Goal: Task Accomplishment & Management: Manage account settings

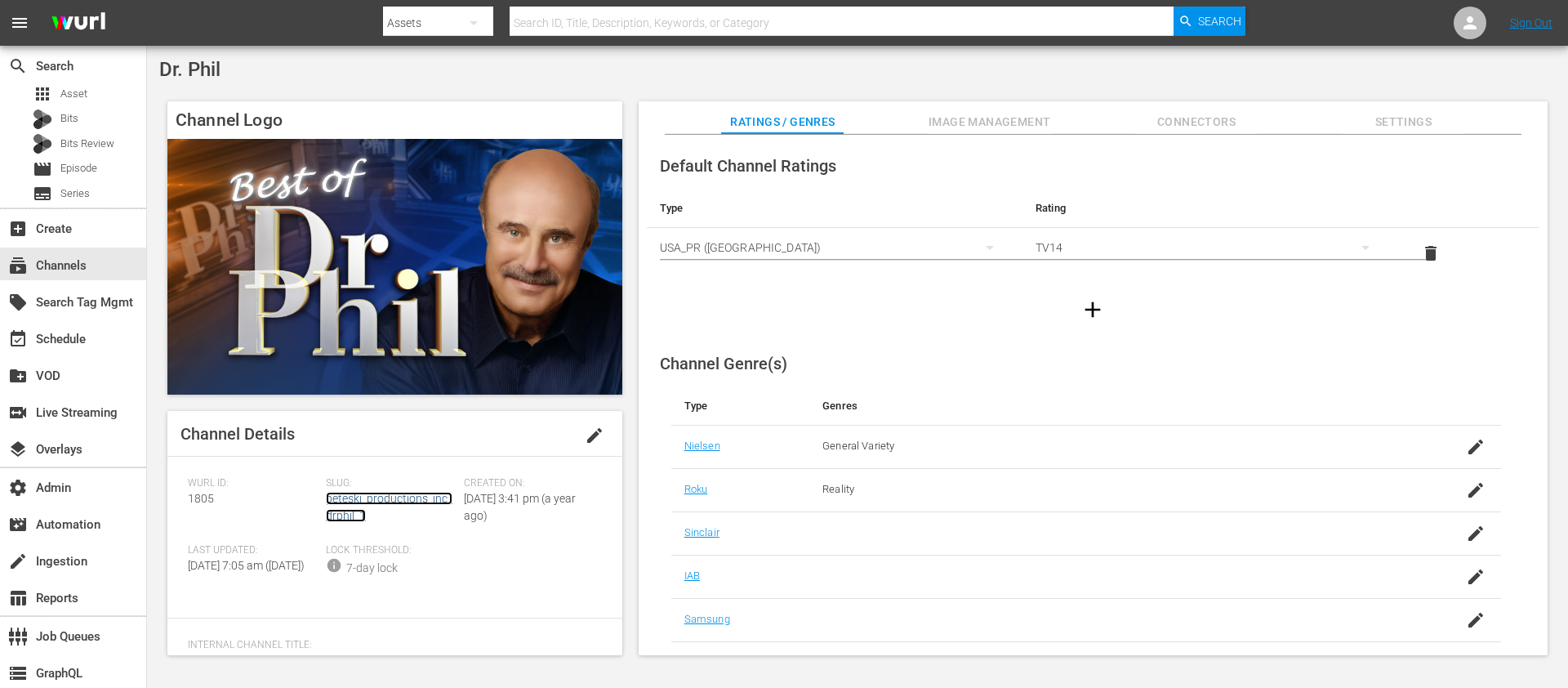
click at [419, 498] on link "peteski_productions_inc_drphil_1" at bounding box center [389, 507] width 126 height 30
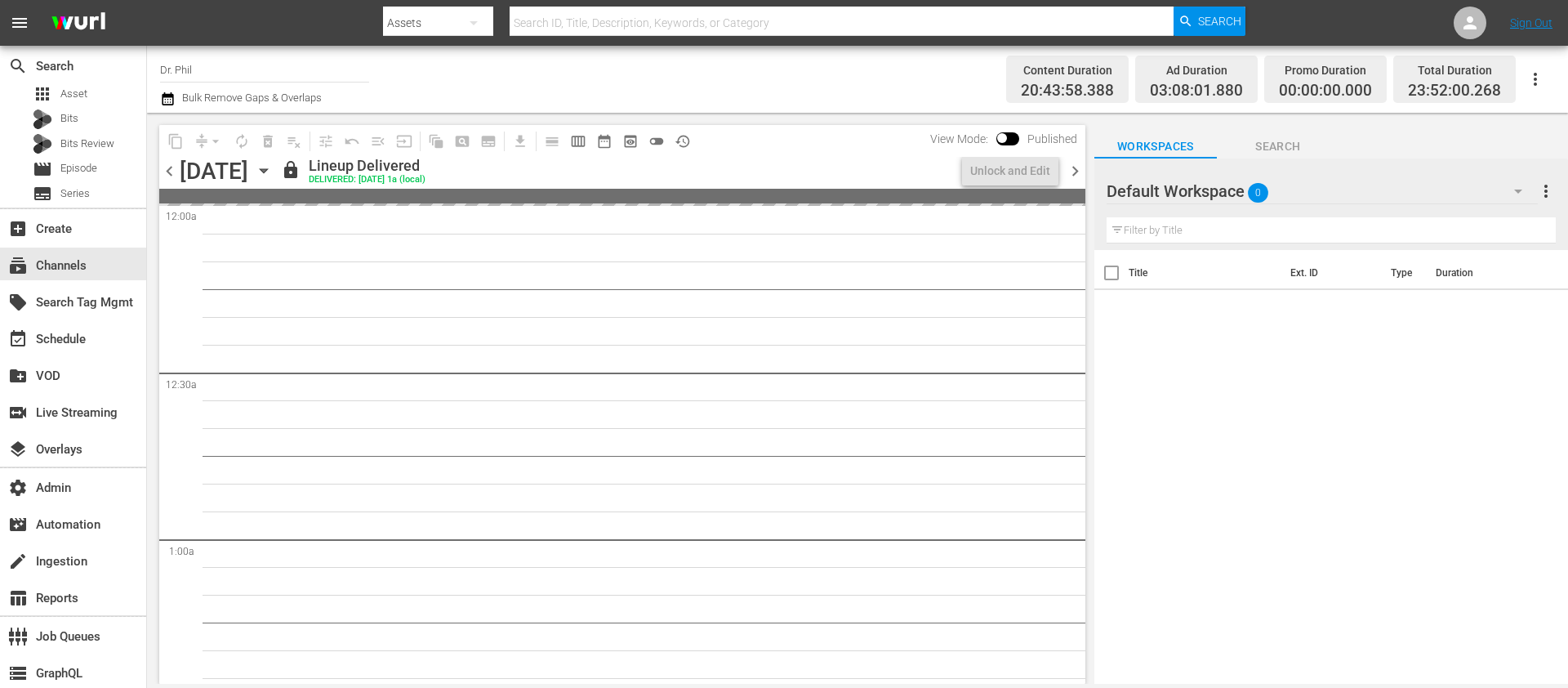
click at [273, 167] on icon "button" at bounding box center [263, 171] width 18 height 18
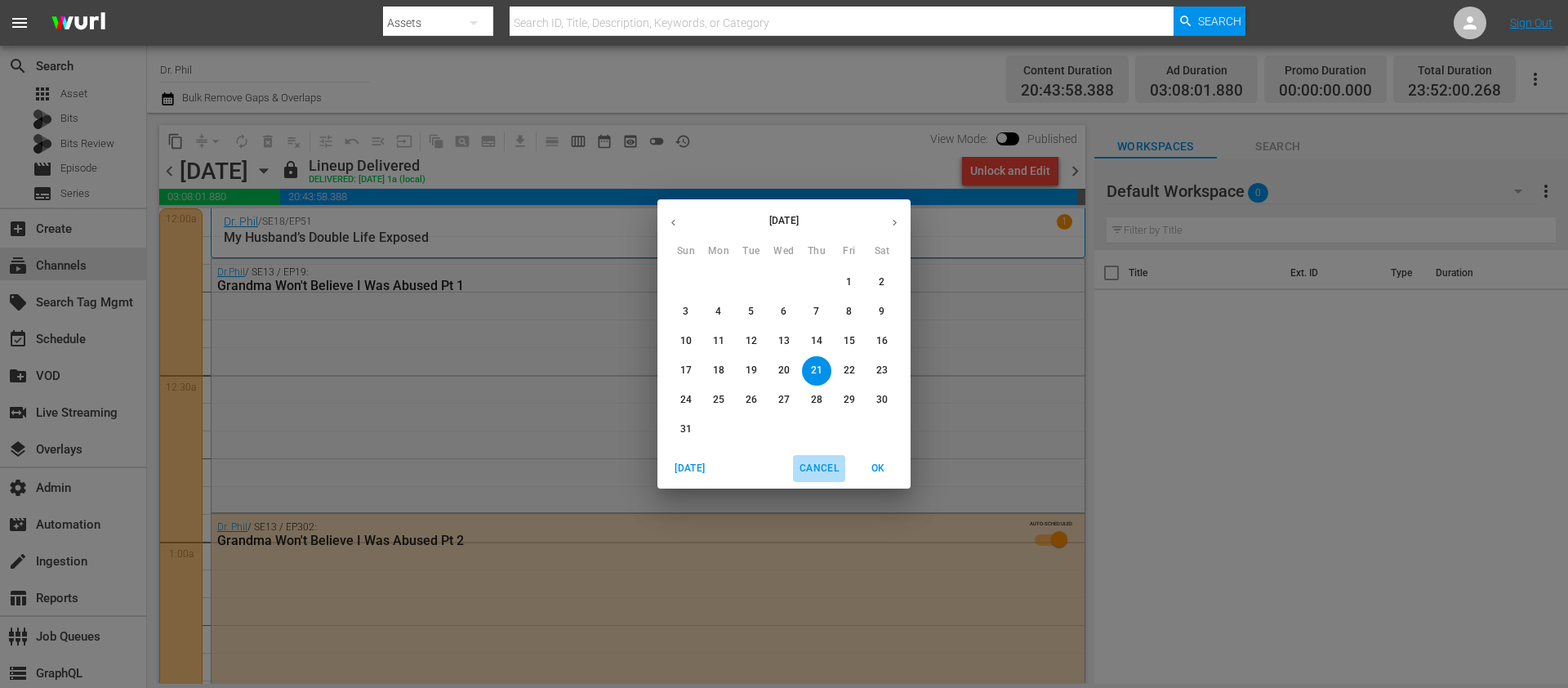
click at [819, 462] on span "Cancel" at bounding box center [819, 469] width 40 height 17
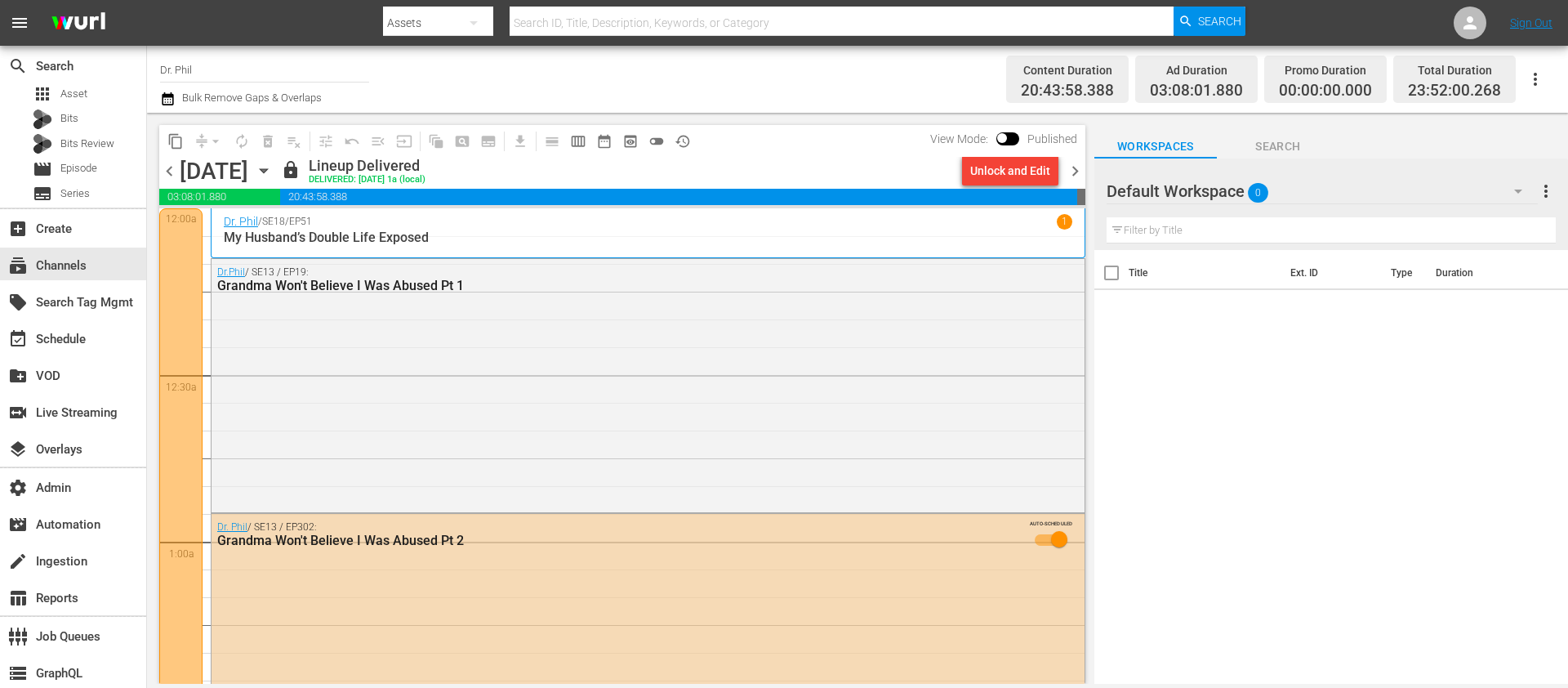
click at [273, 162] on icon "button" at bounding box center [263, 171] width 18 height 18
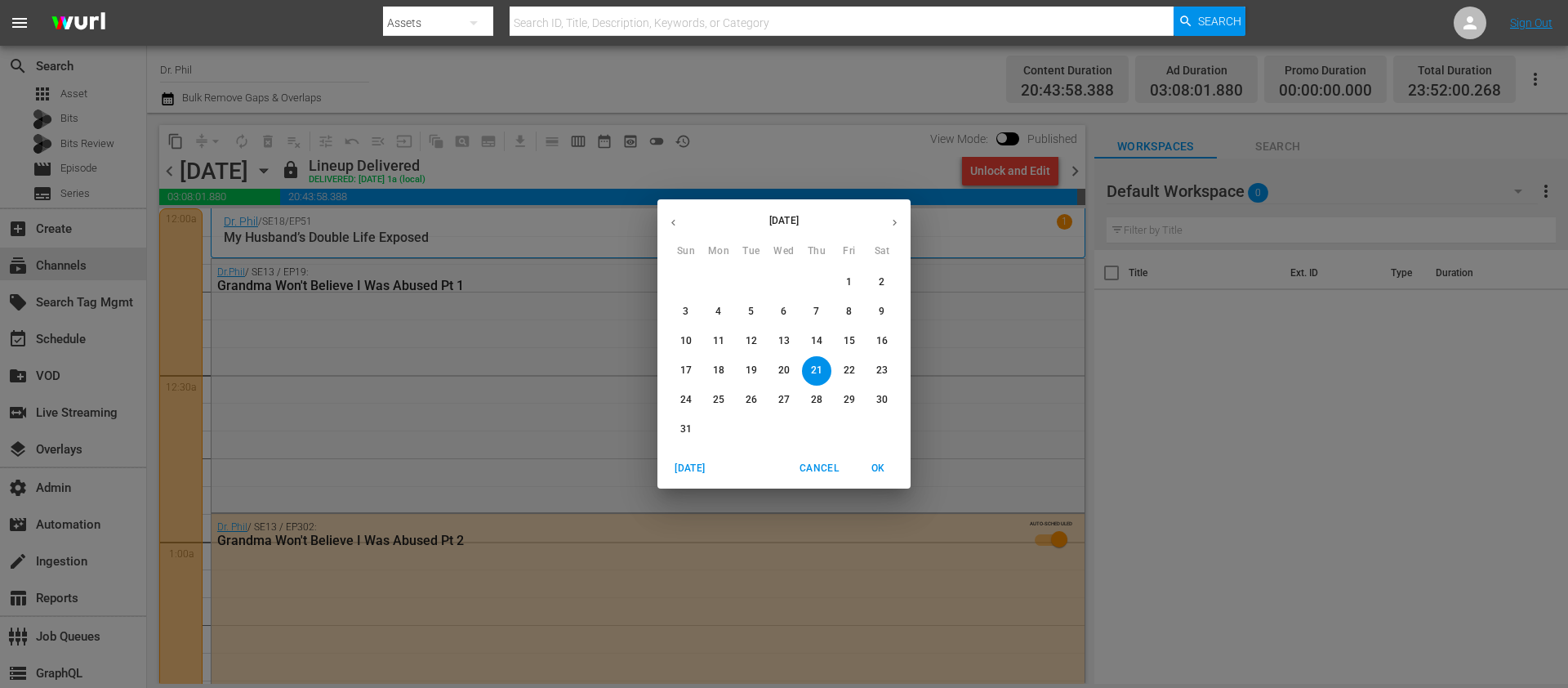
click at [895, 224] on icon "button" at bounding box center [895, 222] width 13 height 13
click at [719, 306] on p "8" at bounding box center [718, 312] width 6 height 14
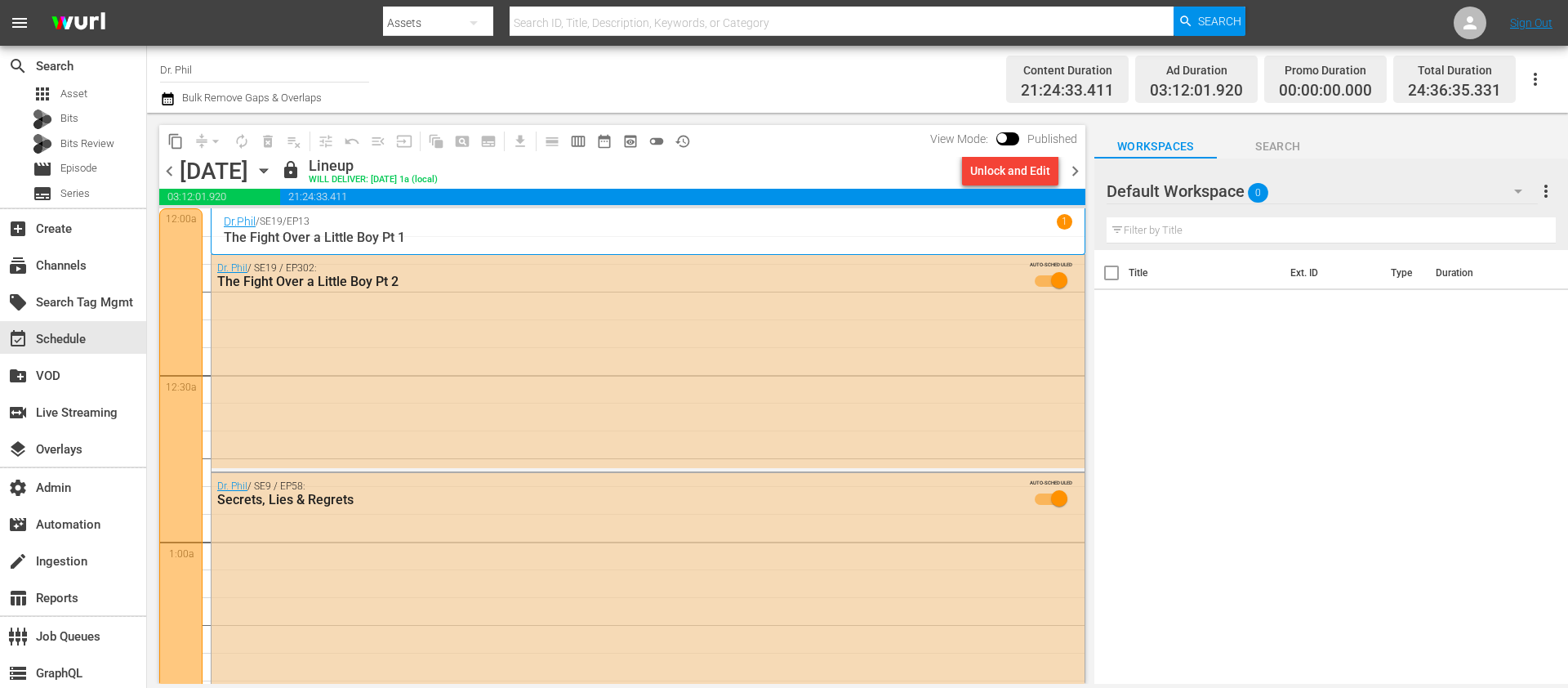
click at [273, 174] on icon "button" at bounding box center [263, 171] width 18 height 18
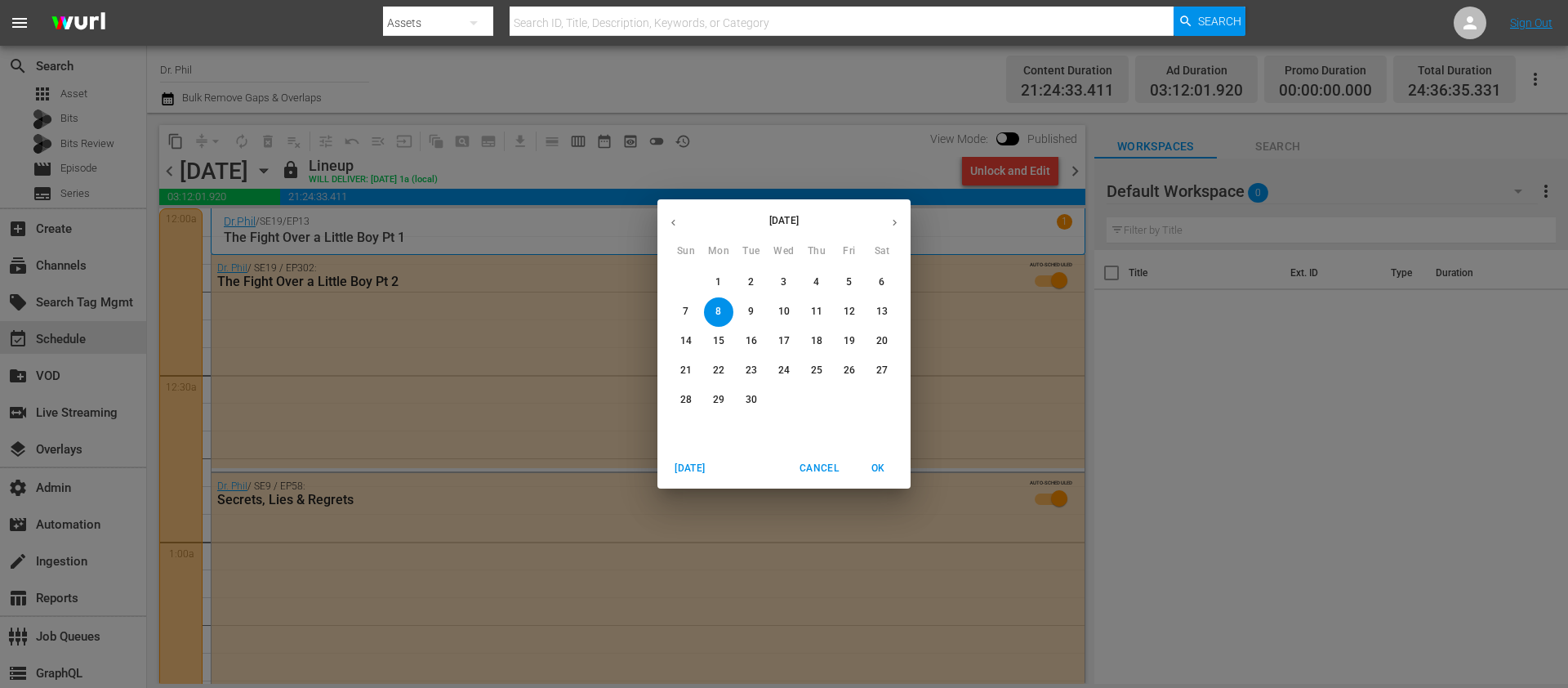
click at [723, 401] on p "29" at bounding box center [719, 399] width 12 height 14
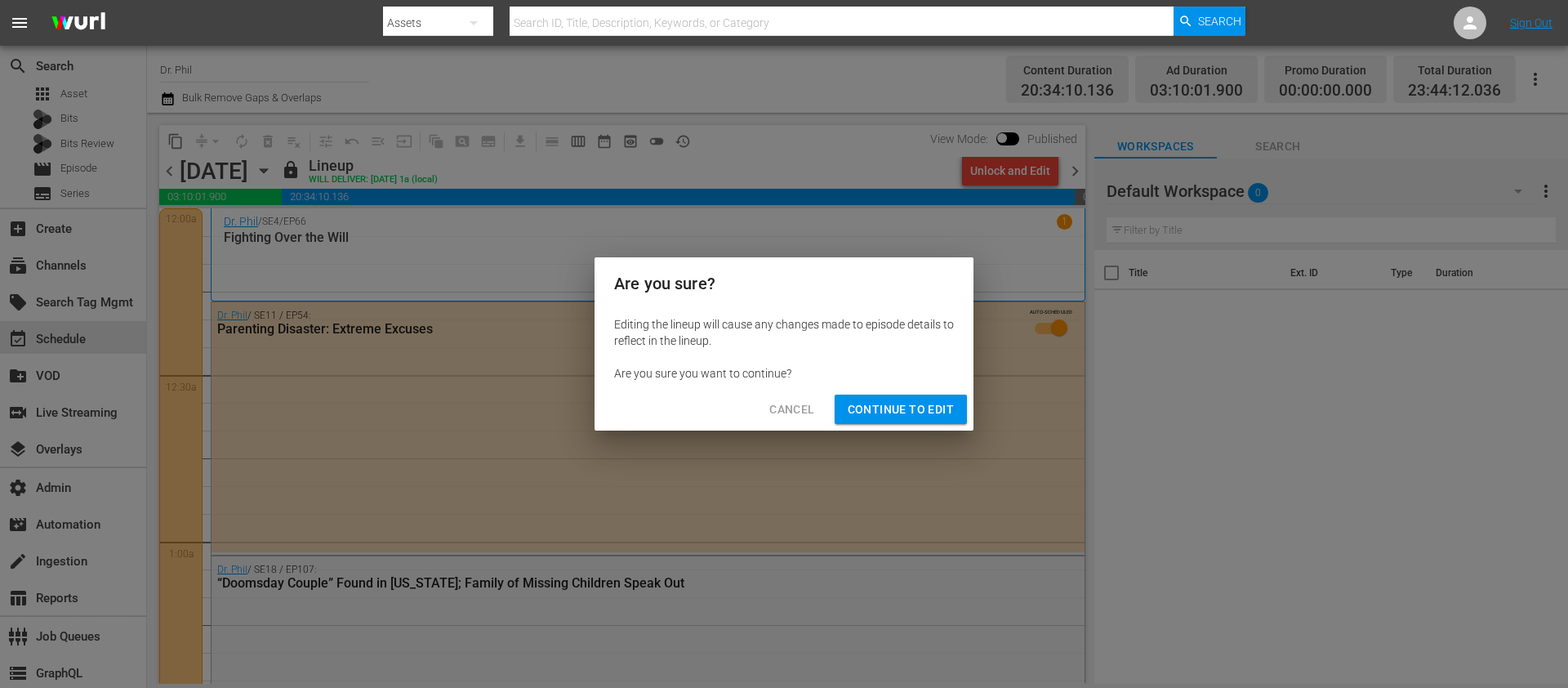
click at [905, 427] on div "Cancel Continue to Edit" at bounding box center [784, 409] width 379 height 43
click at [901, 410] on span "Continue to Edit" at bounding box center [901, 409] width 106 height 20
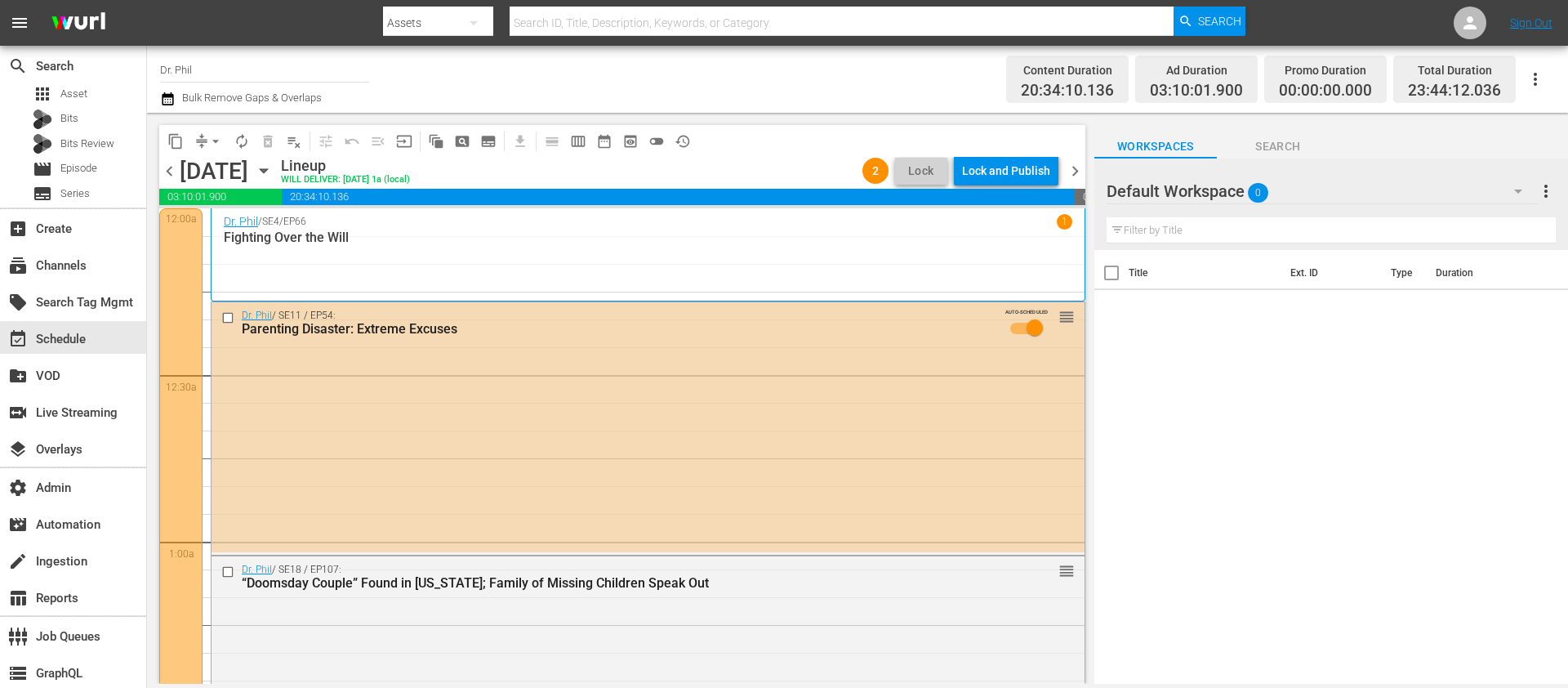
click at [958, 68] on div "Content Duration 20:34:10.136 Ad Duration 03:10:01.900 Promo Duration 00:00:00.…" at bounding box center [1238, 79] width 634 height 59
click at [1009, 162] on div "Lock and Publish" at bounding box center [1006, 171] width 88 height 29
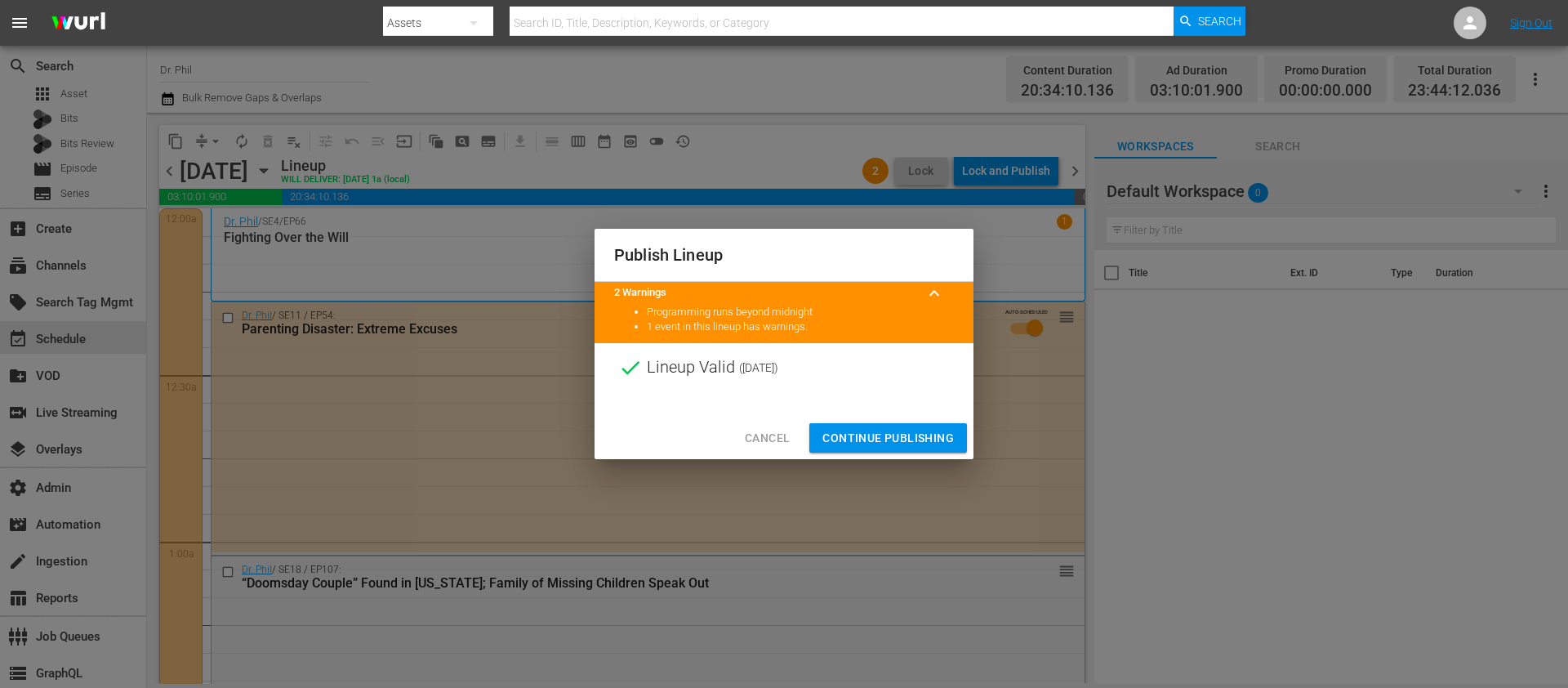
click at [879, 441] on span "Continue Publishing" at bounding box center [888, 438] width 131 height 20
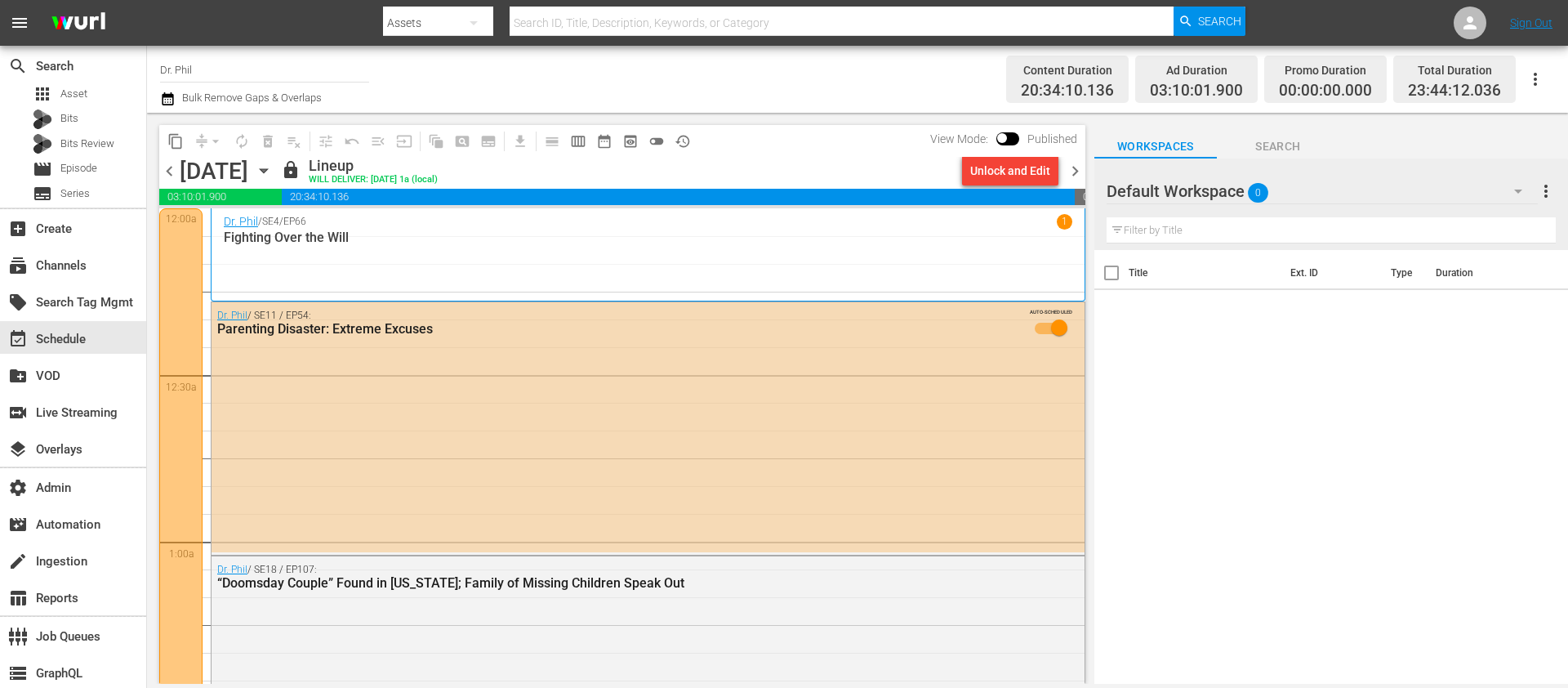
click at [1076, 174] on span "chevron_right" at bounding box center [1075, 171] width 20 height 20
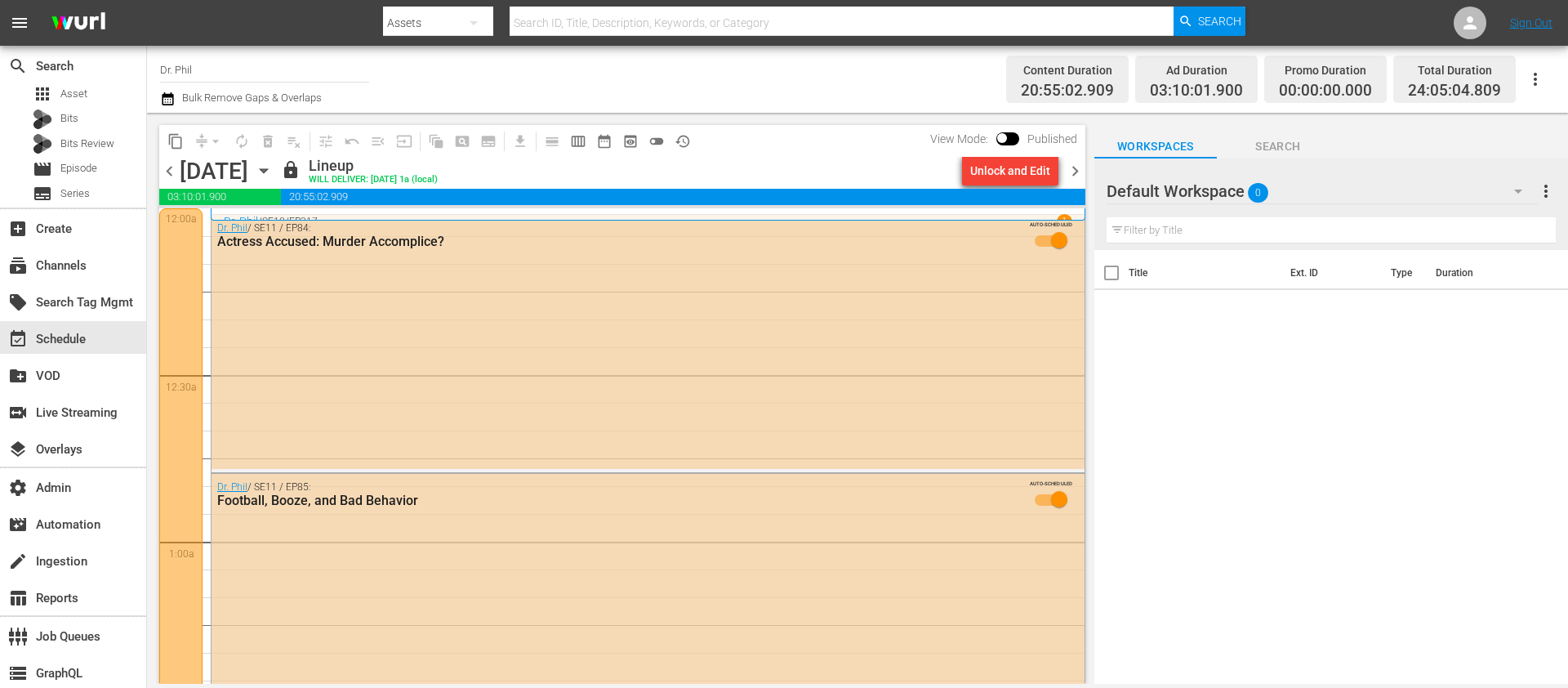
click at [1036, 172] on div "Unlock and Edit" at bounding box center [1010, 171] width 80 height 29
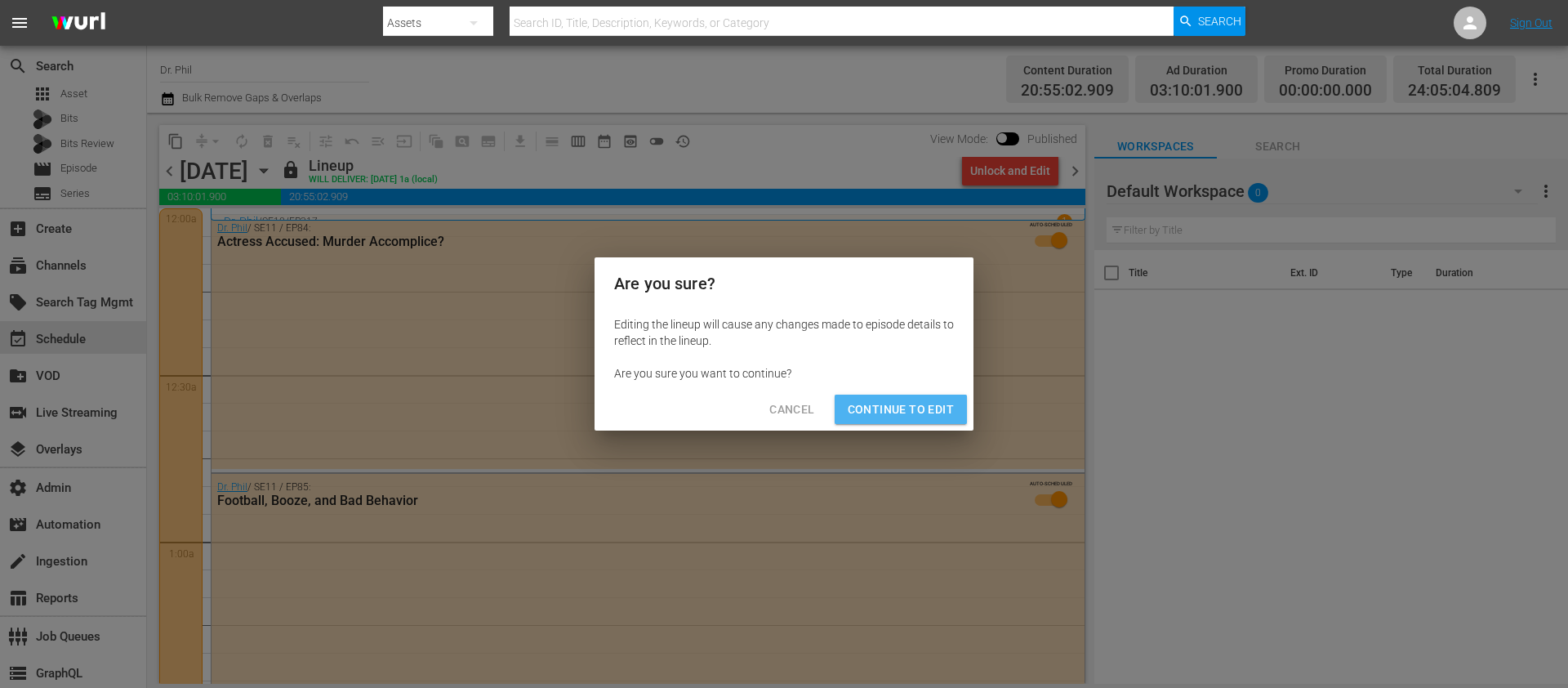
click at [945, 412] on span "Continue to Edit" at bounding box center [901, 409] width 106 height 20
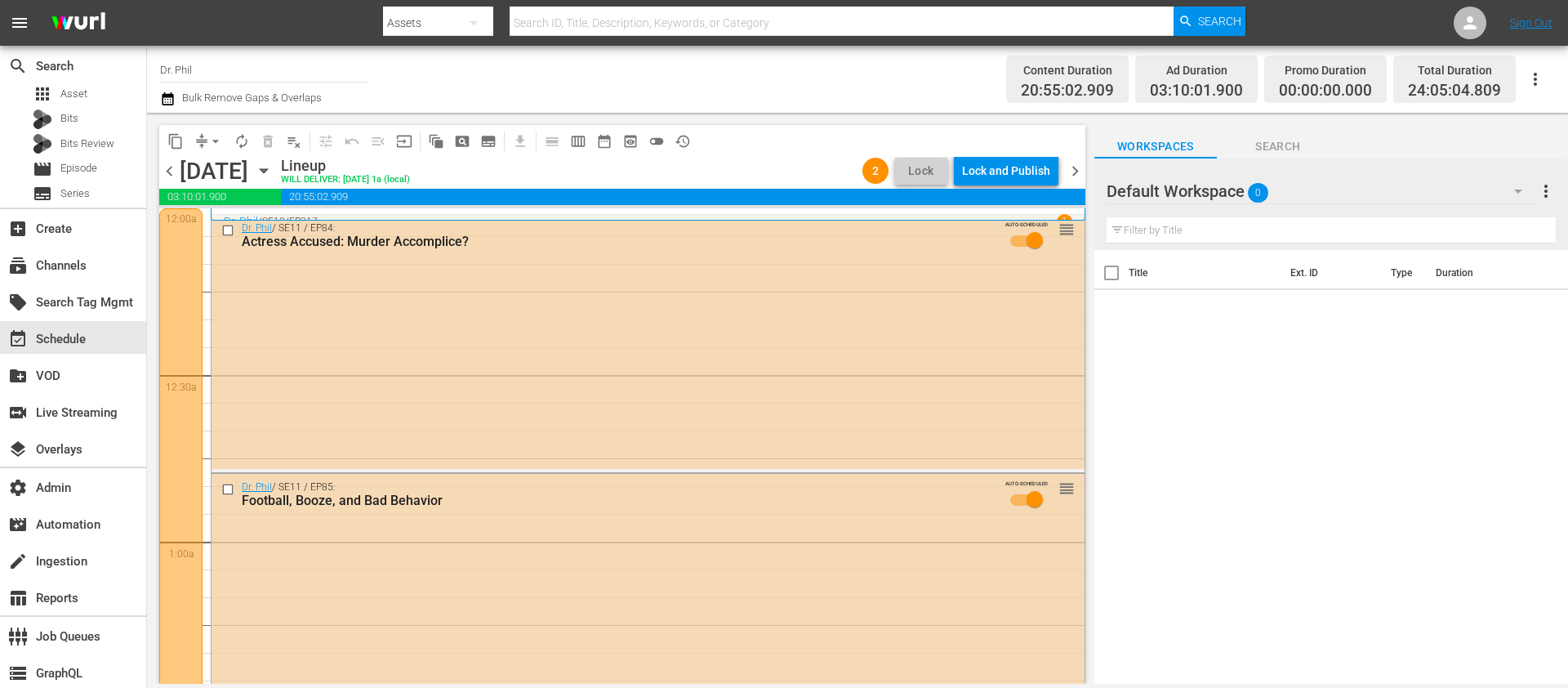
click at [1026, 189] on div "chevron_left Tuesday, September 30th September 30th Lineup WILL DELIVER: 9/29 @…" at bounding box center [622, 173] width 927 height 32
click at [1023, 183] on div "Lock and Publish" at bounding box center [1006, 171] width 88 height 29
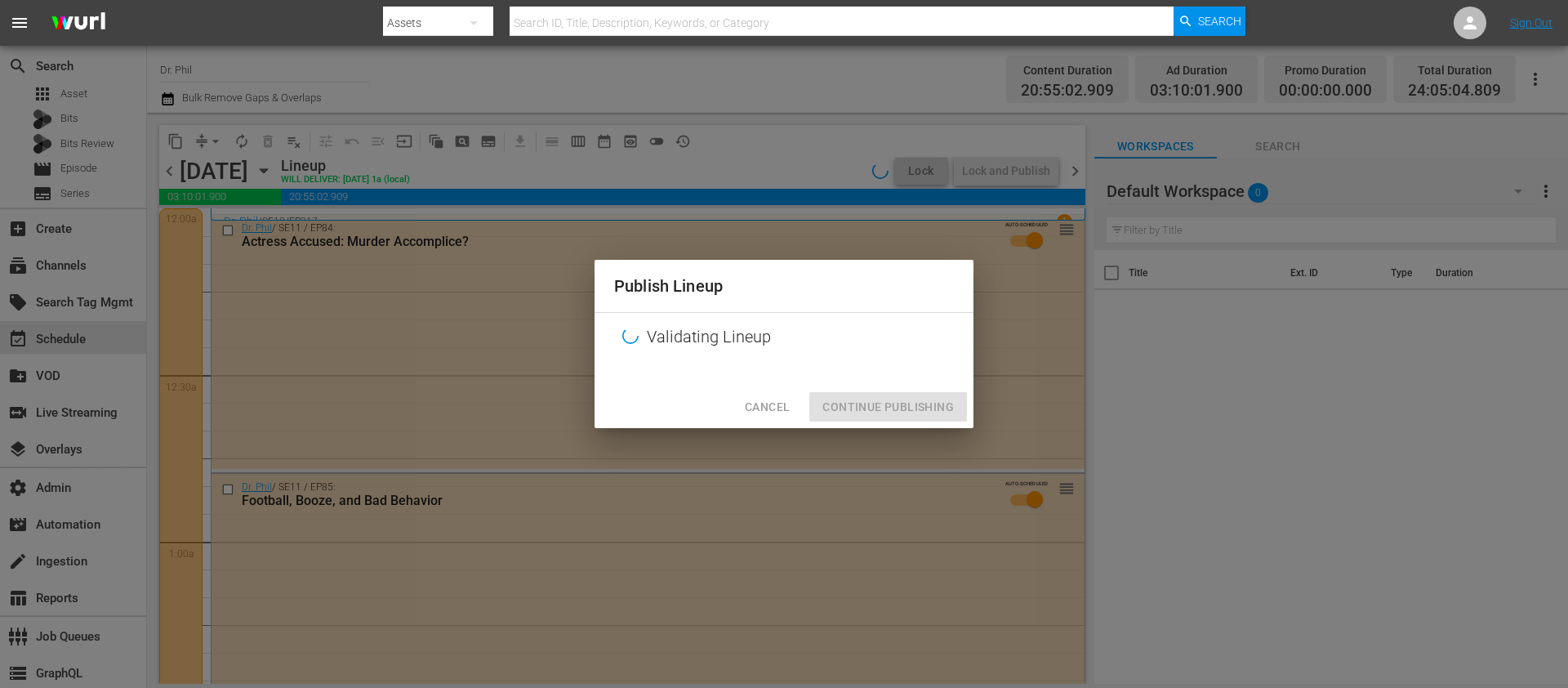
click at [1020, 177] on div "Publish Lineup Validating Lineup Cancel Continue Publishing" at bounding box center [784, 344] width 1568 height 688
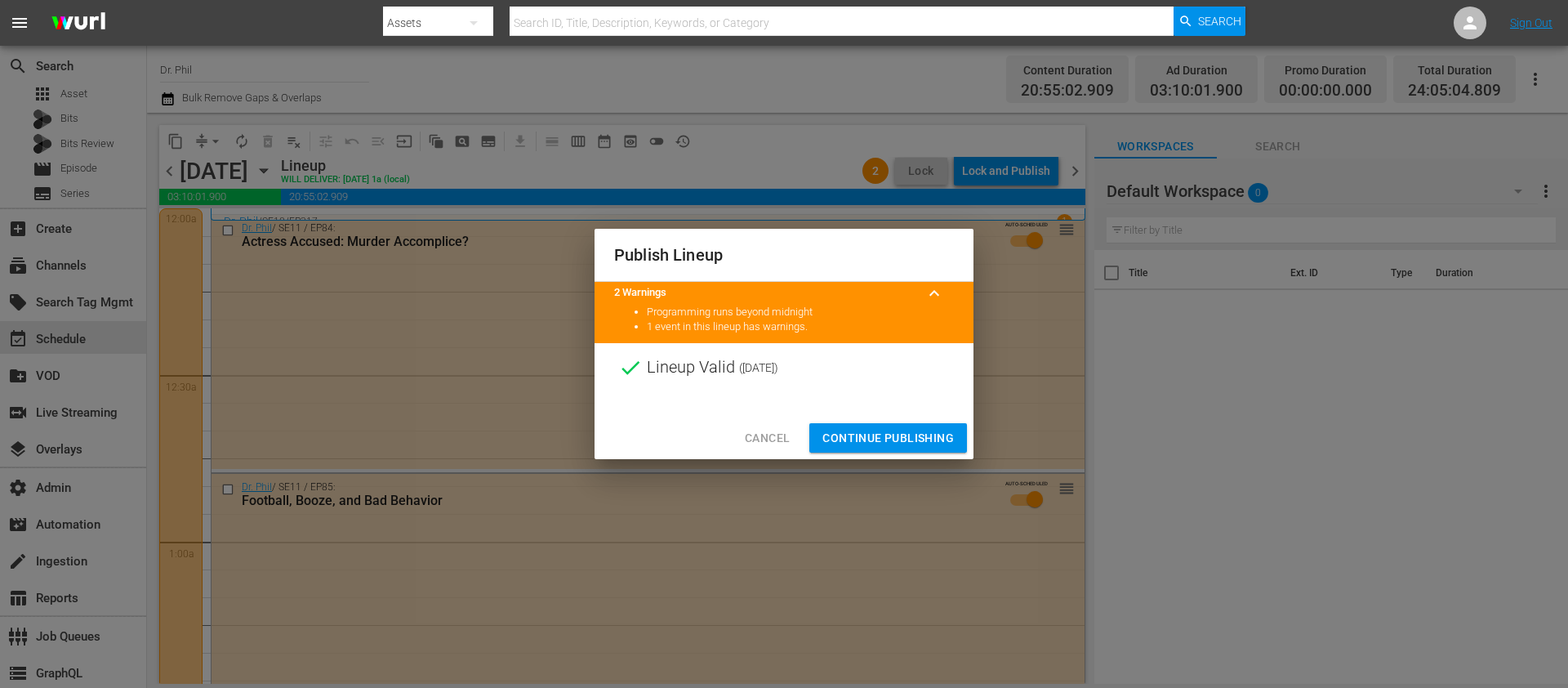
click at [930, 442] on span "Continue Publishing" at bounding box center [888, 438] width 131 height 20
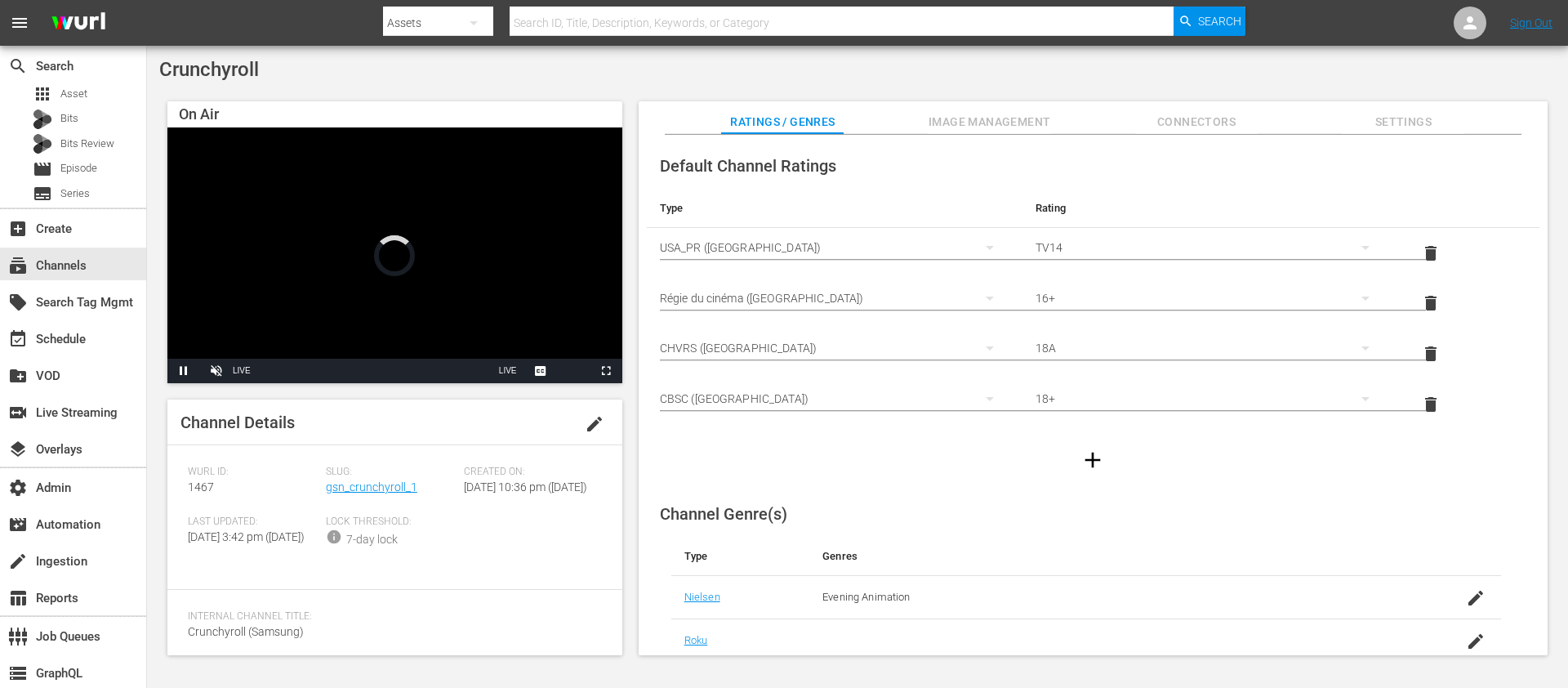
click at [350, 479] on div "Slug: gsn_crunchyroll_1" at bounding box center [394, 491] width 138 height 50
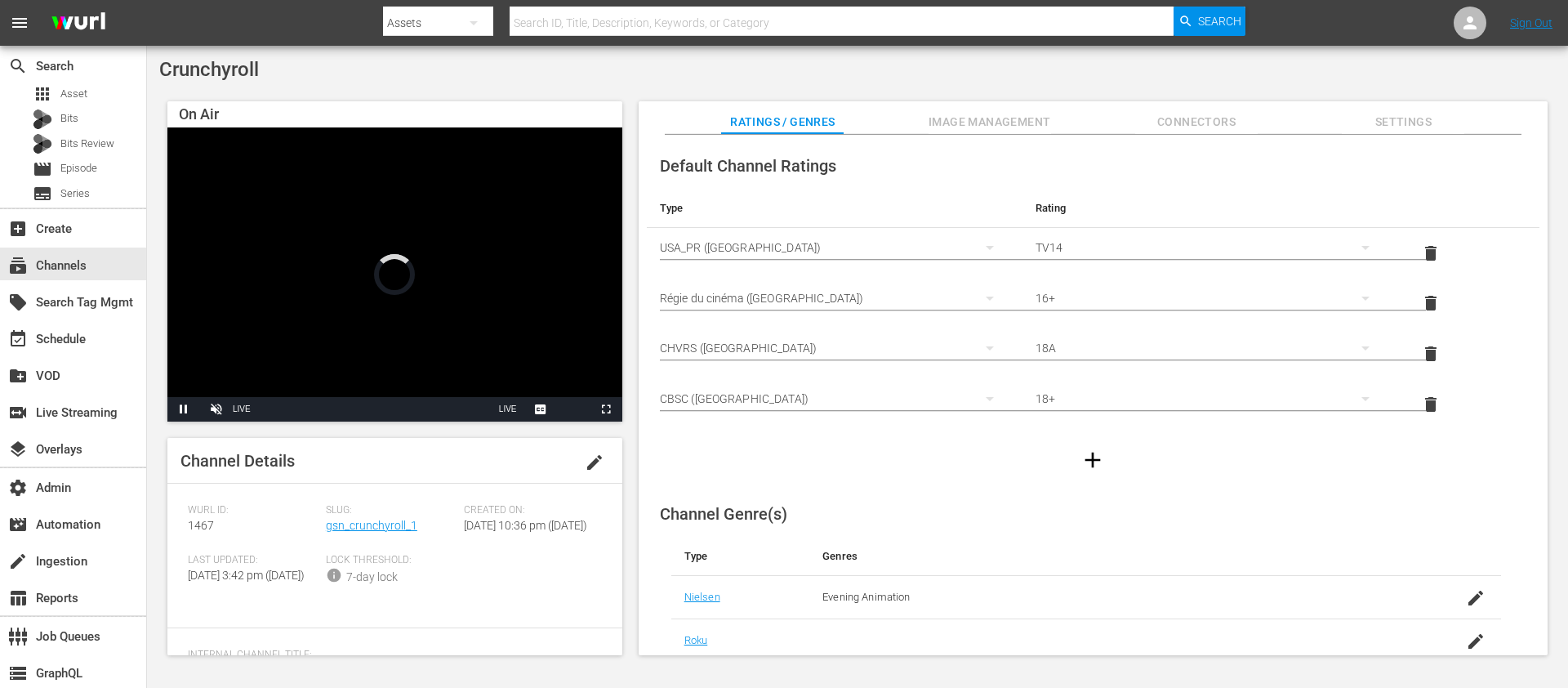
click at [351, 483] on hr at bounding box center [395, 483] width 455 height 1
click at [365, 520] on link "gsn_crunchyroll_1" at bounding box center [371, 526] width 92 height 14
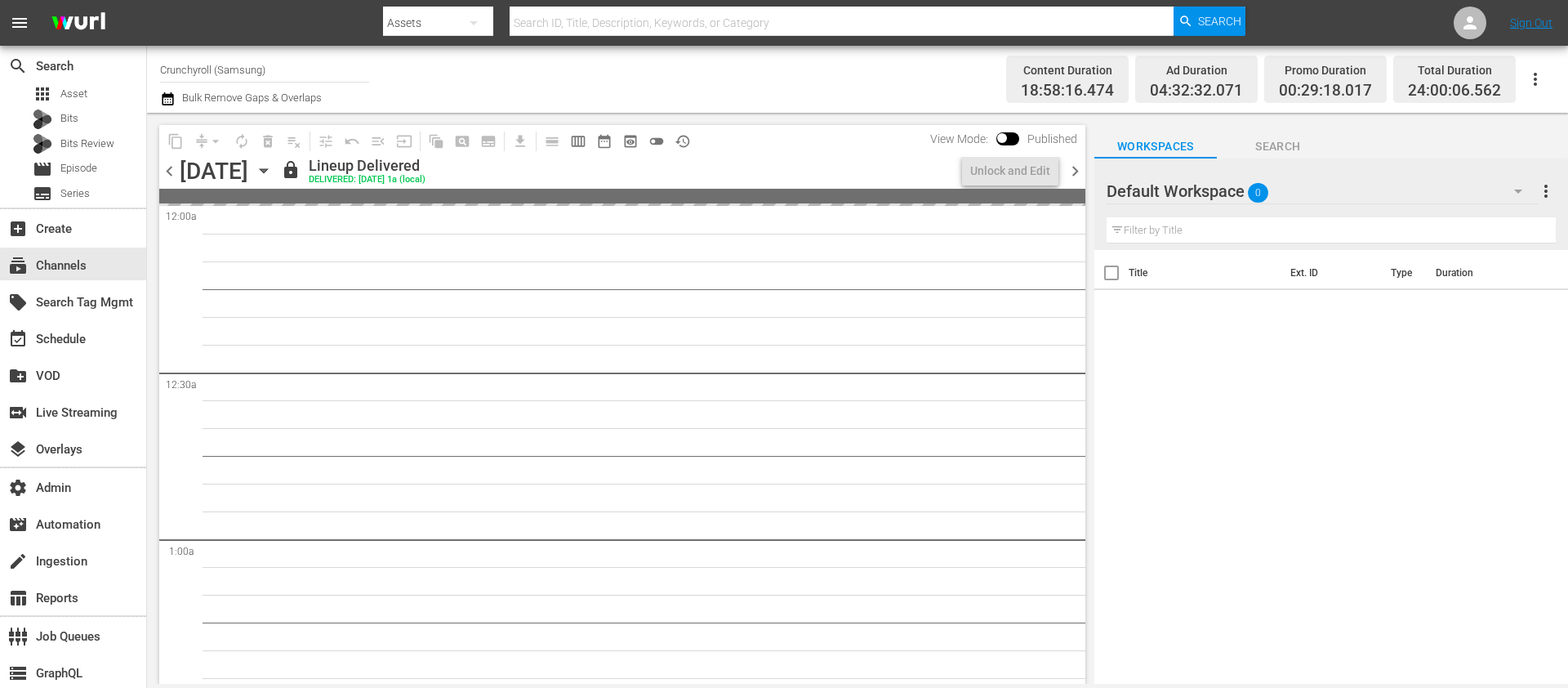
click at [273, 171] on icon "button" at bounding box center [263, 171] width 18 height 18
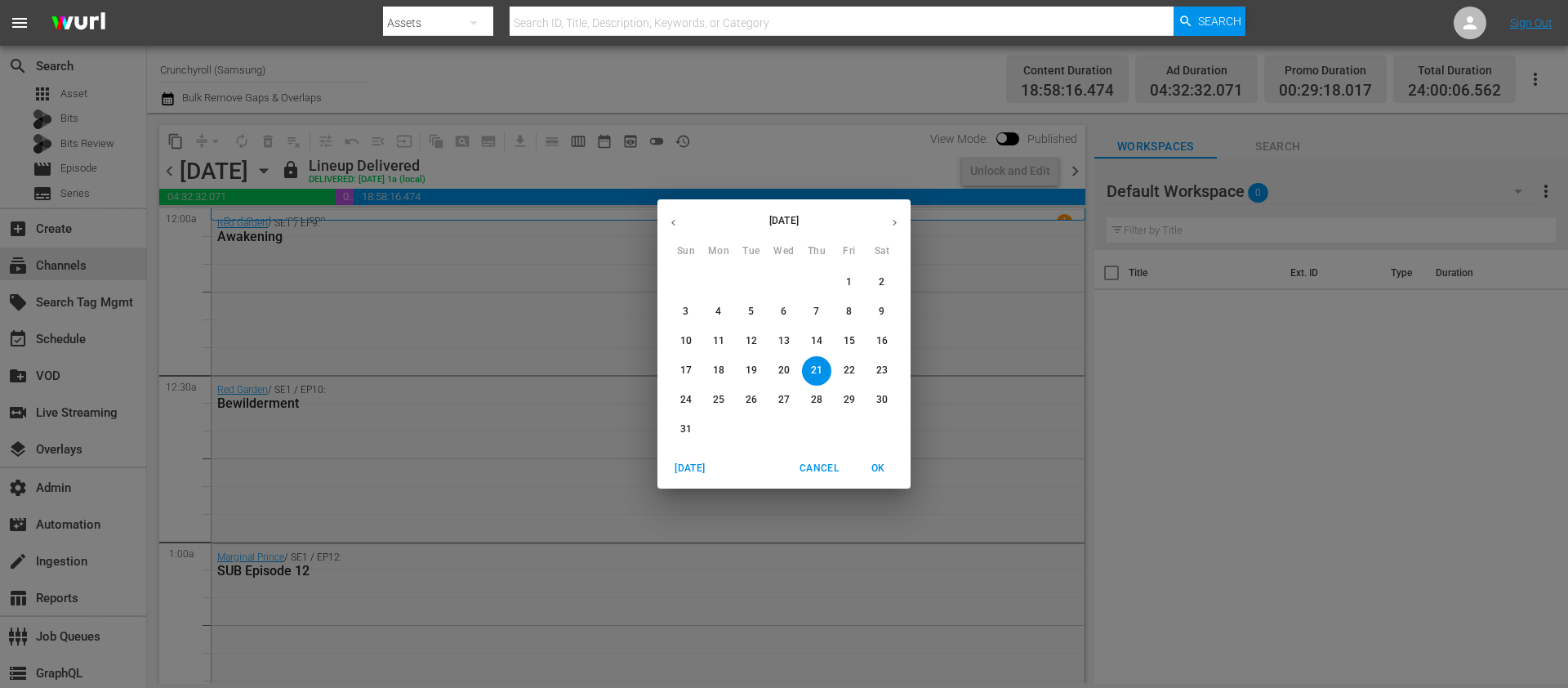
click at [883, 220] on button "button" at bounding box center [894, 222] width 32 height 32
click at [884, 220] on button "button" at bounding box center [894, 222] width 32 height 32
click at [667, 220] on icon "button" at bounding box center [673, 222] width 13 height 13
click at [716, 334] on button "15" at bounding box center [718, 342] width 29 height 29
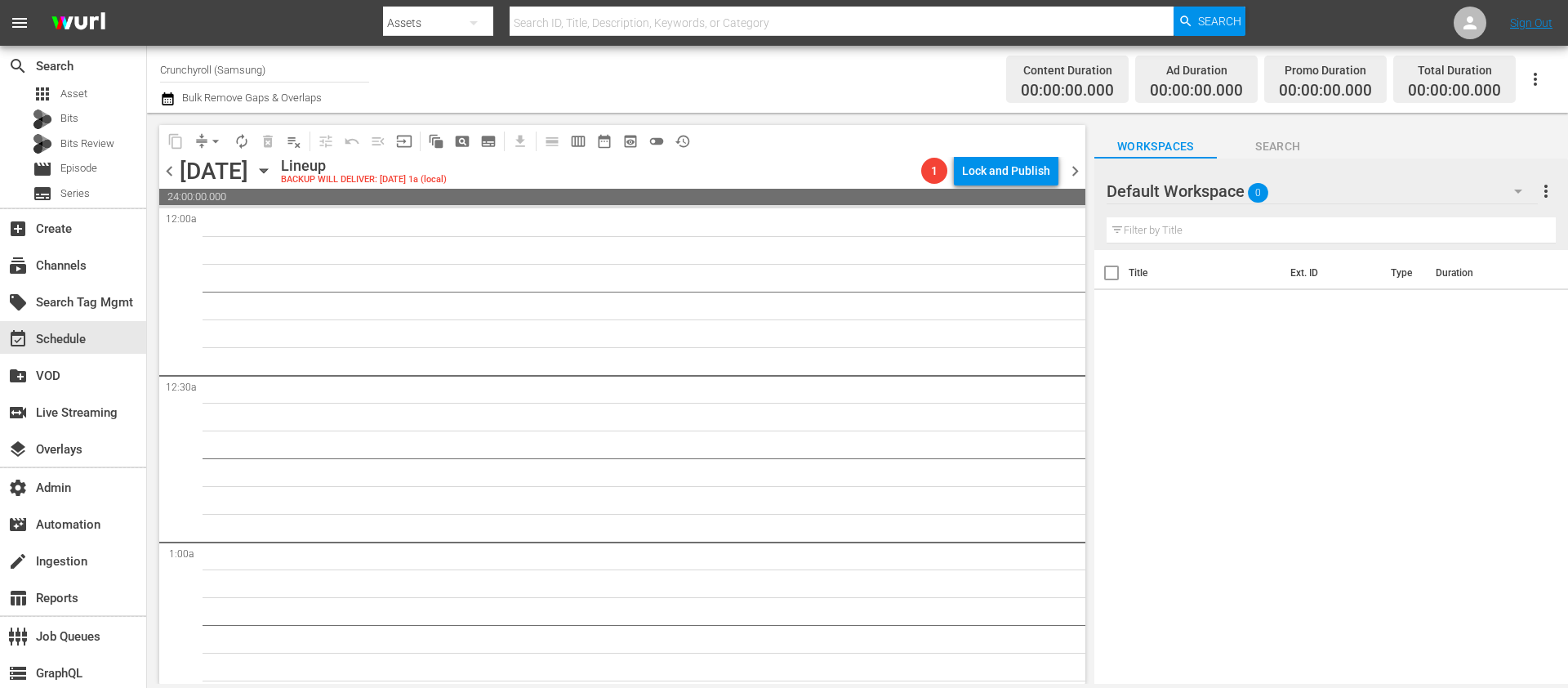
click at [169, 164] on span "chevron_left" at bounding box center [169, 171] width 20 height 20
click at [273, 169] on icon "button" at bounding box center [263, 171] width 18 height 18
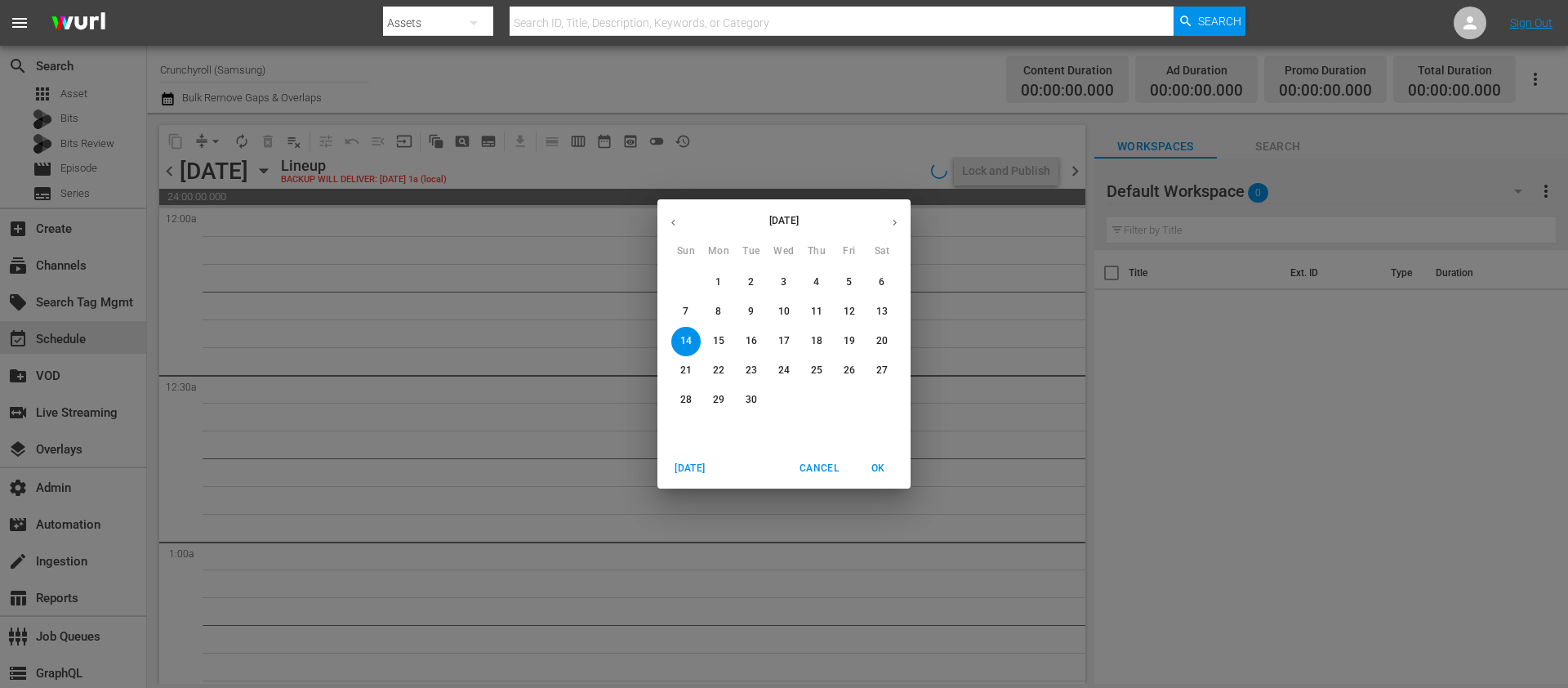
click at [880, 367] on p "27" at bounding box center [882, 371] width 12 height 14
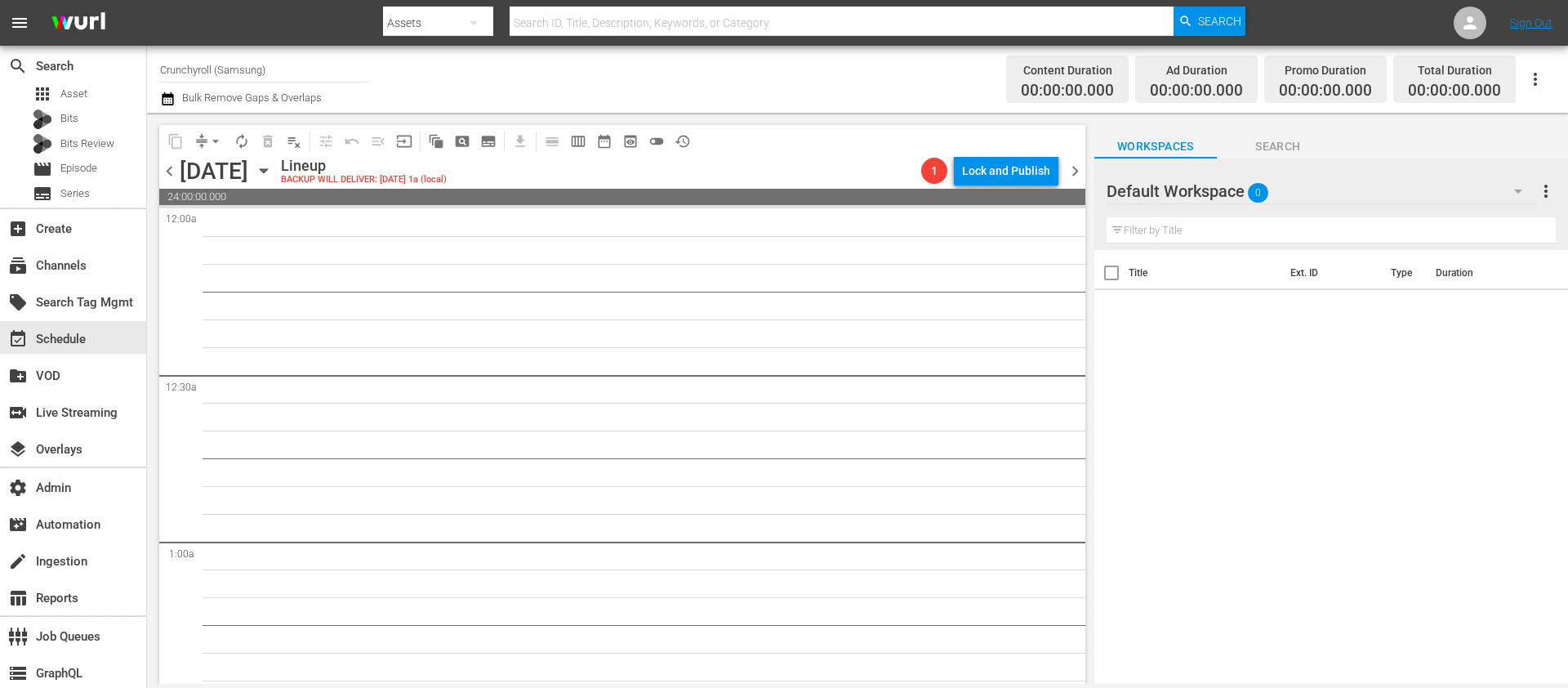
click at [273, 170] on icon "button" at bounding box center [263, 171] width 18 height 18
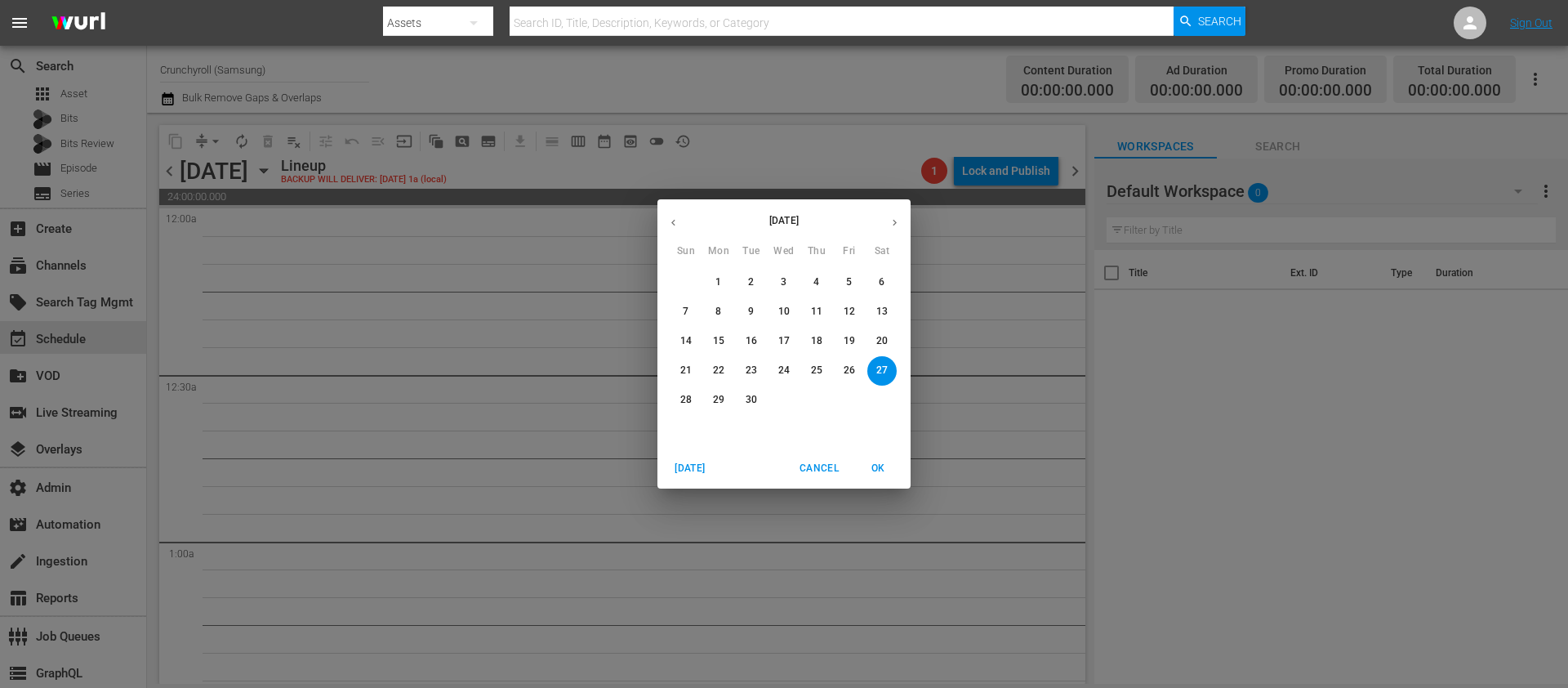
click at [676, 222] on icon "button" at bounding box center [673, 222] width 13 height 13
click at [882, 404] on p "30" at bounding box center [882, 399] width 12 height 14
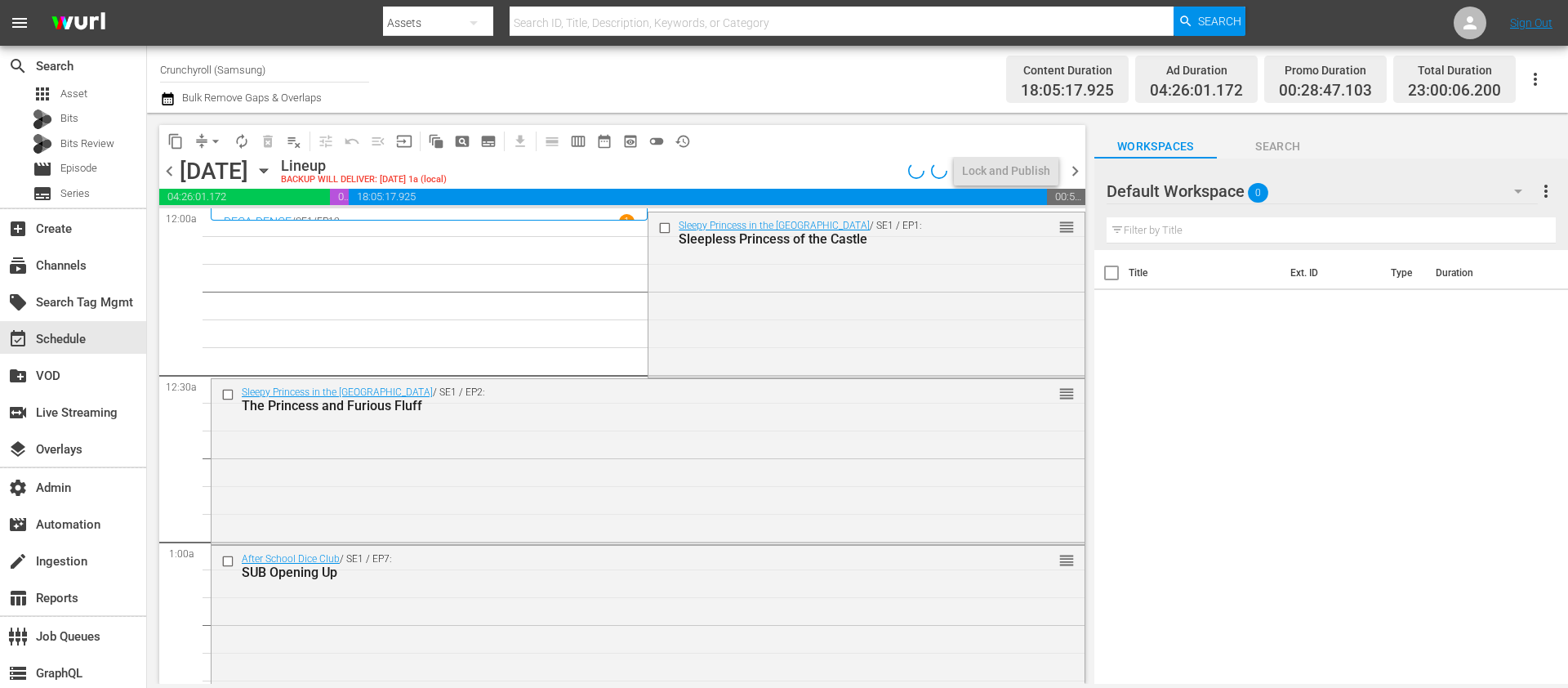
click at [173, 176] on span "chevron_left" at bounding box center [169, 171] width 20 height 20
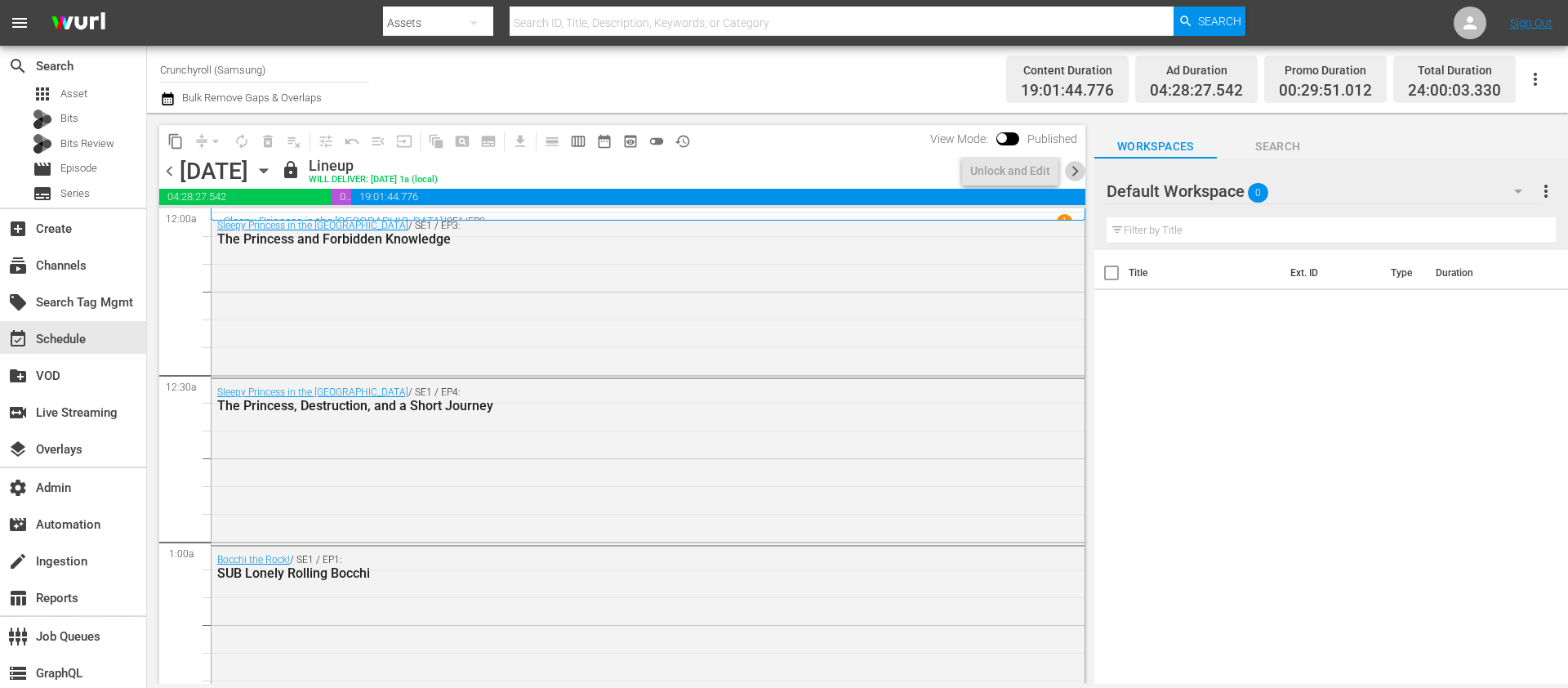
click at [1075, 169] on span "chevron_right" at bounding box center [1075, 171] width 20 height 20
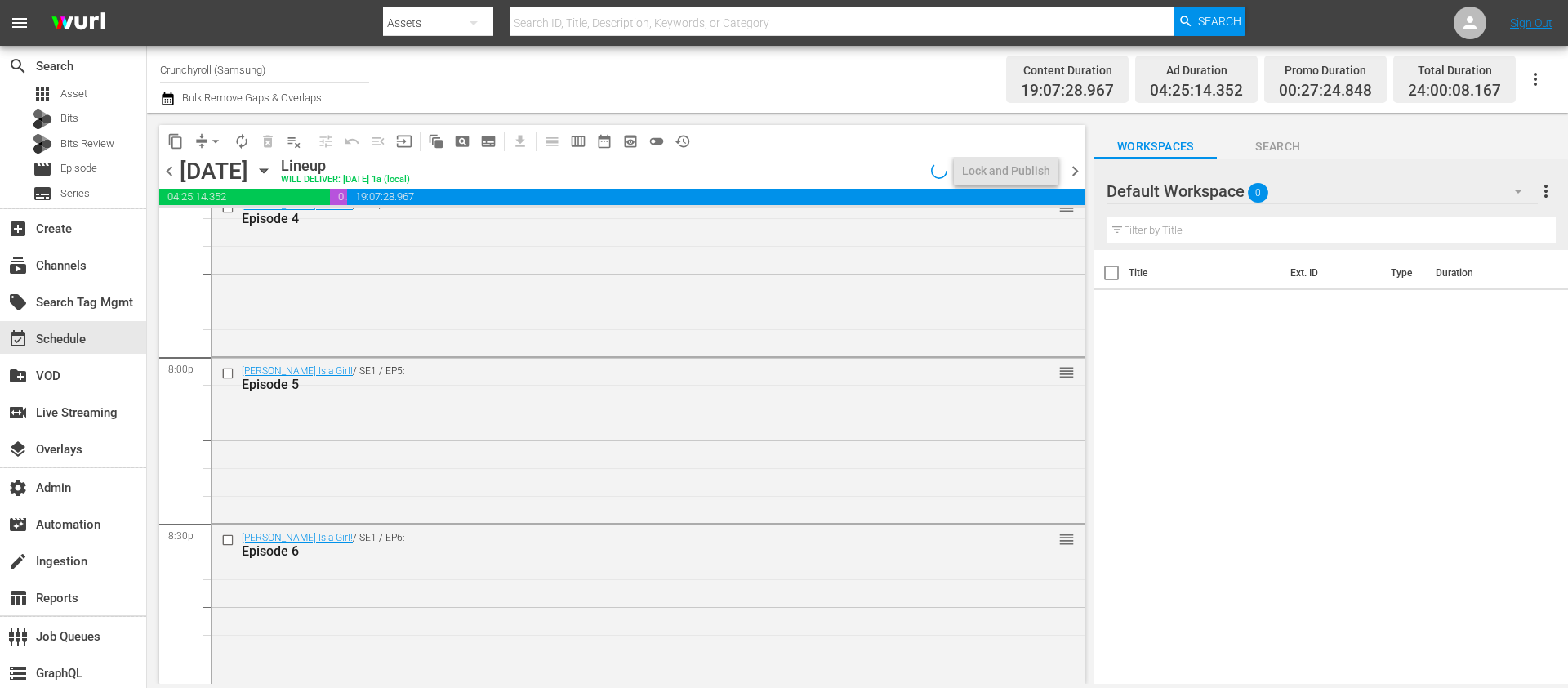
scroll to position [7529, 0]
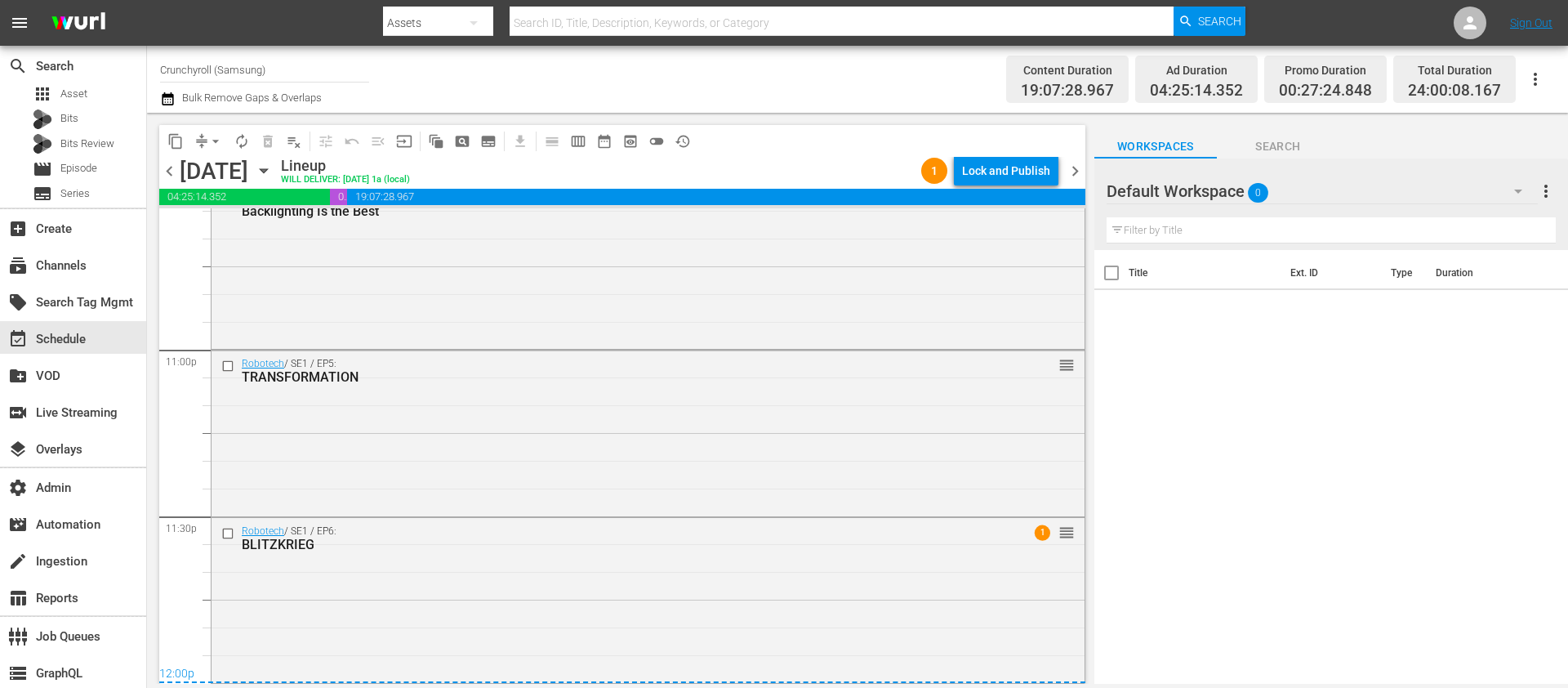
click at [1018, 163] on div "Lock and Publish" at bounding box center [1006, 171] width 88 height 29
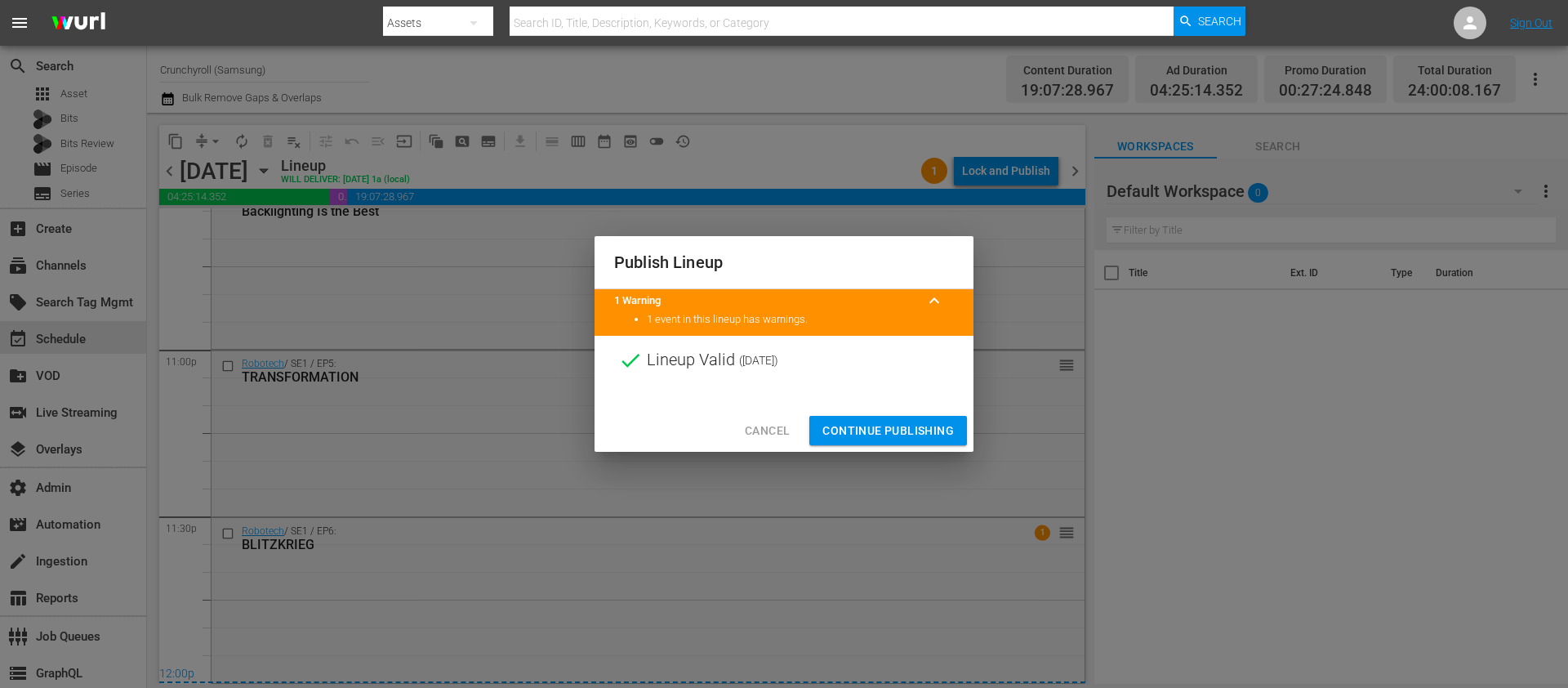
click at [934, 426] on span "Continue Publishing" at bounding box center [888, 430] width 131 height 20
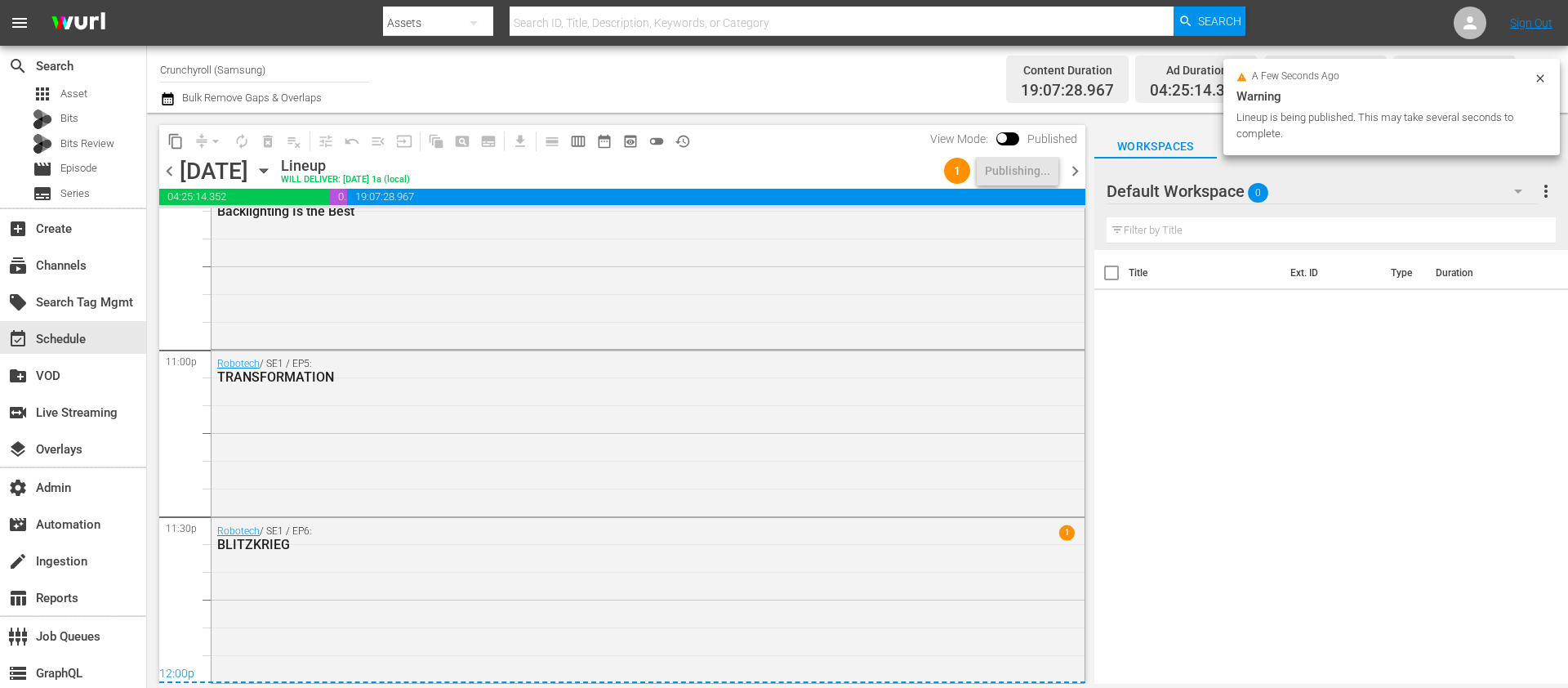
click at [1149, 397] on div "Title Ext. ID Type Duration" at bounding box center [1331, 468] width 473 height 436
click at [1240, 441] on div "Title Ext. ID Type Duration" at bounding box center [1331, 468] width 473 height 436
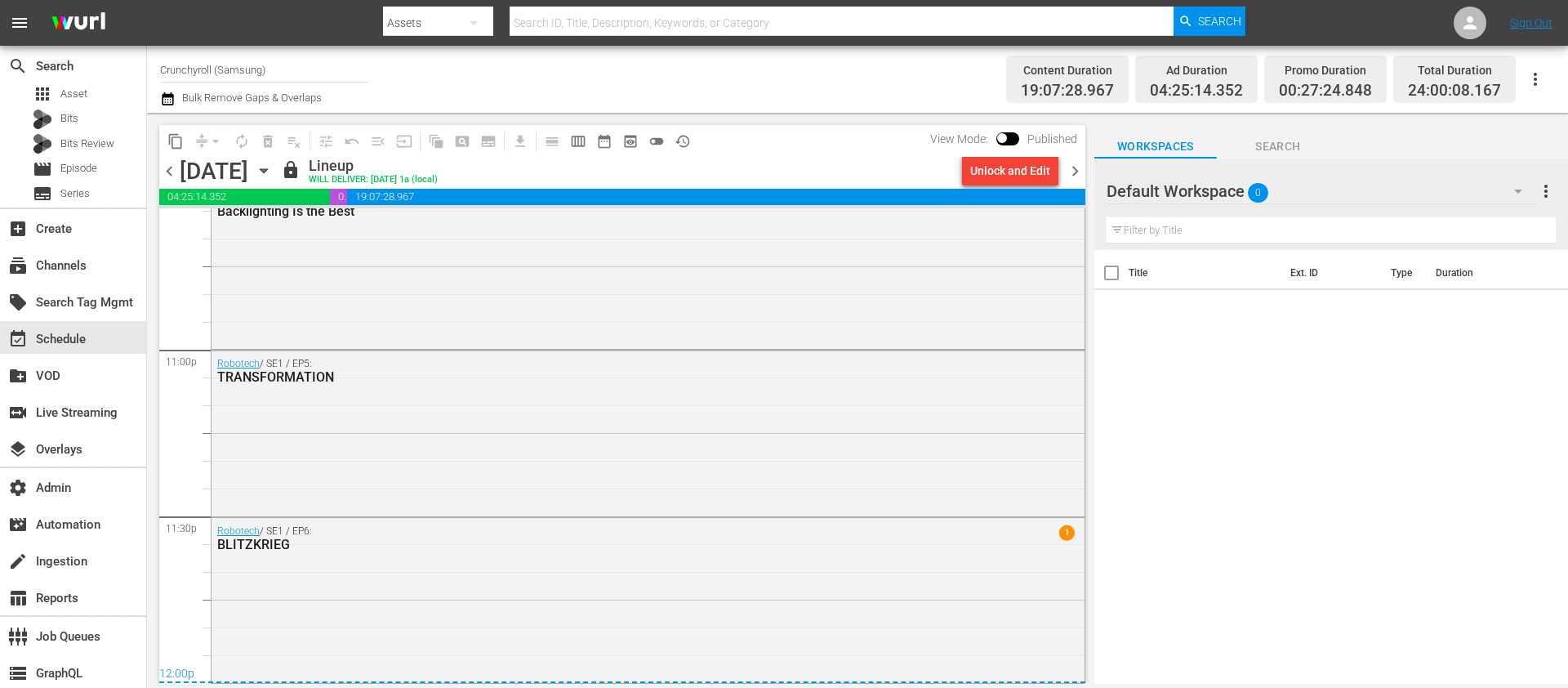
click at [1075, 168] on span "chevron_right" at bounding box center [1075, 171] width 20 height 20
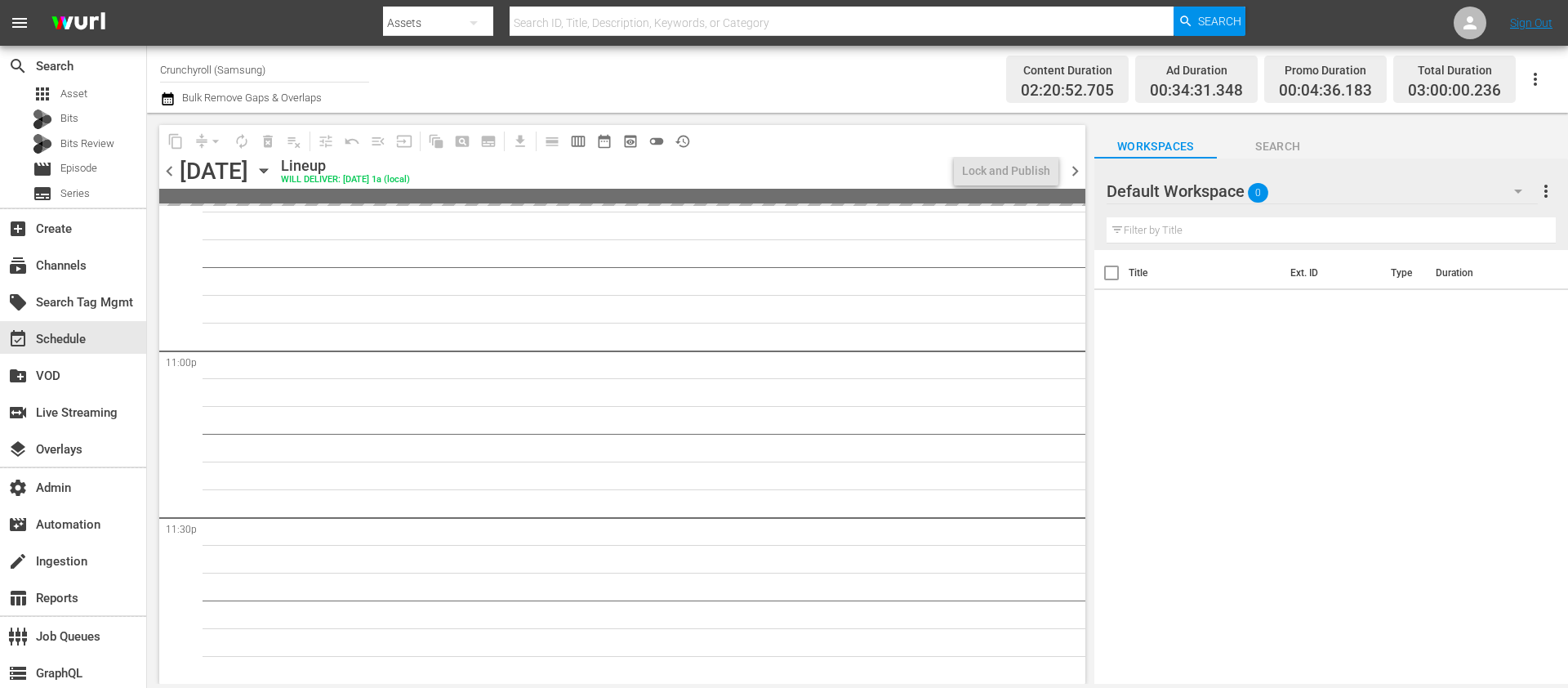
scroll to position [7499, 0]
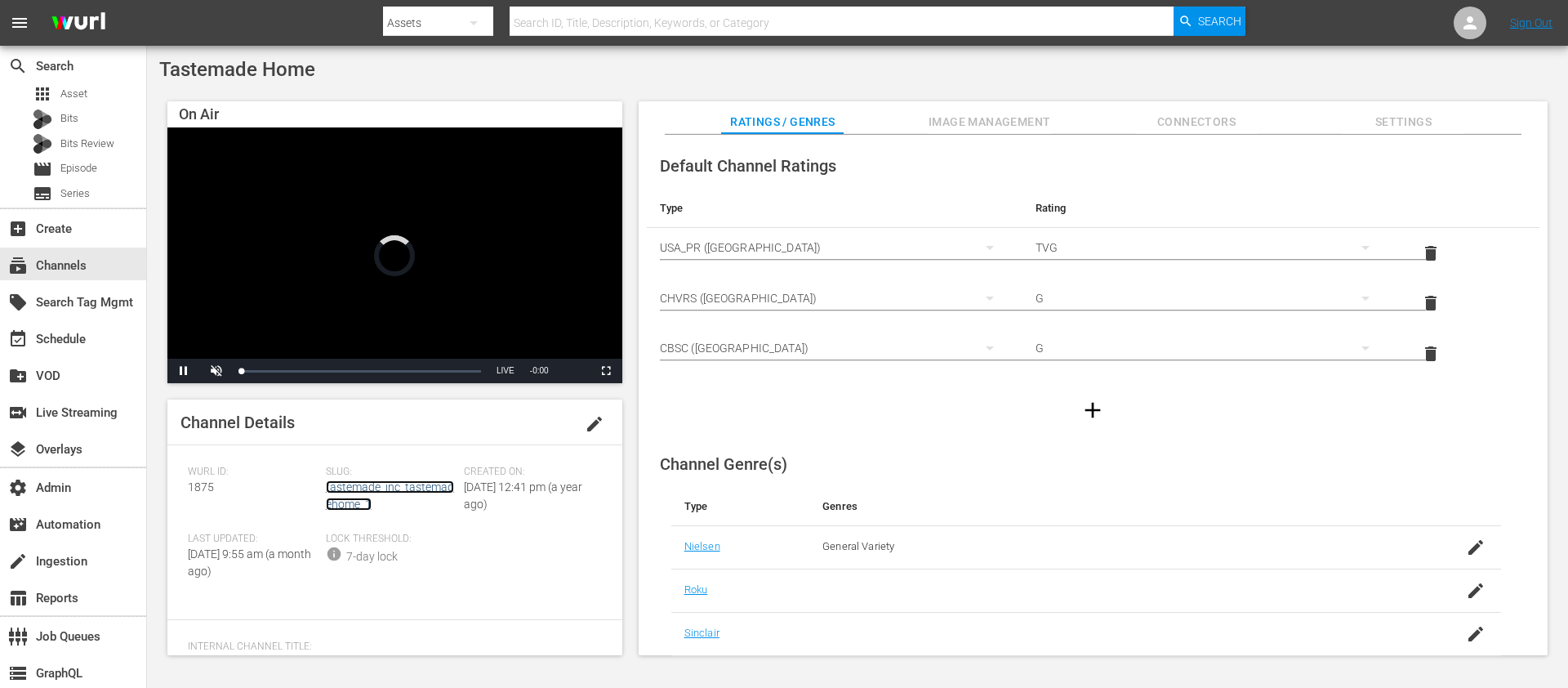
click at [377, 482] on link "tastemade_inc_tastemadehome_1" at bounding box center [390, 495] width 128 height 30
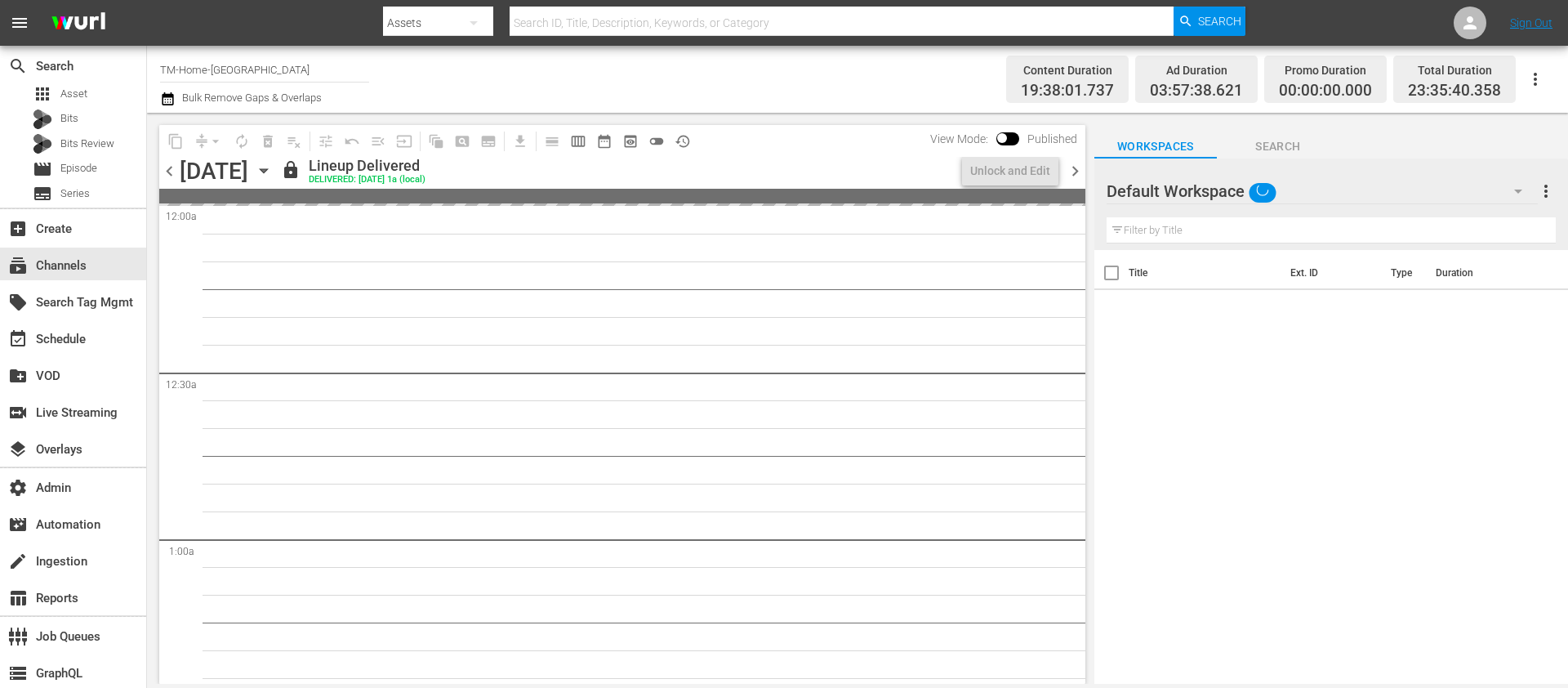
click at [249, 175] on div "[DATE]" at bounding box center [213, 171] width 68 height 27
click at [273, 174] on icon "button" at bounding box center [263, 171] width 18 height 18
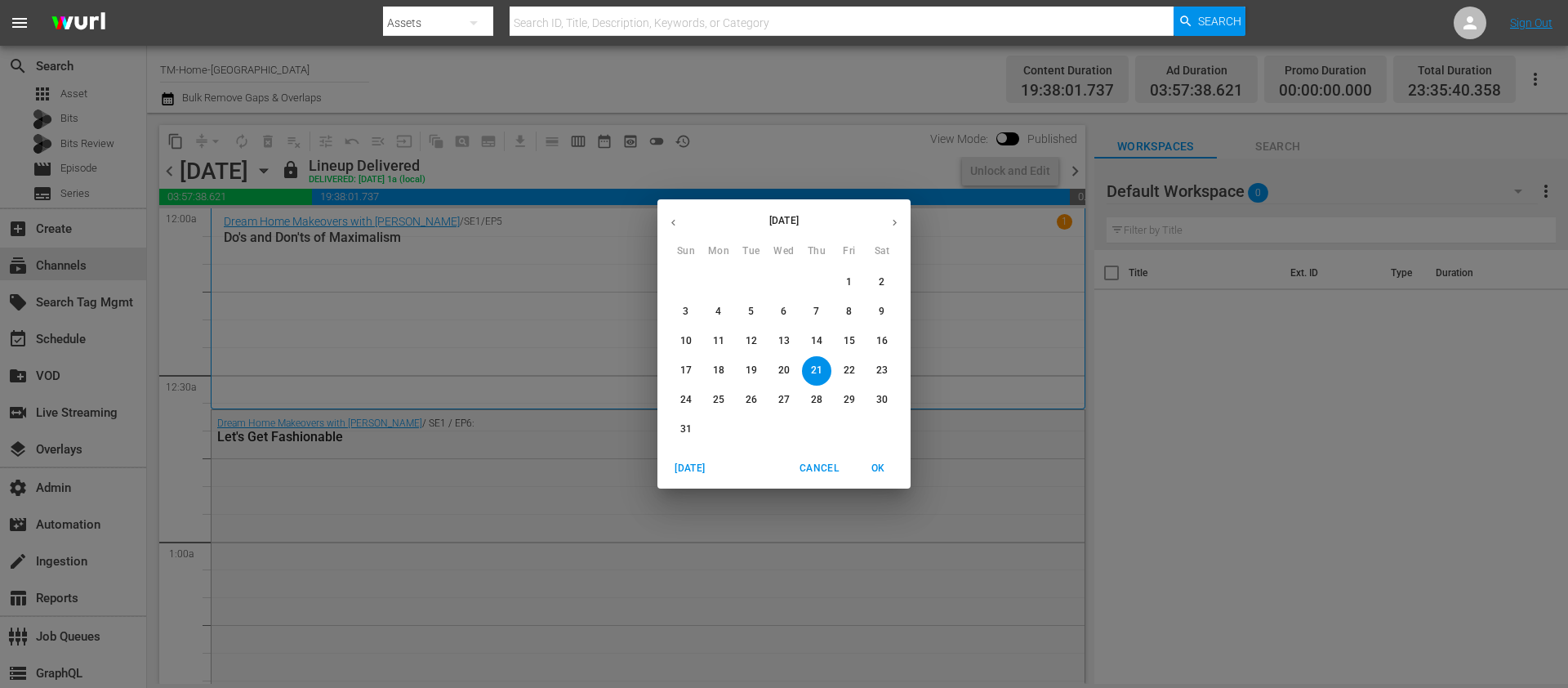
click at [890, 218] on icon "button" at bounding box center [895, 222] width 13 height 13
click at [718, 342] on p "15" at bounding box center [719, 341] width 12 height 14
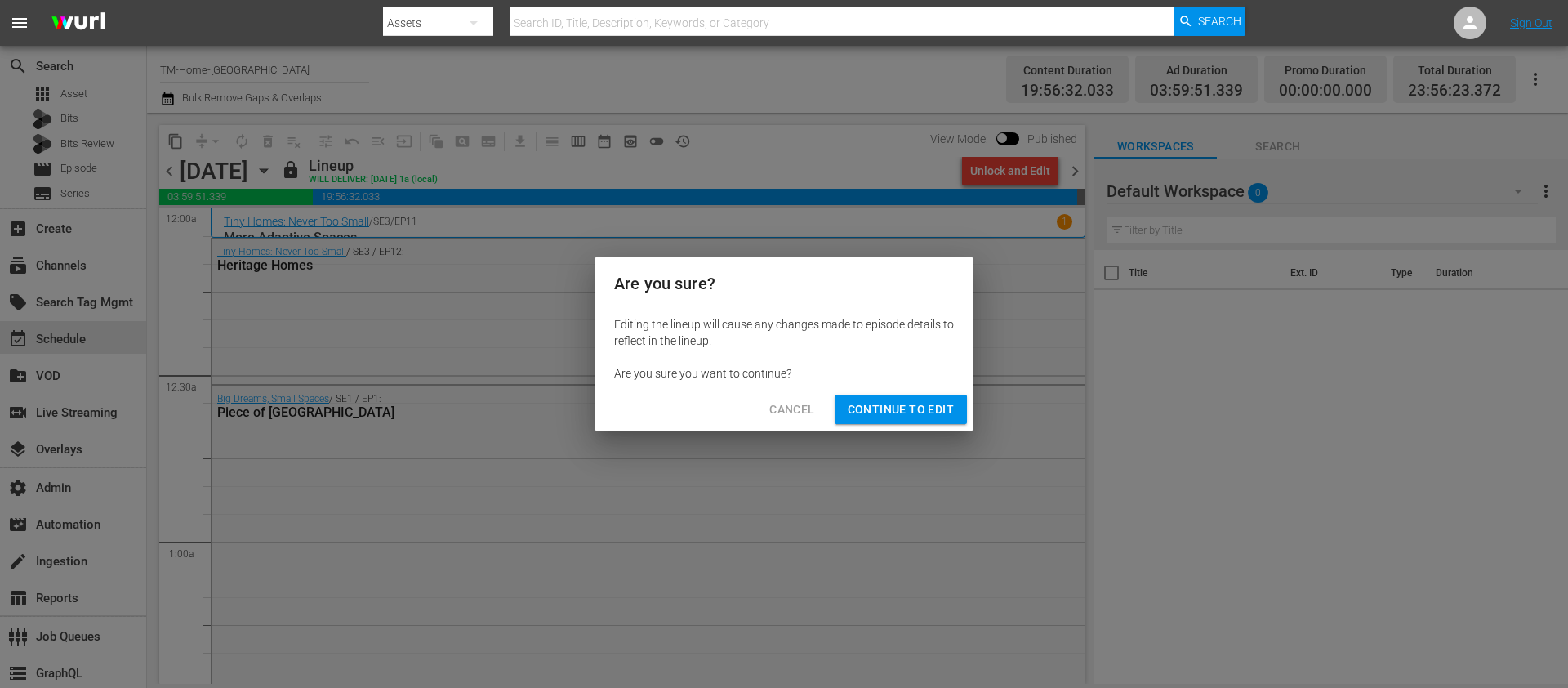
click at [911, 412] on span "Continue to Edit" at bounding box center [901, 409] width 106 height 20
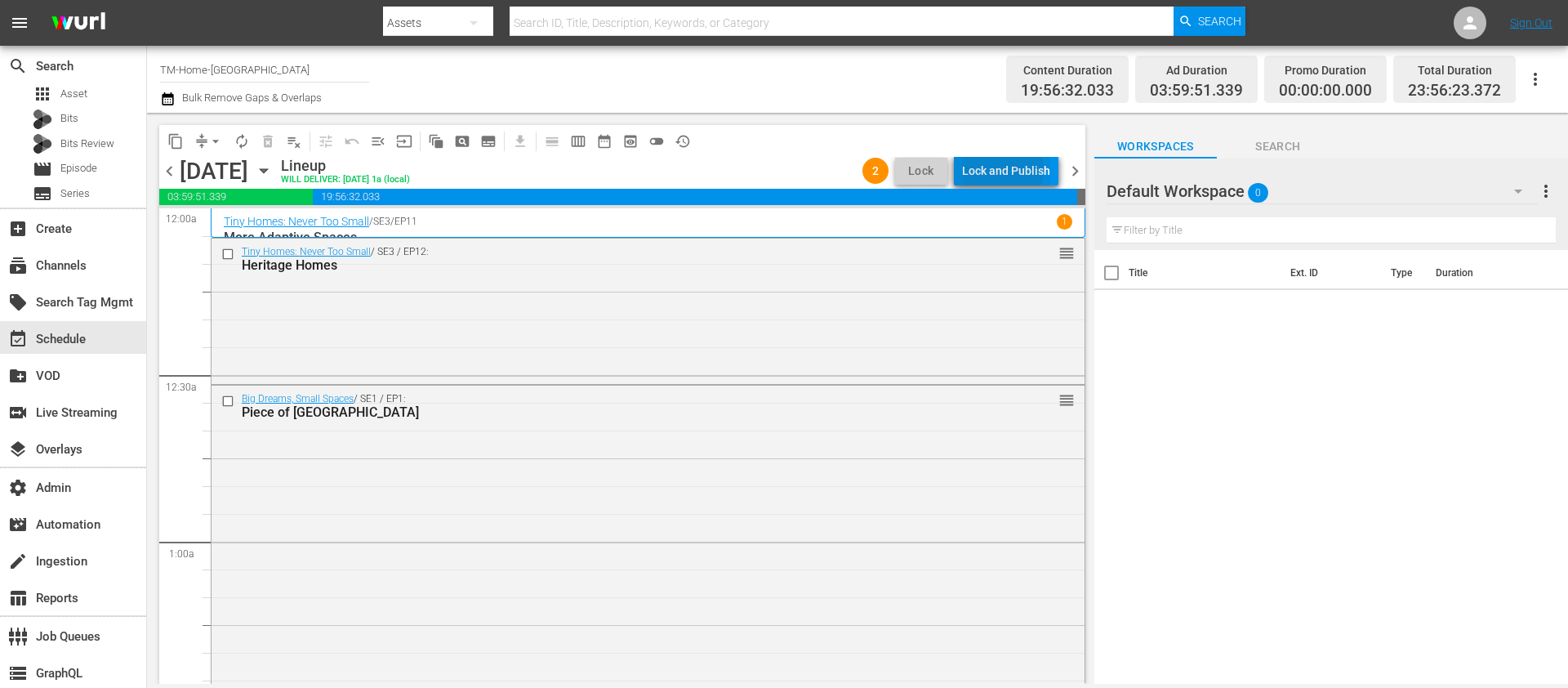
click at [1005, 169] on div "Lock and Publish" at bounding box center [1006, 171] width 88 height 29
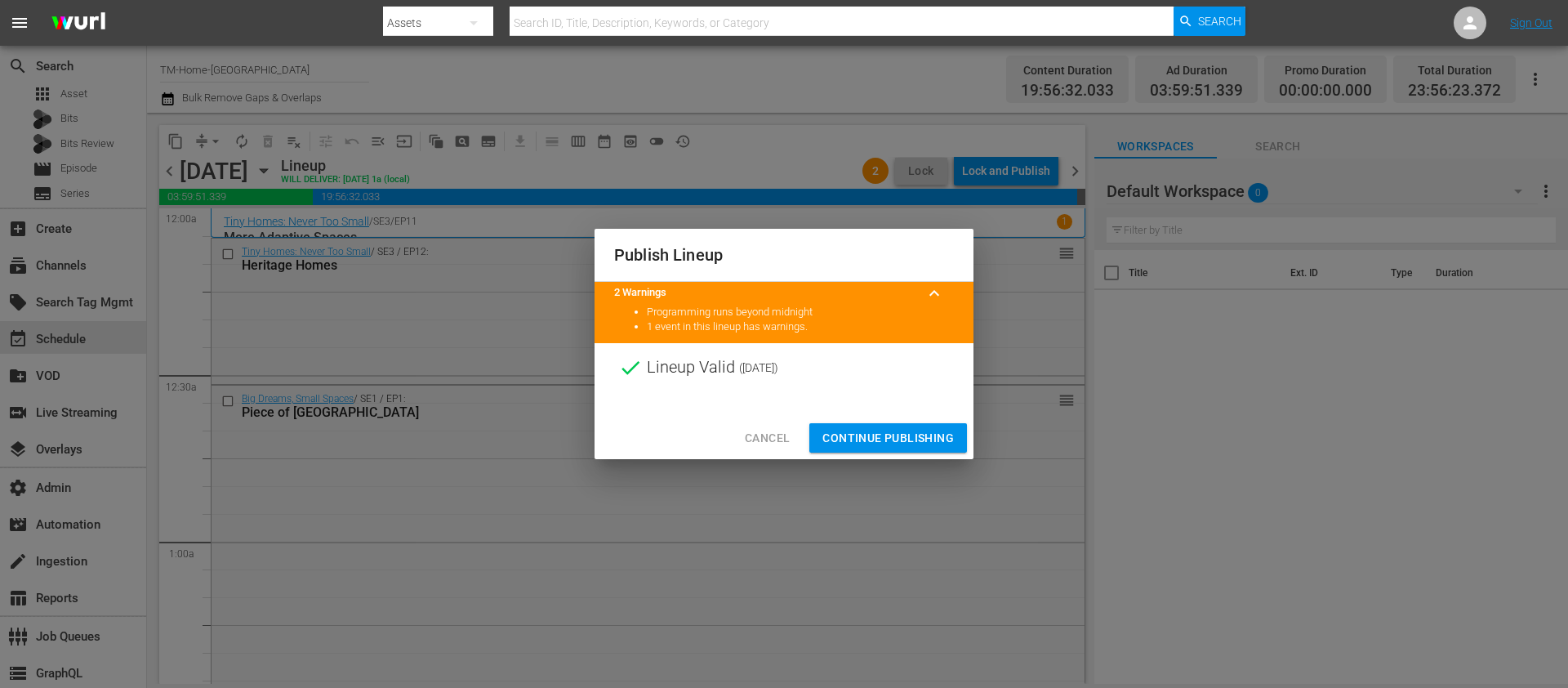
click at [884, 427] on button "Continue Publishing" at bounding box center [887, 438] width 157 height 30
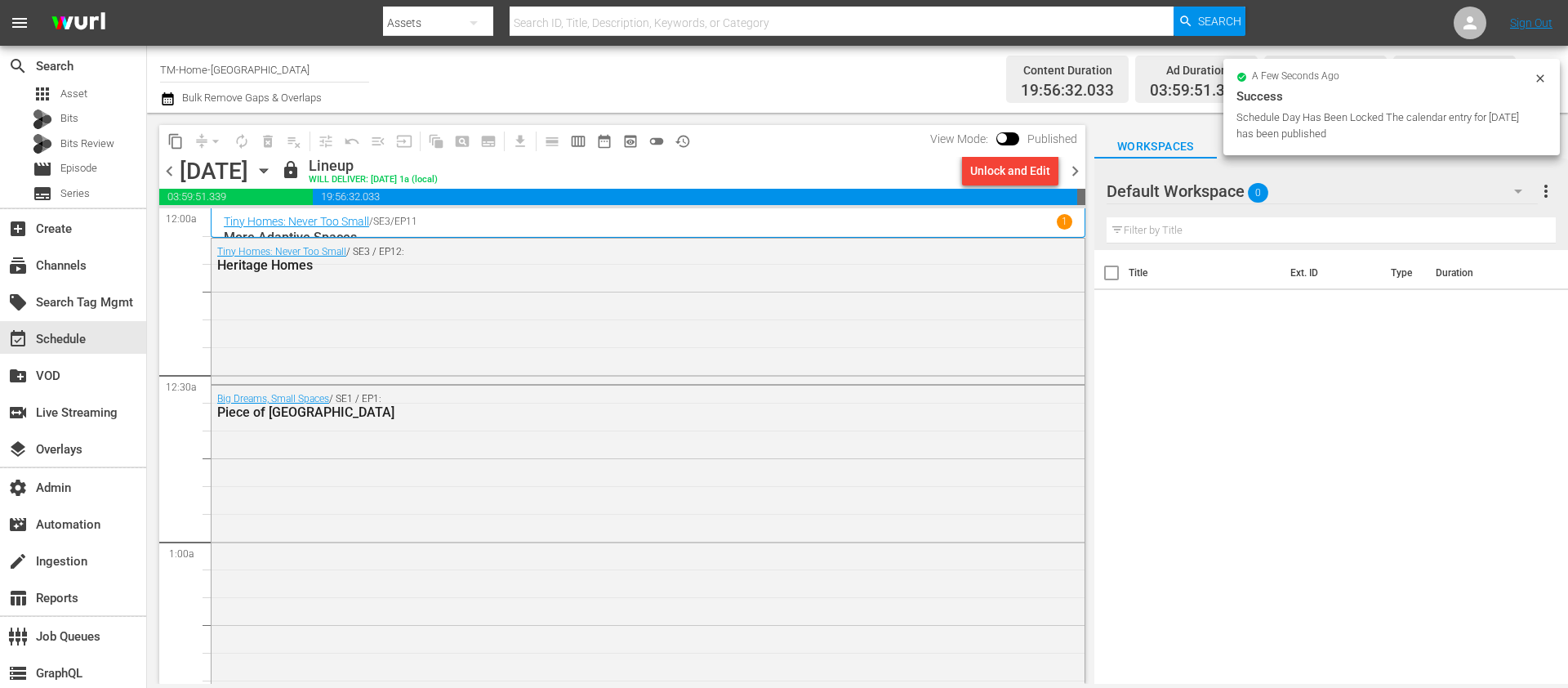
click at [1242, 397] on div "Title Ext. ID Type Duration" at bounding box center [1331, 468] width 473 height 436
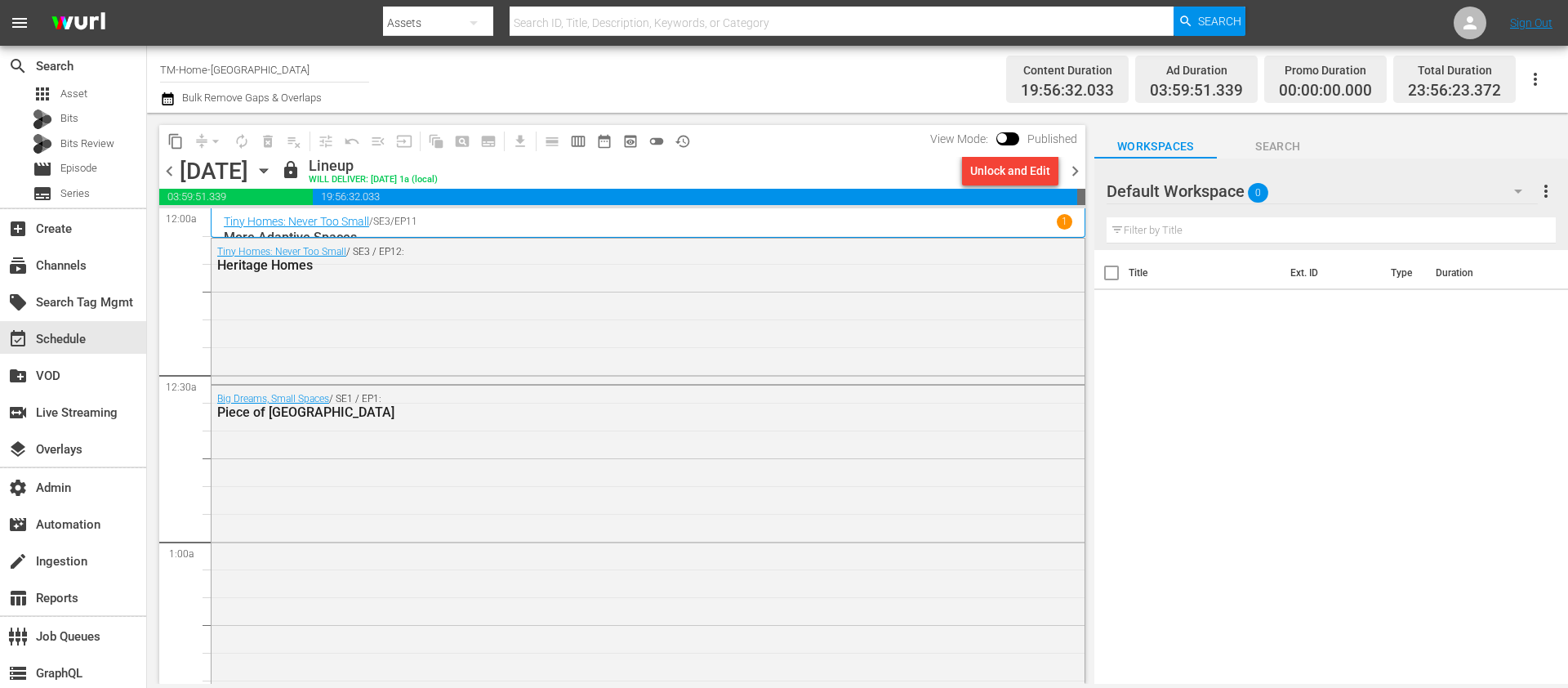
click at [267, 171] on icon "button" at bounding box center [263, 171] width 8 height 4
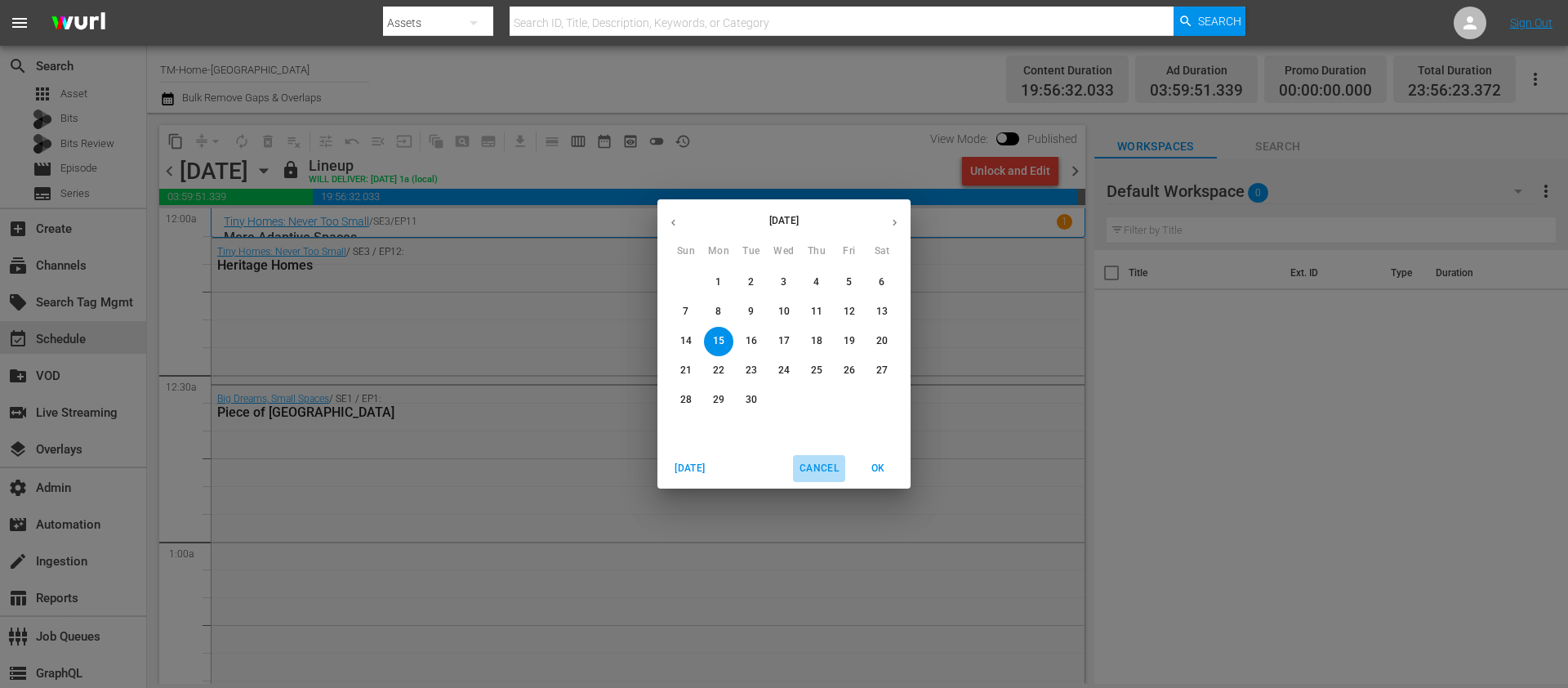
click at [811, 462] on span "Cancel" at bounding box center [819, 469] width 40 height 17
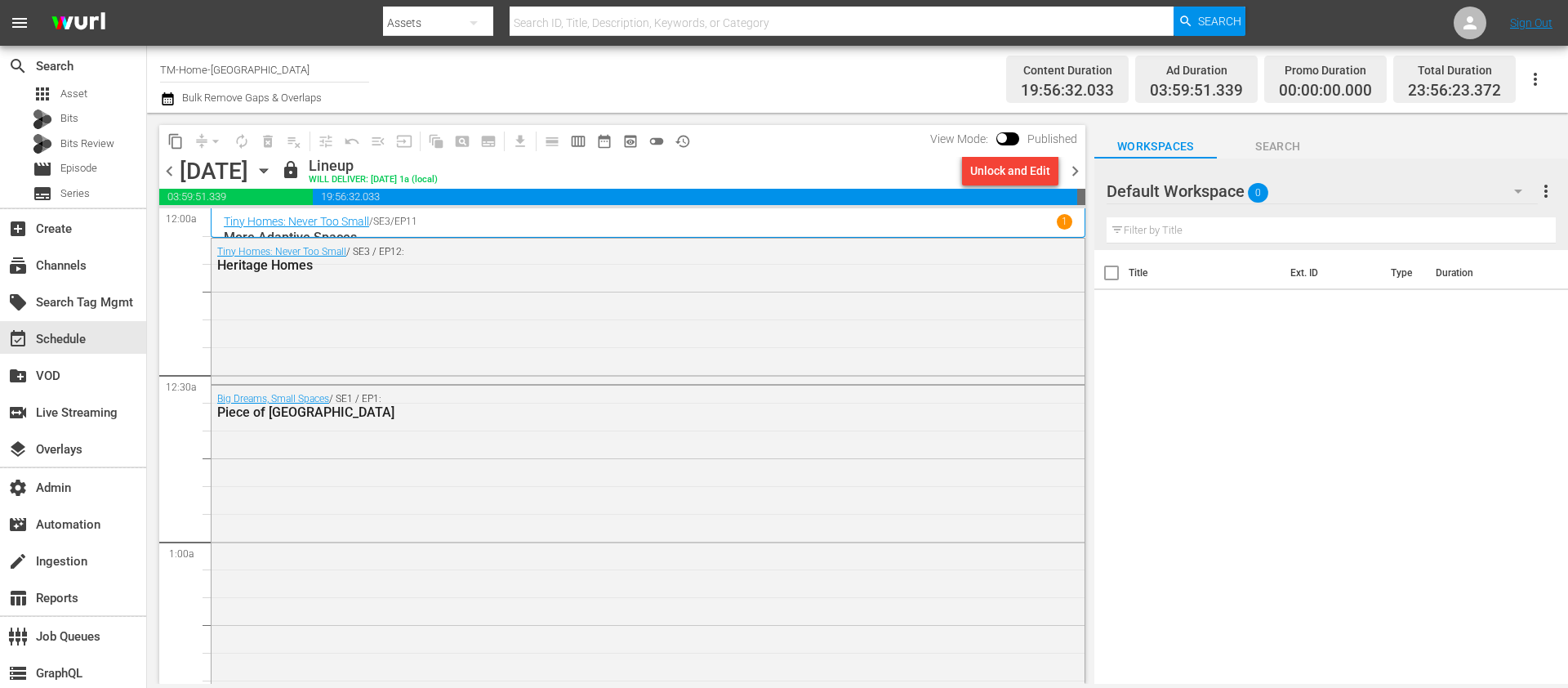
click at [582, 133] on span "calendar_view_week_outlined" at bounding box center [578, 141] width 16 height 16
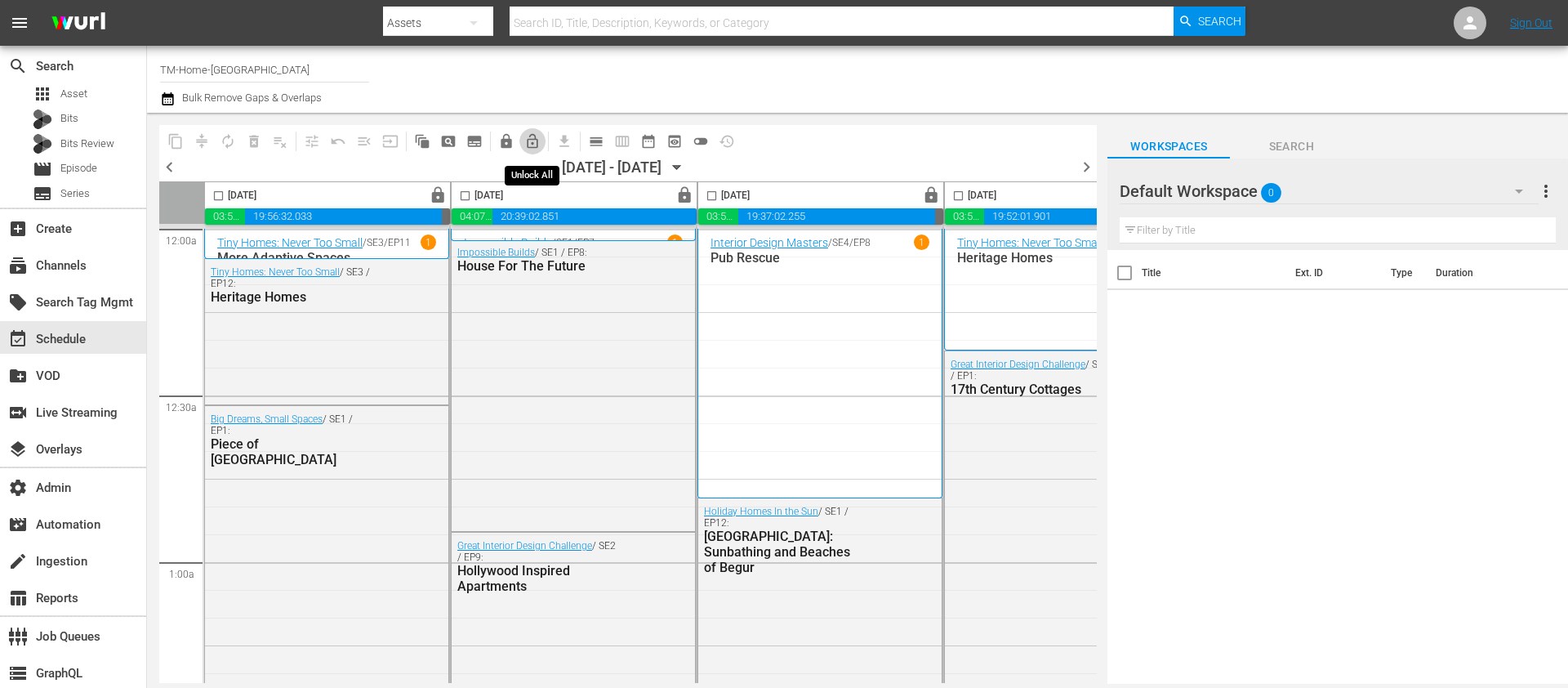
click at [535, 142] on span "lock_open_outlined" at bounding box center [532, 141] width 16 height 16
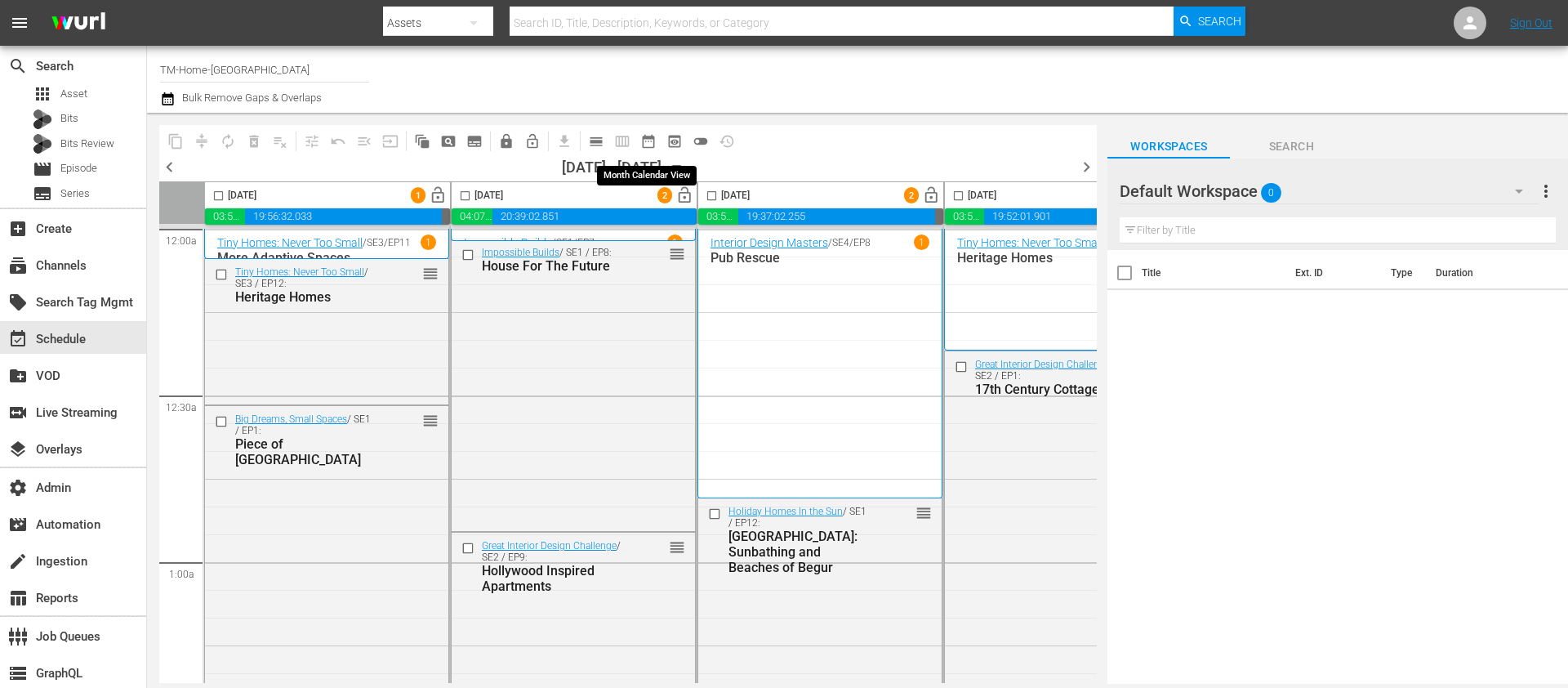
click at [650, 139] on span "date_range_outlined" at bounding box center [648, 141] width 16 height 16
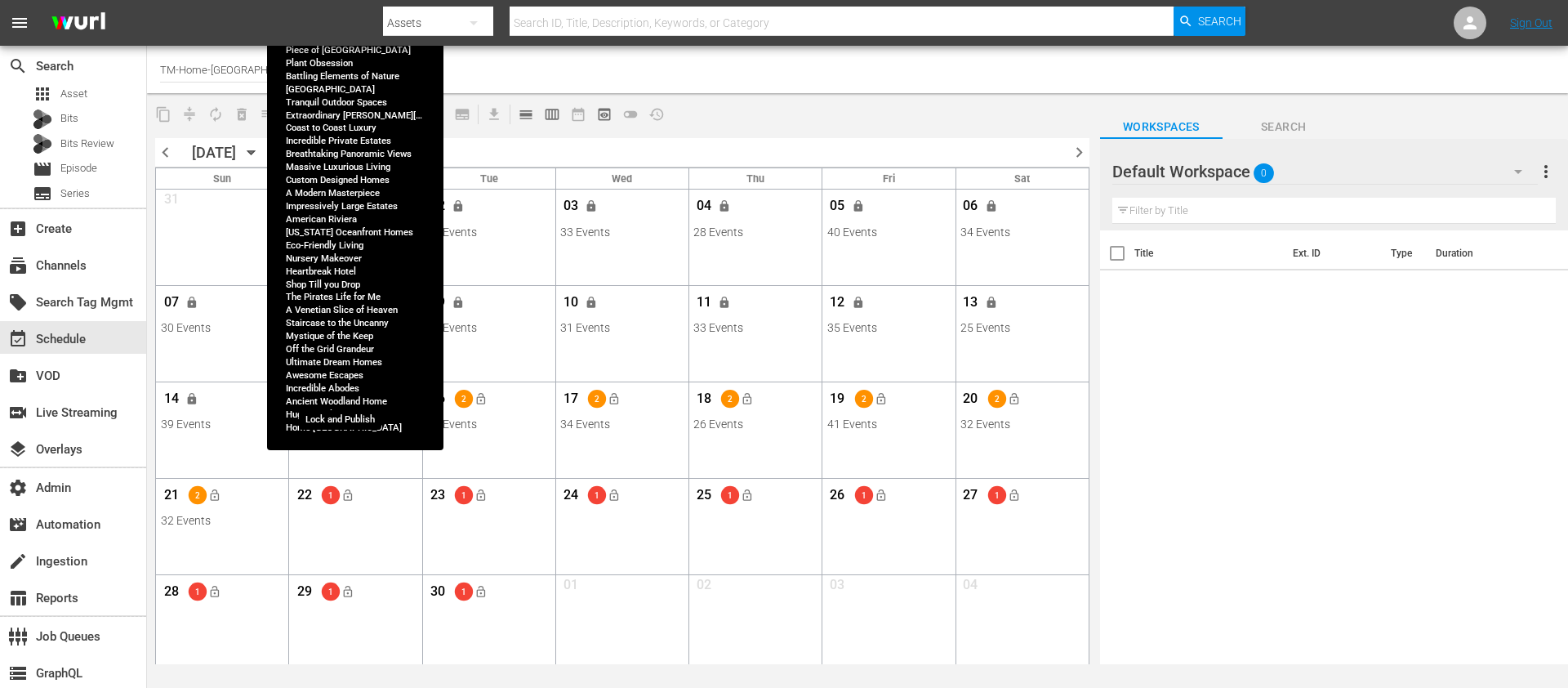
click at [351, 395] on span "lock_open" at bounding box center [348, 399] width 14 height 14
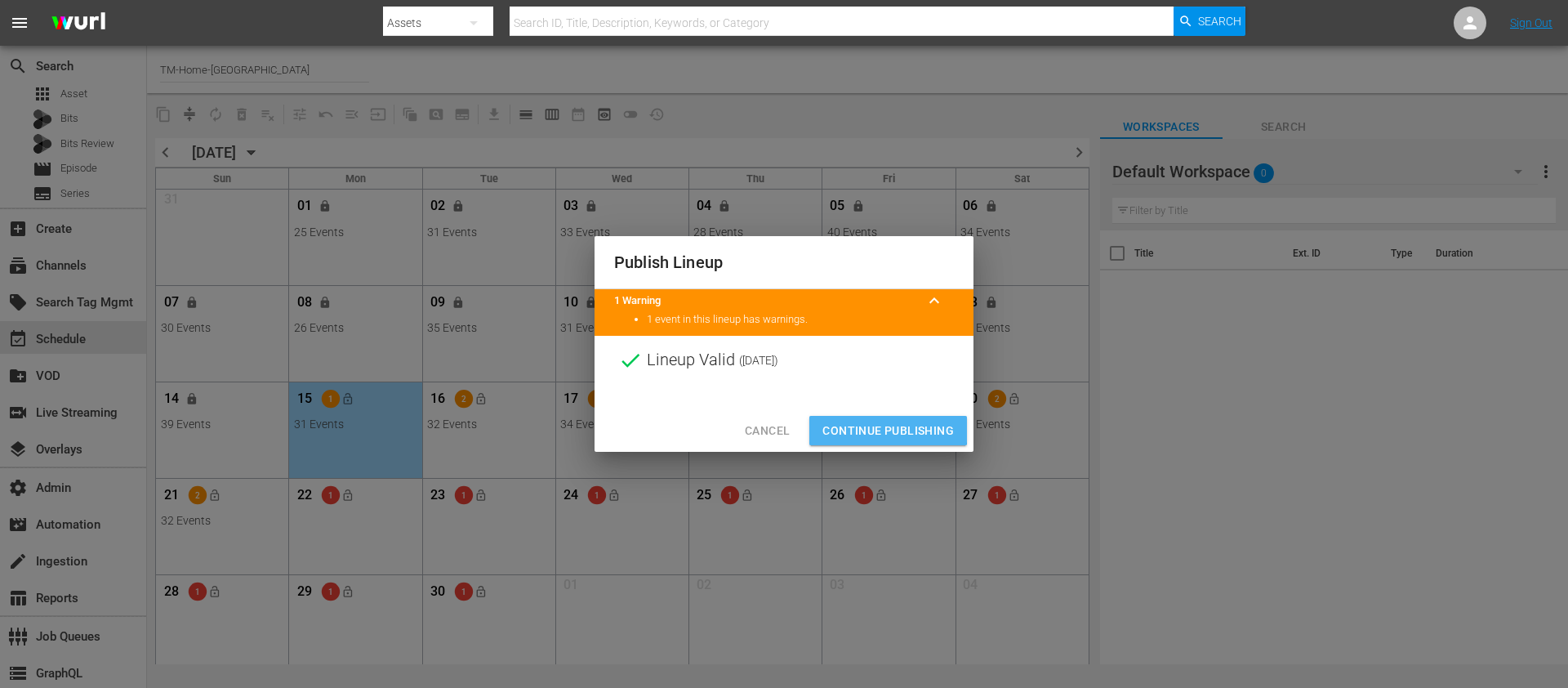
click at [872, 430] on span "Continue Publishing" at bounding box center [888, 430] width 131 height 20
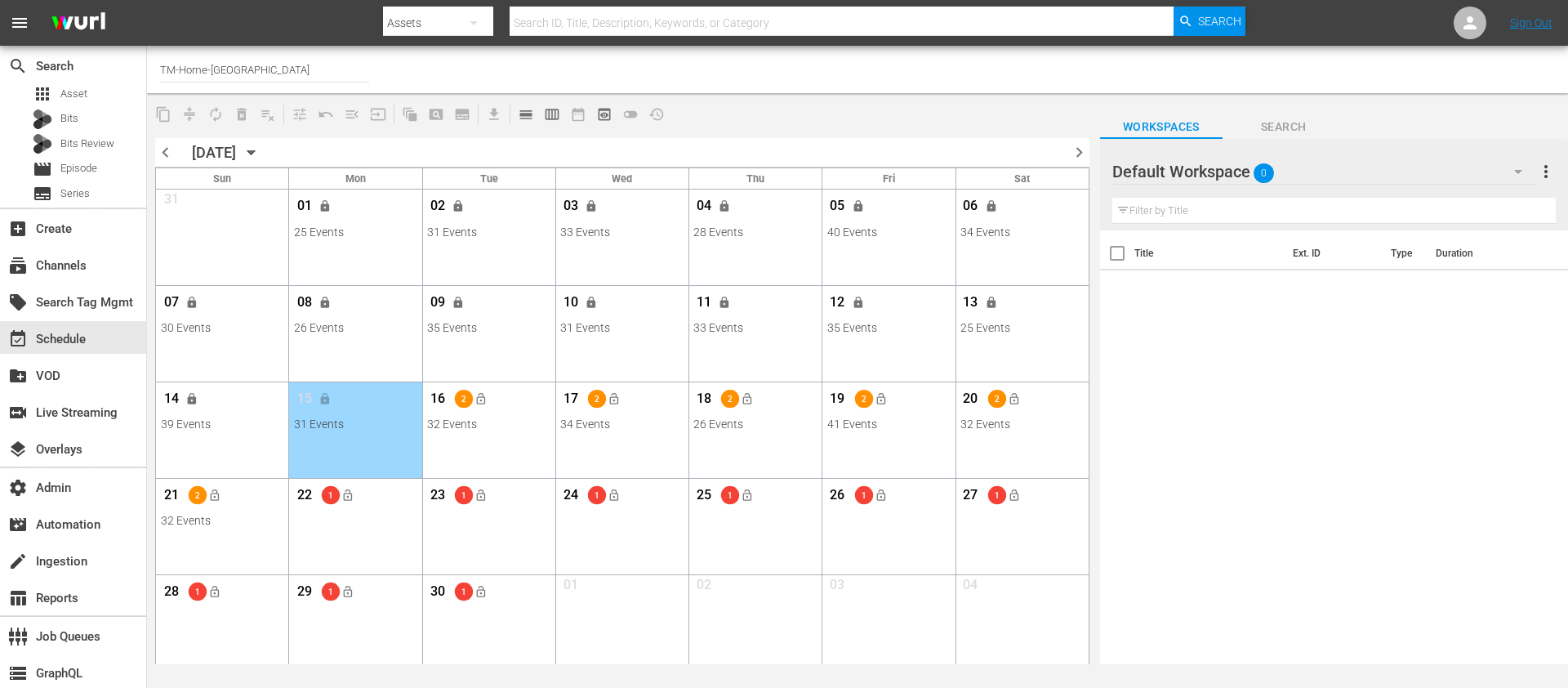
click at [707, 72] on div "Channel Title TM-Home-Canada" at bounding box center [541, 69] width 762 height 40
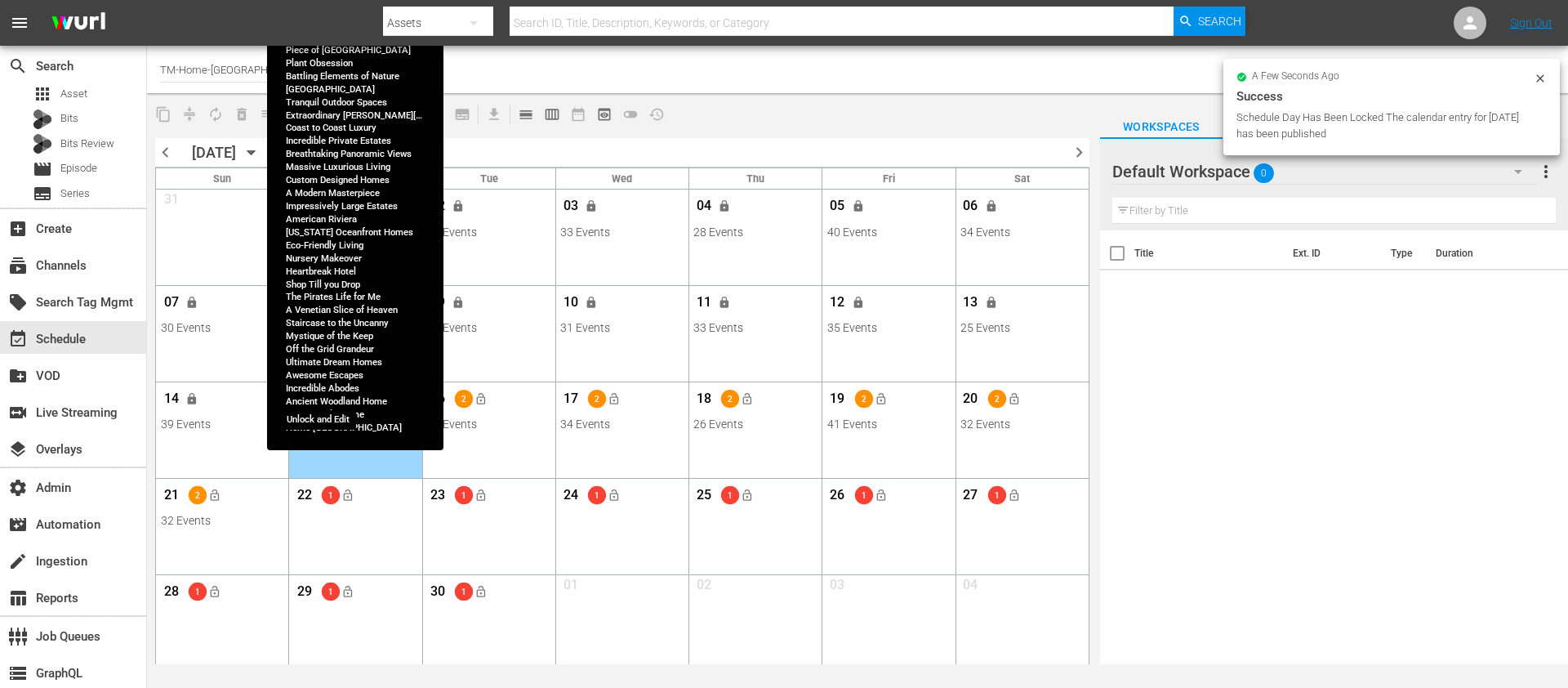
click at [329, 399] on span "lock" at bounding box center [325, 399] width 14 height 14
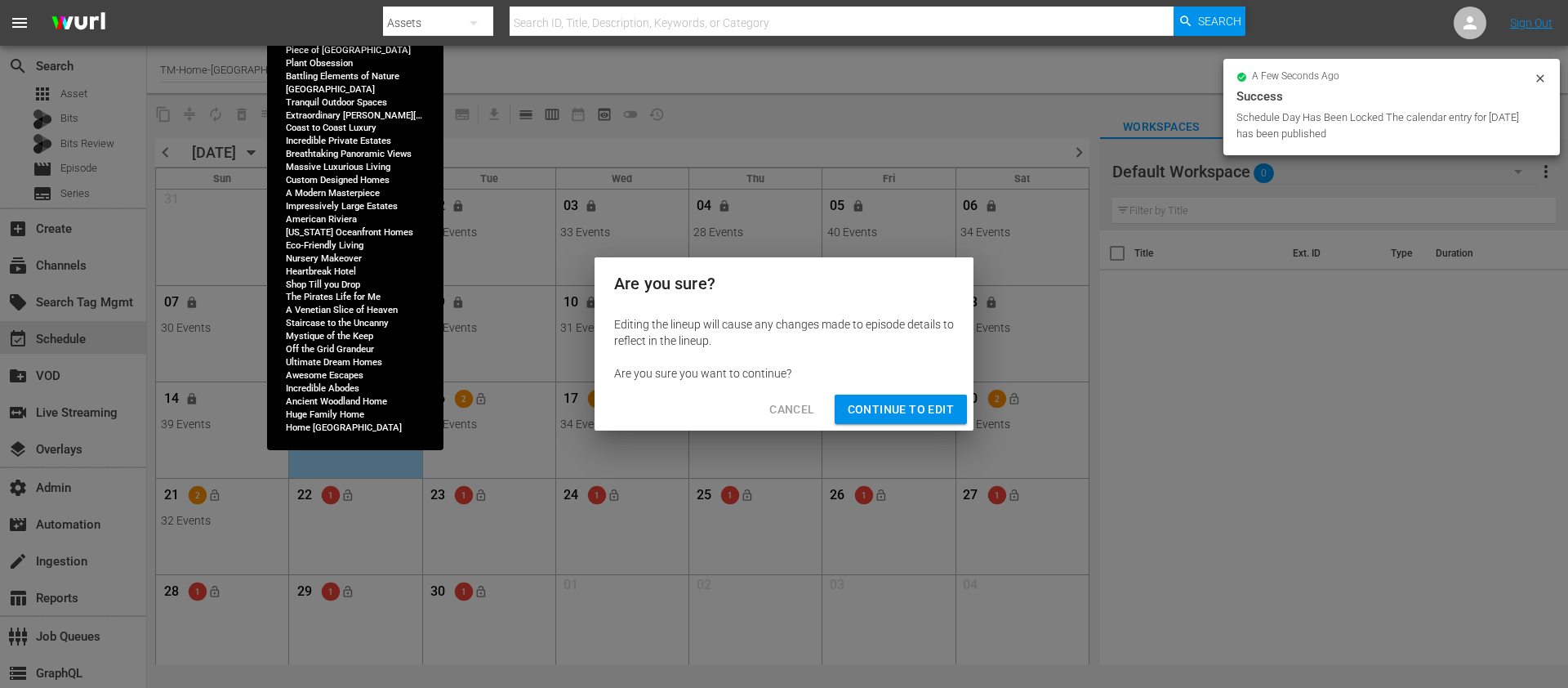
click at [903, 423] on button "Continue to Edit" at bounding box center [901, 409] width 132 height 30
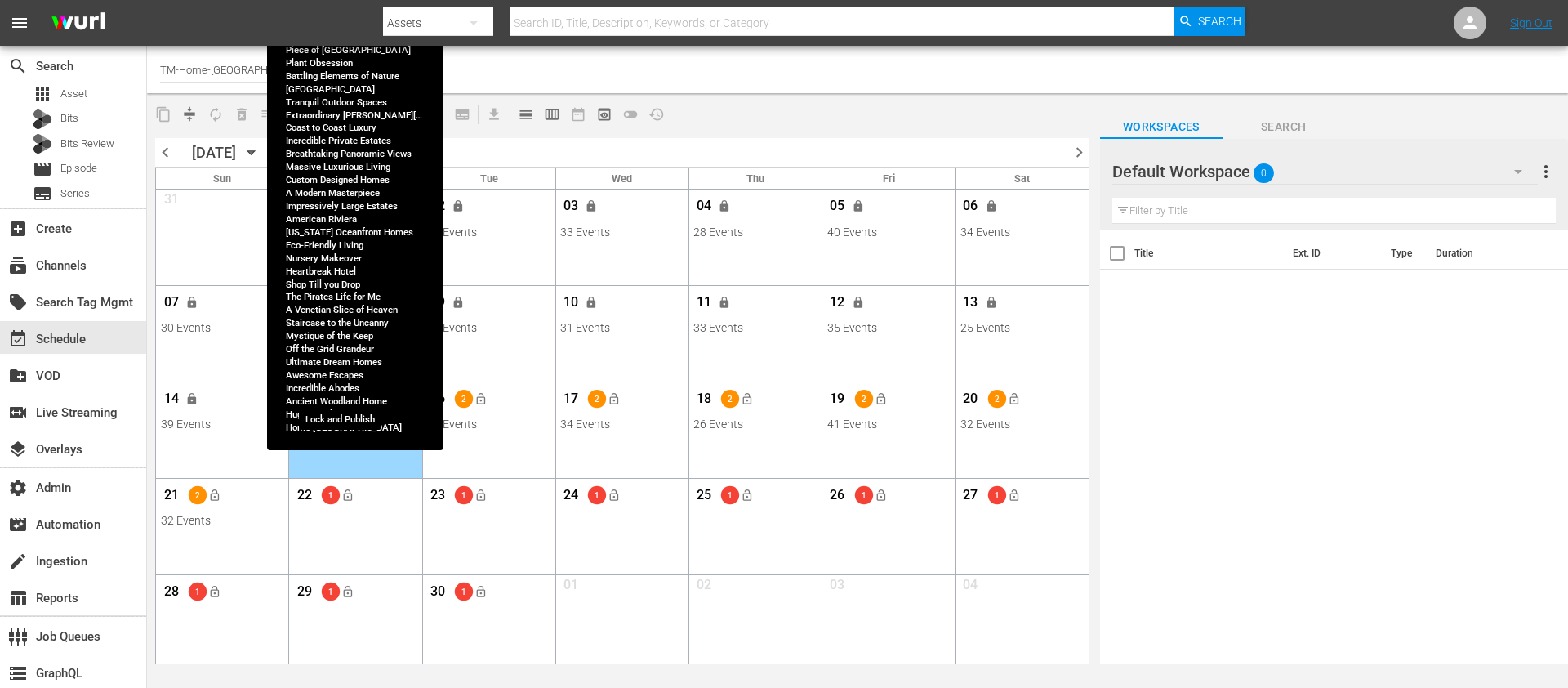
click at [350, 389] on button "lock_open" at bounding box center [347, 399] width 27 height 27
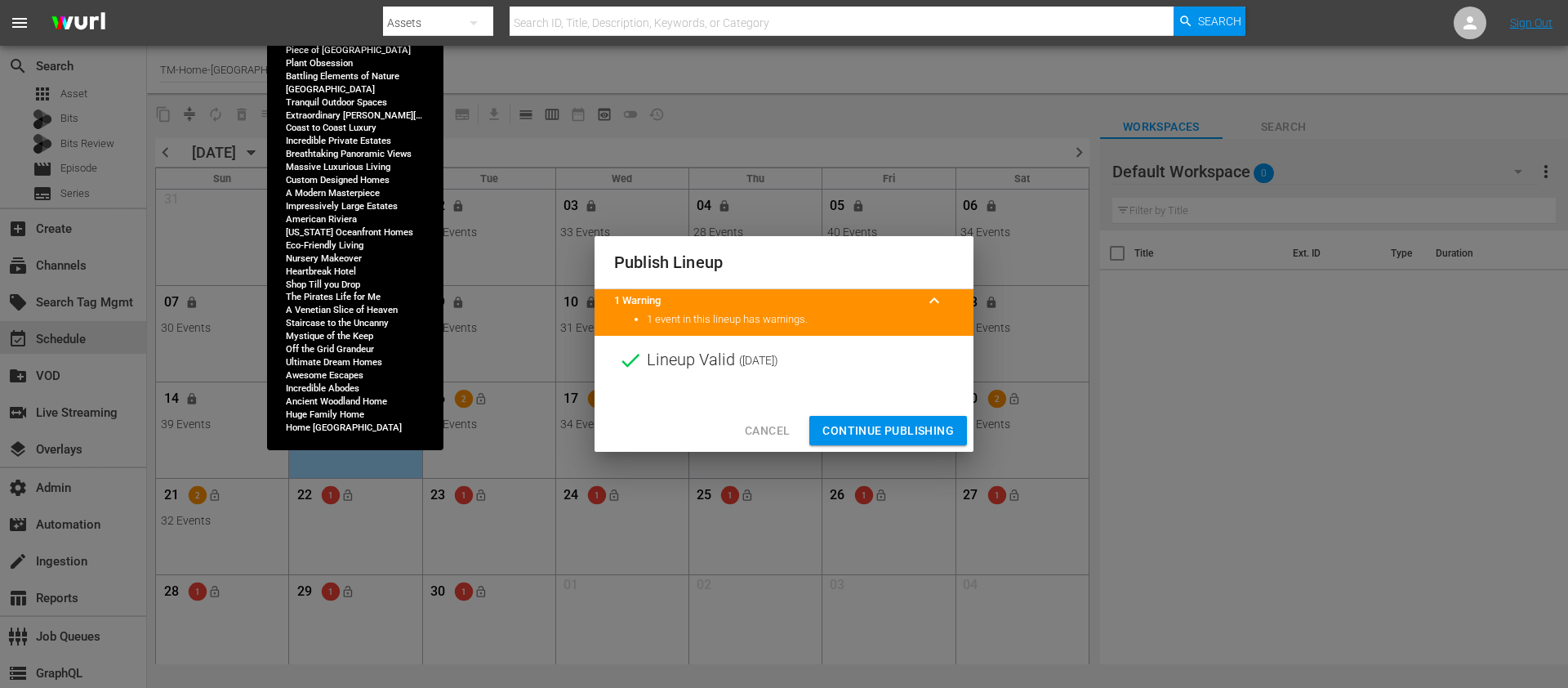
click at [866, 423] on span "Continue Publishing" at bounding box center [888, 430] width 131 height 20
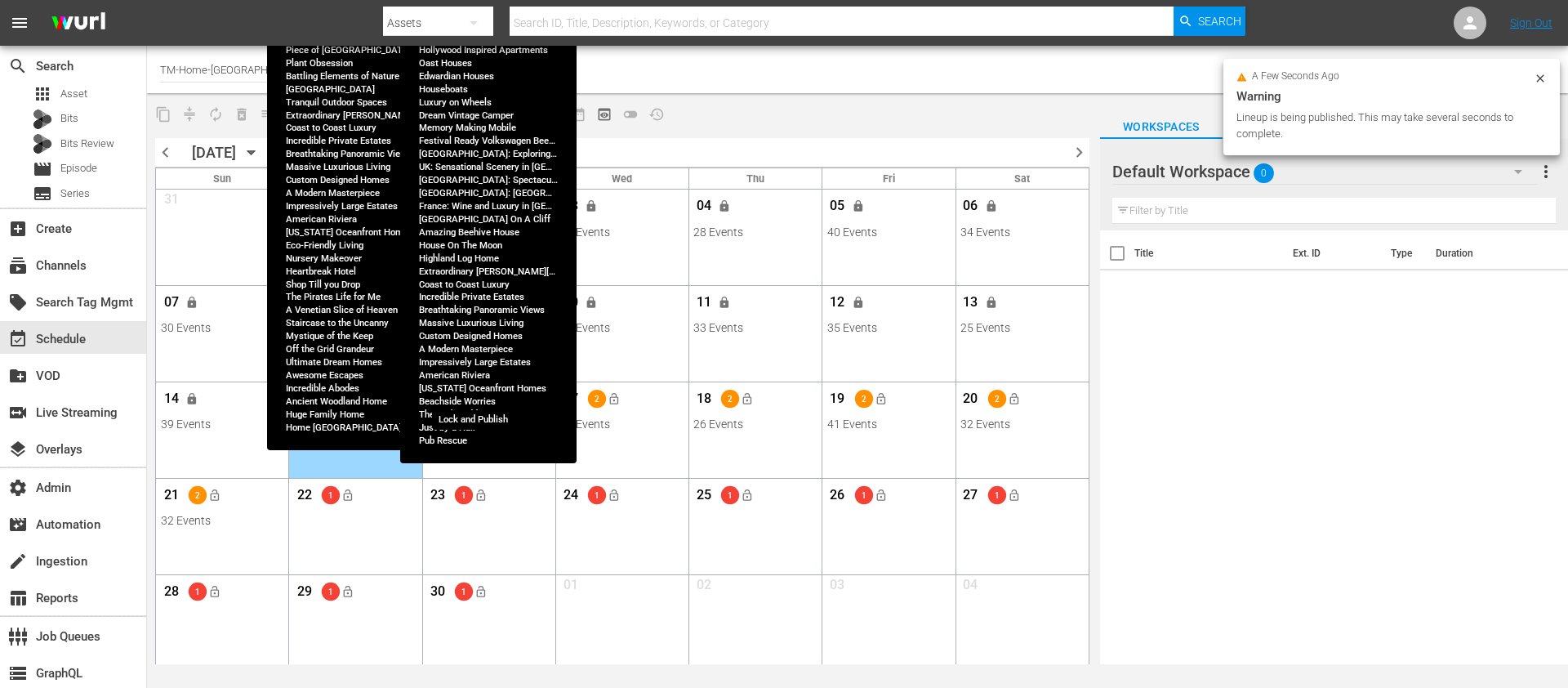
click at [478, 400] on span "lock_open" at bounding box center [481, 399] width 14 height 14
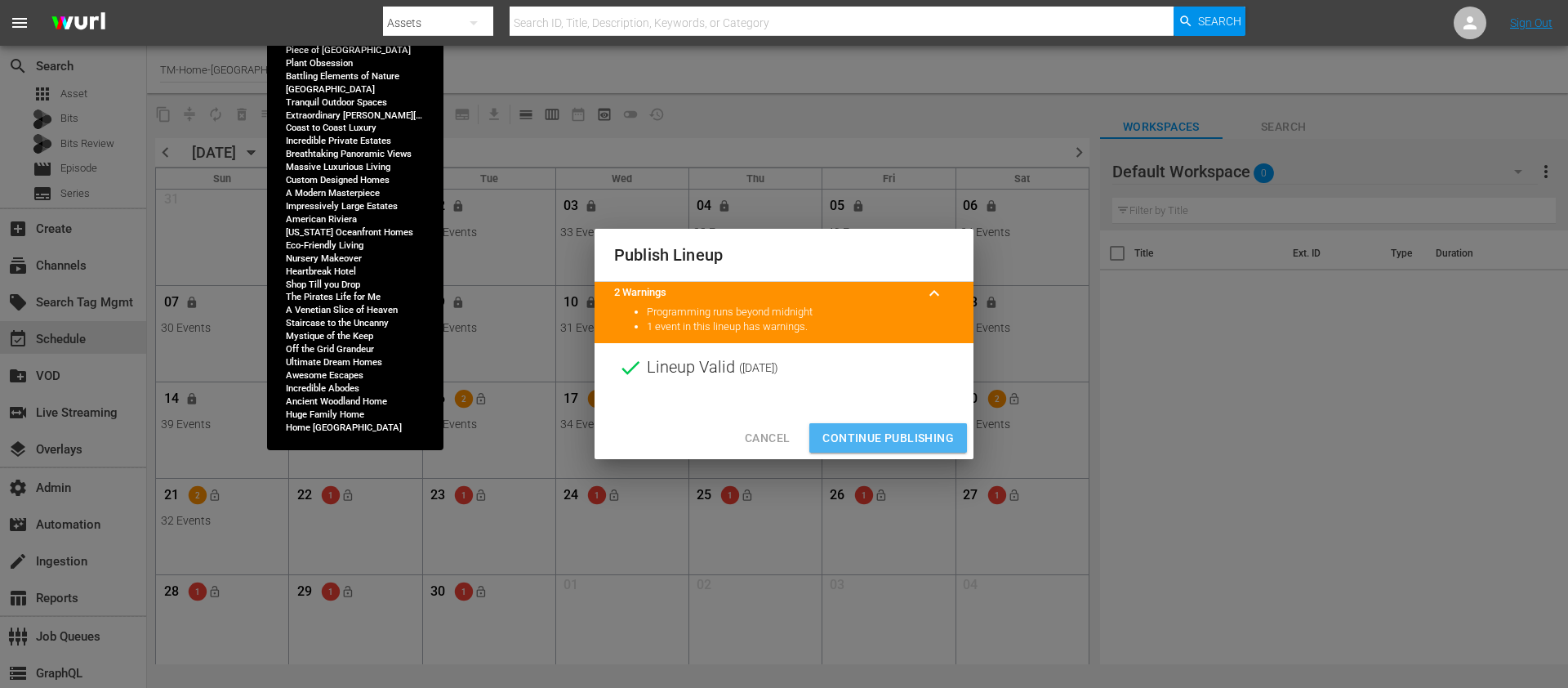
click at [868, 430] on span "Continue Publishing" at bounding box center [888, 438] width 131 height 20
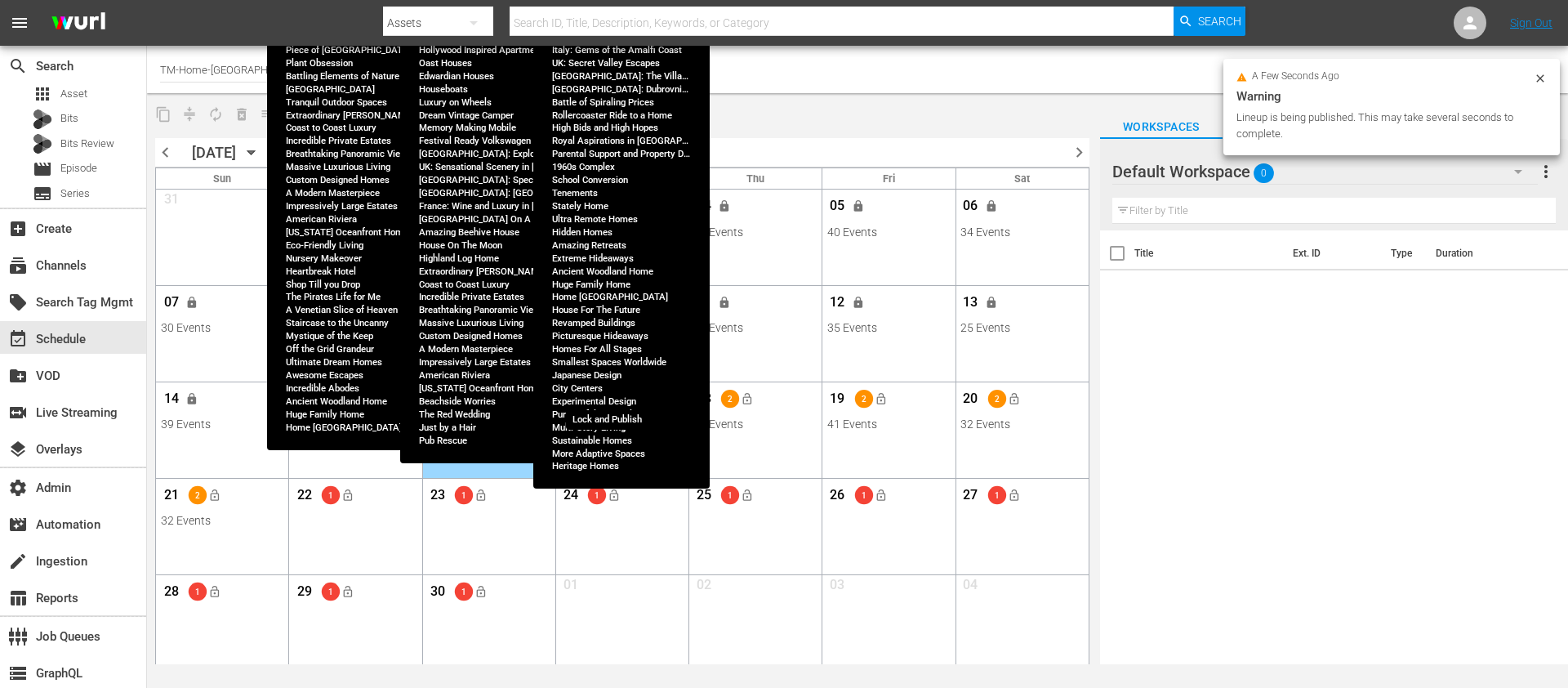
click at [611, 399] on span "lock_open" at bounding box center [614, 399] width 14 height 14
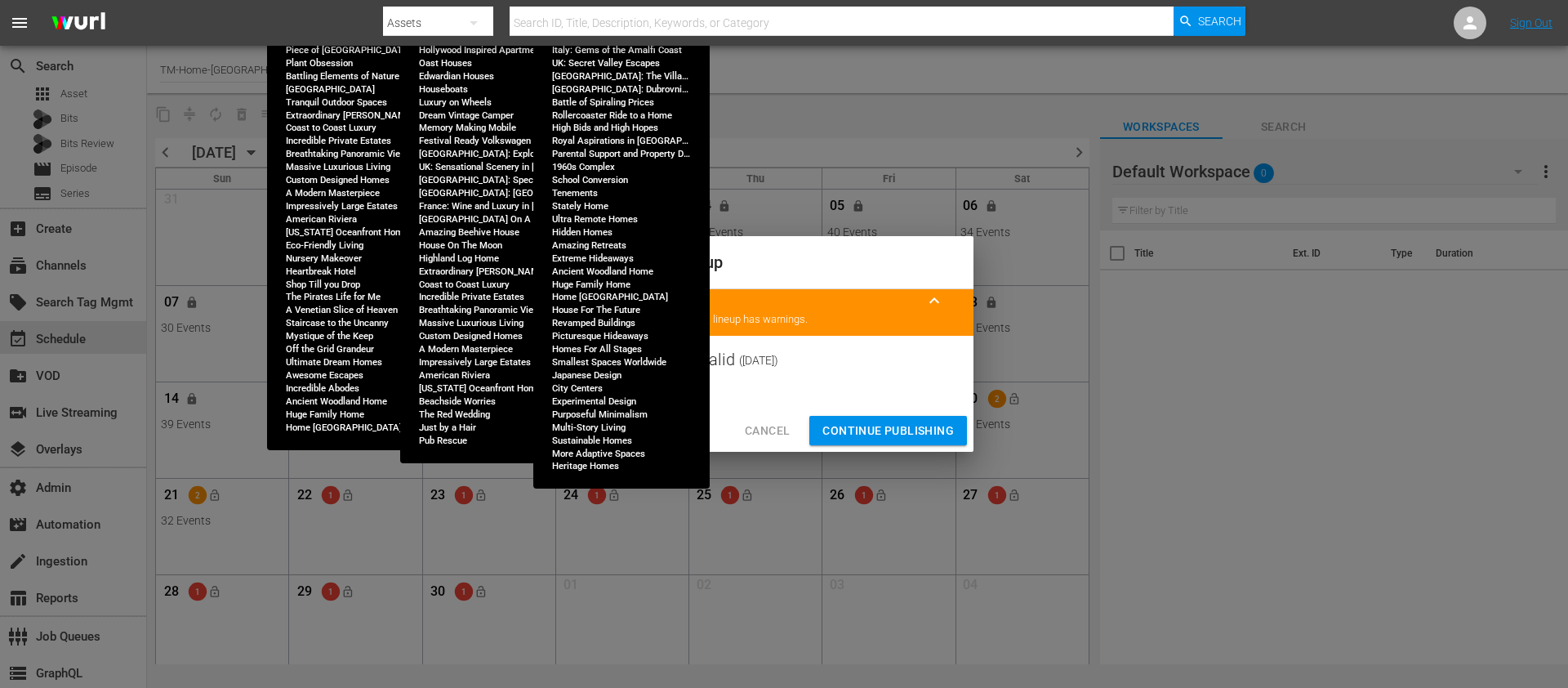
click at [865, 426] on span "Continue Publishing" at bounding box center [888, 430] width 131 height 20
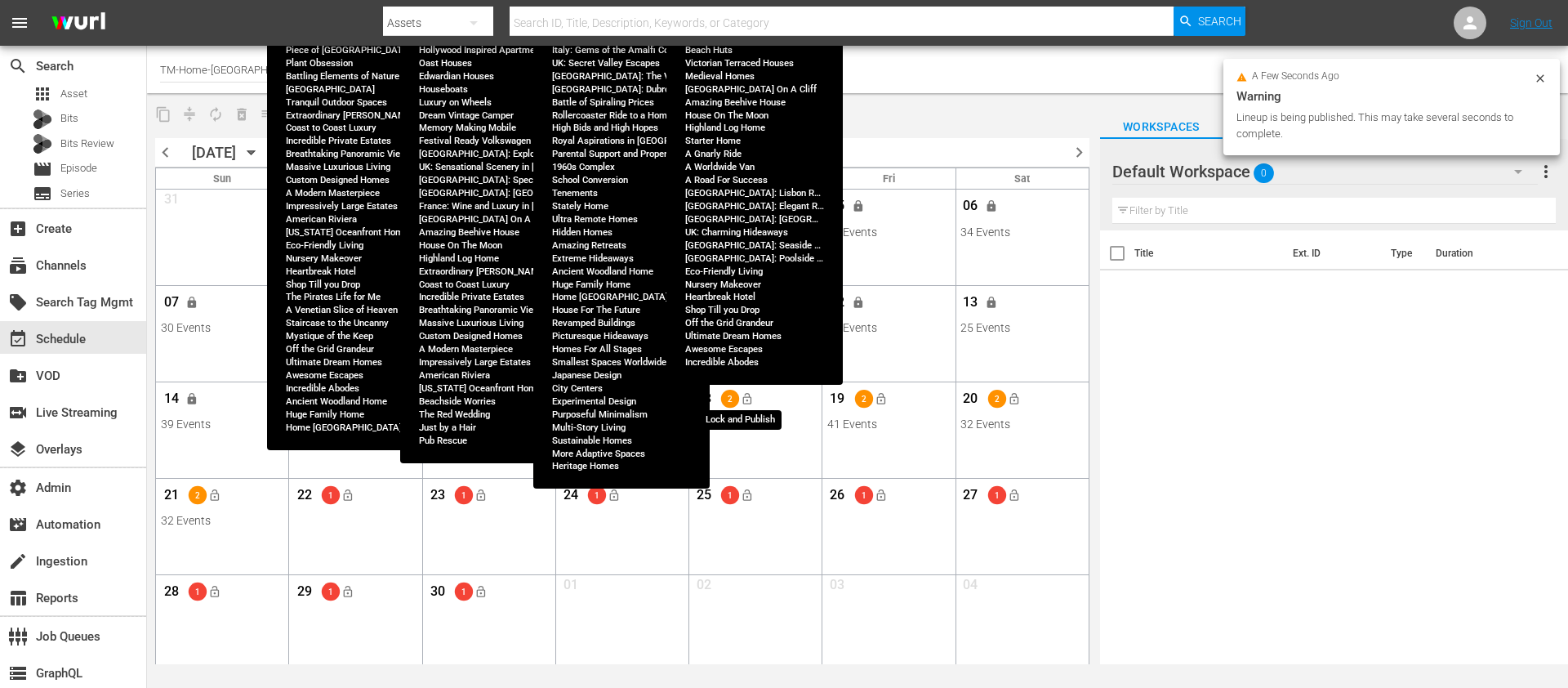
click at [752, 400] on span "lock_open" at bounding box center [747, 399] width 14 height 14
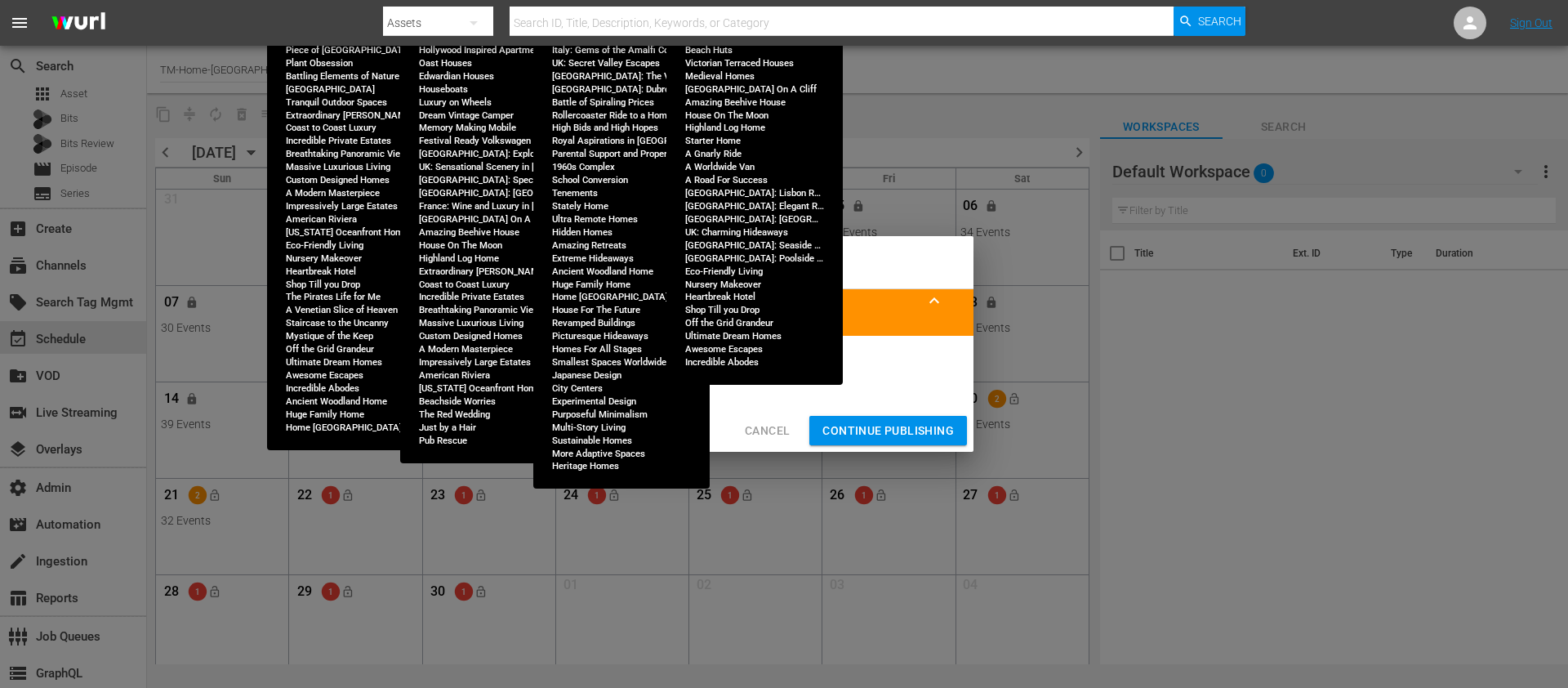
click at [905, 425] on span "Continue Publishing" at bounding box center [888, 430] width 131 height 20
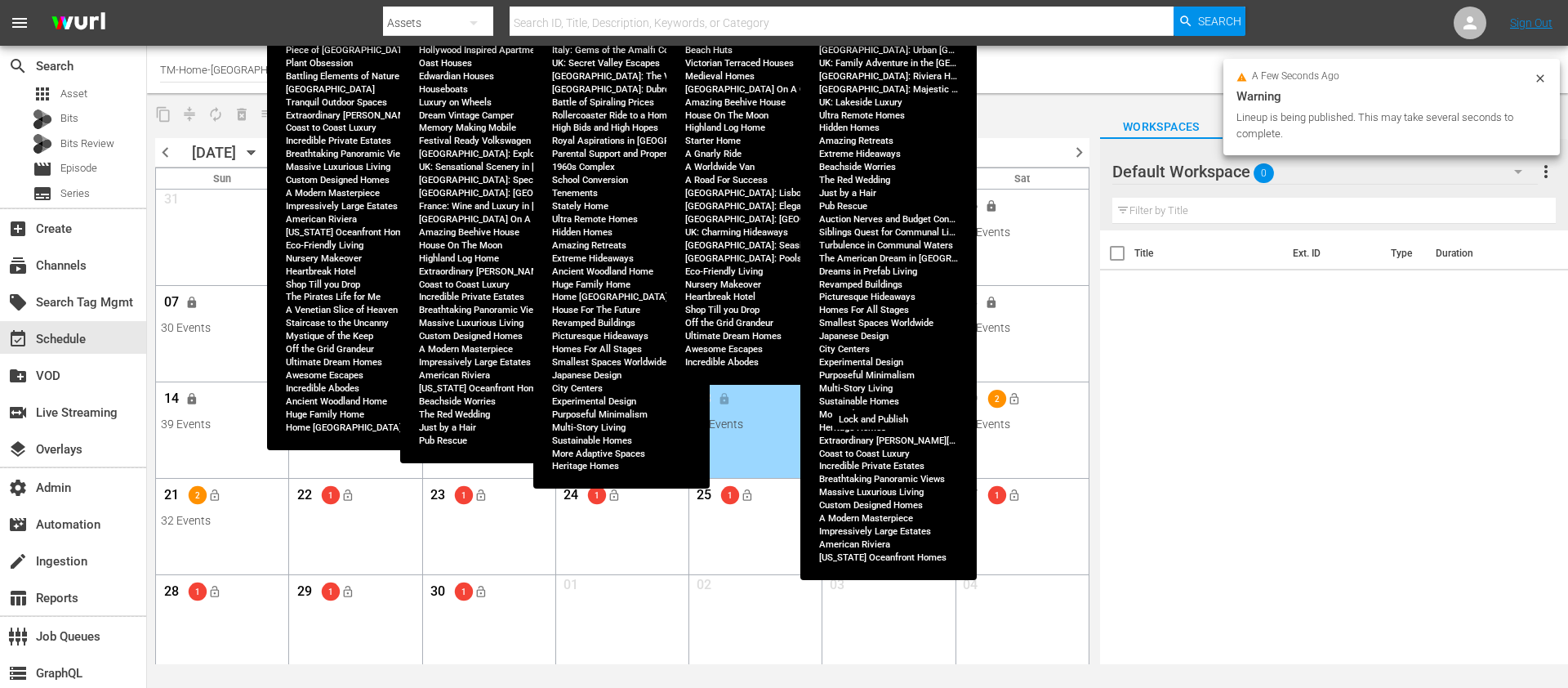
click at [879, 402] on span "lock_open" at bounding box center [880, 399] width 14 height 14
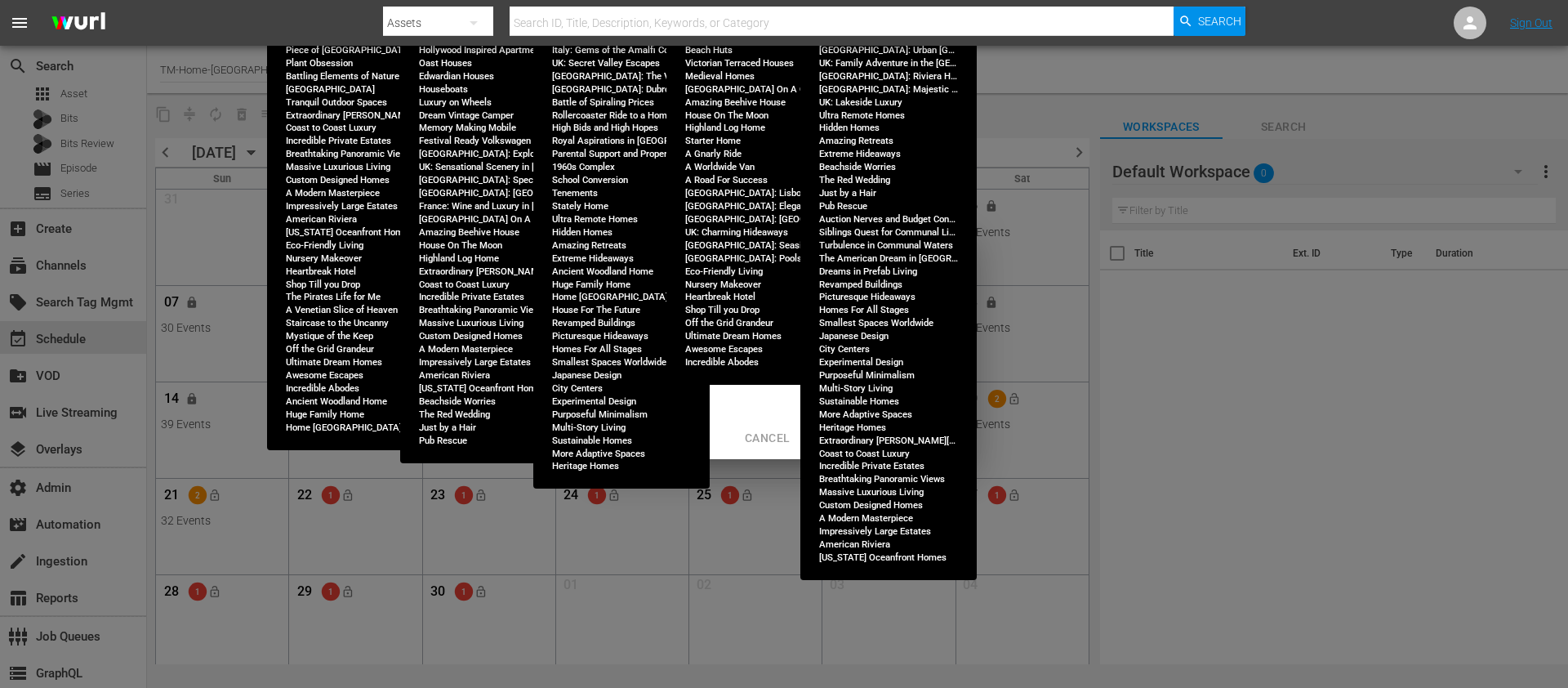
click at [900, 434] on span "Continue Publishing" at bounding box center [888, 438] width 131 height 20
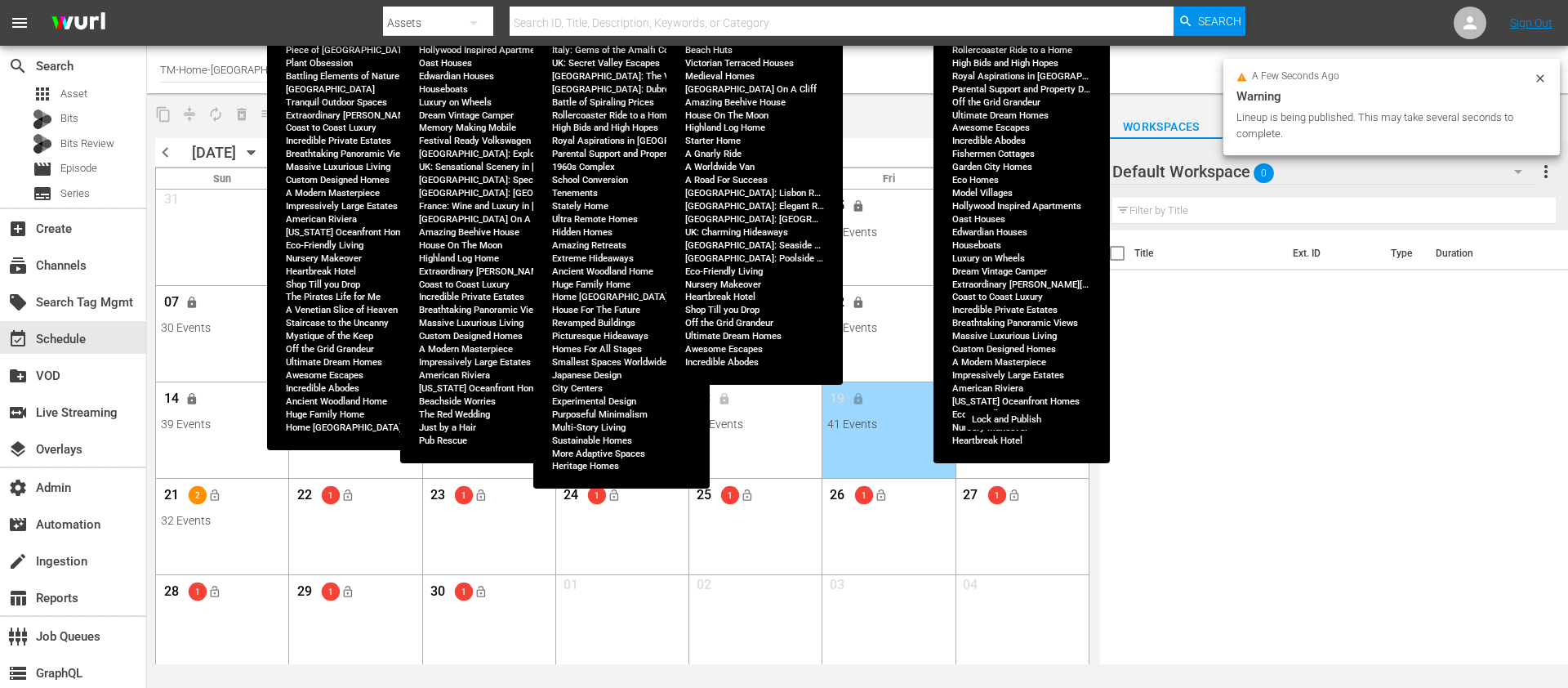
click at [1015, 397] on span "lock_open" at bounding box center [1014, 399] width 14 height 14
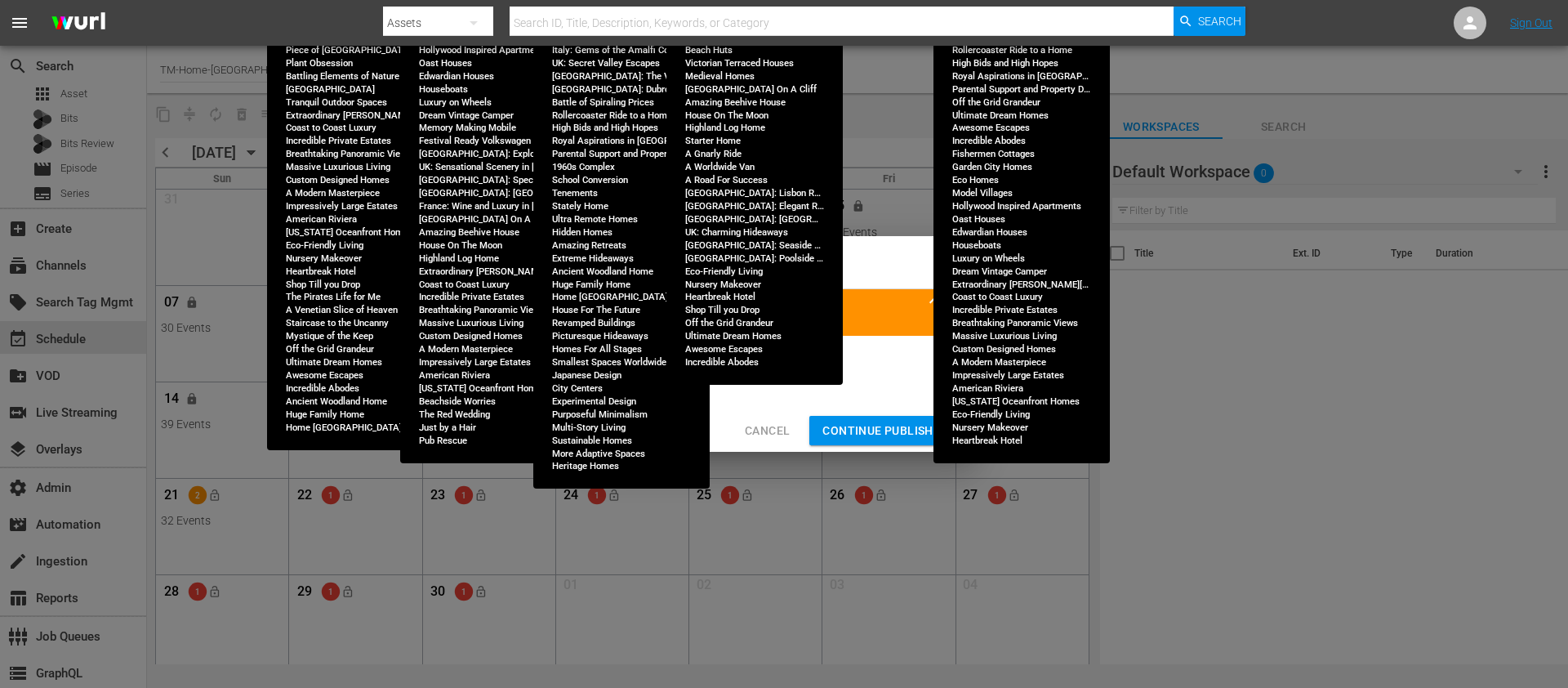
click at [897, 428] on span "Continue Publishing" at bounding box center [888, 430] width 131 height 20
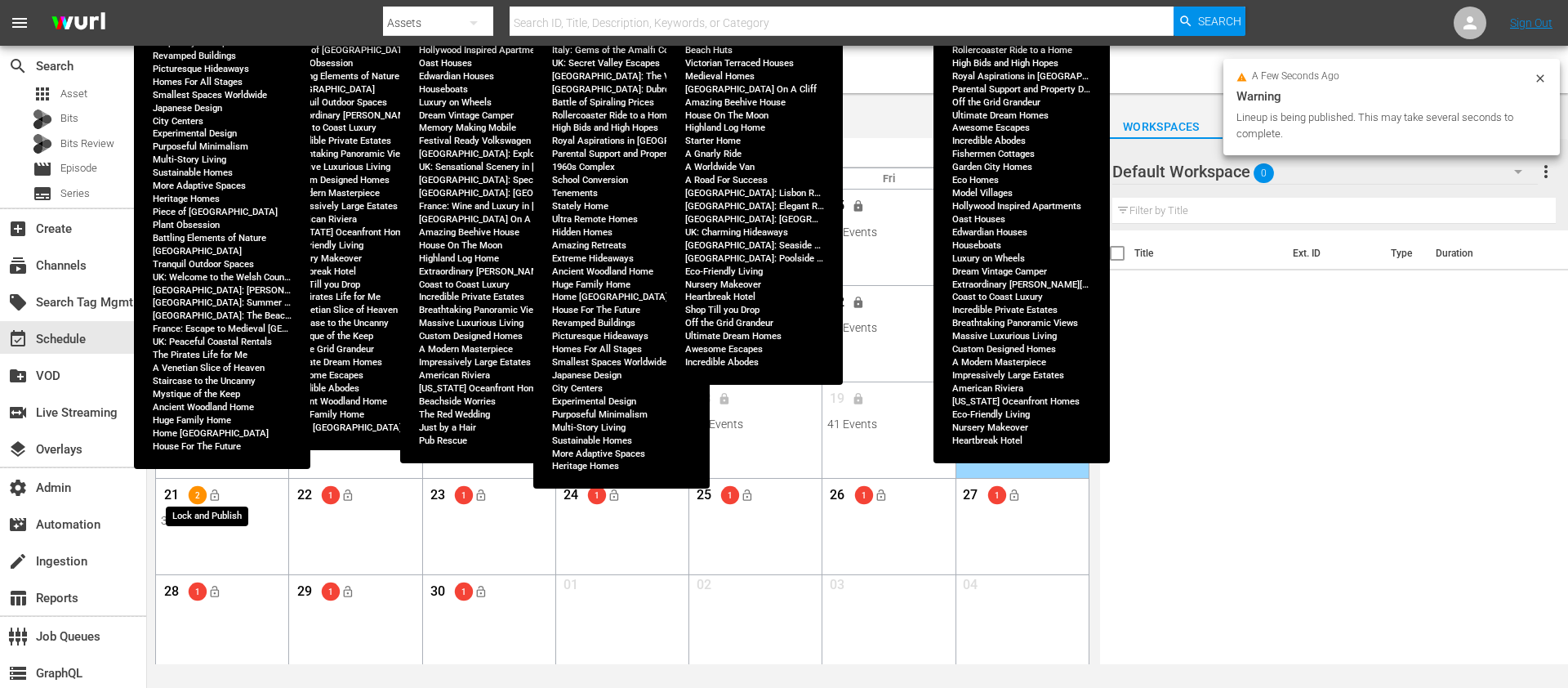
click at [216, 499] on span "lock_open" at bounding box center [215, 496] width 14 height 14
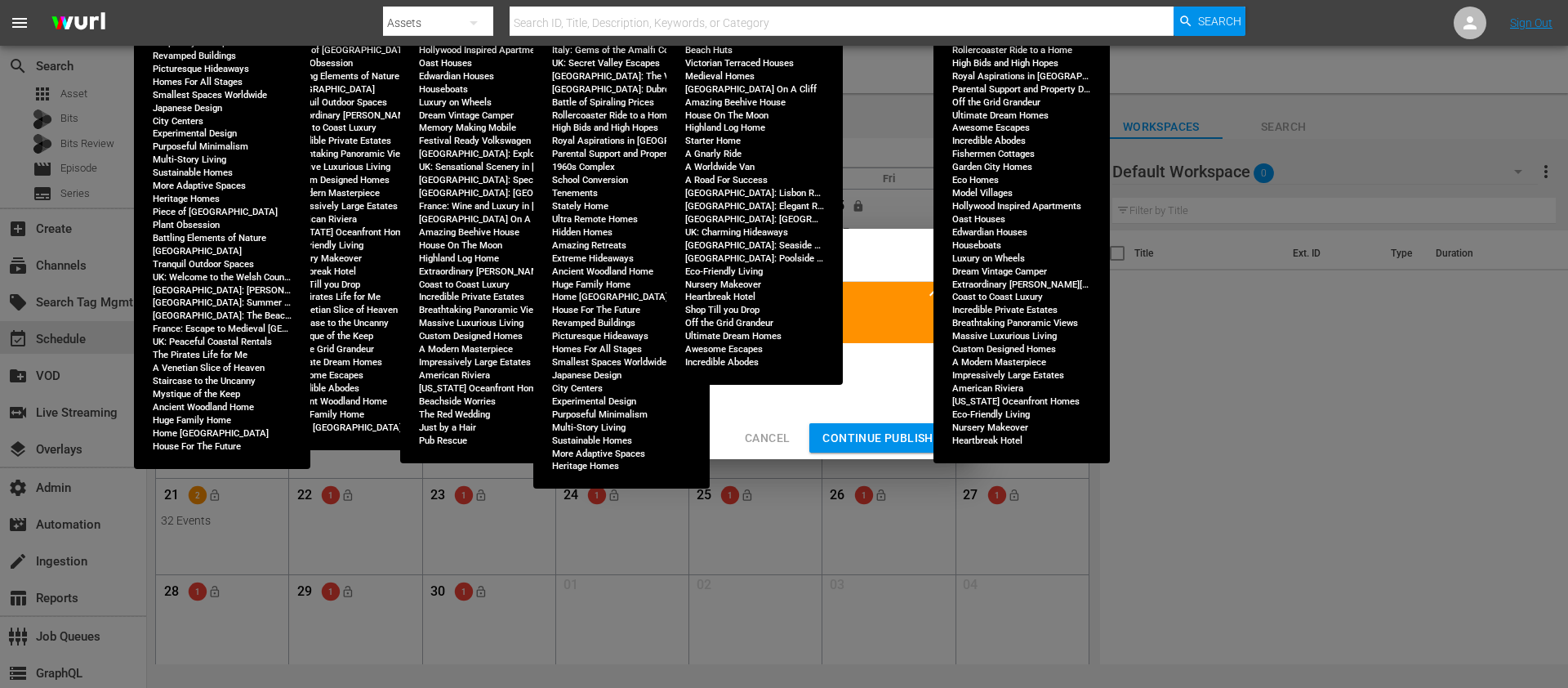
click at [890, 431] on span "Continue Publishing" at bounding box center [888, 438] width 131 height 20
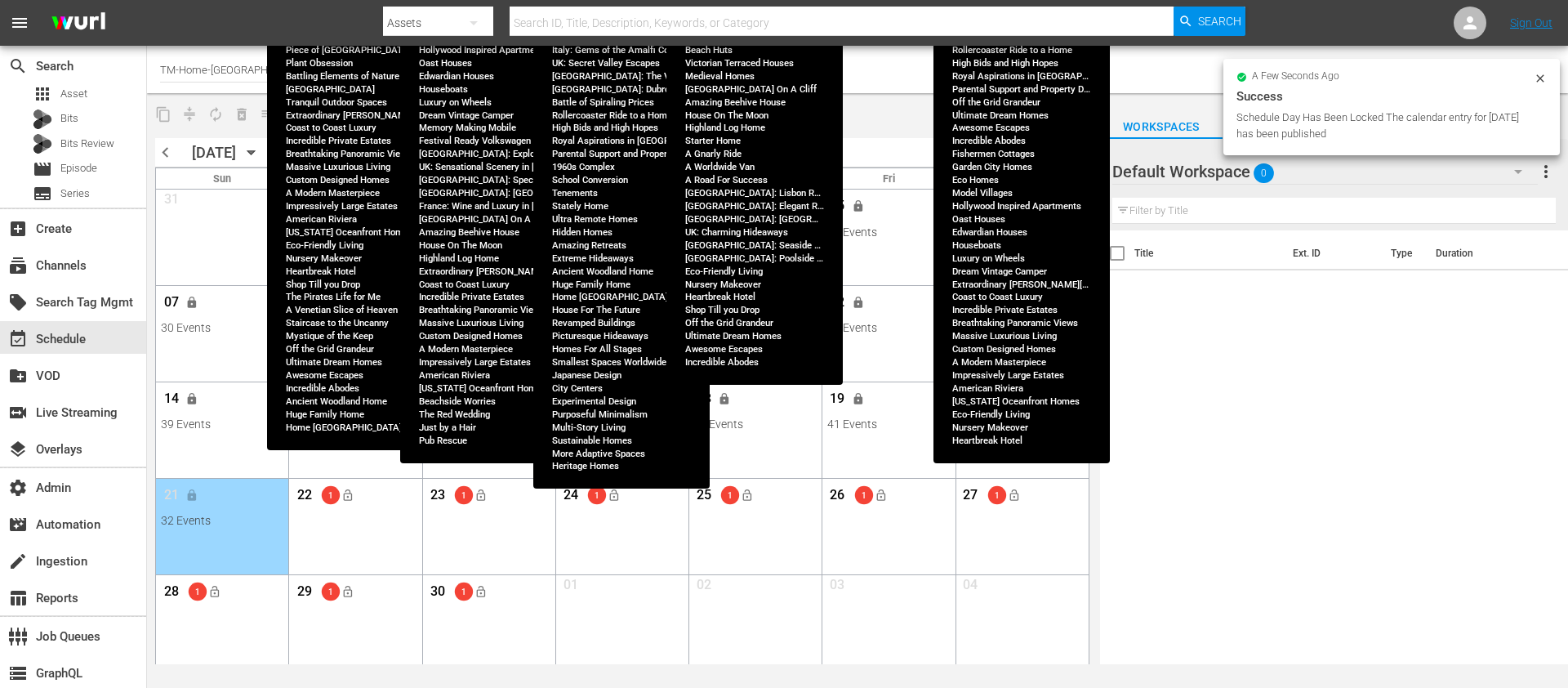
click at [1250, 462] on div "Title Ext. ID Type Duration" at bounding box center [1334, 449] width 468 height 436
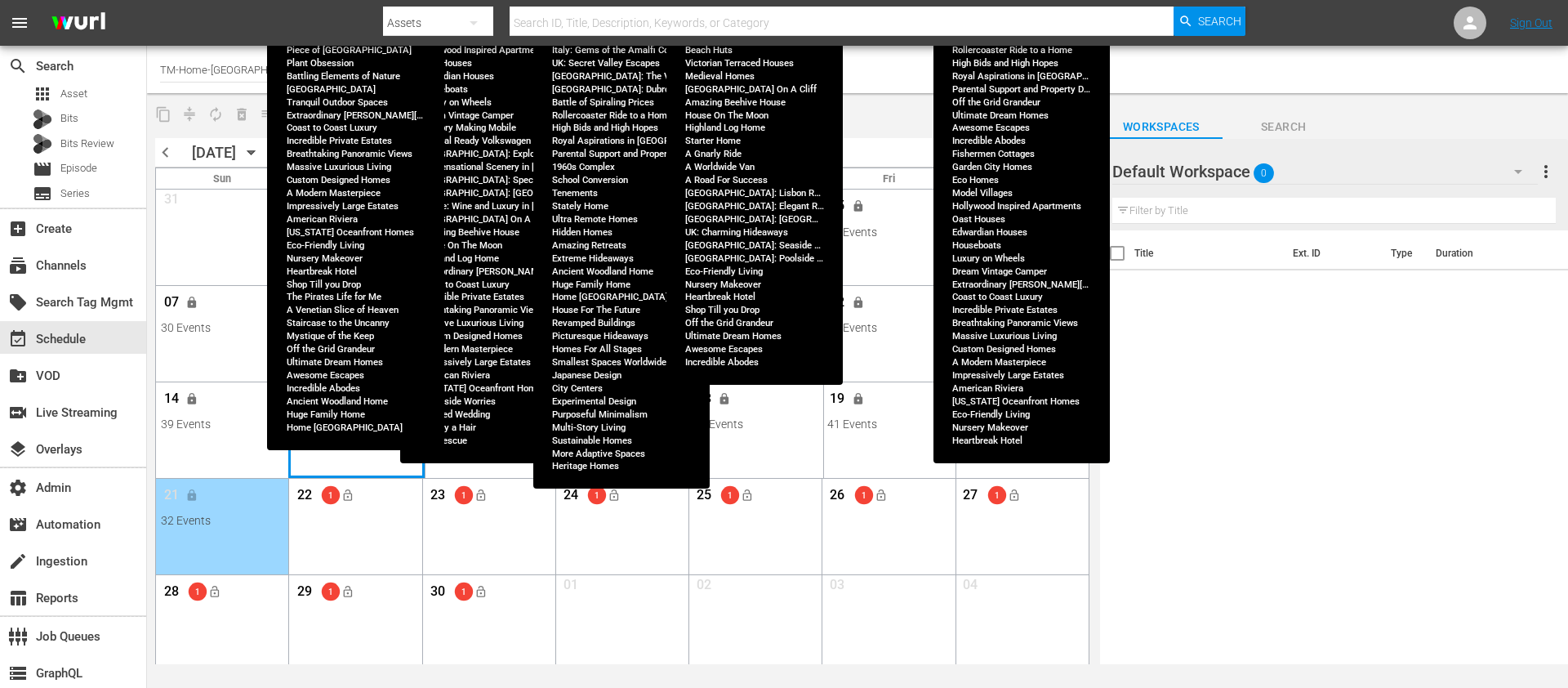
click at [321, 446] on div "Month View" at bounding box center [357, 429] width 137 height 96
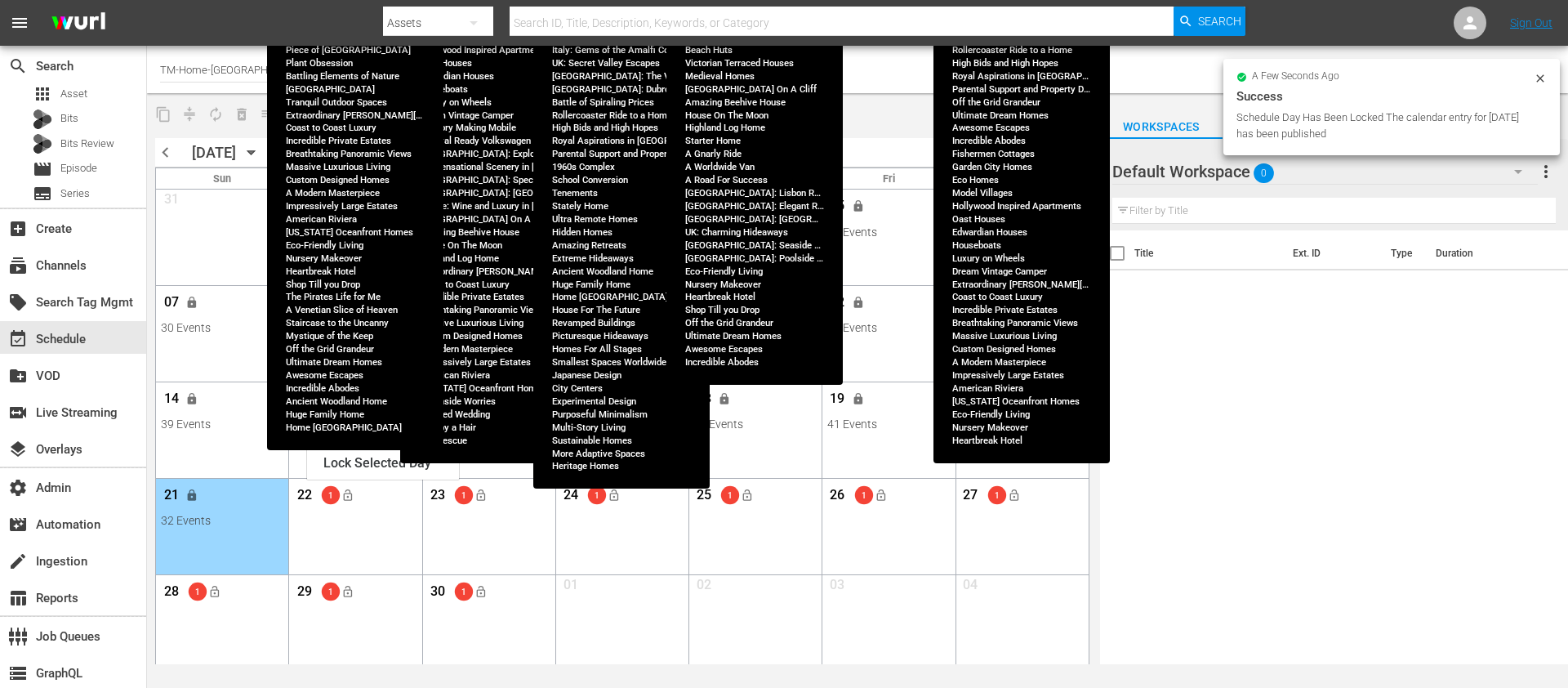
click at [366, 422] on div "View Lineup" at bounding box center [384, 414] width 152 height 24
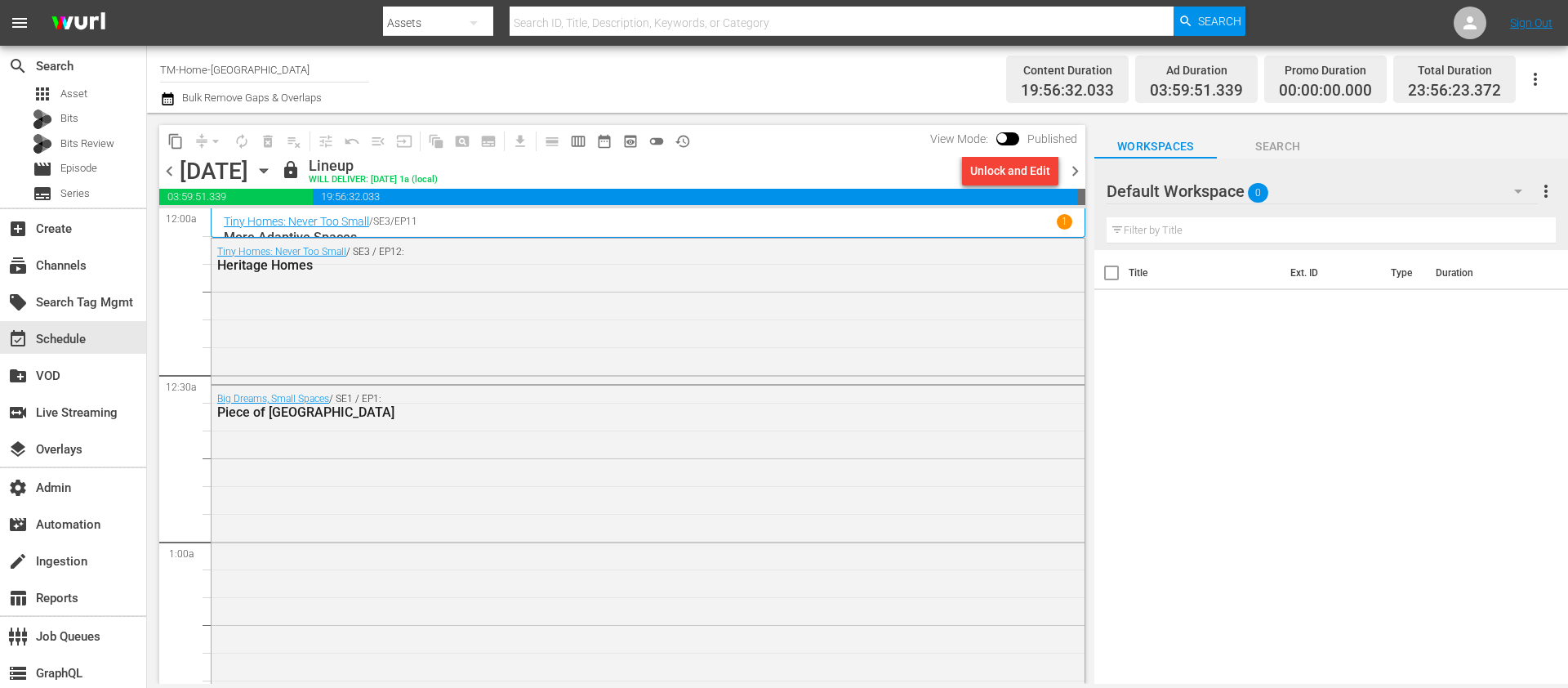
click at [1076, 170] on span "chevron_right" at bounding box center [1075, 171] width 20 height 20
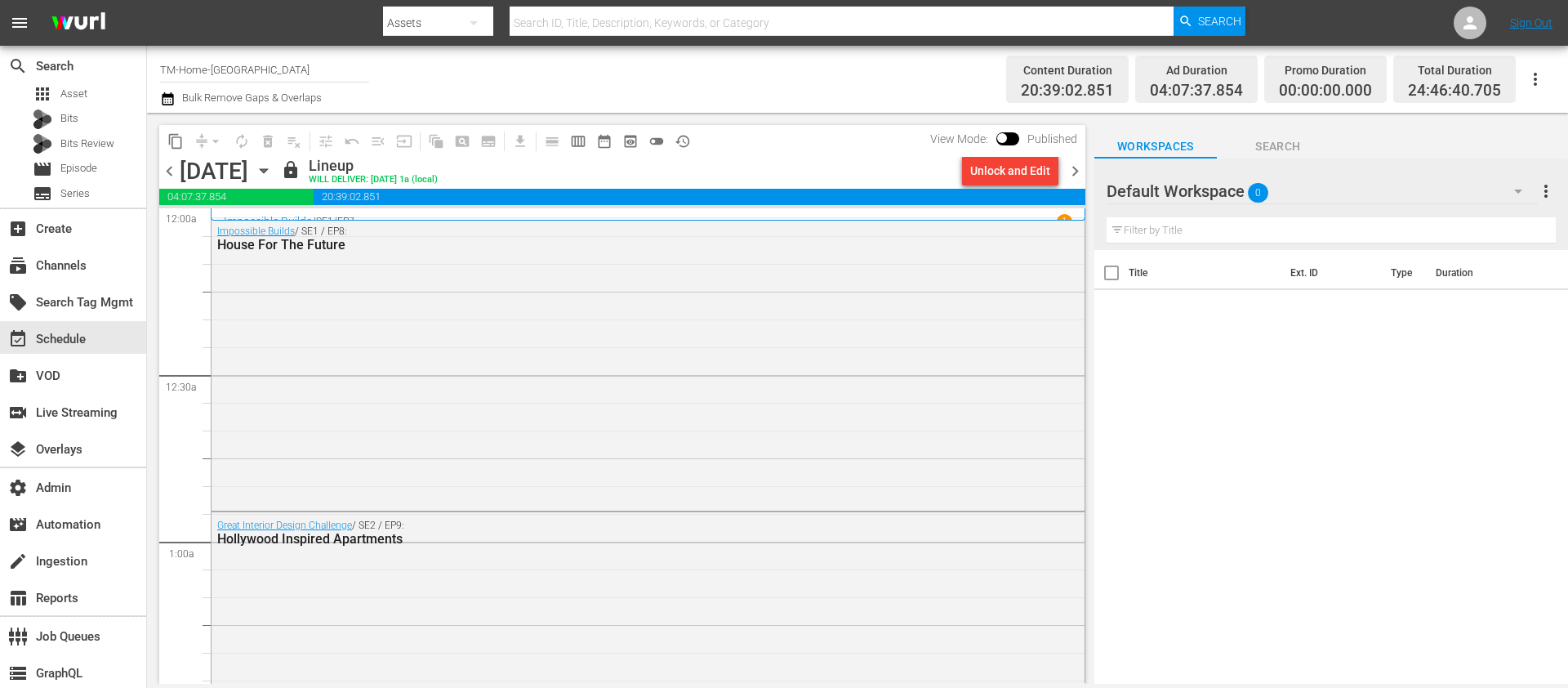
click at [1076, 177] on span "chevron_right" at bounding box center [1075, 171] width 20 height 20
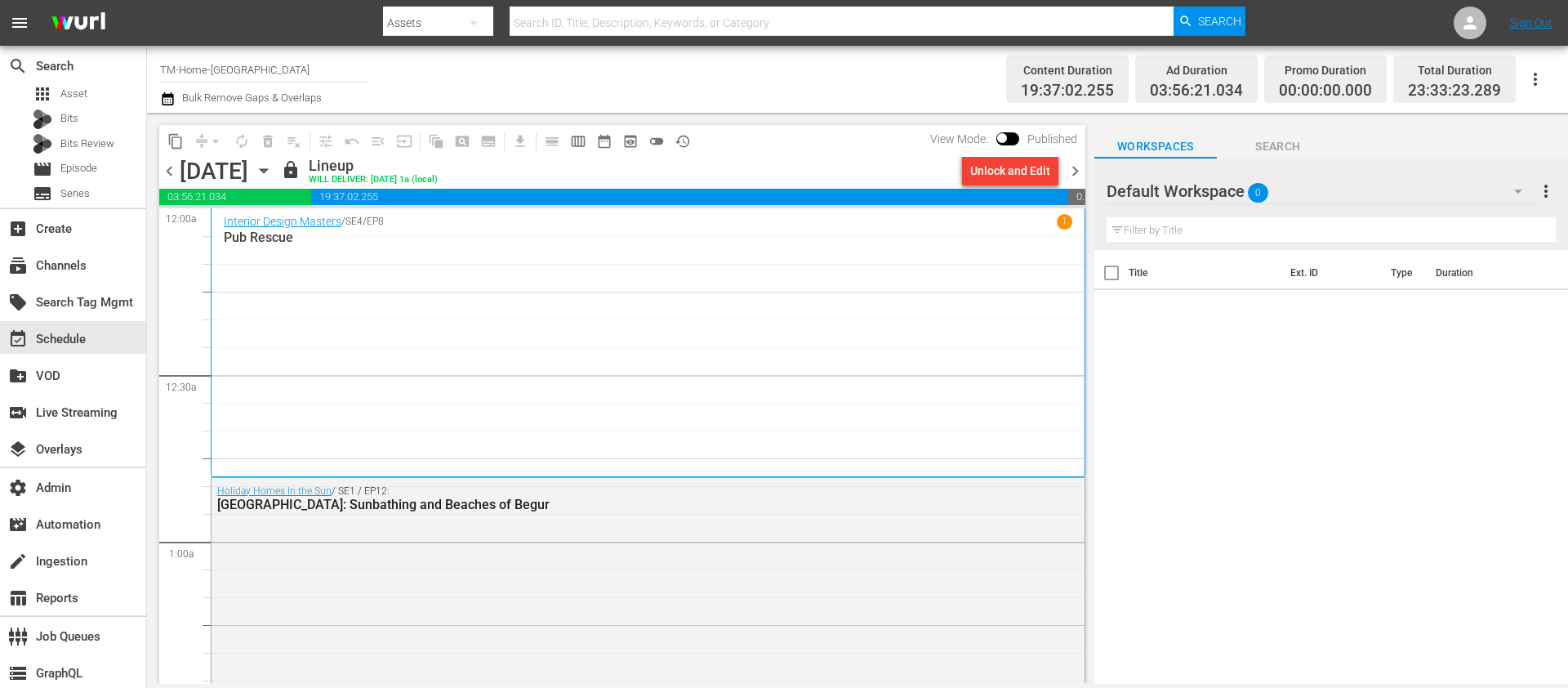
click at [1084, 170] on span "chevron_right" at bounding box center [1075, 171] width 20 height 20
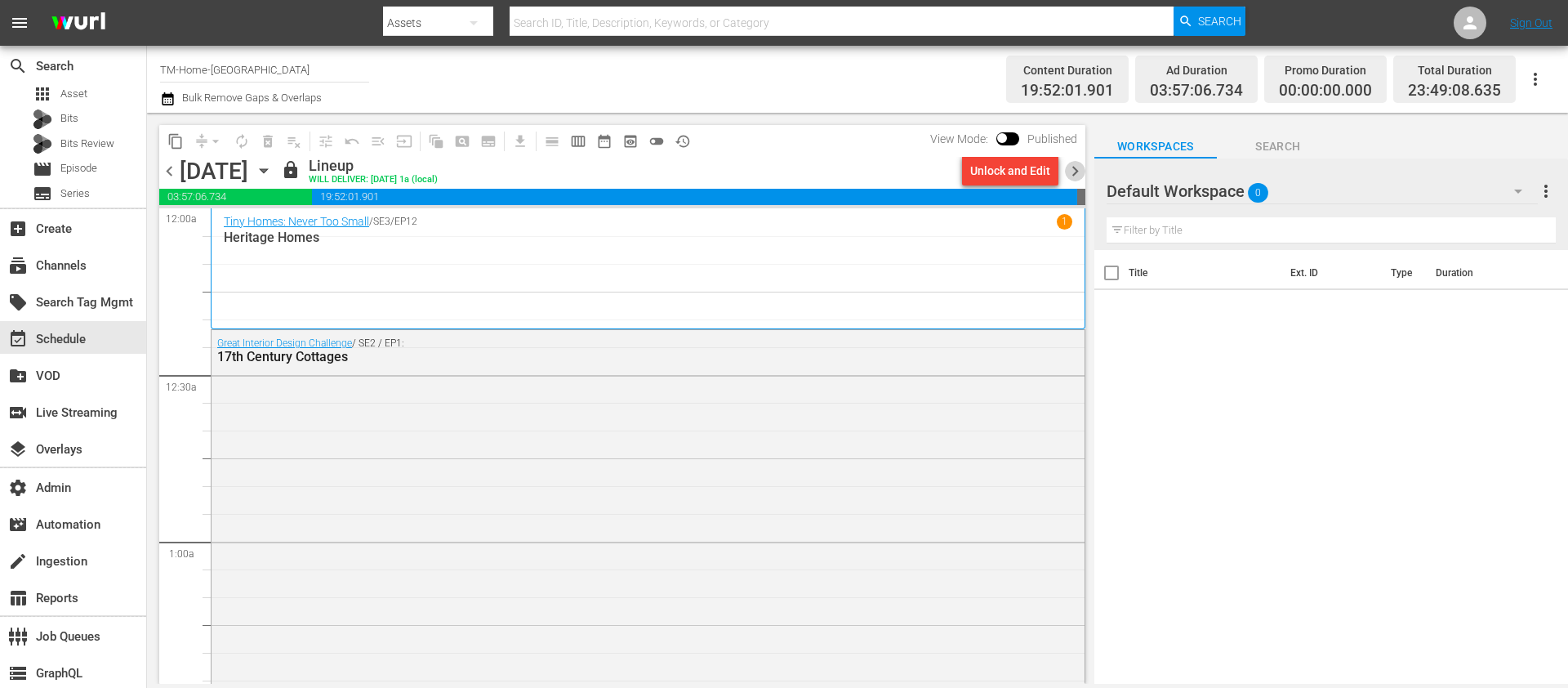
click at [1084, 170] on span "chevron_right" at bounding box center [1075, 171] width 20 height 20
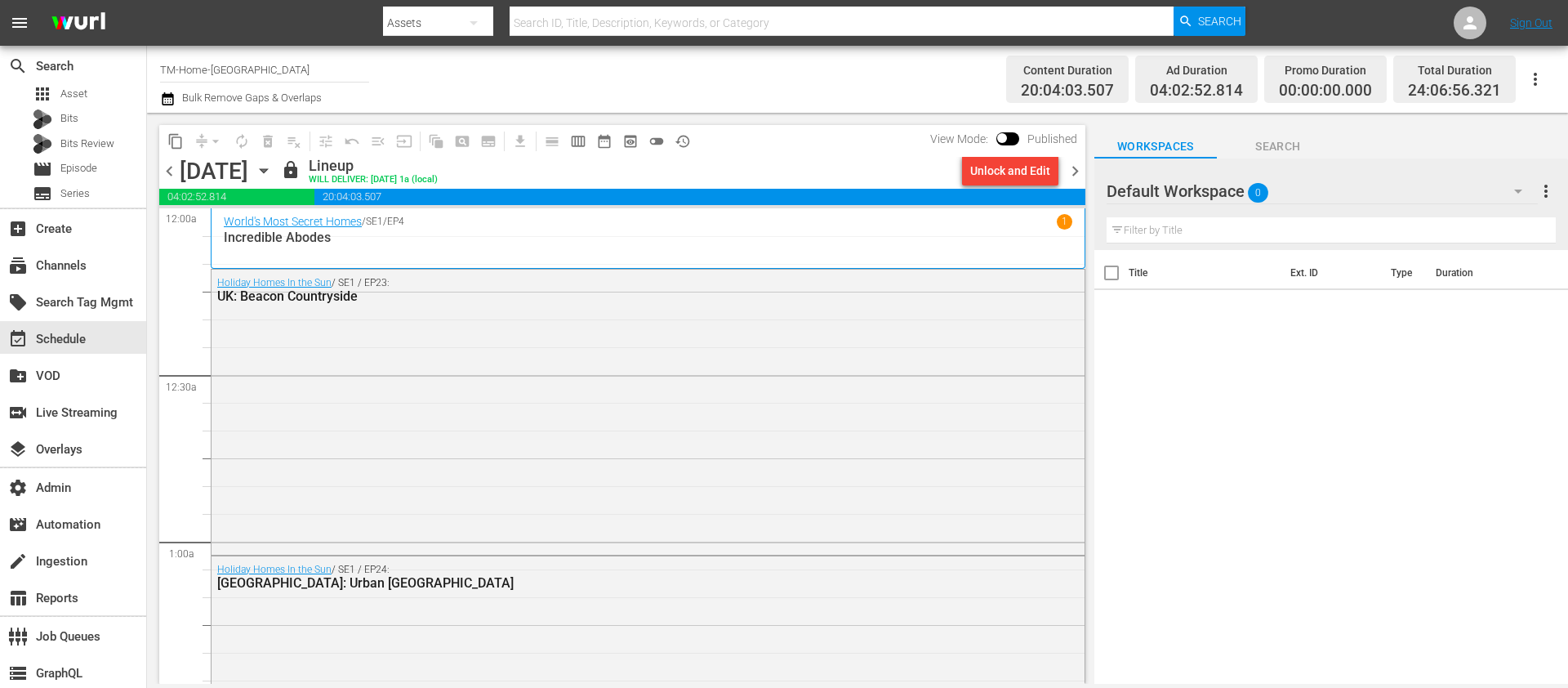
click at [1083, 169] on span "chevron_right" at bounding box center [1075, 171] width 20 height 20
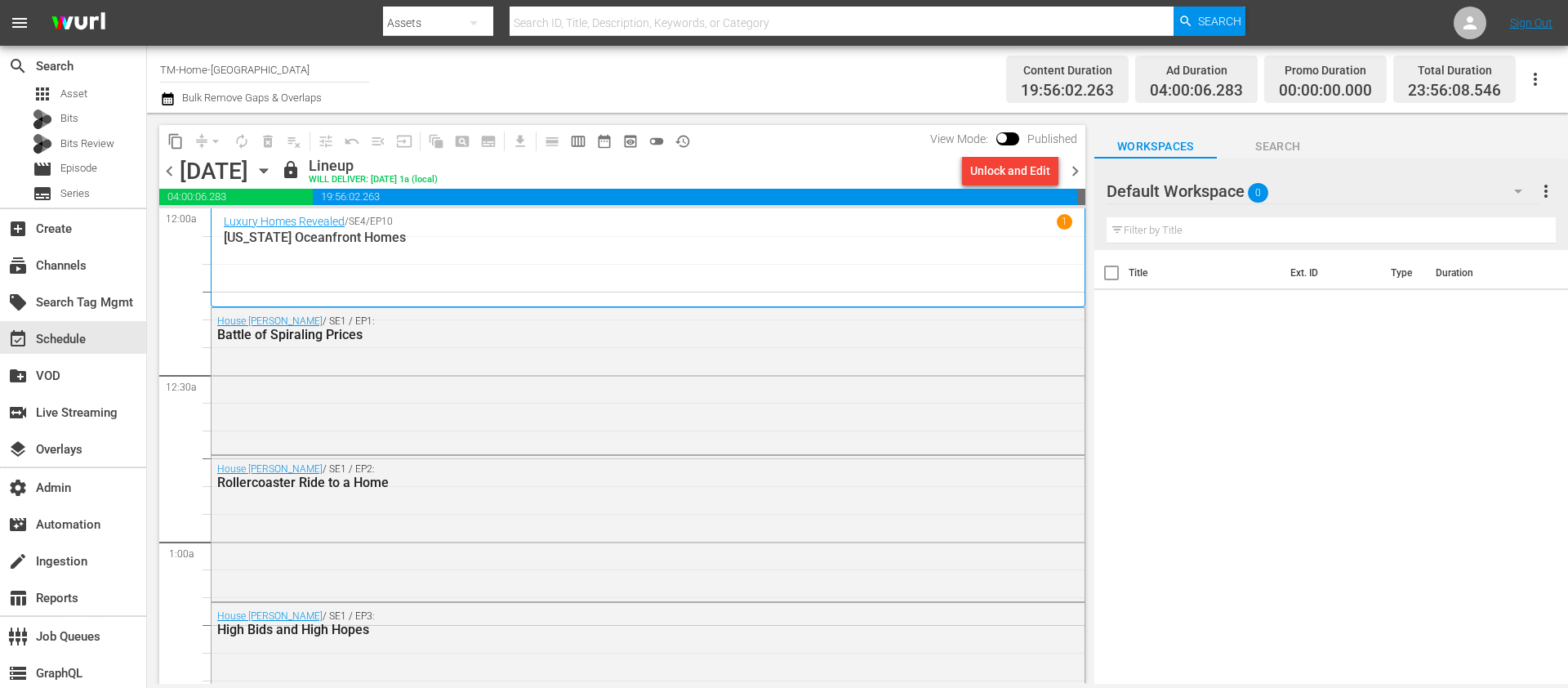
click at [1083, 169] on span "chevron_right" at bounding box center [1075, 171] width 20 height 20
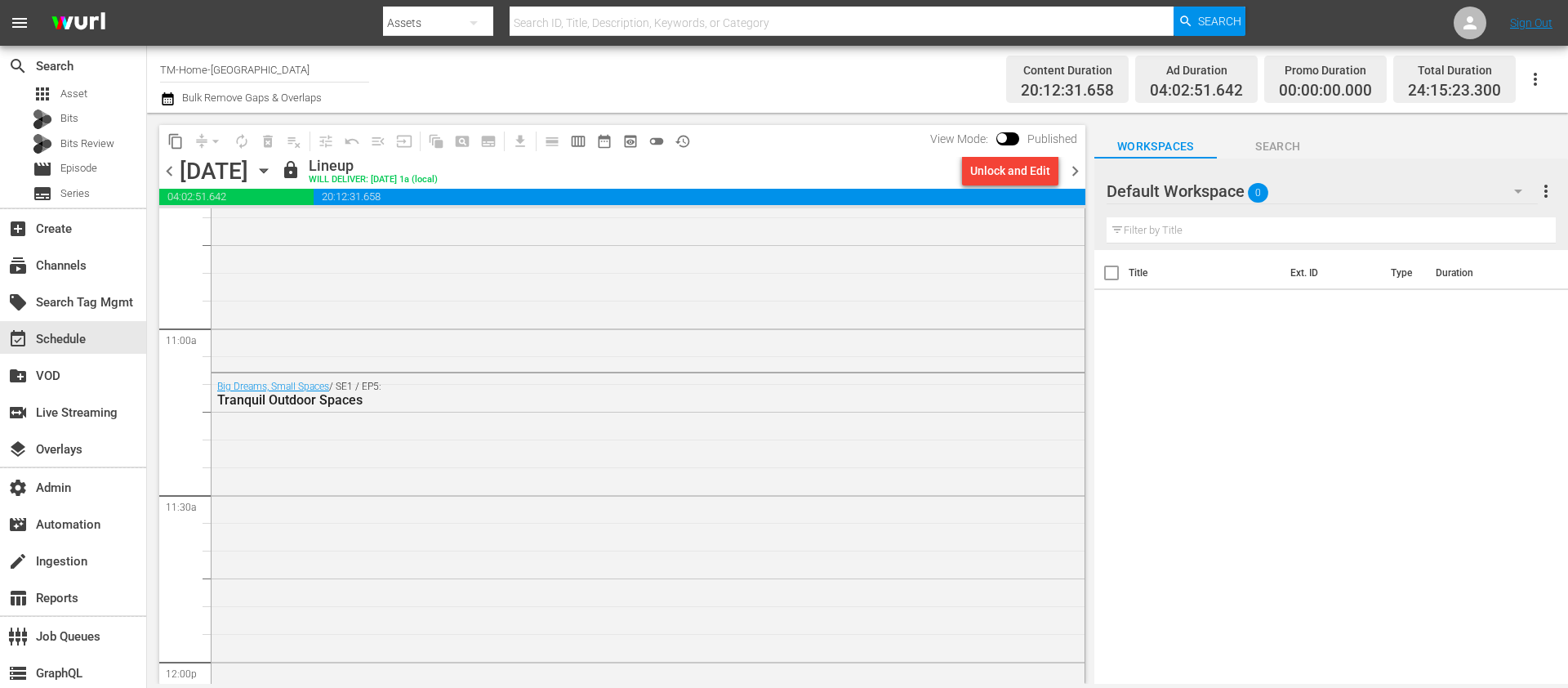
scroll to position [7692, 0]
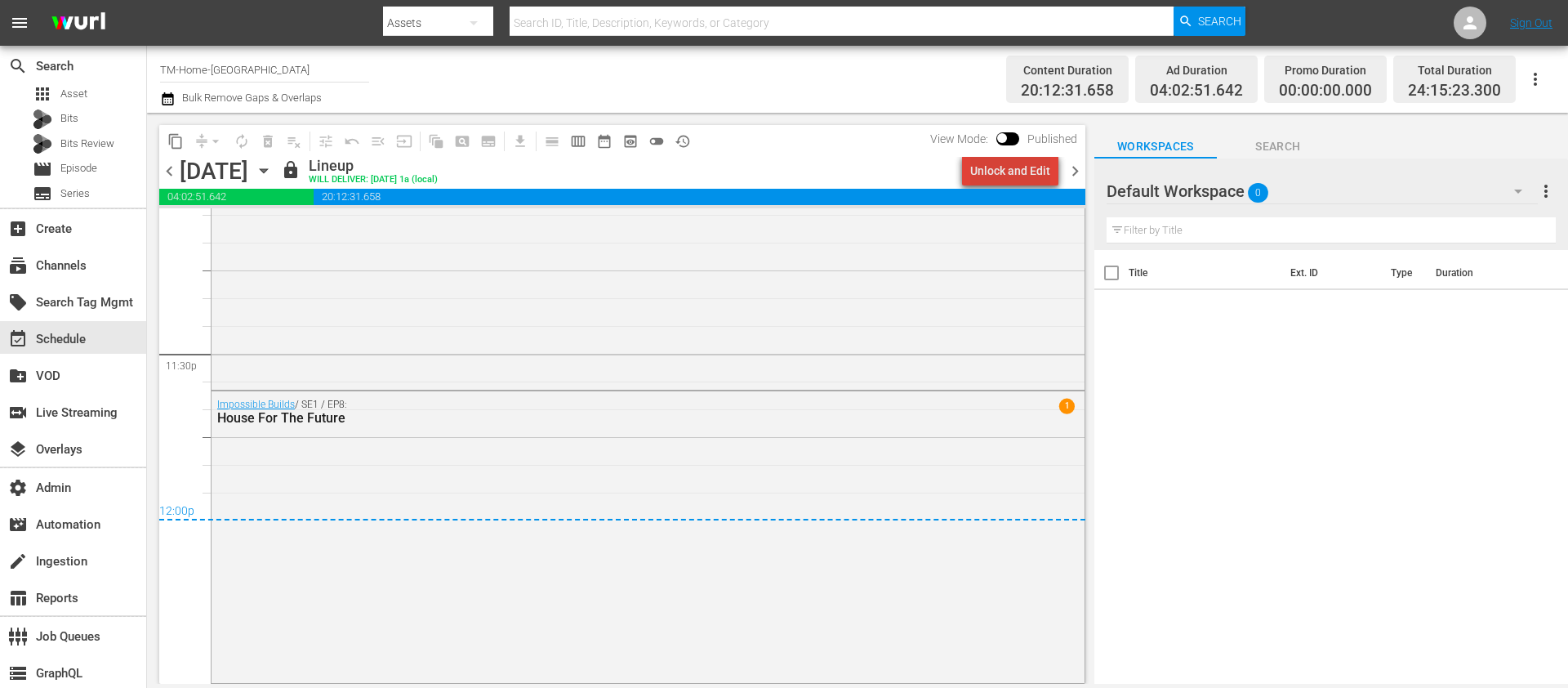
click at [1034, 168] on div "Unlock and Edit" at bounding box center [1010, 171] width 80 height 29
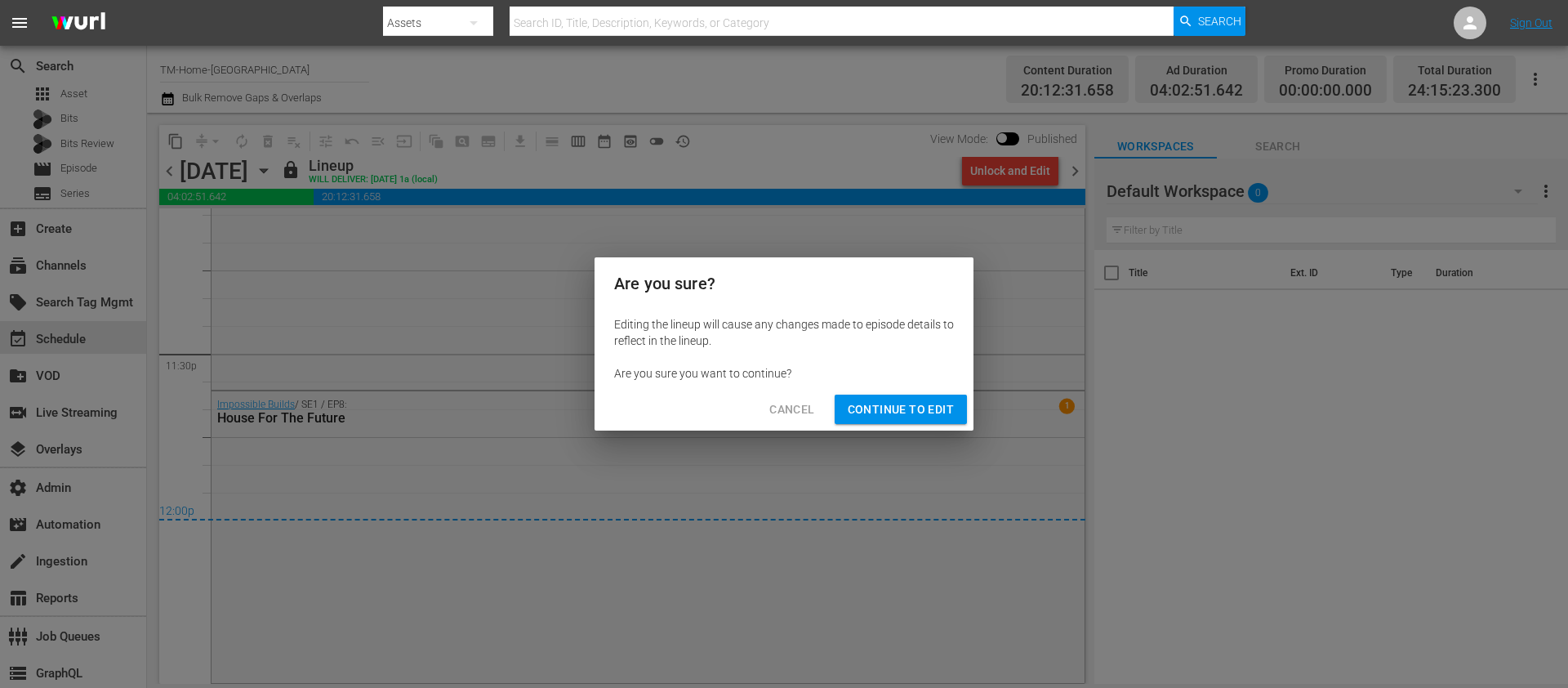
click at [879, 408] on span "Continue to Edit" at bounding box center [901, 409] width 106 height 20
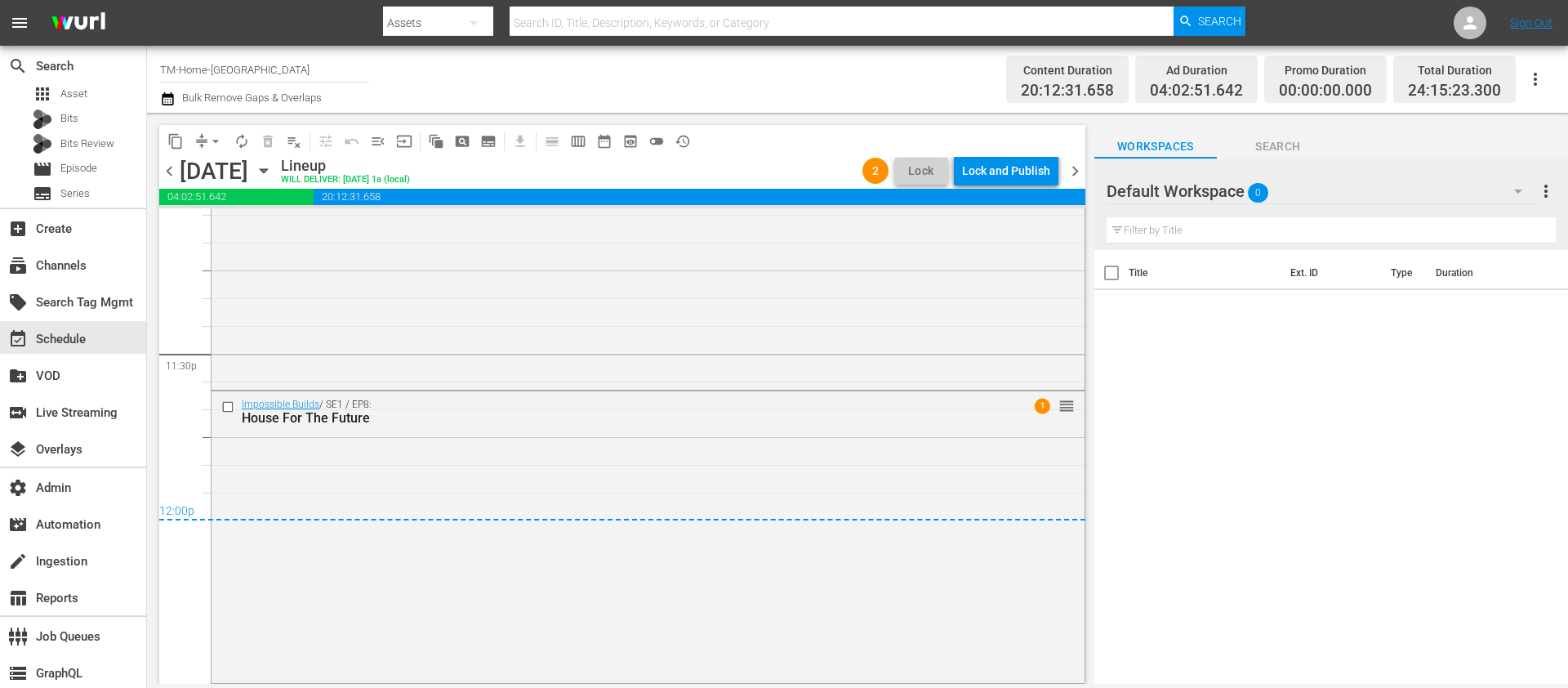
click at [171, 169] on span "chevron_left" at bounding box center [169, 171] width 20 height 20
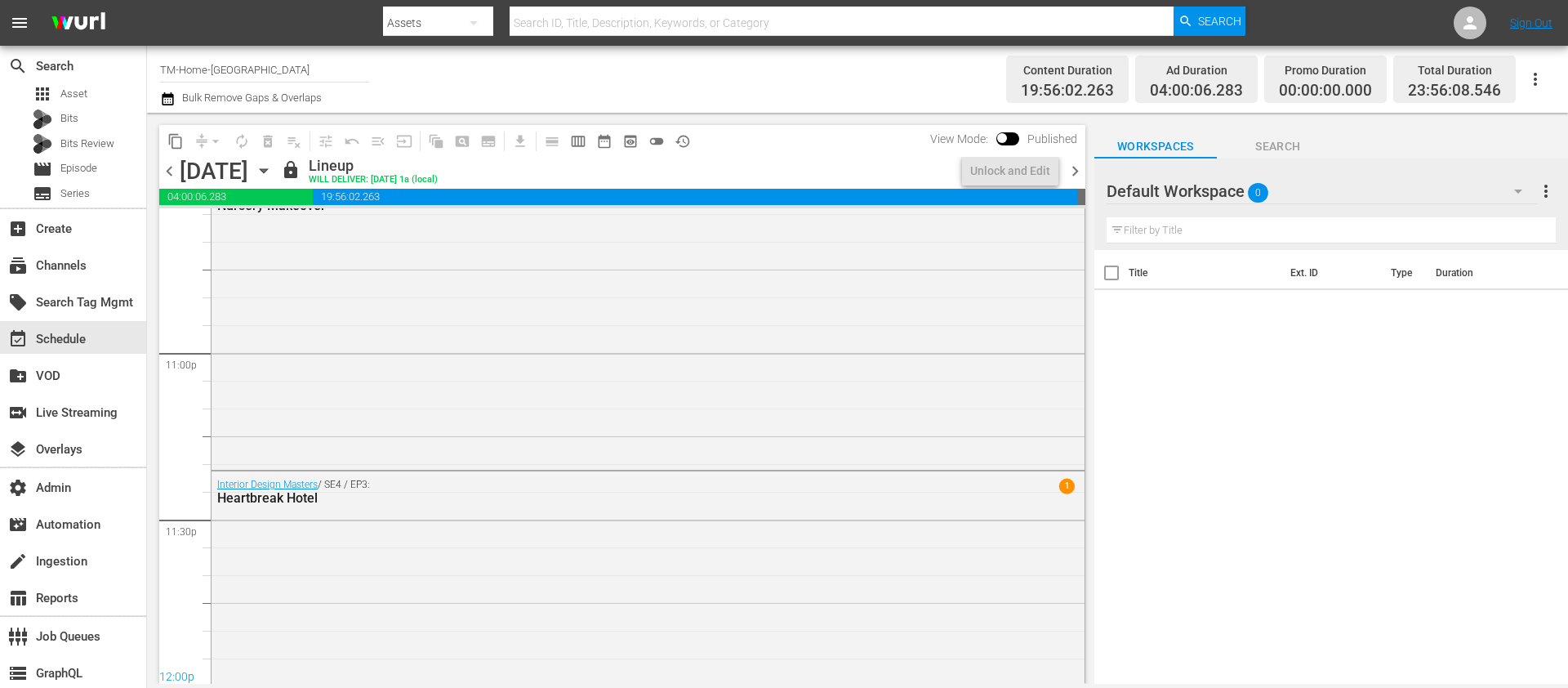
scroll to position [7607, 0]
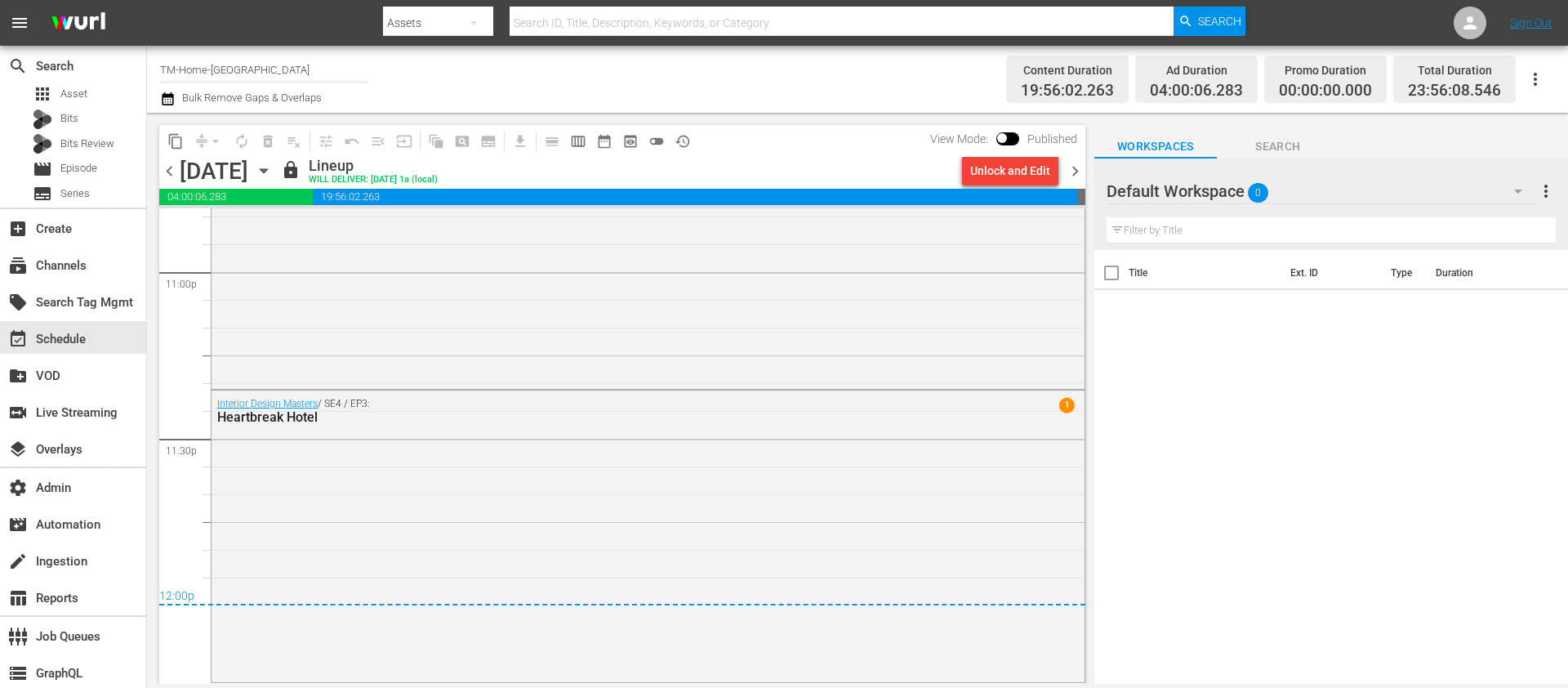
click at [1012, 174] on div "Unlock and Edit" at bounding box center [1010, 171] width 80 height 29
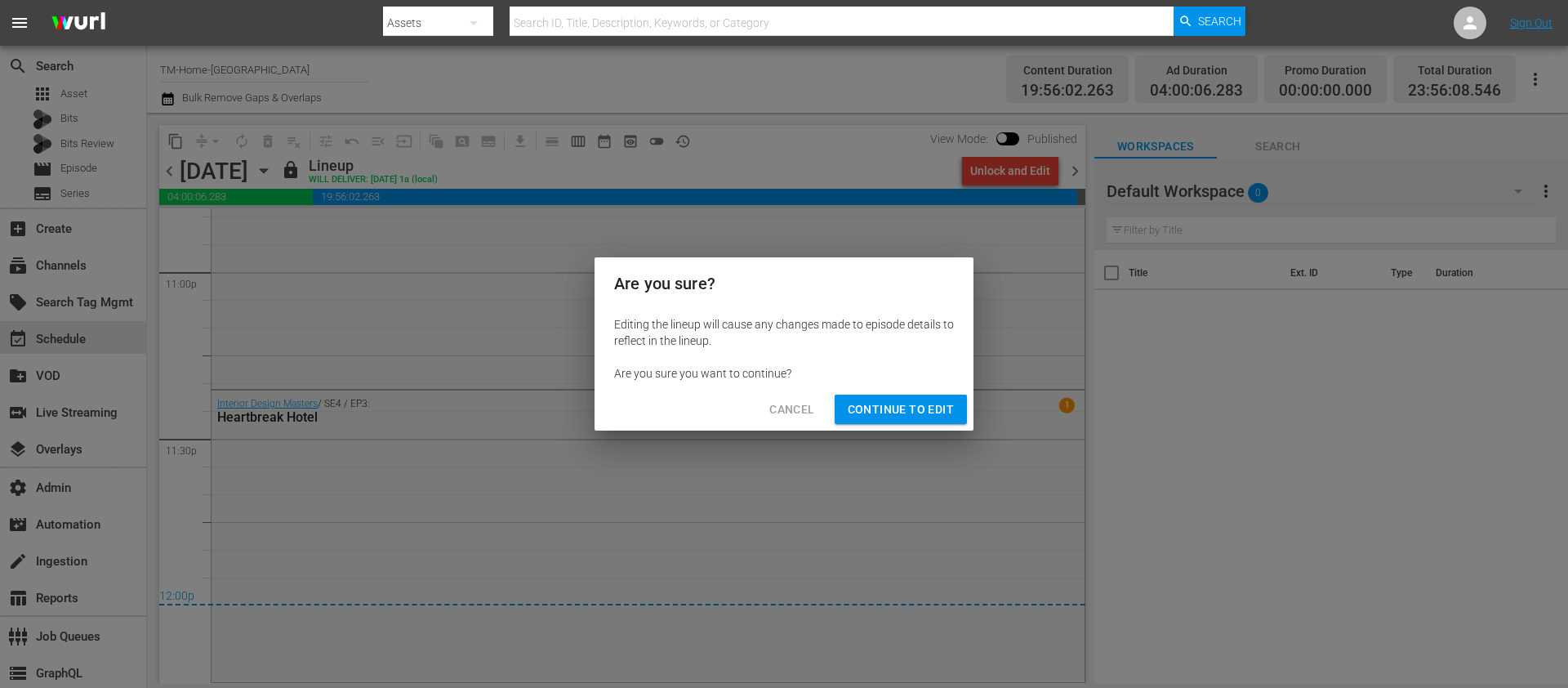
click at [911, 412] on span "Continue to Edit" at bounding box center [901, 409] width 106 height 20
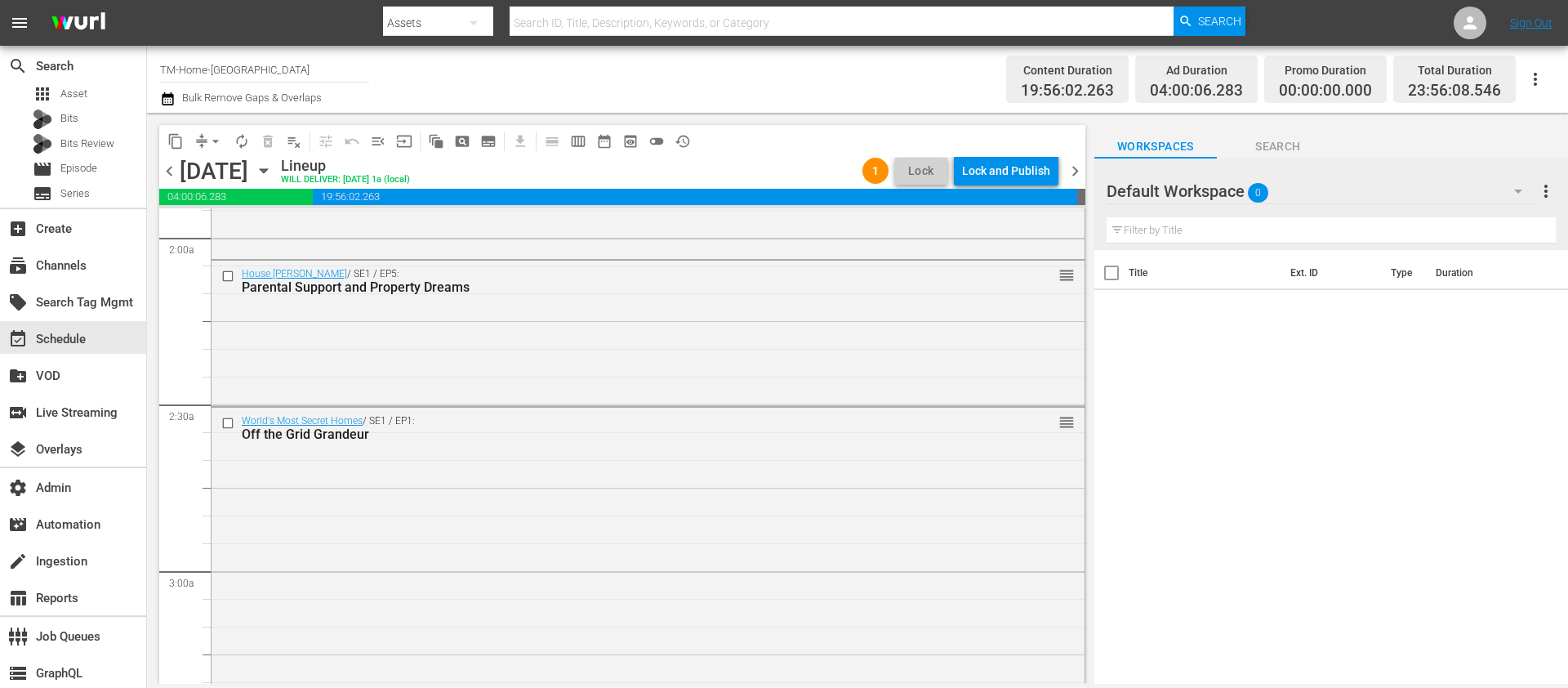
scroll to position [0, 0]
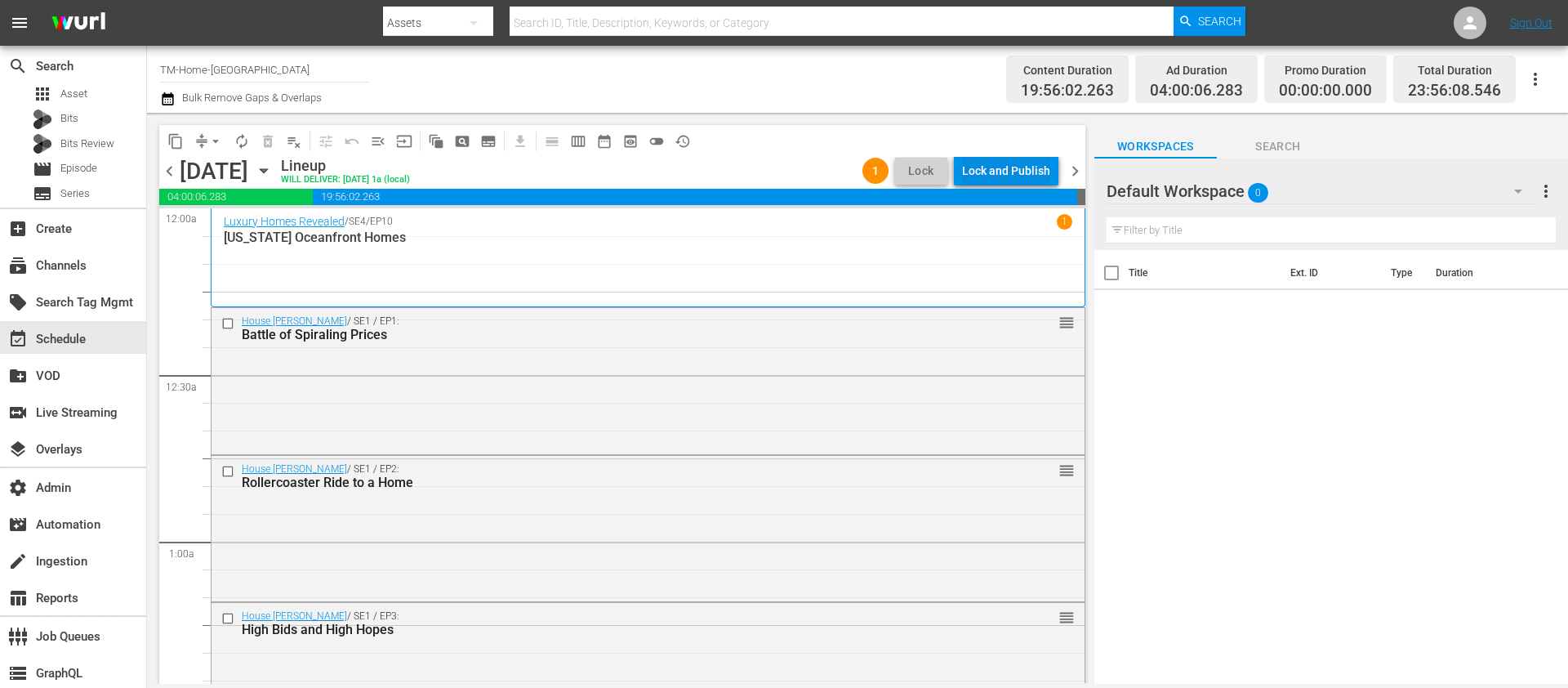
click at [1009, 169] on div "Lock and Publish" at bounding box center [1006, 171] width 88 height 29
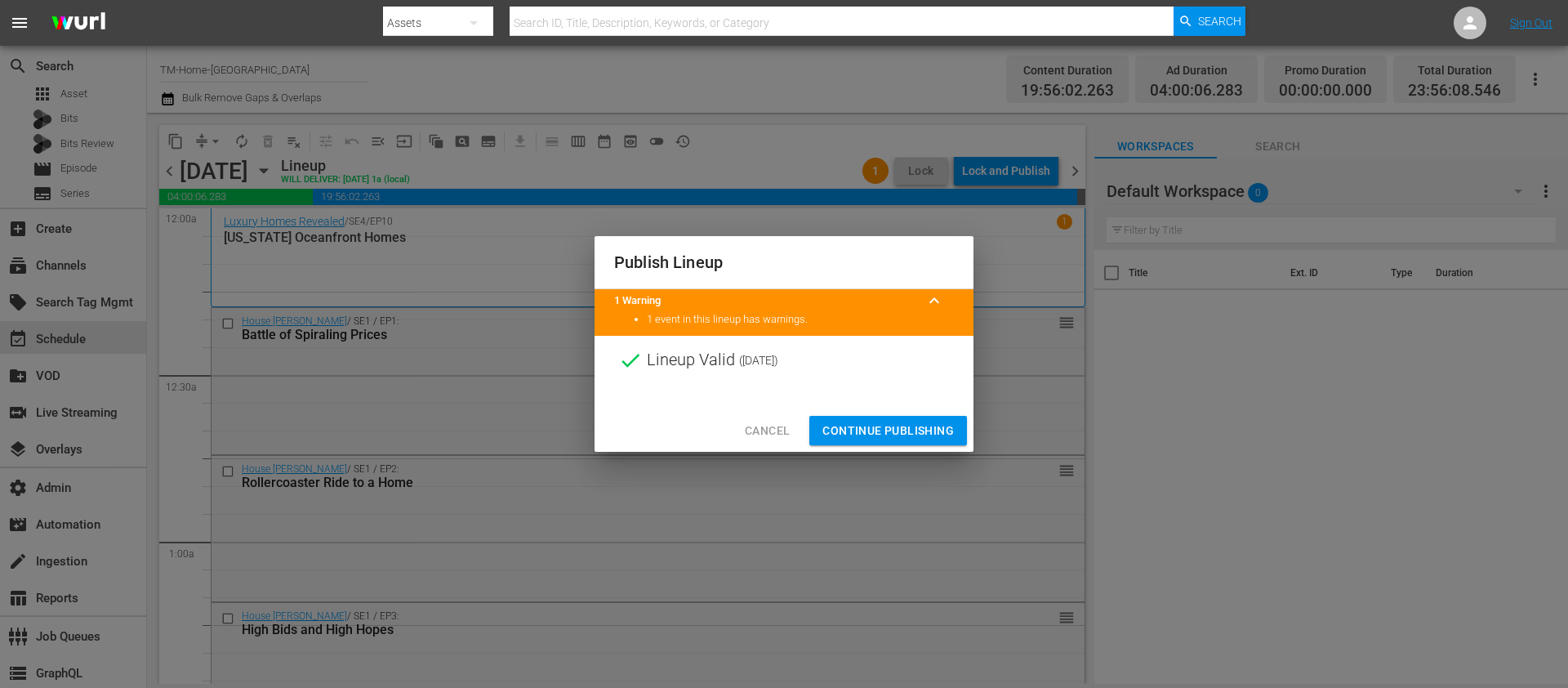
click at [870, 426] on span "Continue Publishing" at bounding box center [888, 430] width 131 height 20
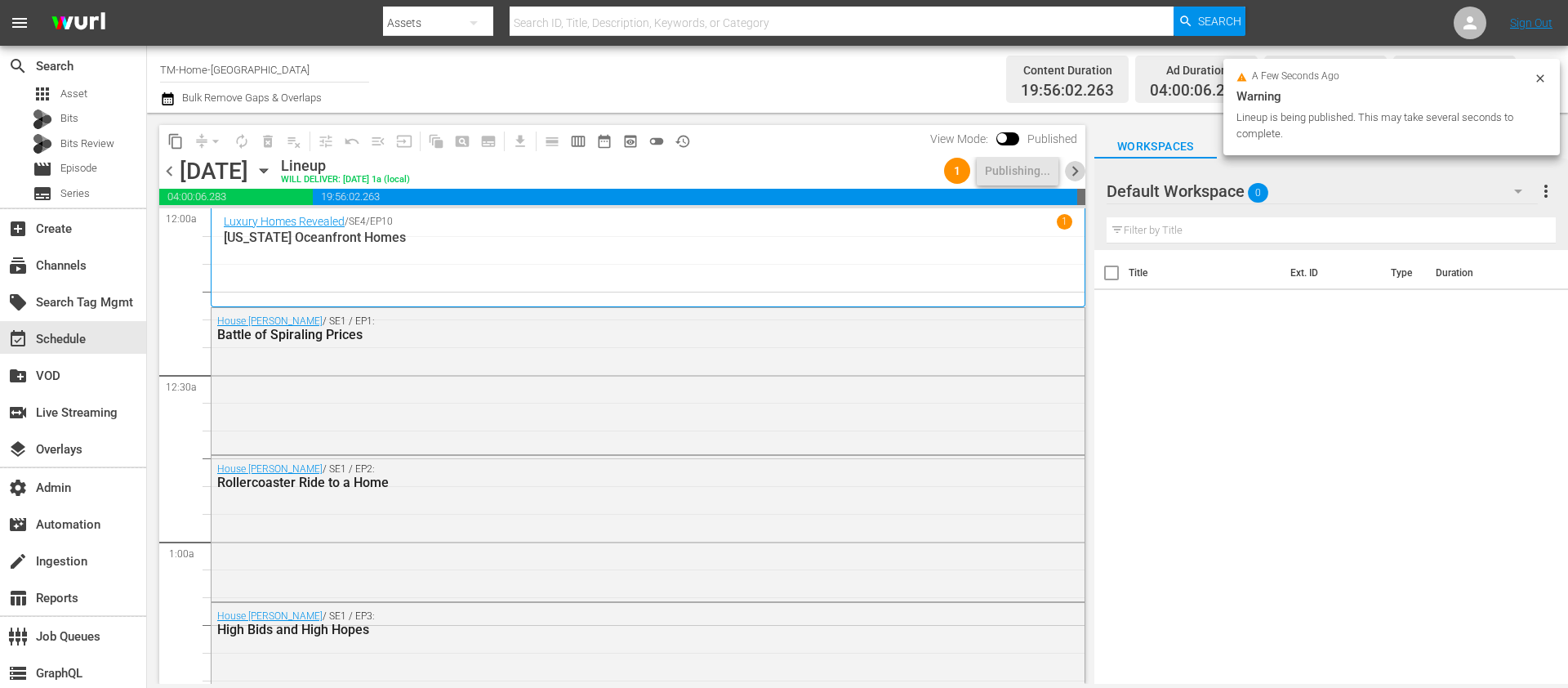
click at [1072, 171] on span "chevron_right" at bounding box center [1075, 171] width 20 height 20
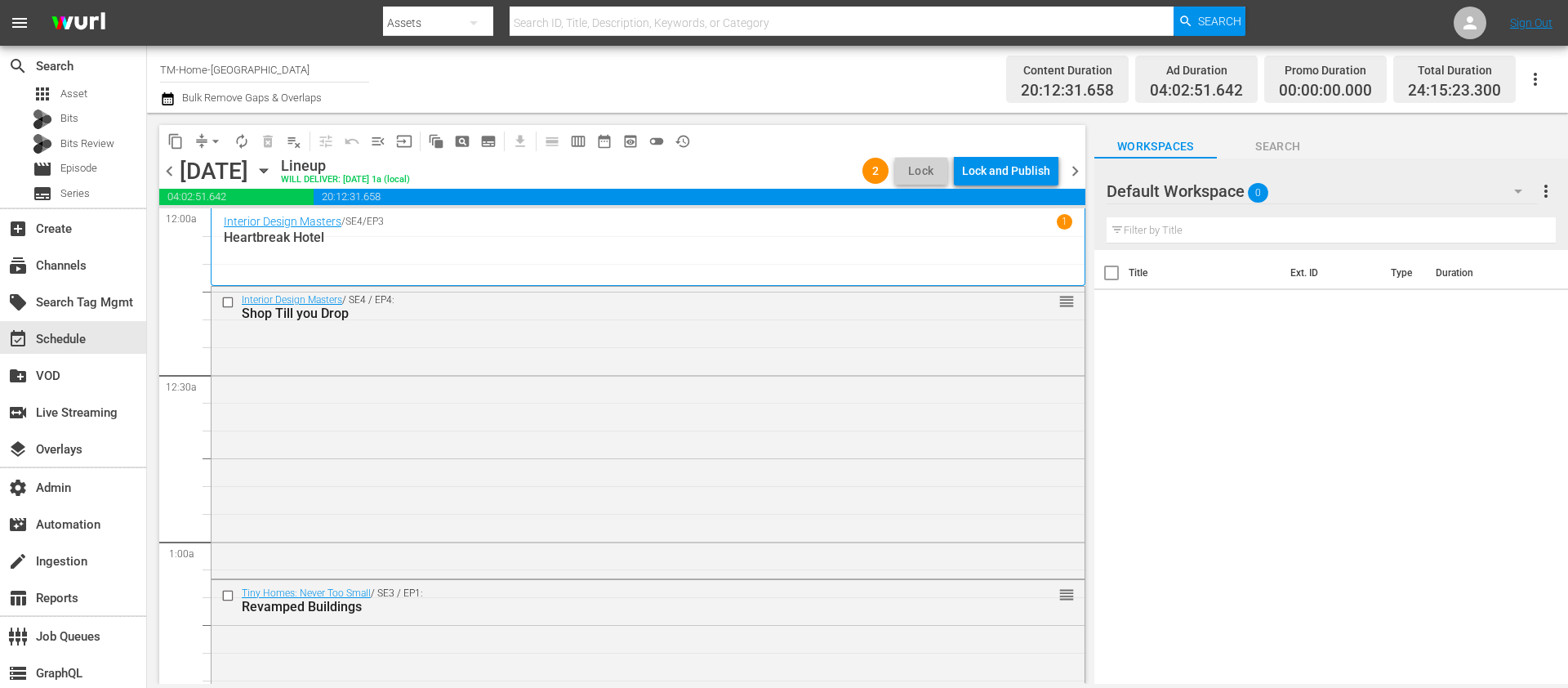
click at [167, 174] on span "chevron_left" at bounding box center [169, 171] width 20 height 20
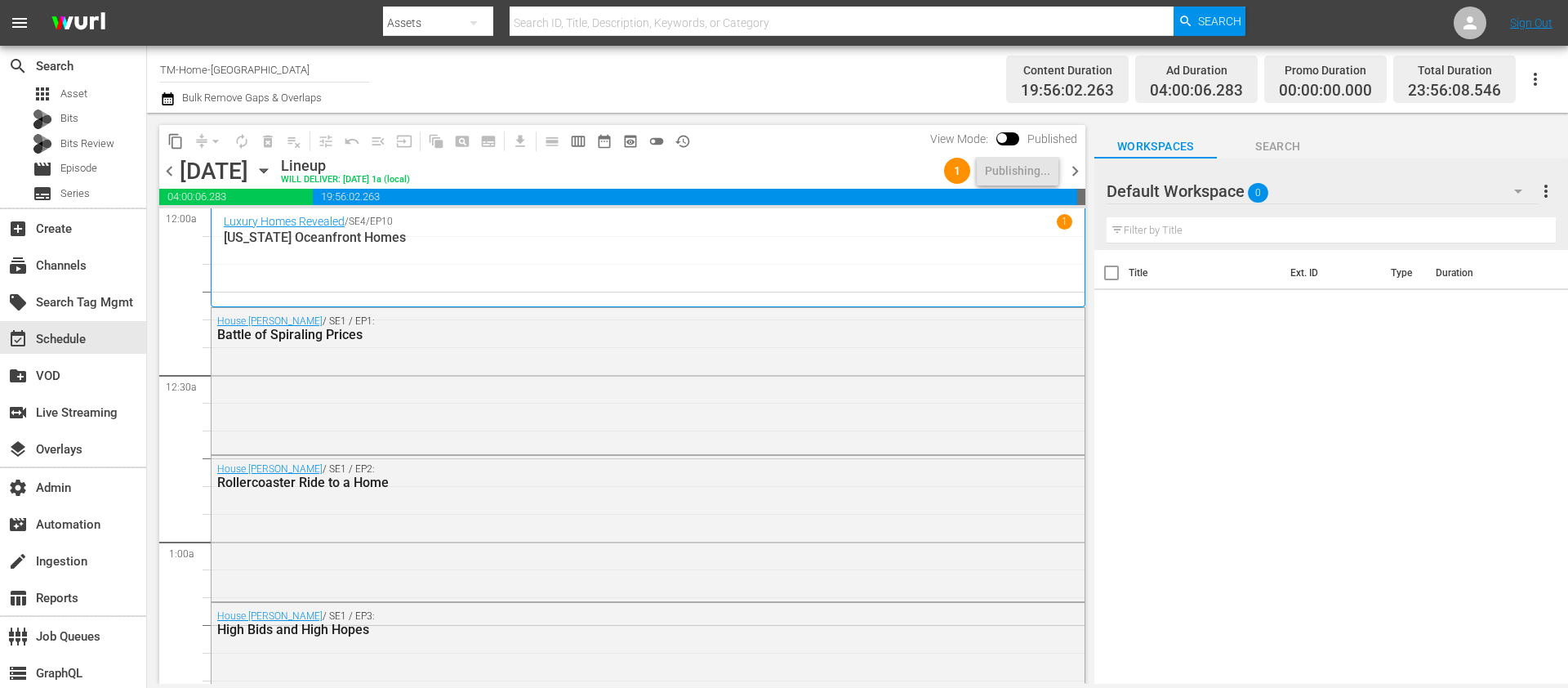
click at [1072, 168] on span "chevron_right" at bounding box center [1075, 171] width 20 height 20
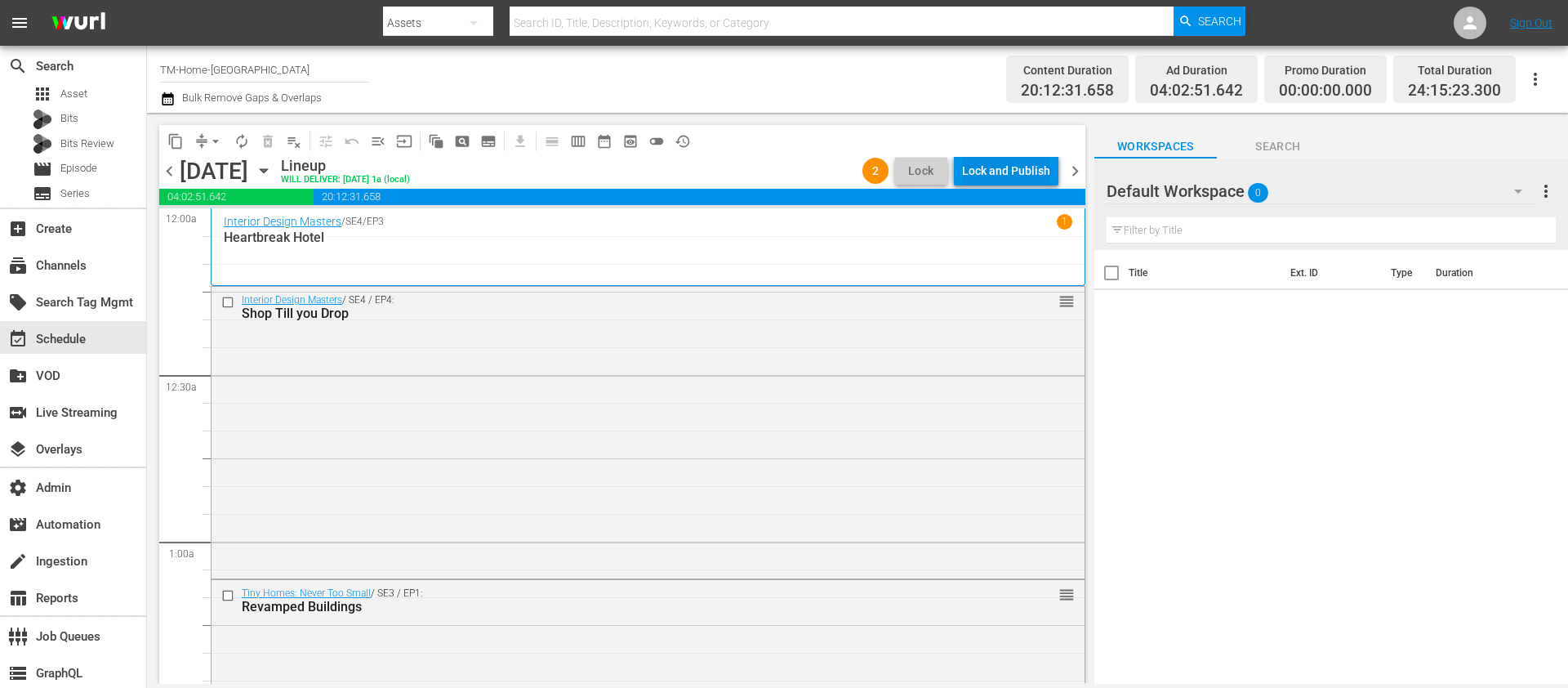
click at [997, 162] on div "Lock and Publish" at bounding box center [1006, 171] width 88 height 29
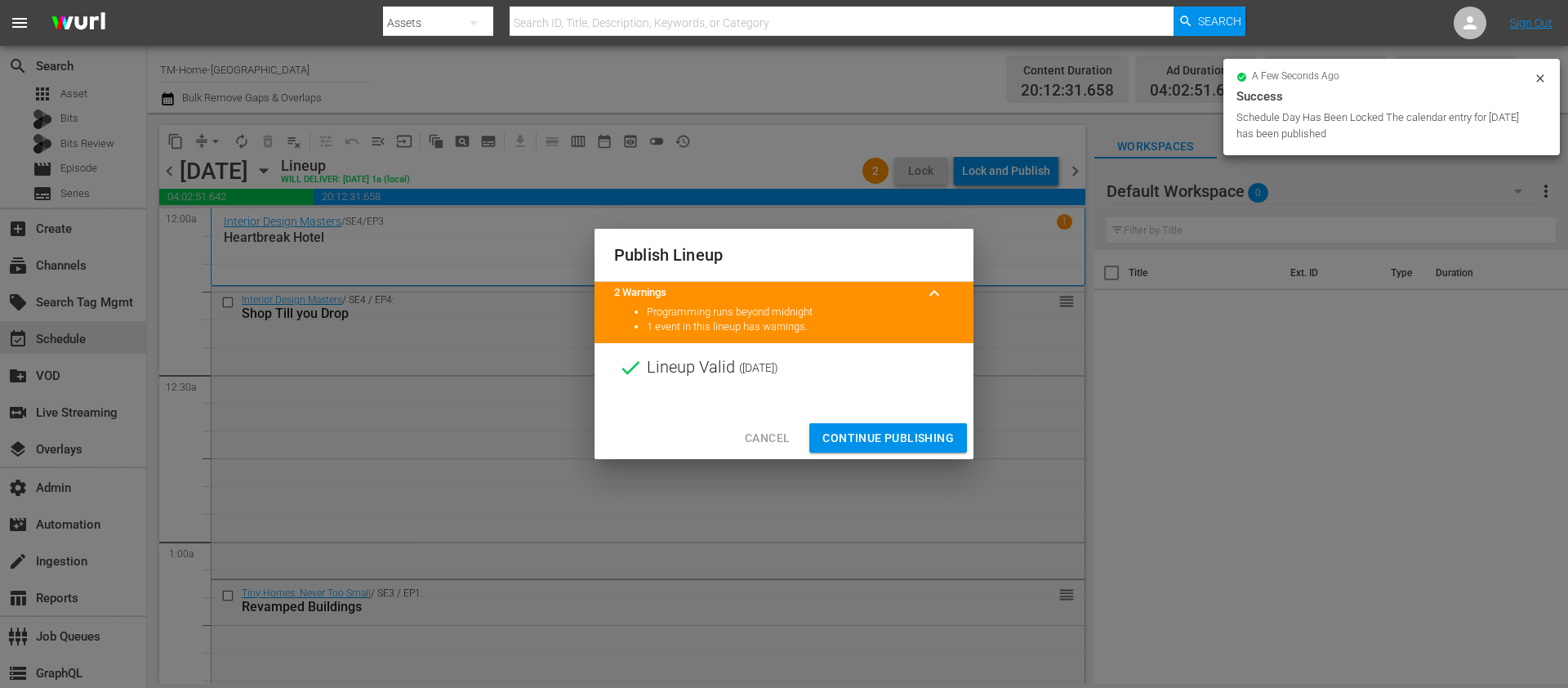
click at [852, 431] on span "Continue Publishing" at bounding box center [888, 438] width 131 height 20
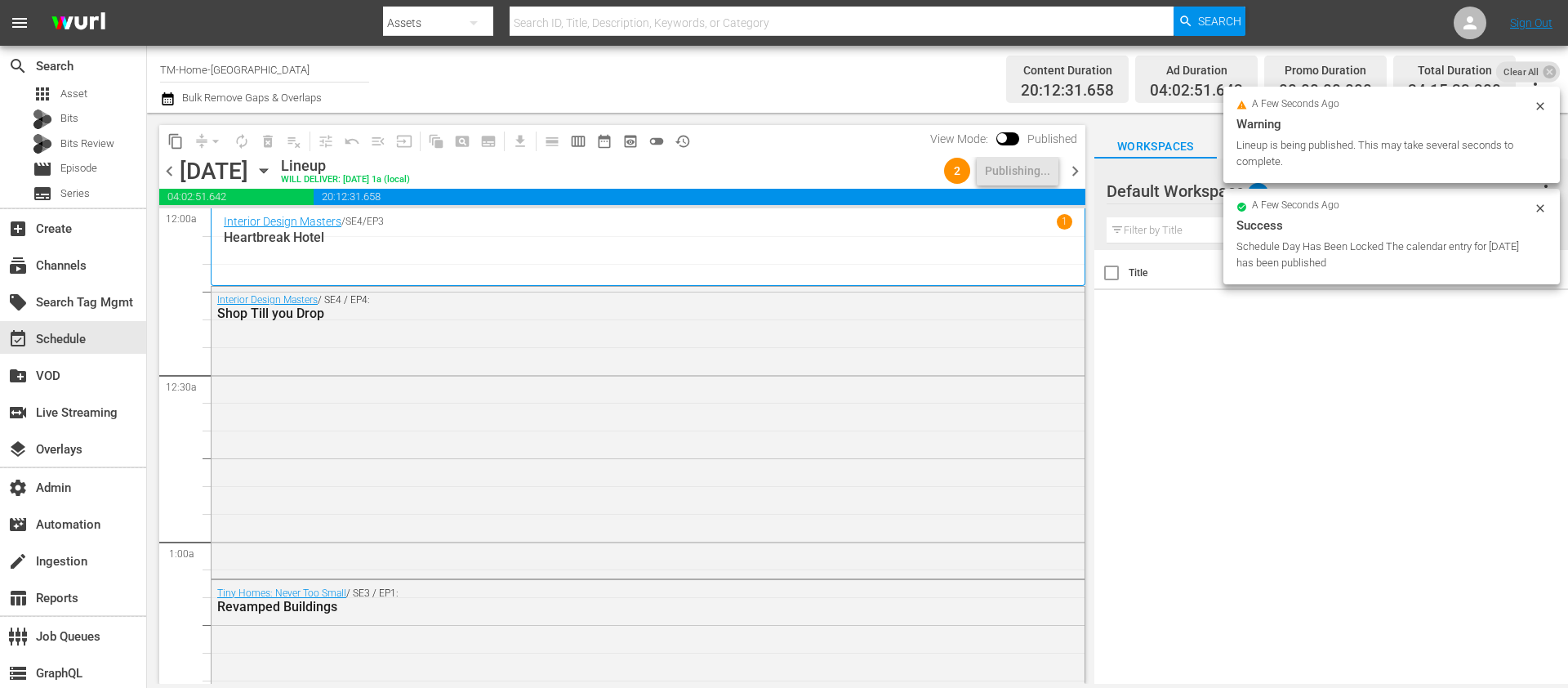
click at [169, 170] on span "chevron_left" at bounding box center [169, 171] width 20 height 20
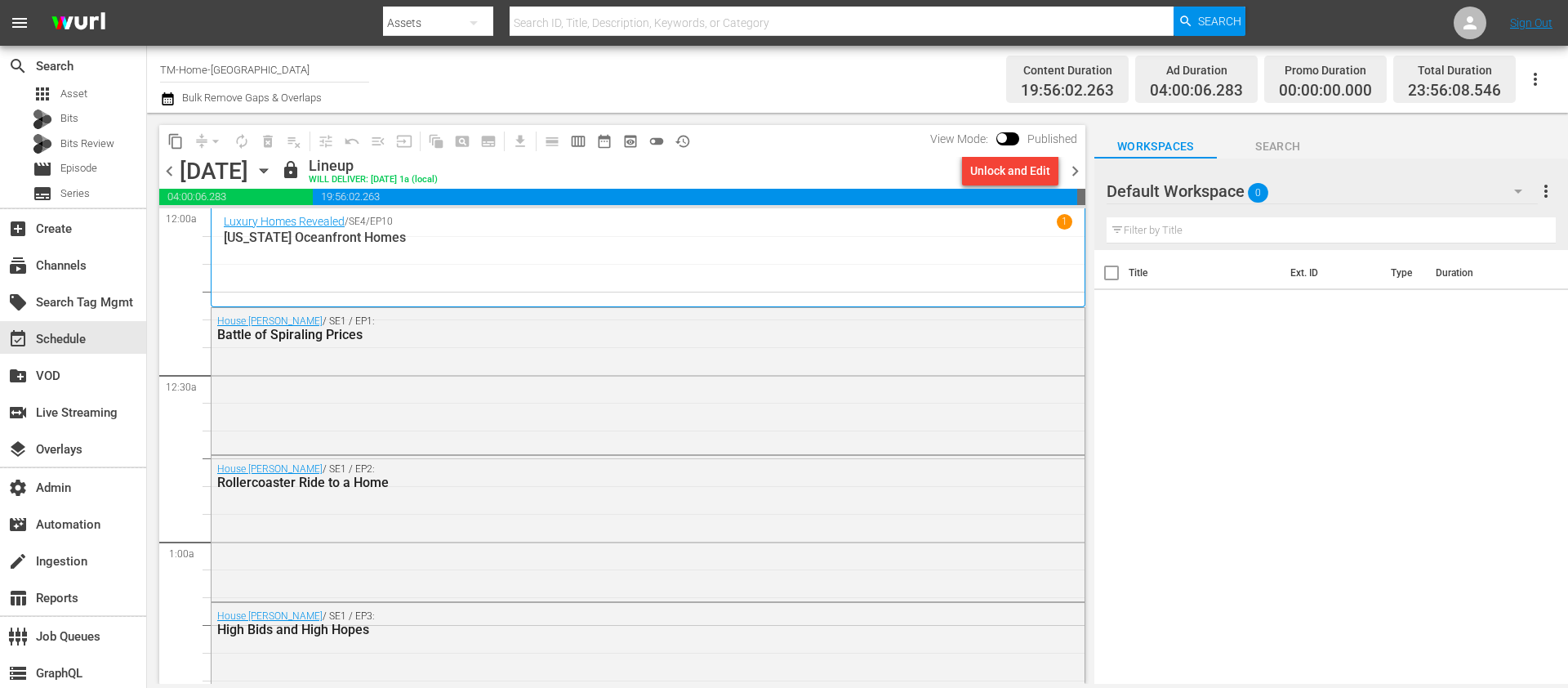
click at [1079, 176] on span "chevron_right" at bounding box center [1075, 171] width 20 height 20
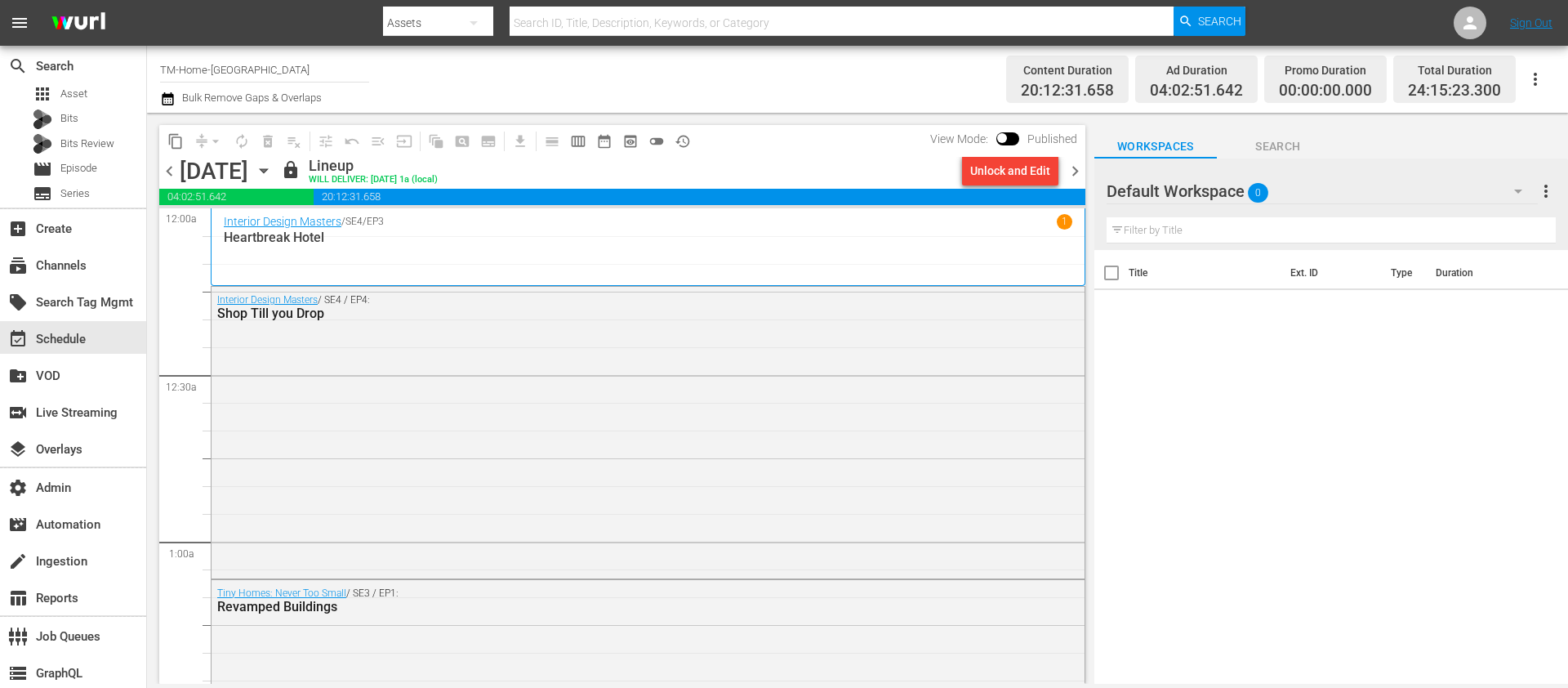
click at [161, 173] on span "chevron_left" at bounding box center [169, 171] width 20 height 20
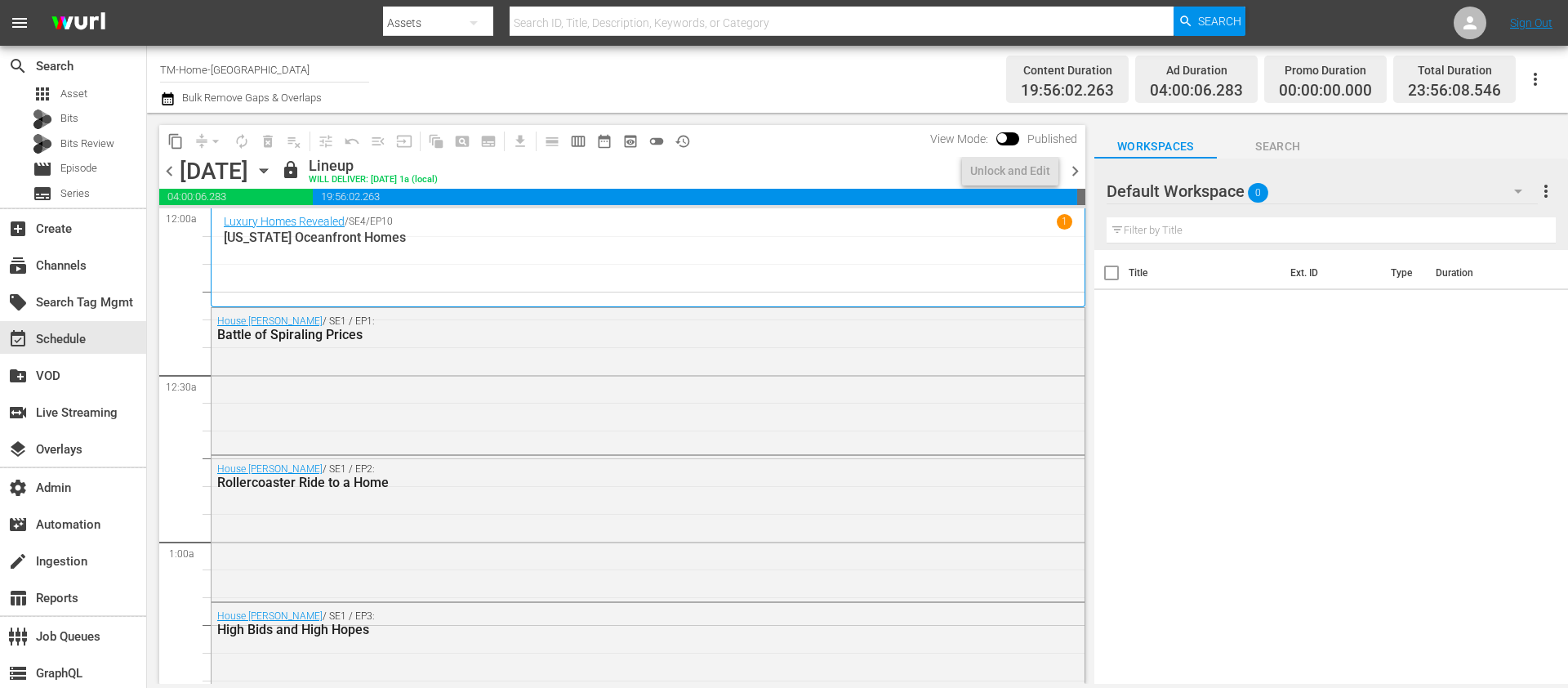
click at [164, 172] on span "chevron_left" at bounding box center [169, 171] width 20 height 20
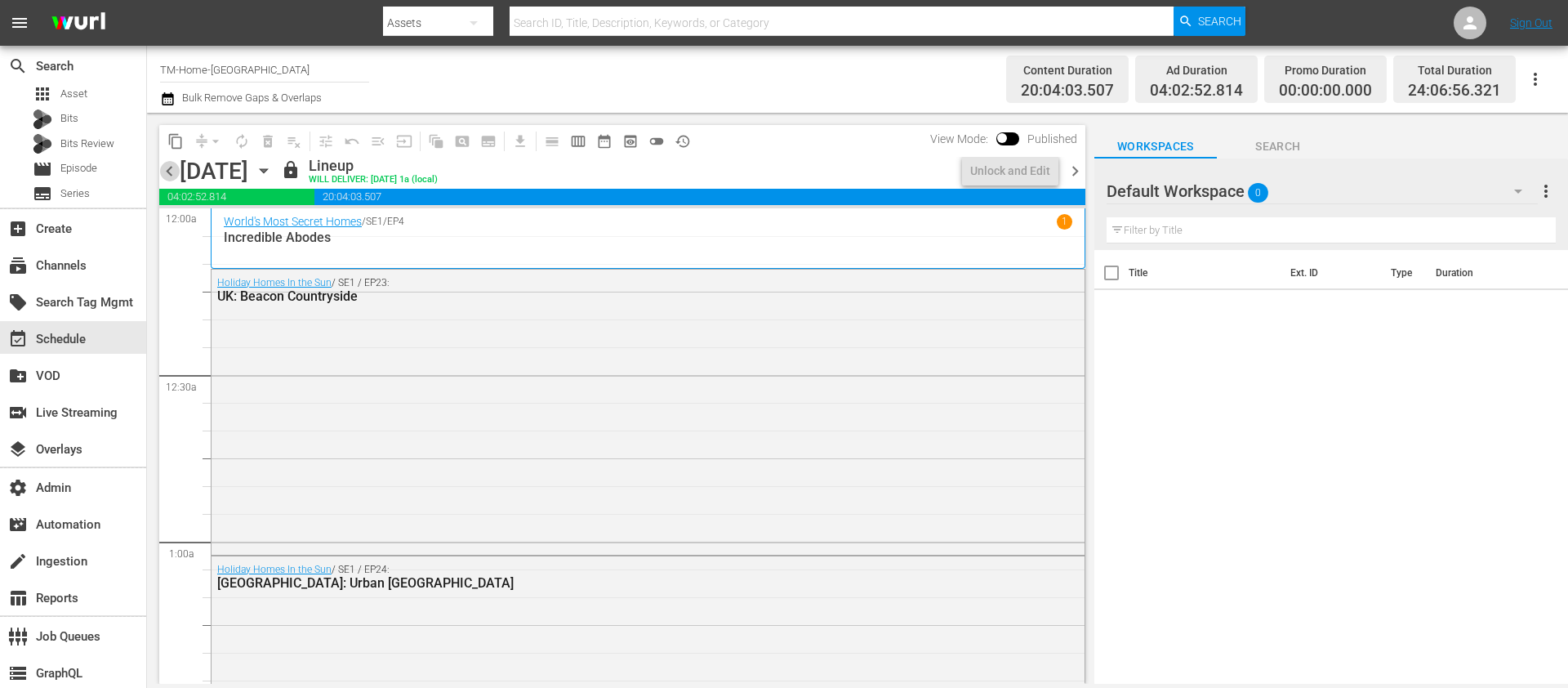
click at [164, 172] on span "chevron_left" at bounding box center [169, 171] width 20 height 20
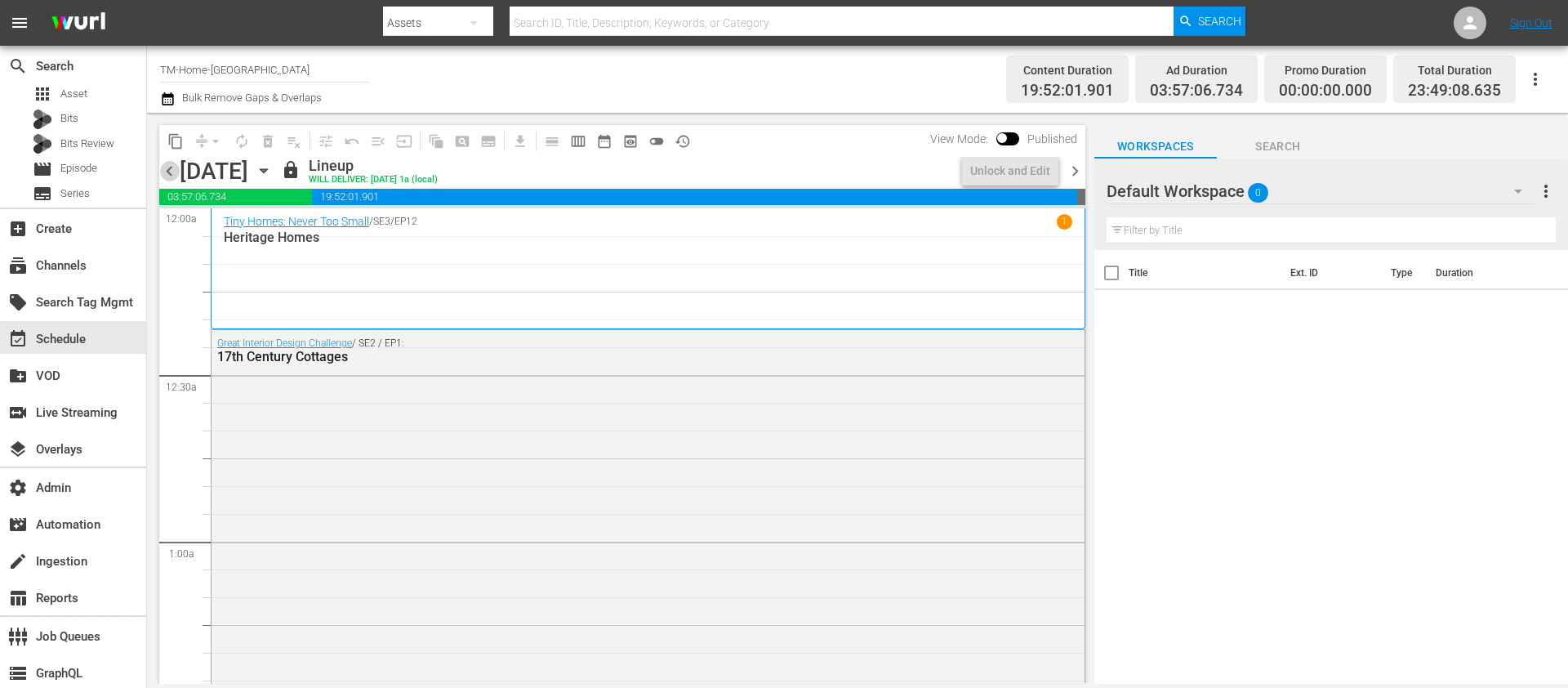
click at [165, 172] on span "chevron_left" at bounding box center [169, 171] width 20 height 20
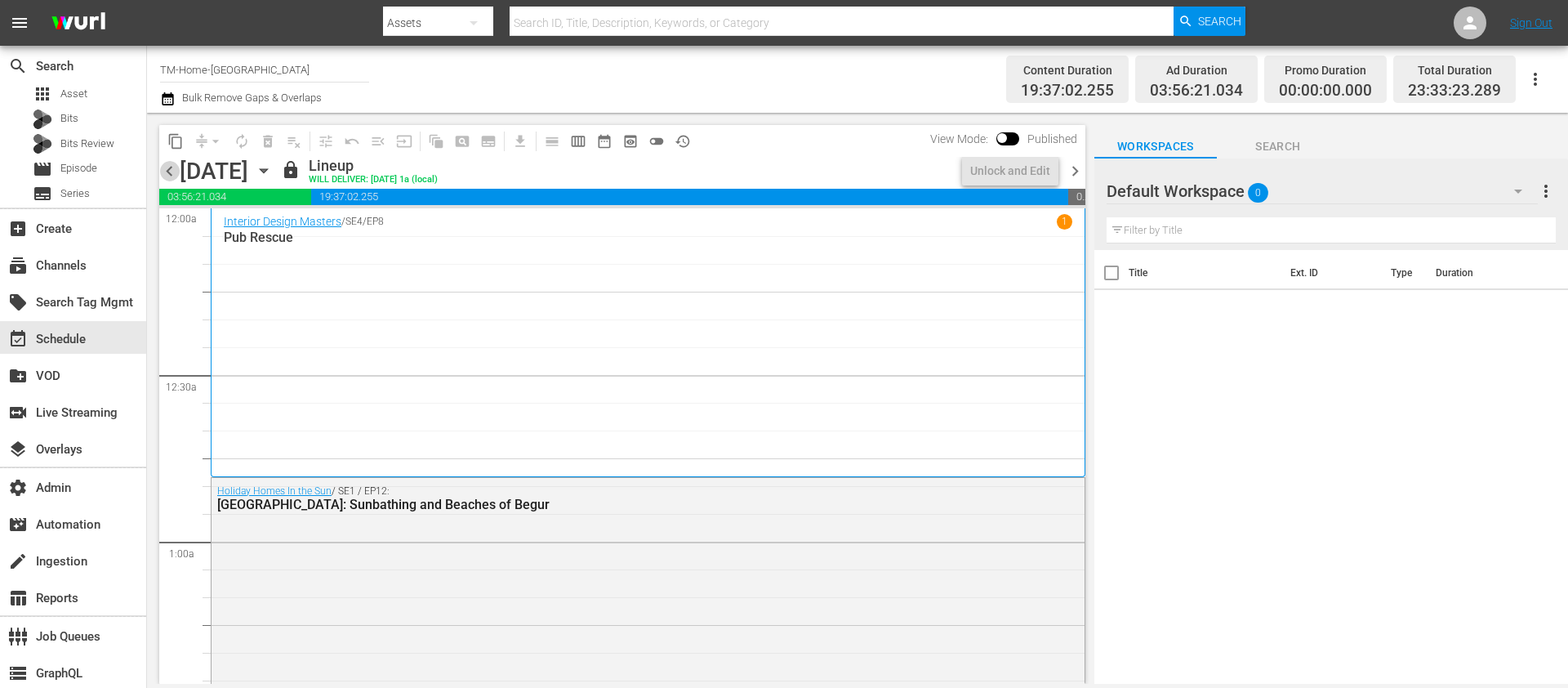
click at [165, 172] on span "chevron_left" at bounding box center [169, 171] width 20 height 20
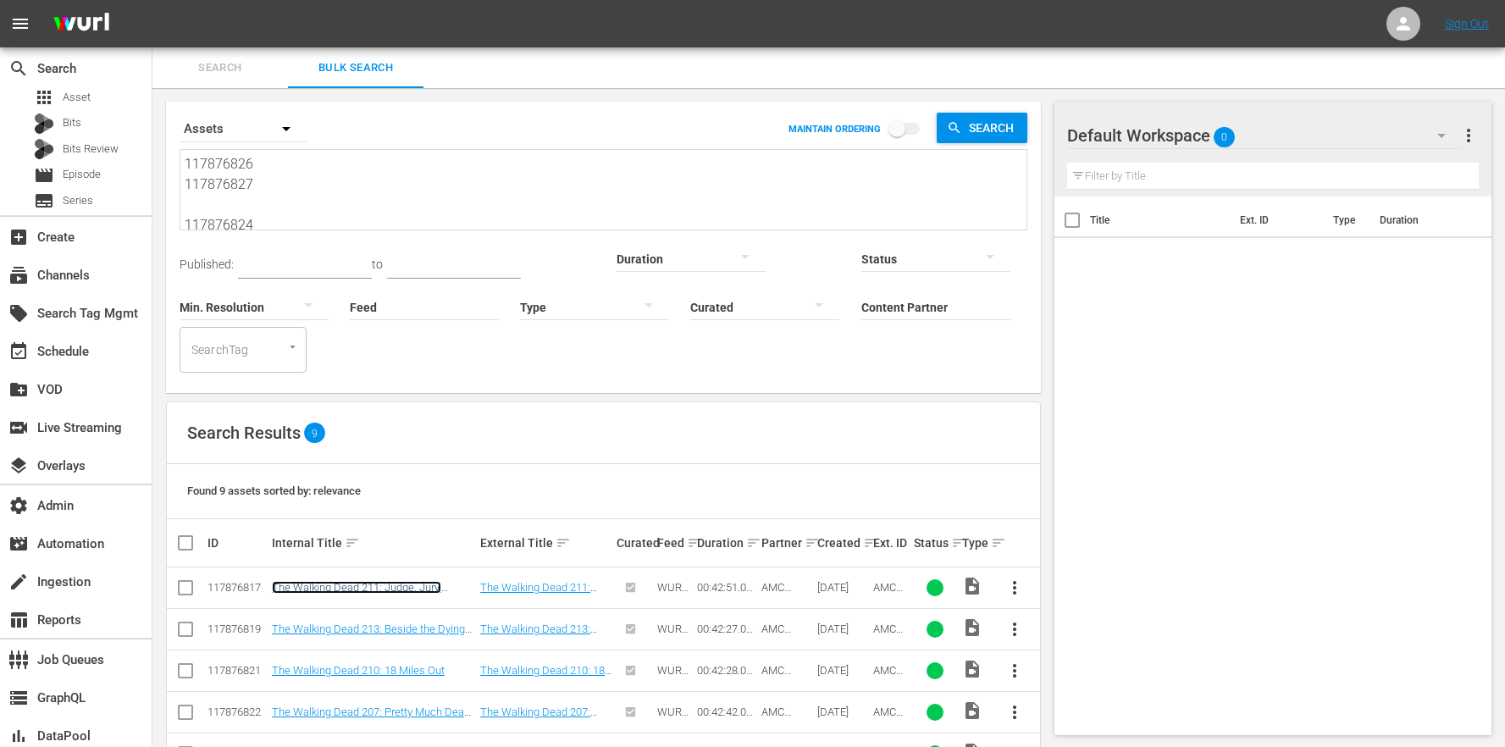
click at [402, 581] on link "The Walking Dead 211: Judge, Jury, Executioner" at bounding box center [356, 593] width 169 height 25
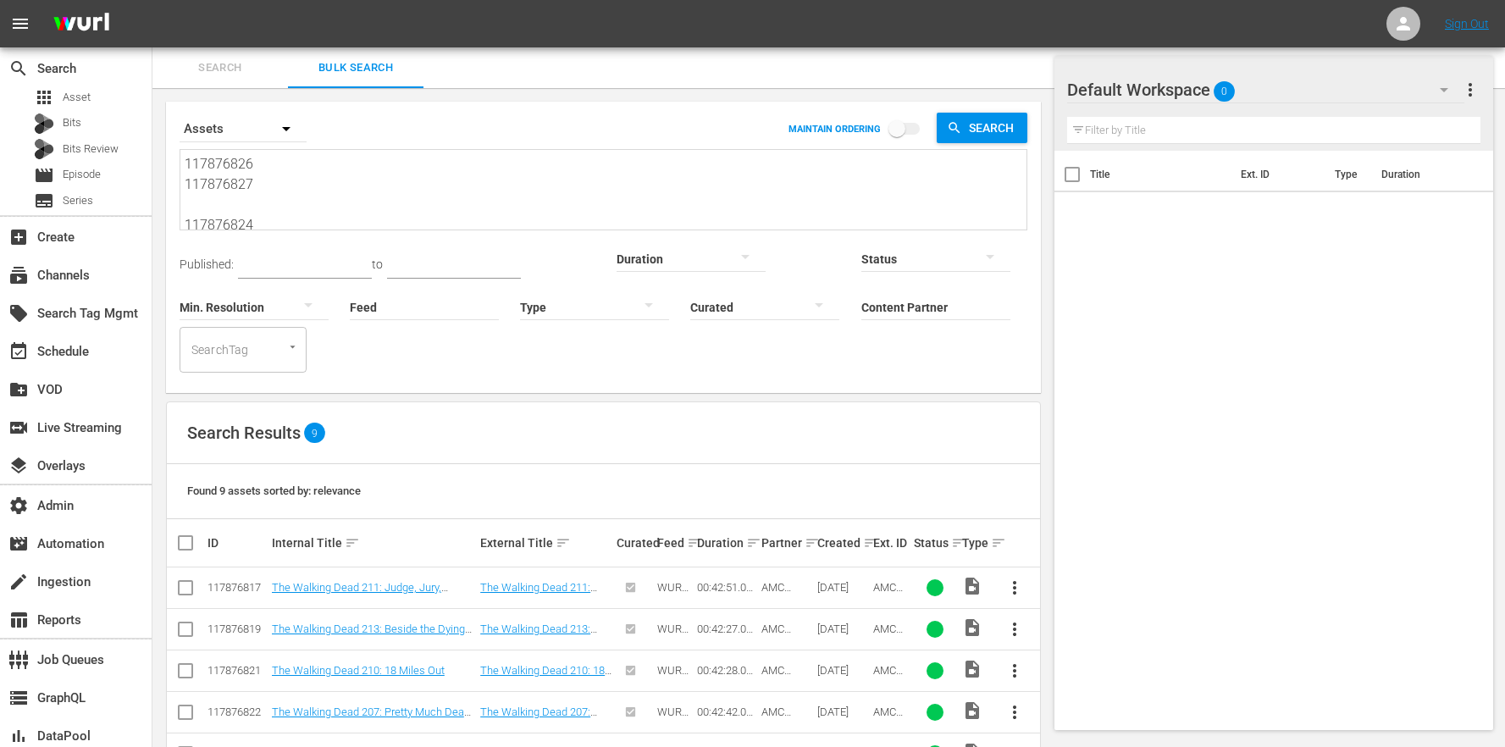
scroll to position [179, 0]
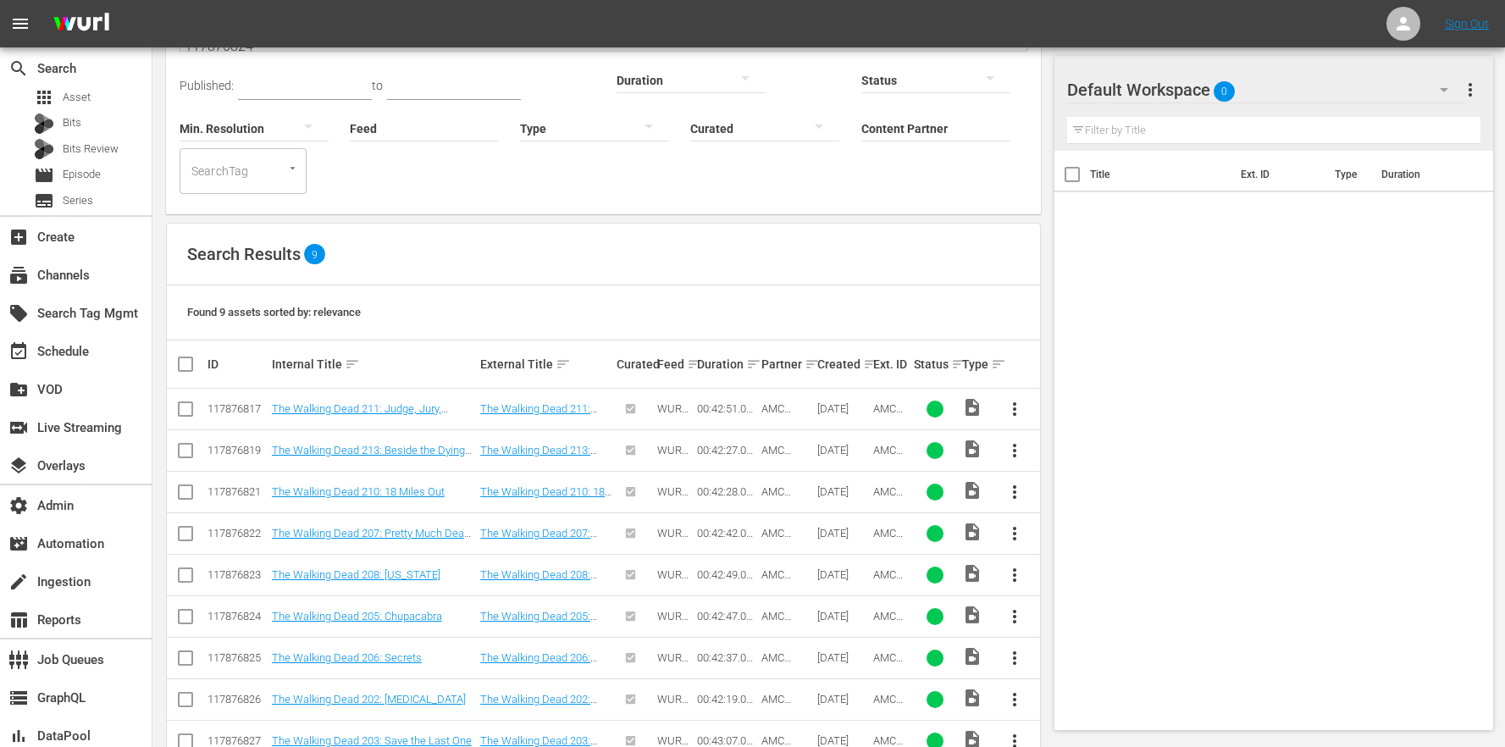
click at [361, 554] on td "The Walking Dead 208: Nebraska" at bounding box center [373, 575] width 208 height 42
click at [363, 568] on link "The Walking Dead 208: Nebraska" at bounding box center [356, 574] width 169 height 13
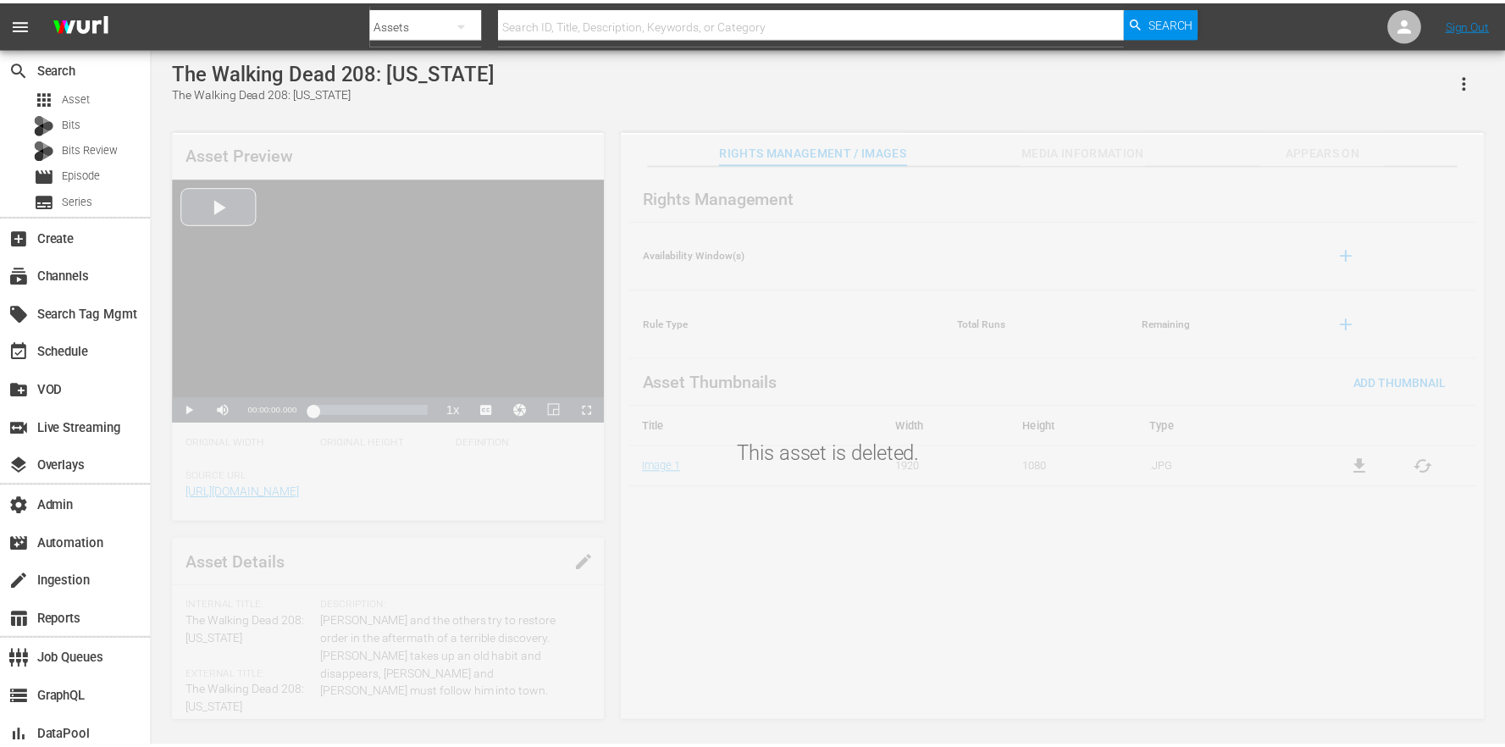
scroll to position [2, 0]
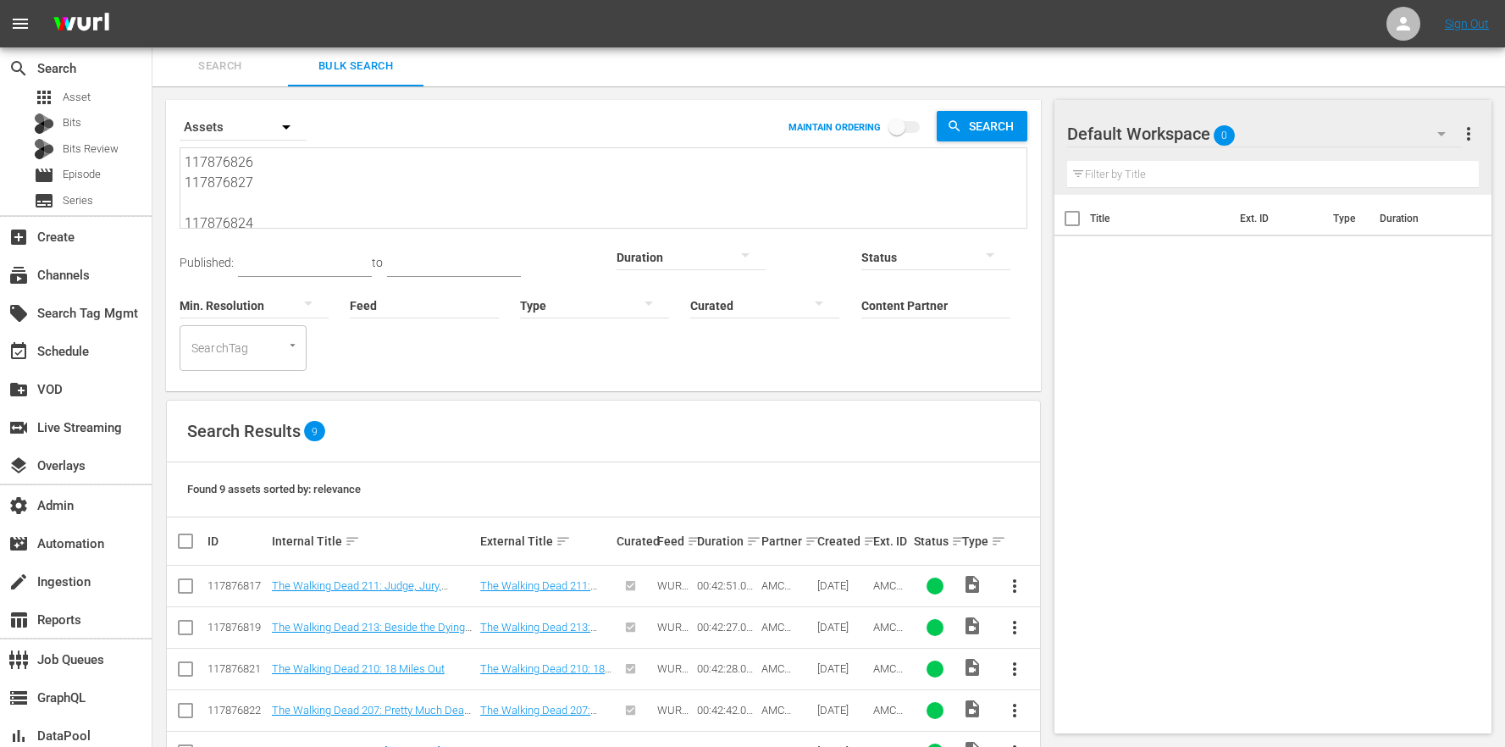
click at [325, 690] on td "The Walking Dead 207: Pretty Much Dead Already" at bounding box center [373, 711] width 208 height 42
click at [331, 690] on td "The Walking Dead 207: Pretty Much Dead Already" at bounding box center [373, 711] width 208 height 42
click at [333, 704] on link "The Walking Dead 207: Pretty Much Dead Already" at bounding box center [371, 716] width 198 height 25
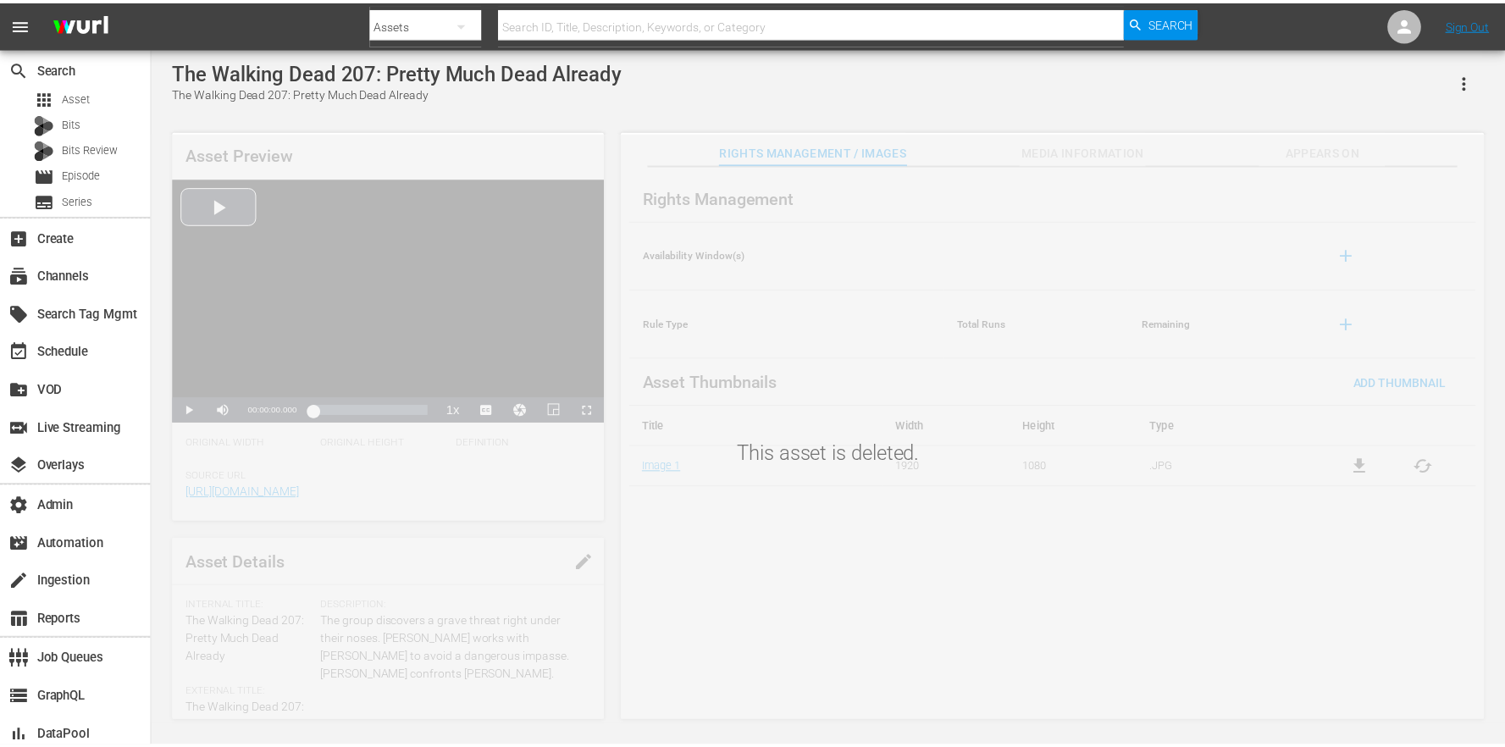
scroll to position [2, 0]
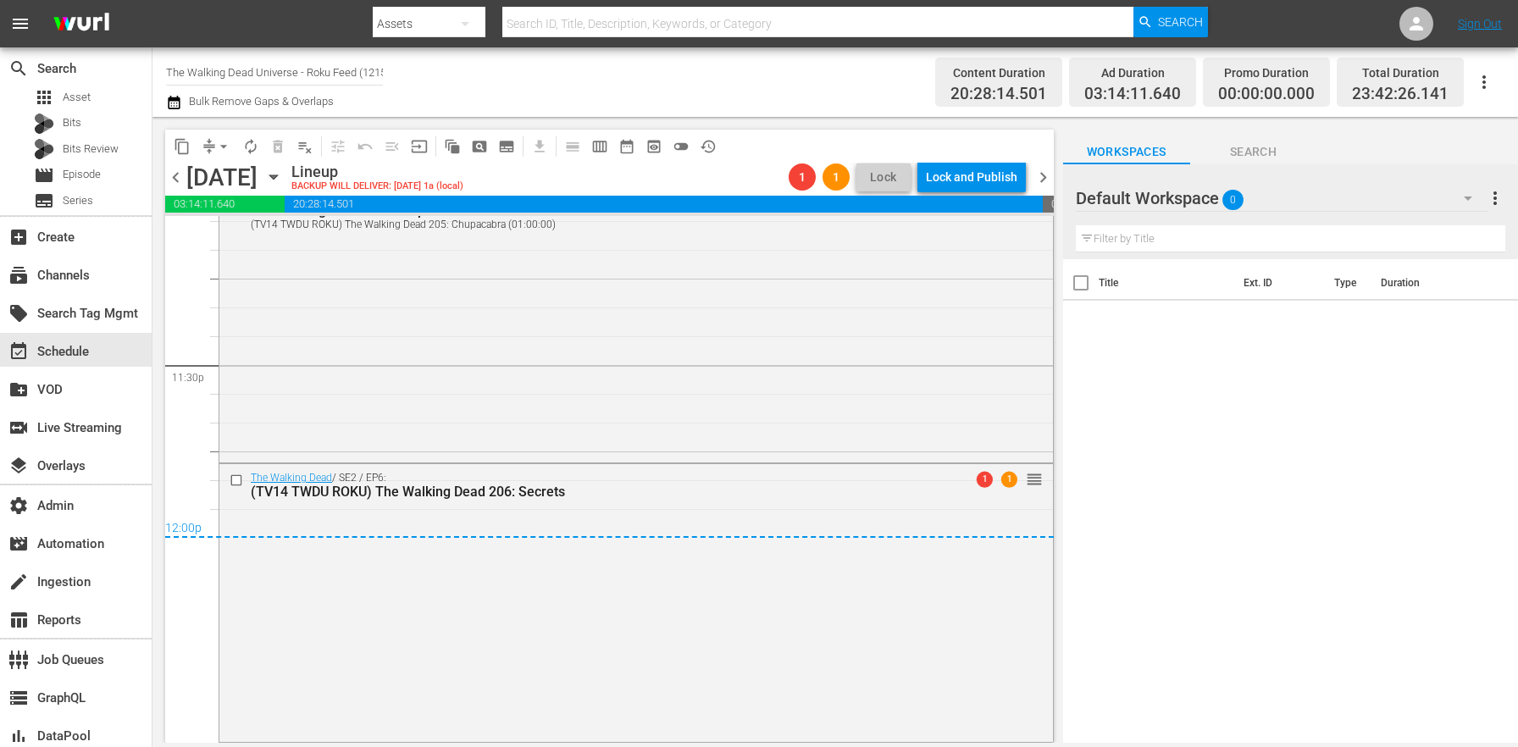
click at [1046, 170] on span "chevron_right" at bounding box center [1043, 177] width 21 height 21
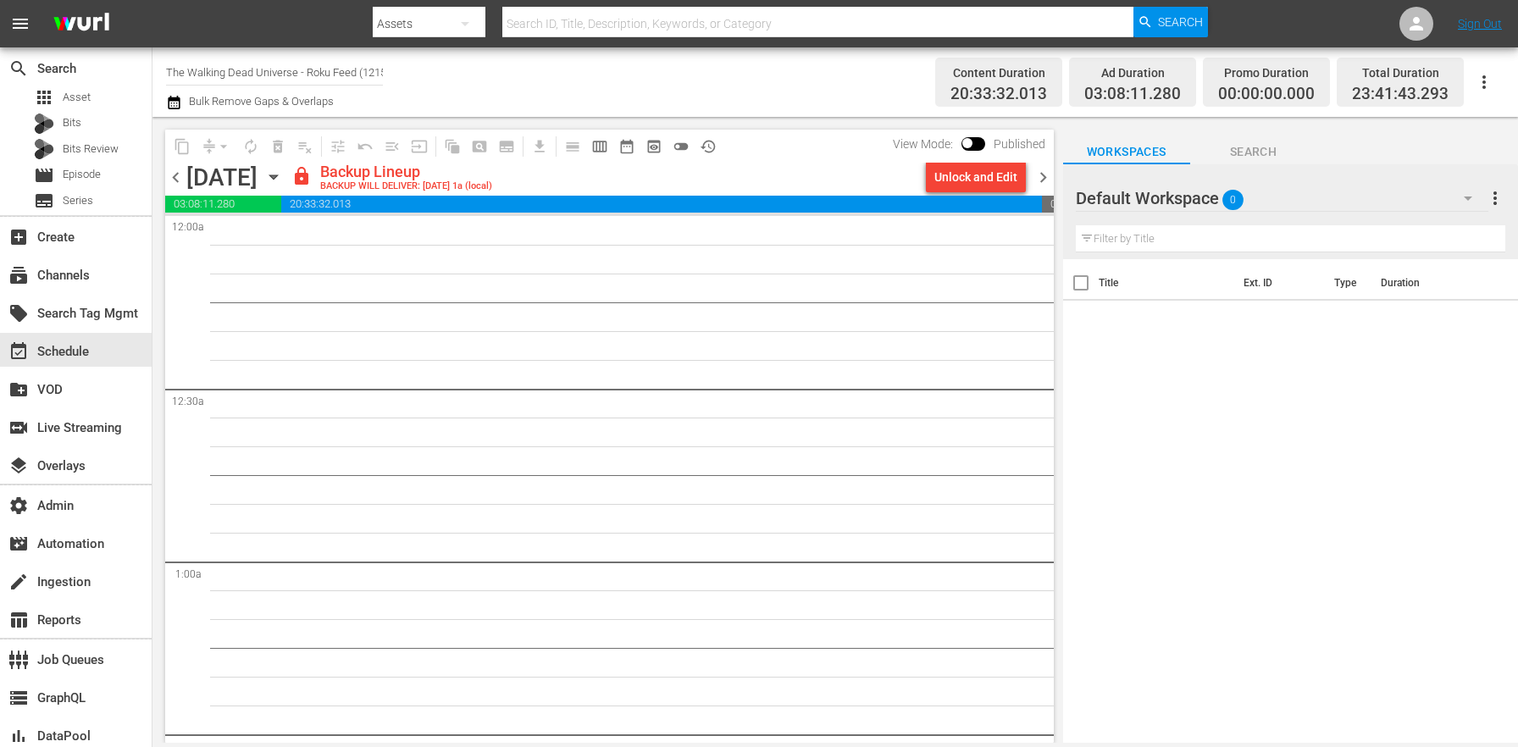
click at [1001, 186] on div "Unlock and Edit" at bounding box center [975, 177] width 83 height 30
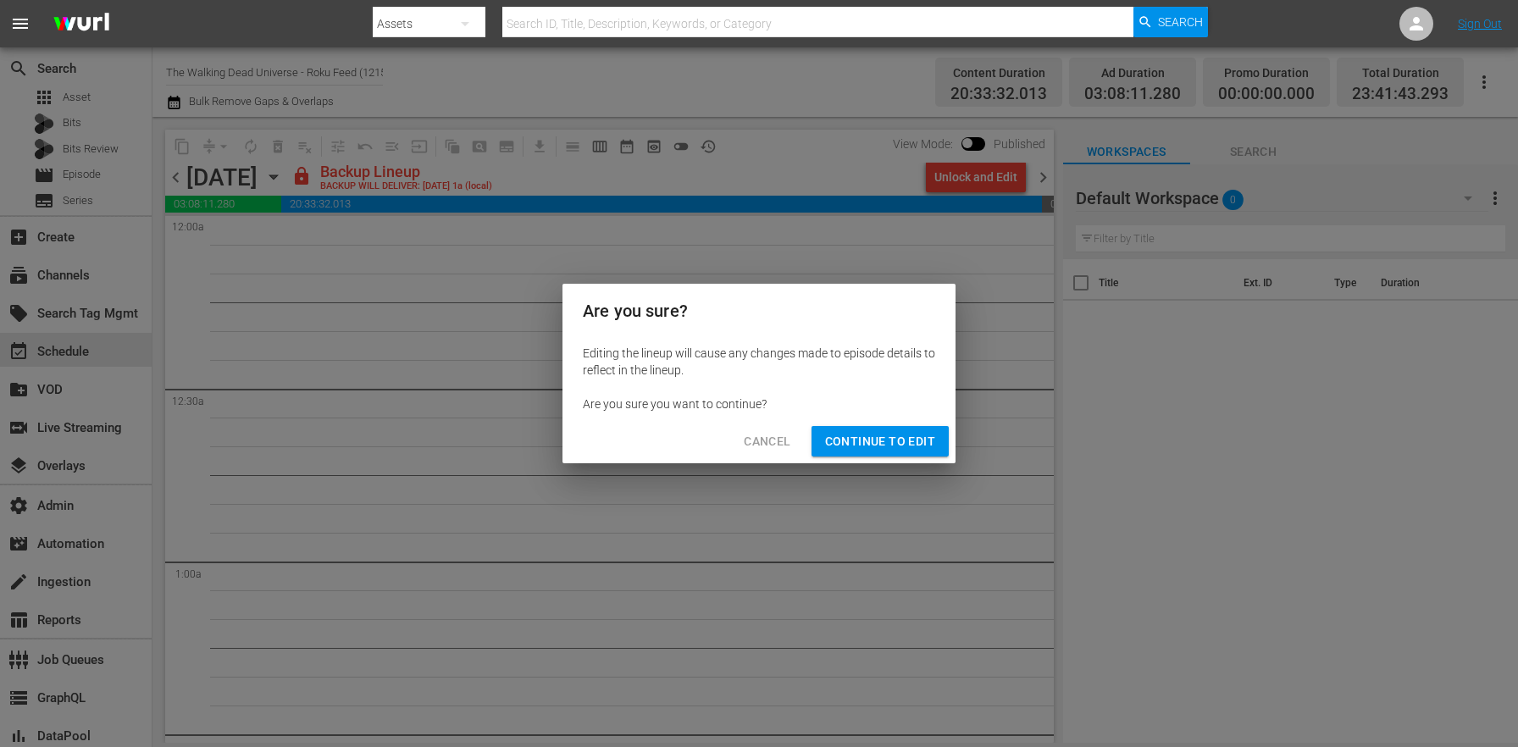
click at [884, 440] on span "Continue to Edit" at bounding box center [880, 441] width 110 height 21
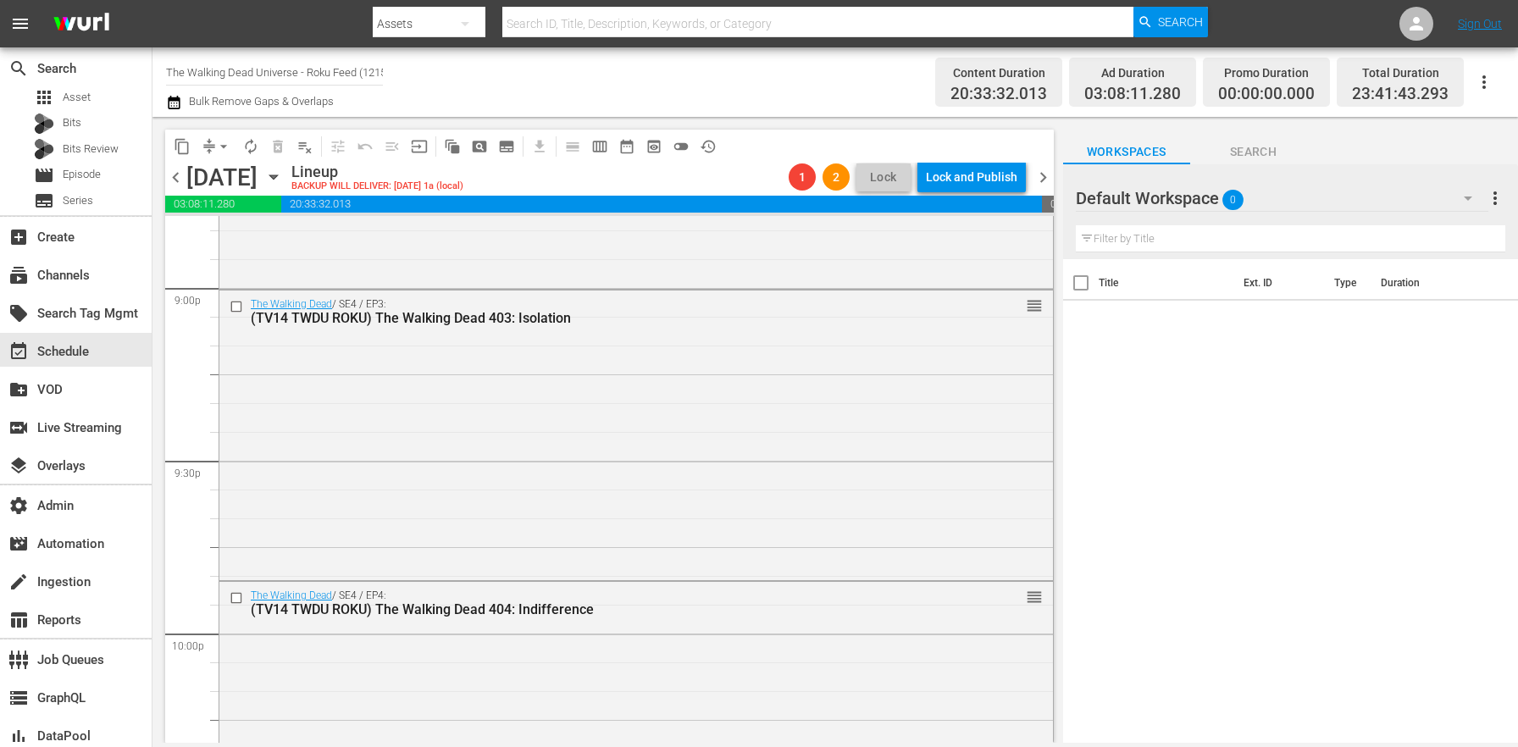
scroll to position [7869, 0]
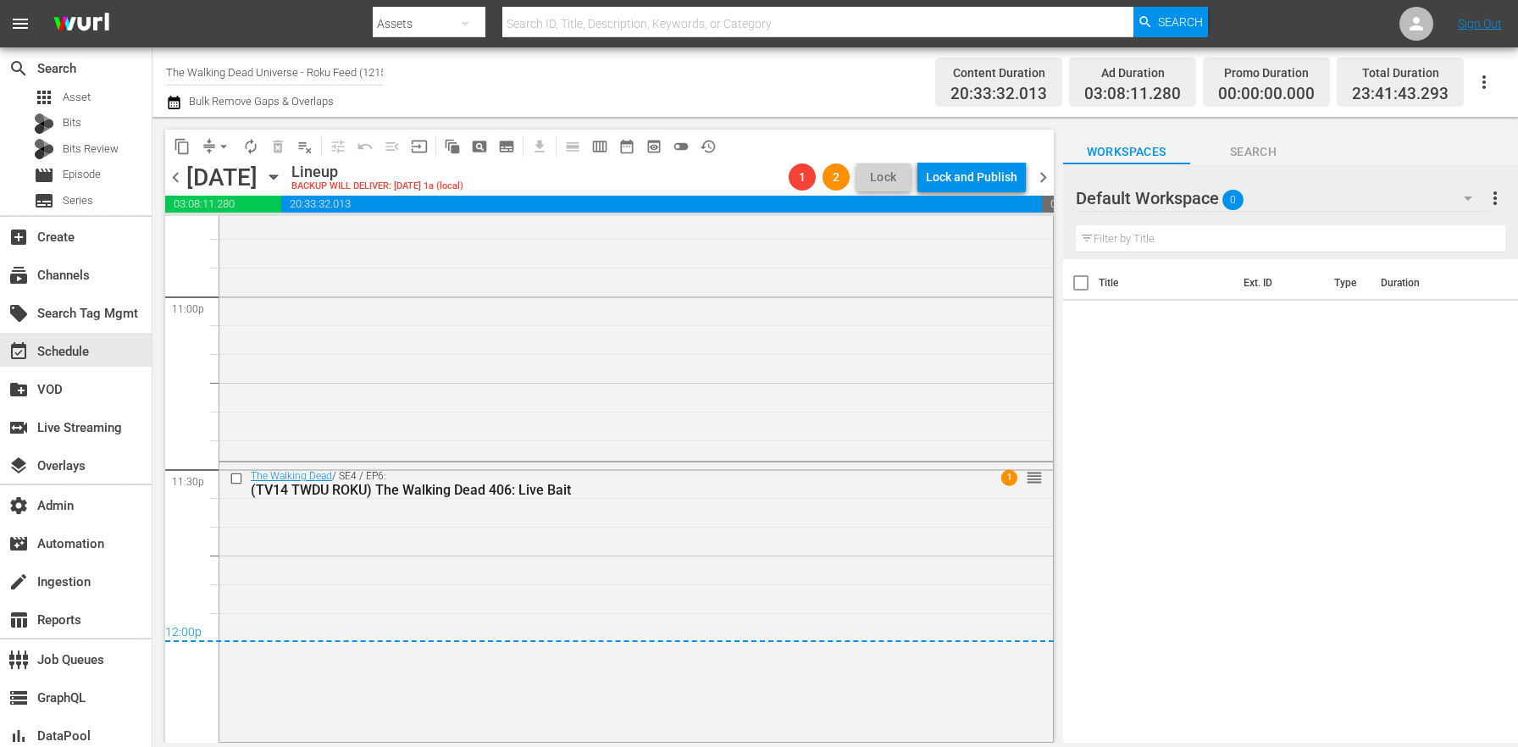
click at [175, 176] on span "chevron_left" at bounding box center [175, 177] width 21 height 21
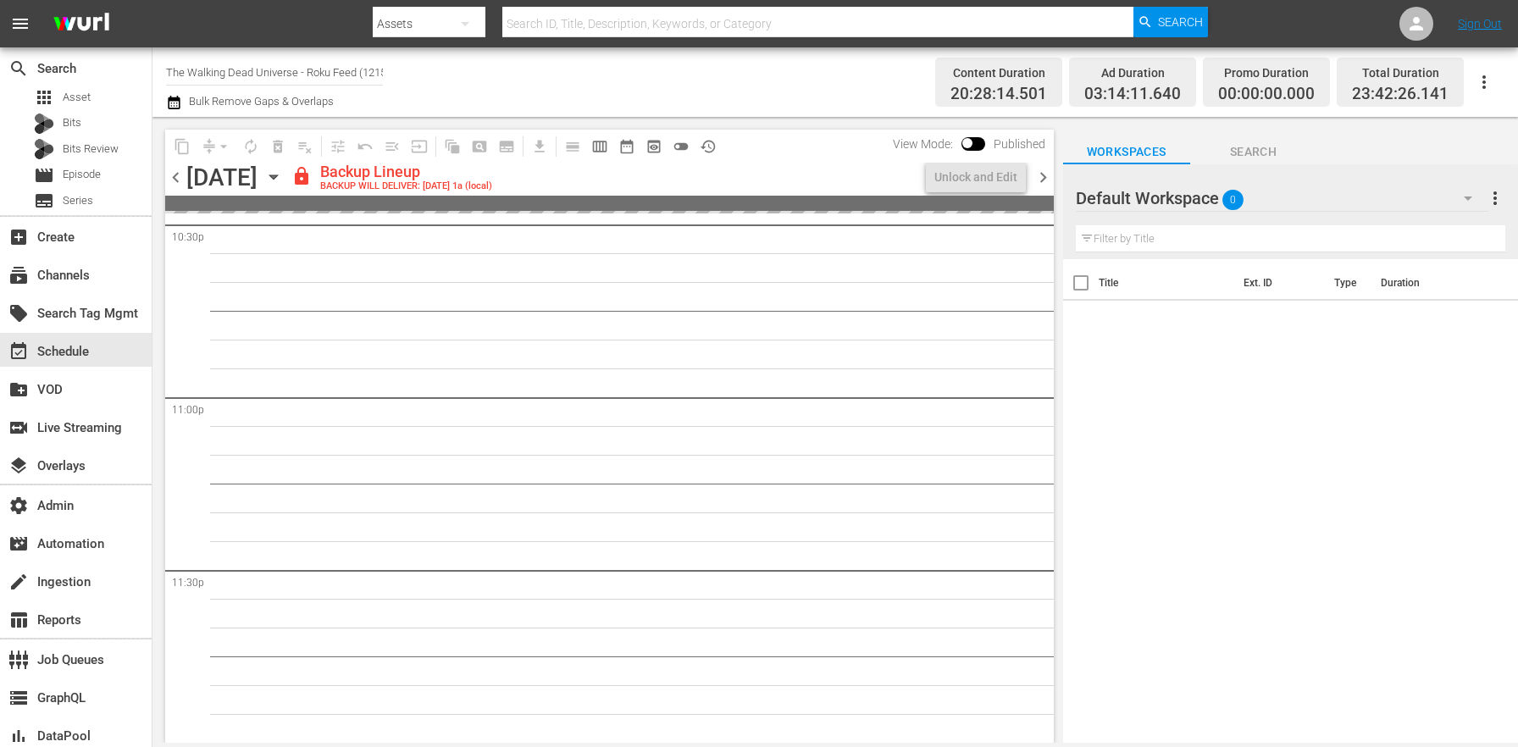
scroll to position [7767, 0]
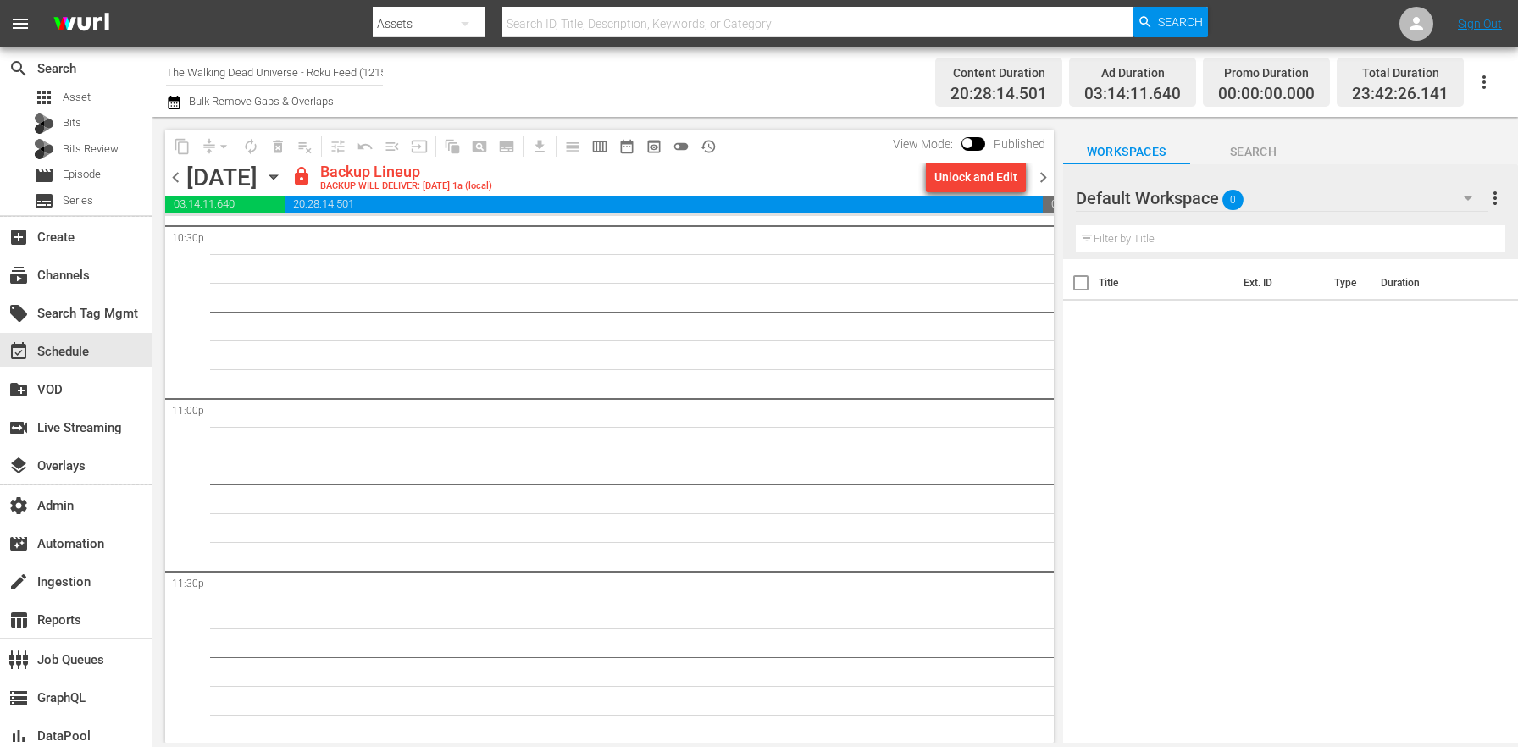
click at [980, 183] on div "Unlock and Edit" at bounding box center [975, 177] width 83 height 30
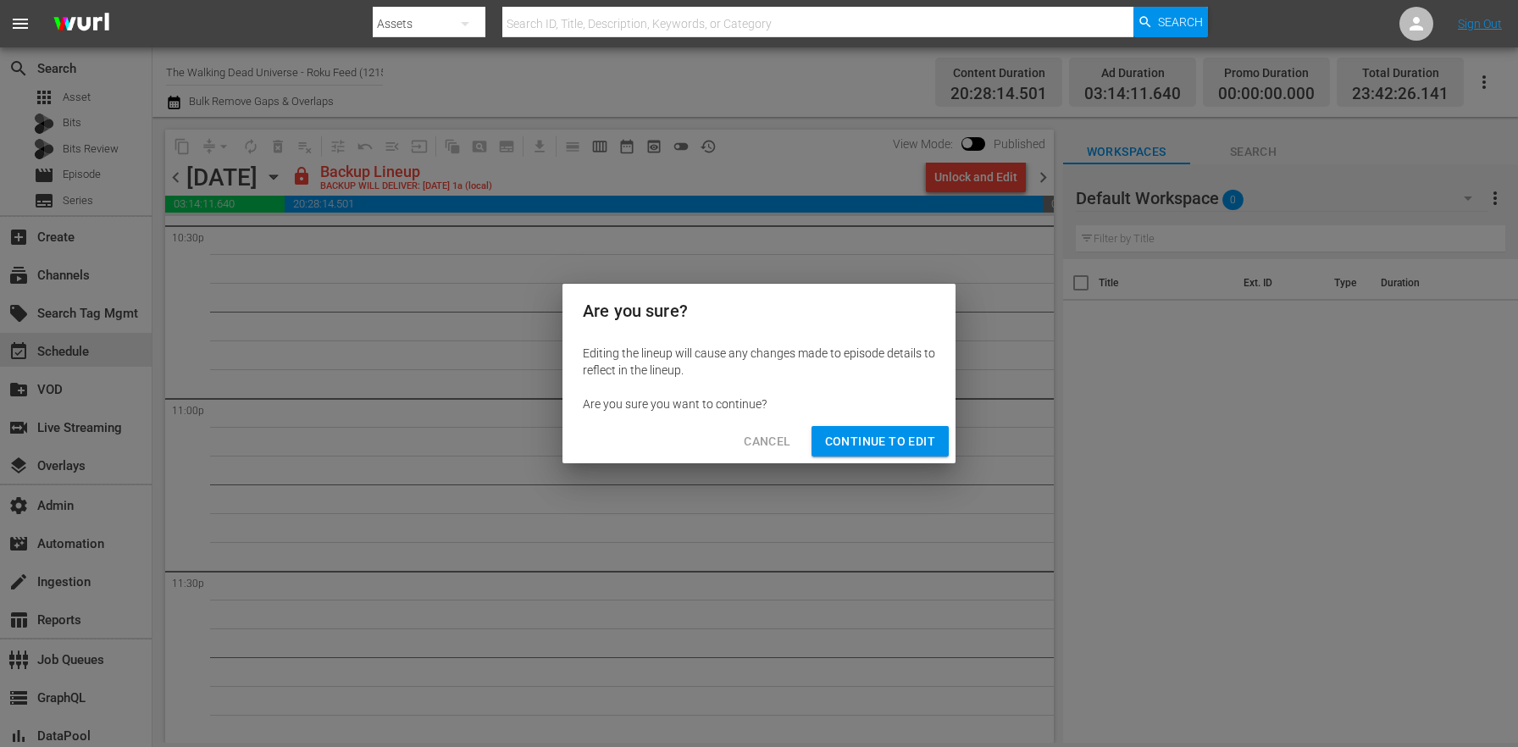
click at [906, 441] on span "Continue to Edit" at bounding box center [880, 441] width 110 height 21
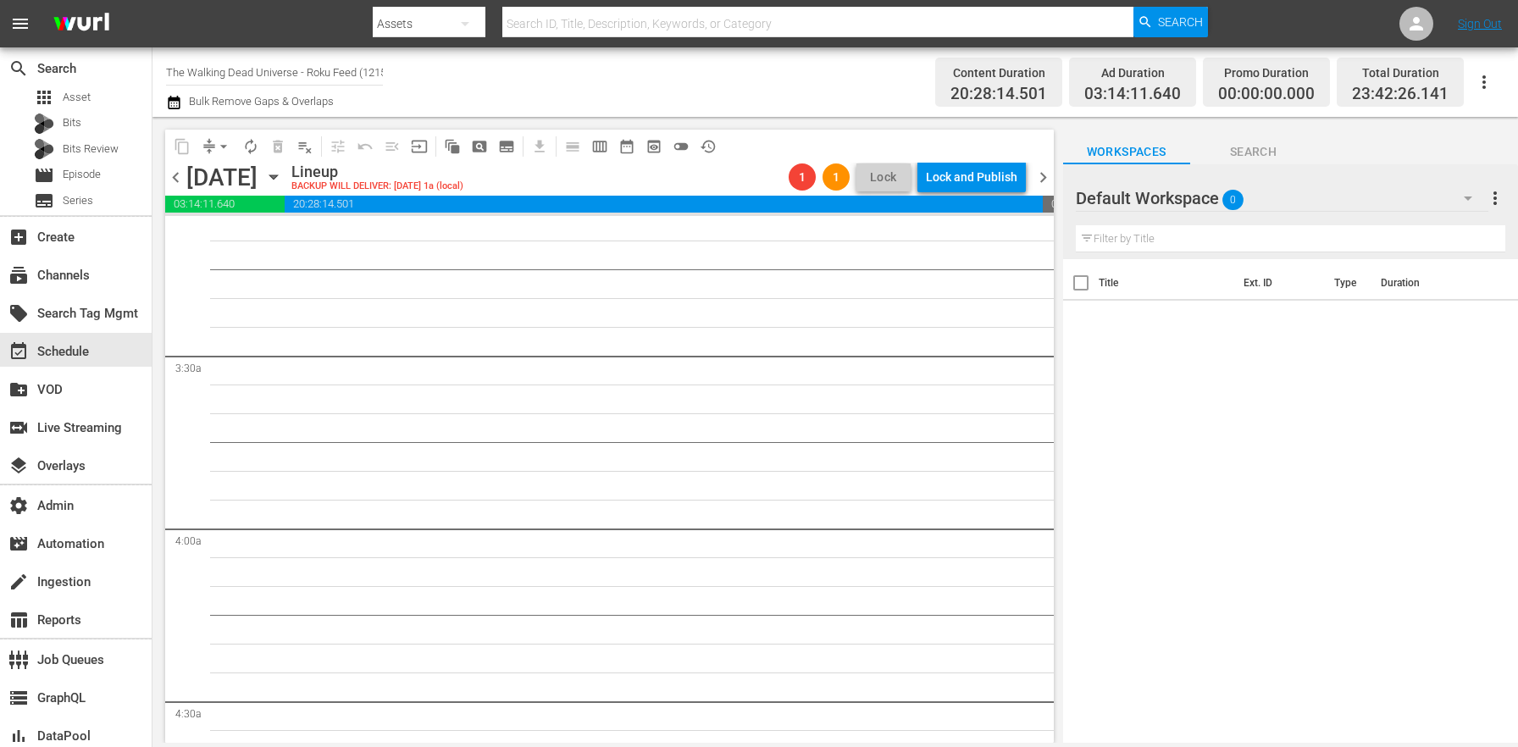
scroll to position [0, 0]
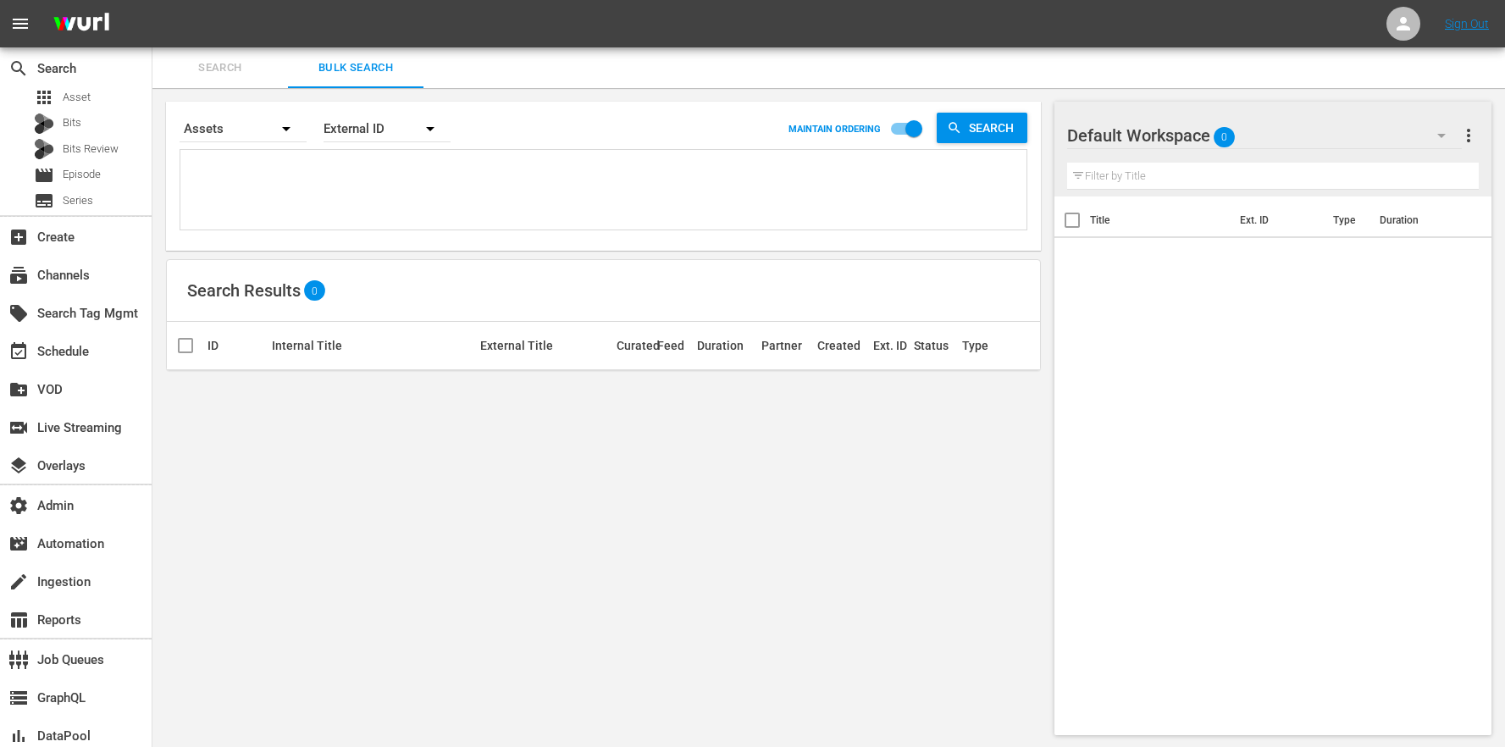
click at [320, 175] on textarea at bounding box center [606, 192] width 842 height 77
paste textarea "[URL][DOMAIN_NAME]"
type textarea "[URL][DOMAIN_NAME]"
click at [364, 128] on div "External ID" at bounding box center [387, 128] width 127 height 47
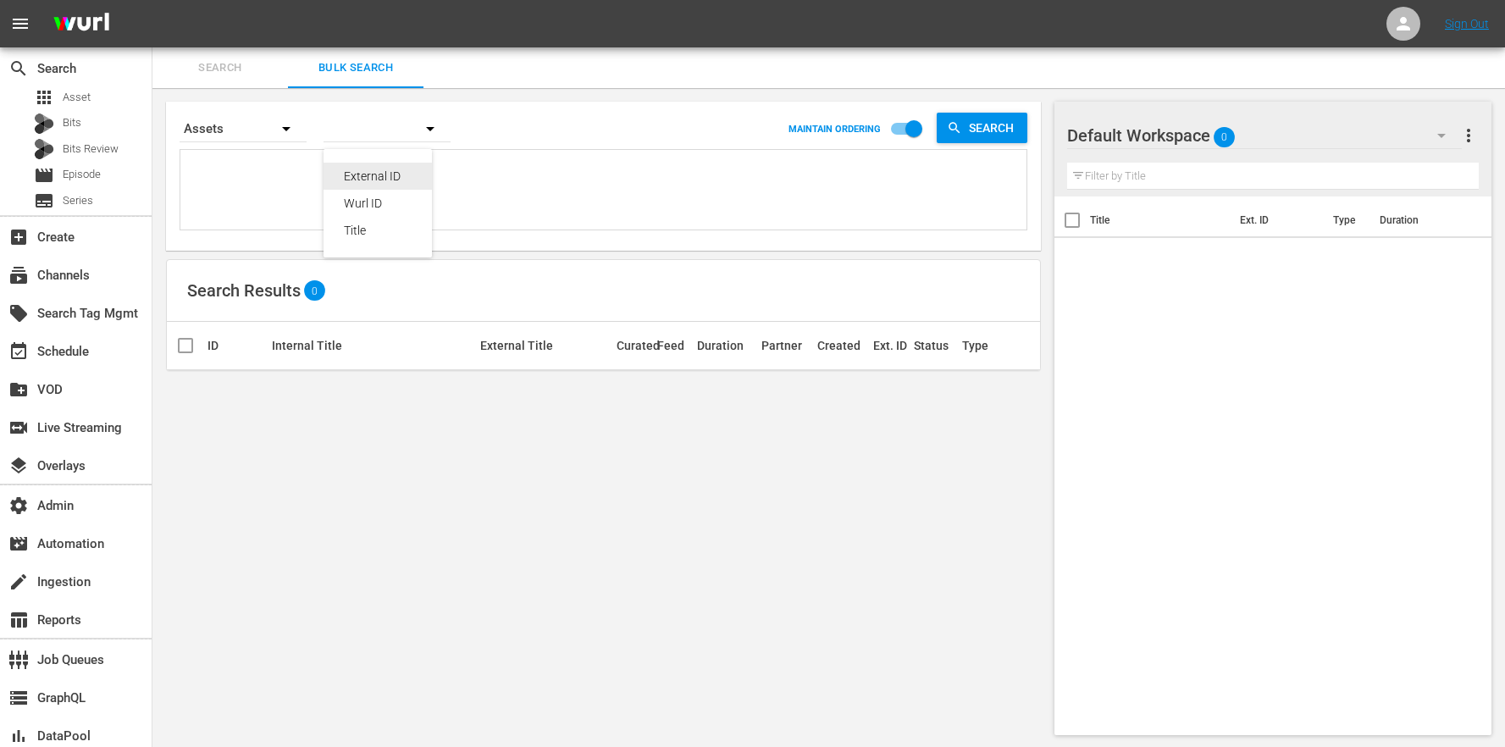
click at [382, 194] on div "Wurl ID" at bounding box center [378, 203] width 68 height 27
click at [363, 40] on nav "menu Sign Out" at bounding box center [752, 23] width 1505 height 47
click at [320, 147] on div "Search By Assets Order By [PERSON_NAME] ID MAINTAIN ORDERING Search" at bounding box center [604, 128] width 848 height 41
click at [299, 174] on textarea at bounding box center [606, 192] width 842 height 77
paste textarea "117876826 117876827 117876824 117876825 117876822 117876823 117876821 117876817…"
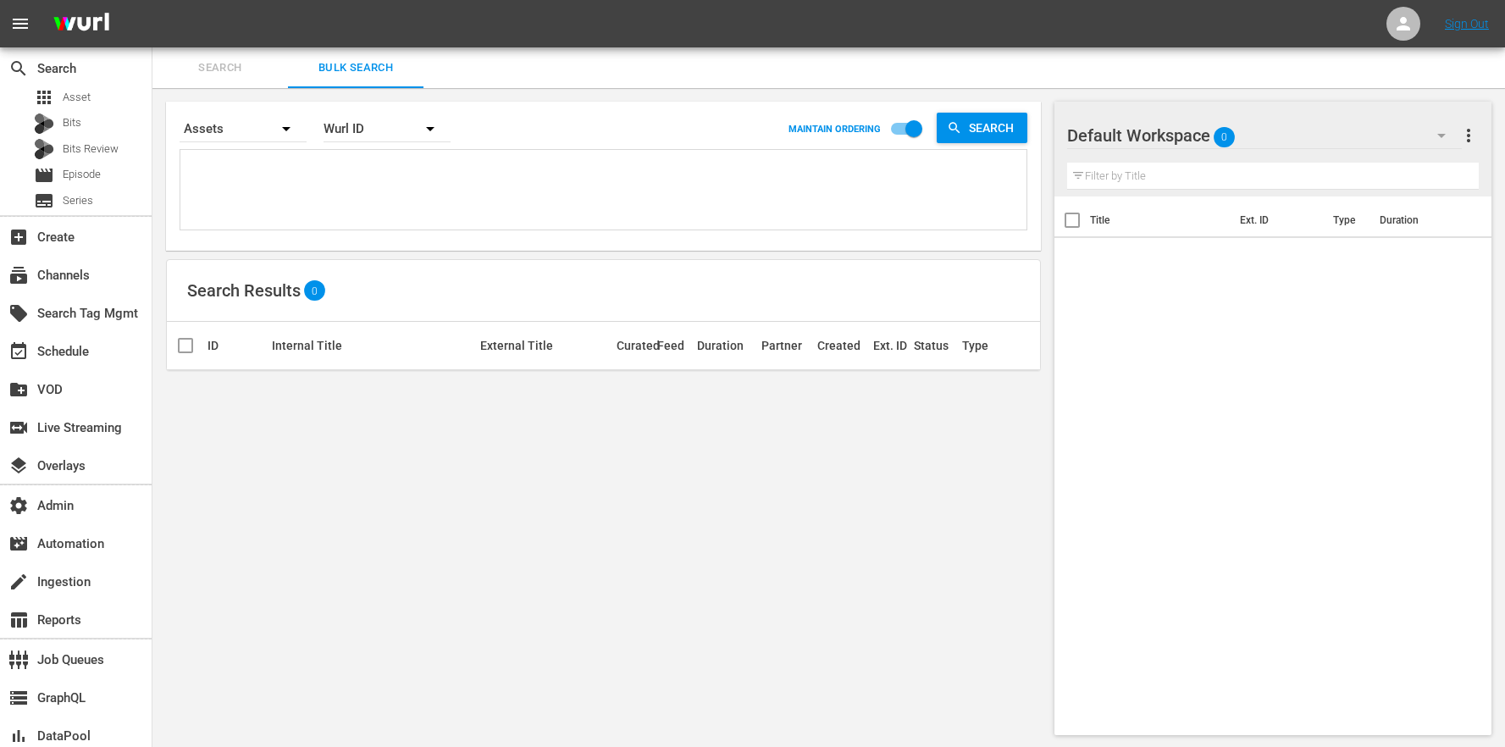
type textarea "117876826 117876827 117876824 117876825 117876822 117876823 117876821 117876817…"
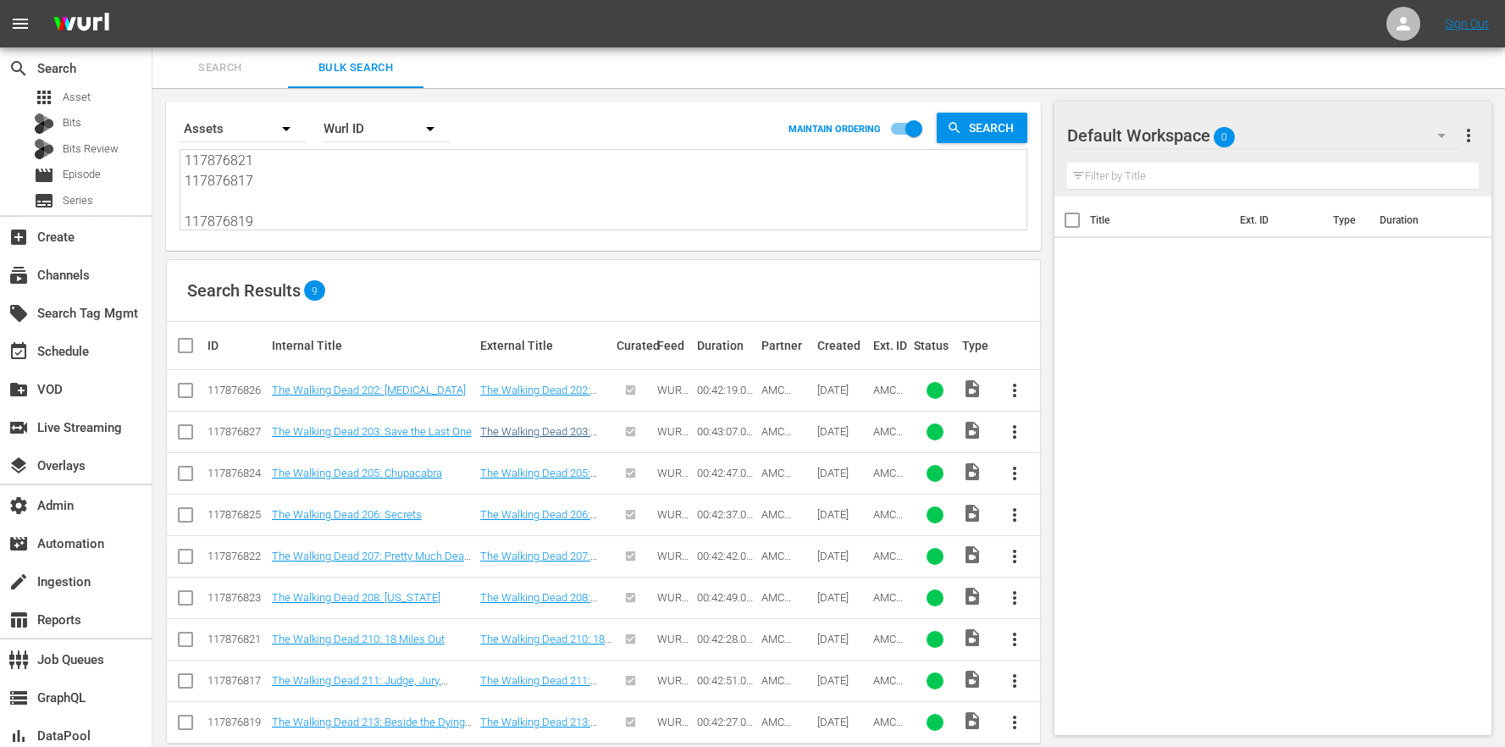
scroll to position [27, 0]
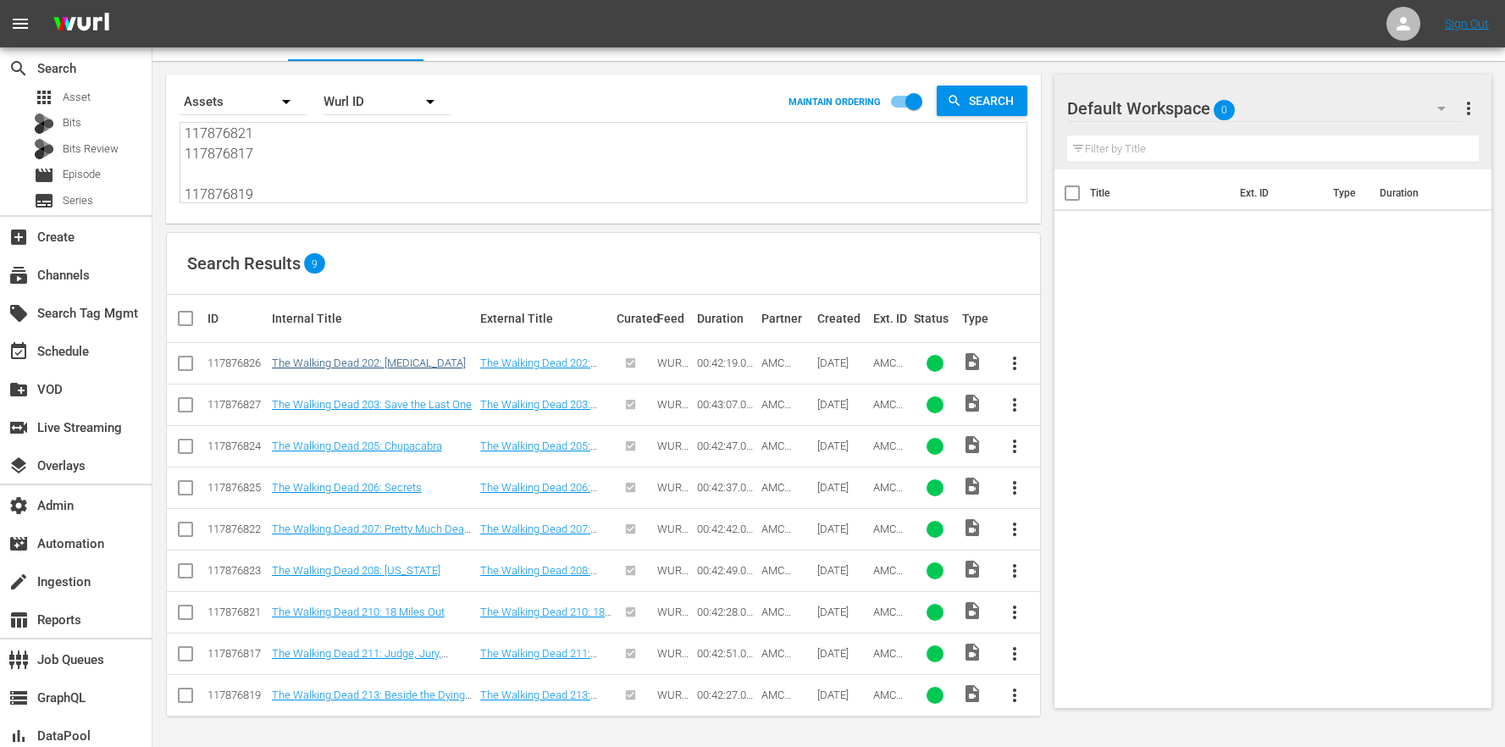
type textarea "117876826 117876827 117876824 117876825 117876822 117876823 117876821 117876817…"
click at [371, 359] on link "The Walking Dead 202: [MEDICAL_DATA]" at bounding box center [369, 363] width 194 height 13
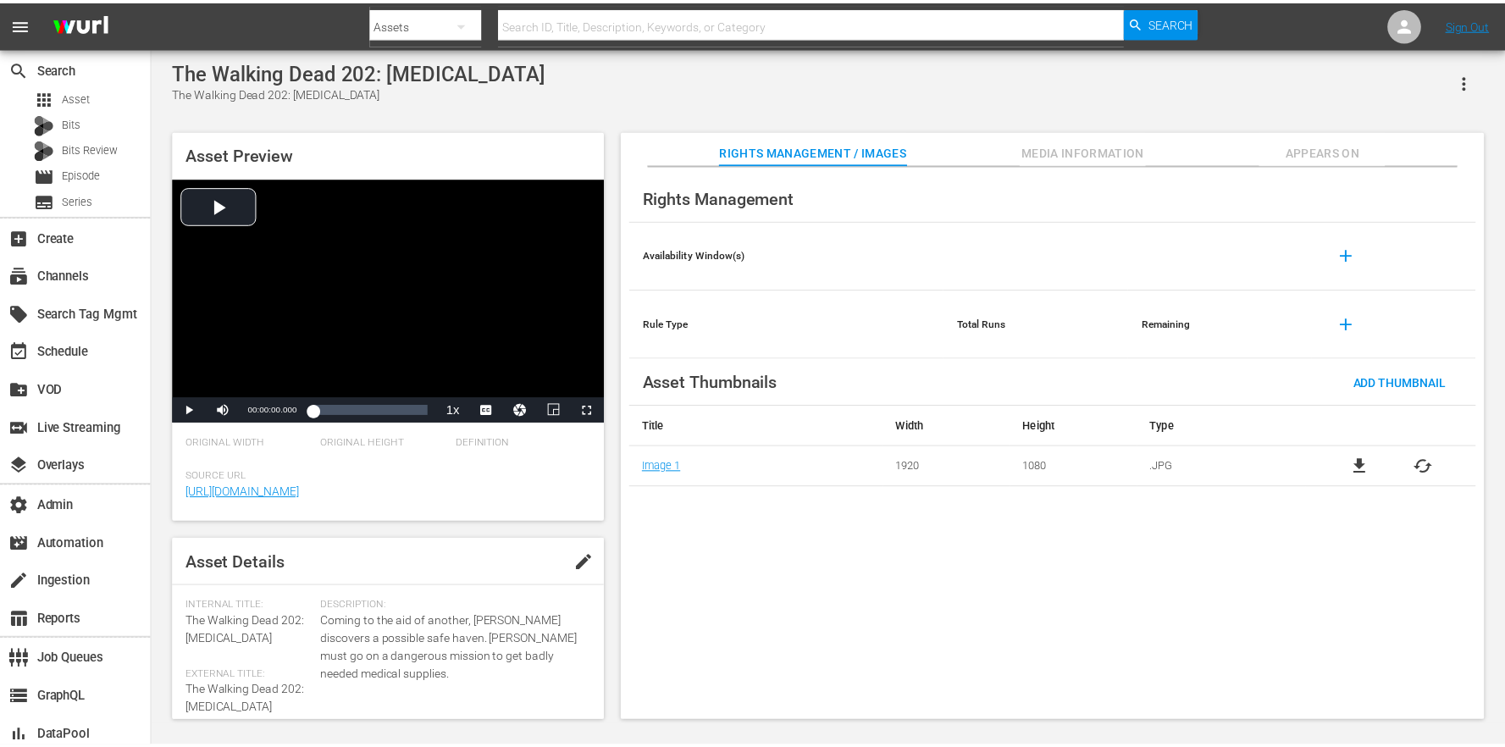
scroll to position [2, 0]
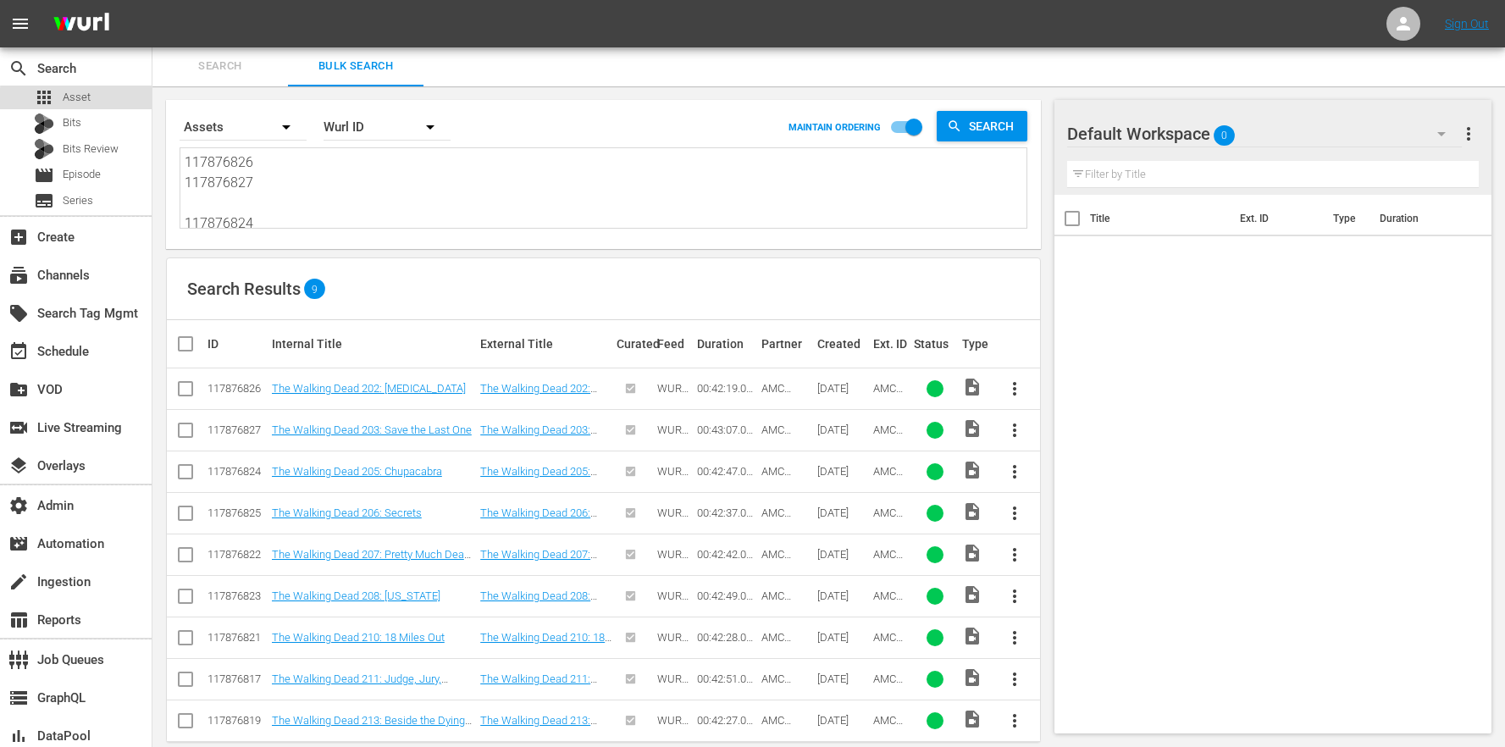
click at [101, 100] on div "apps Asset" at bounding box center [76, 98] width 152 height 24
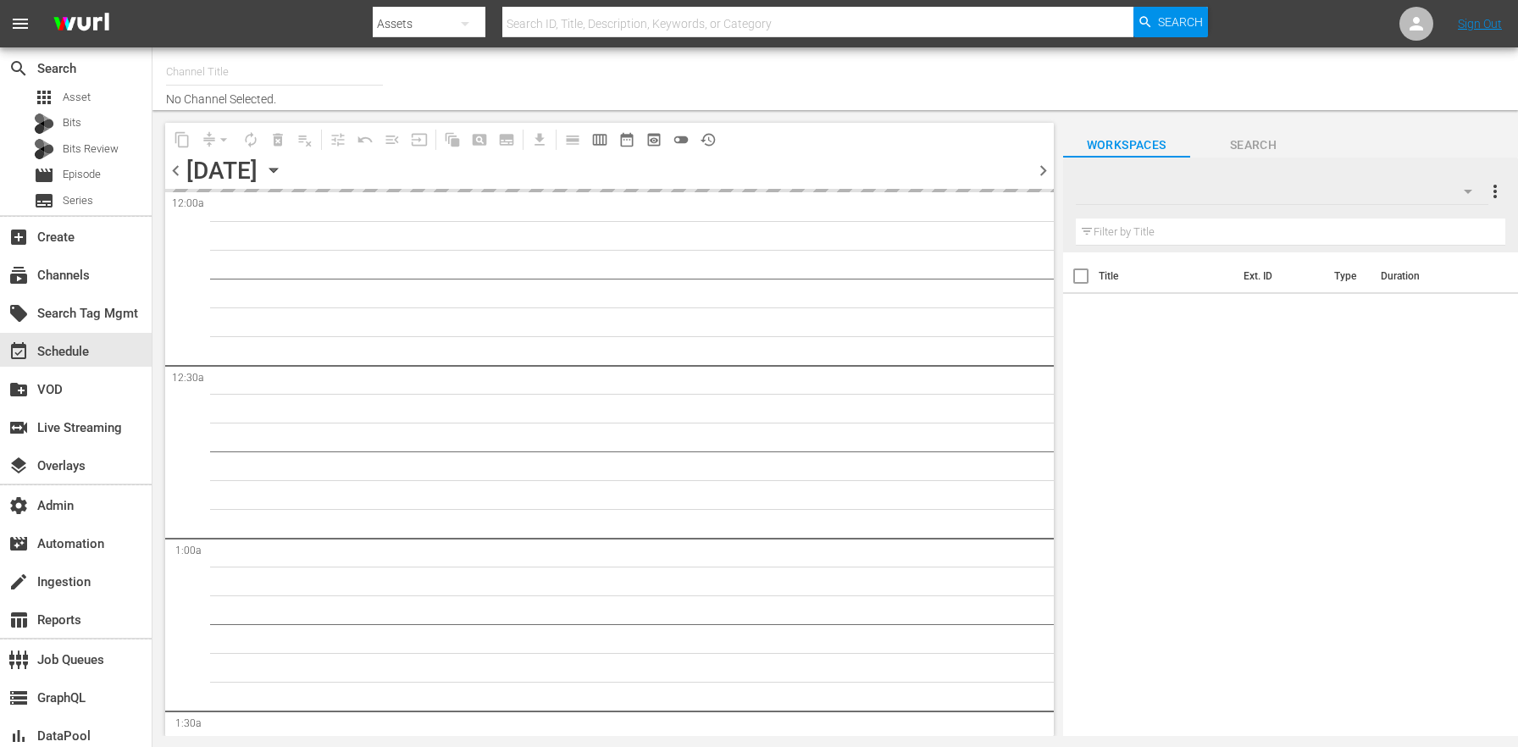
type input "The Walking Dead Universe - Roku Feed (1215)"
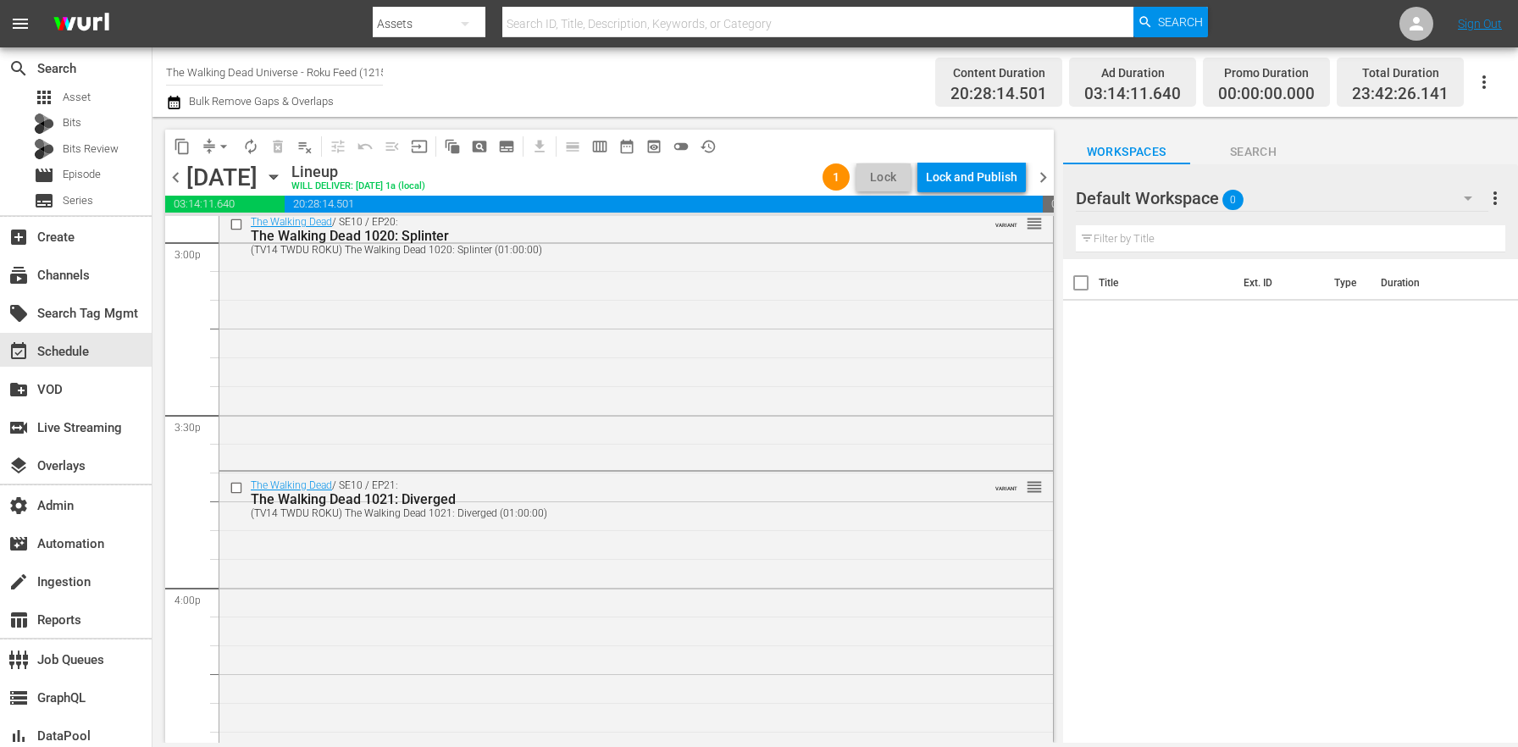
scroll to position [7973, 0]
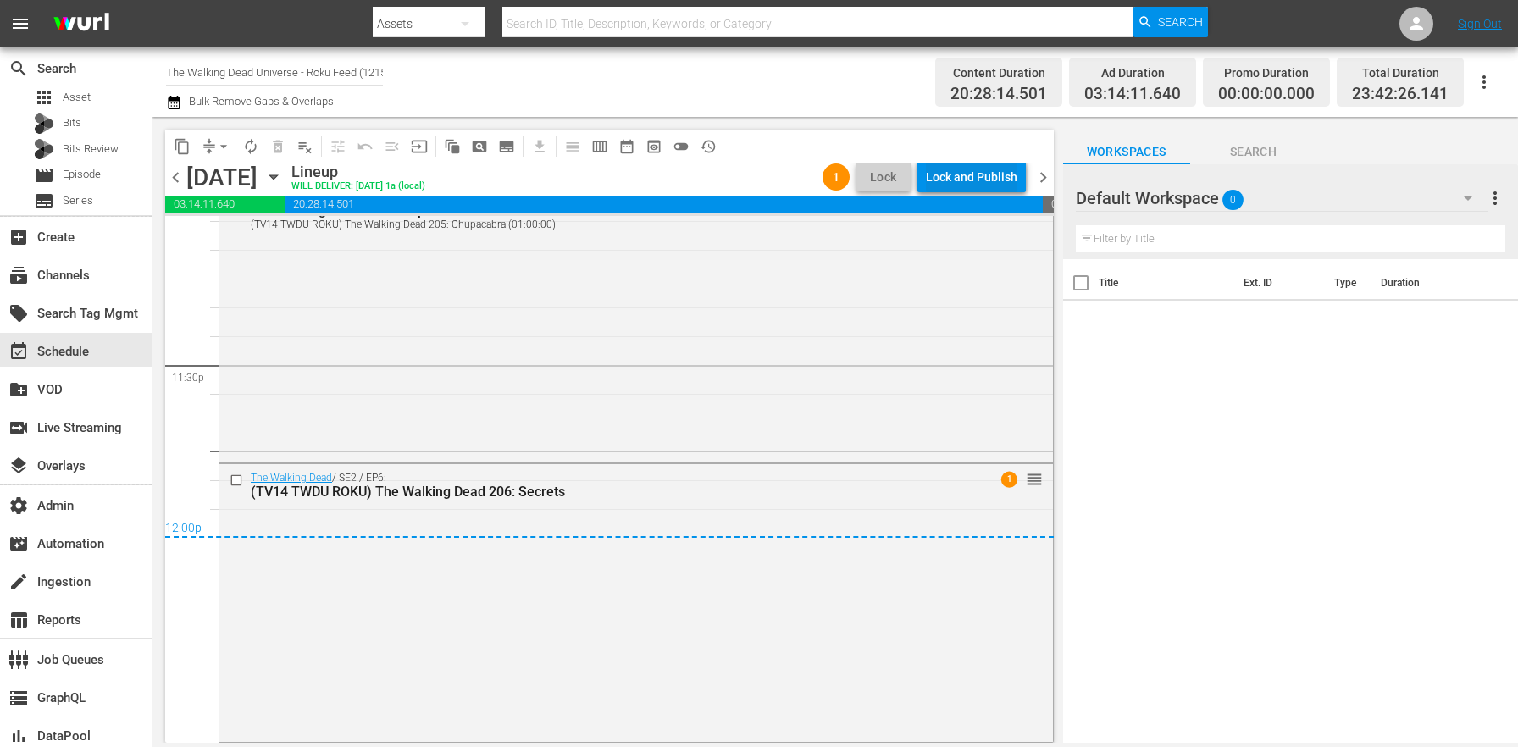
click at [954, 173] on div "Lock and Publish" at bounding box center [971, 177] width 91 height 30
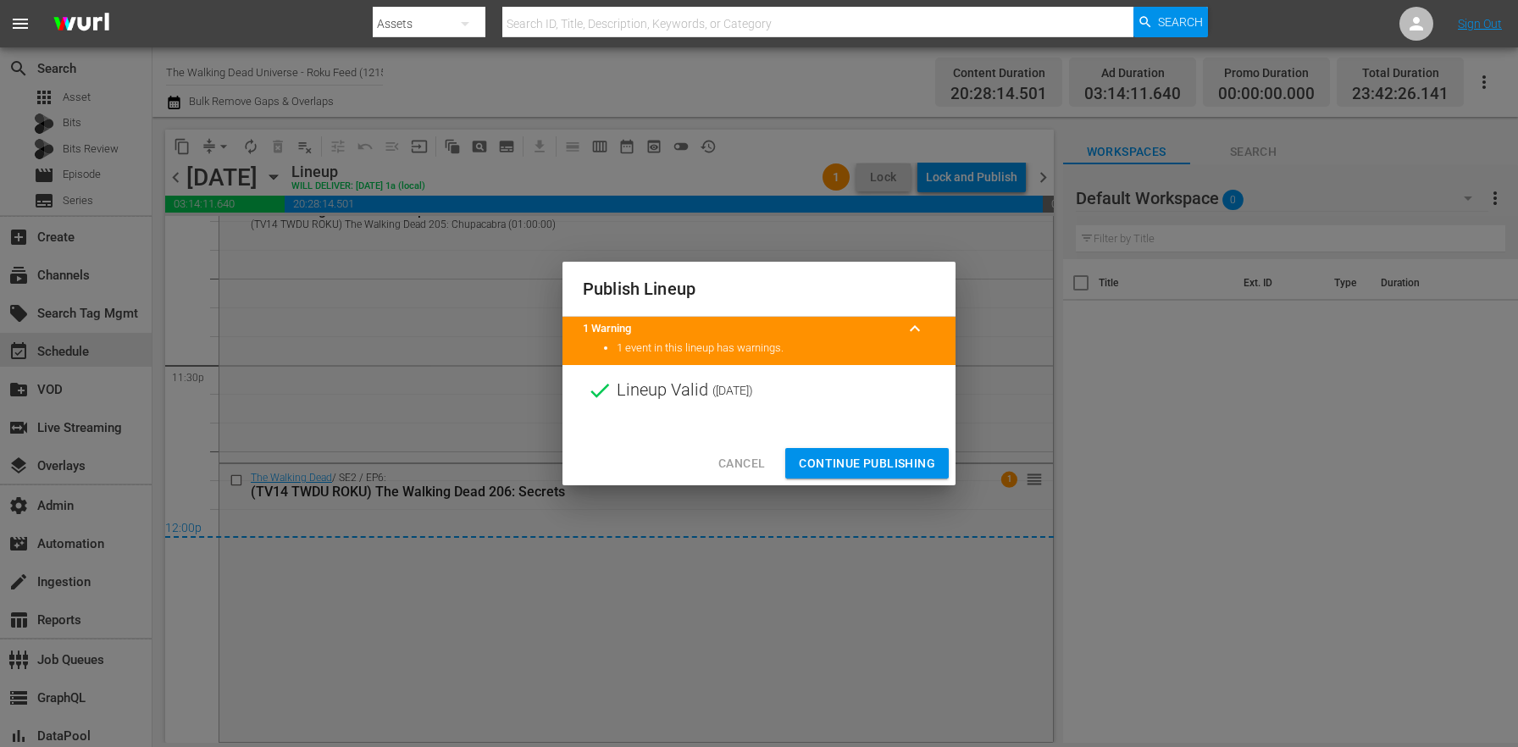
click at [848, 477] on button "Continue Publishing" at bounding box center [866, 463] width 163 height 31
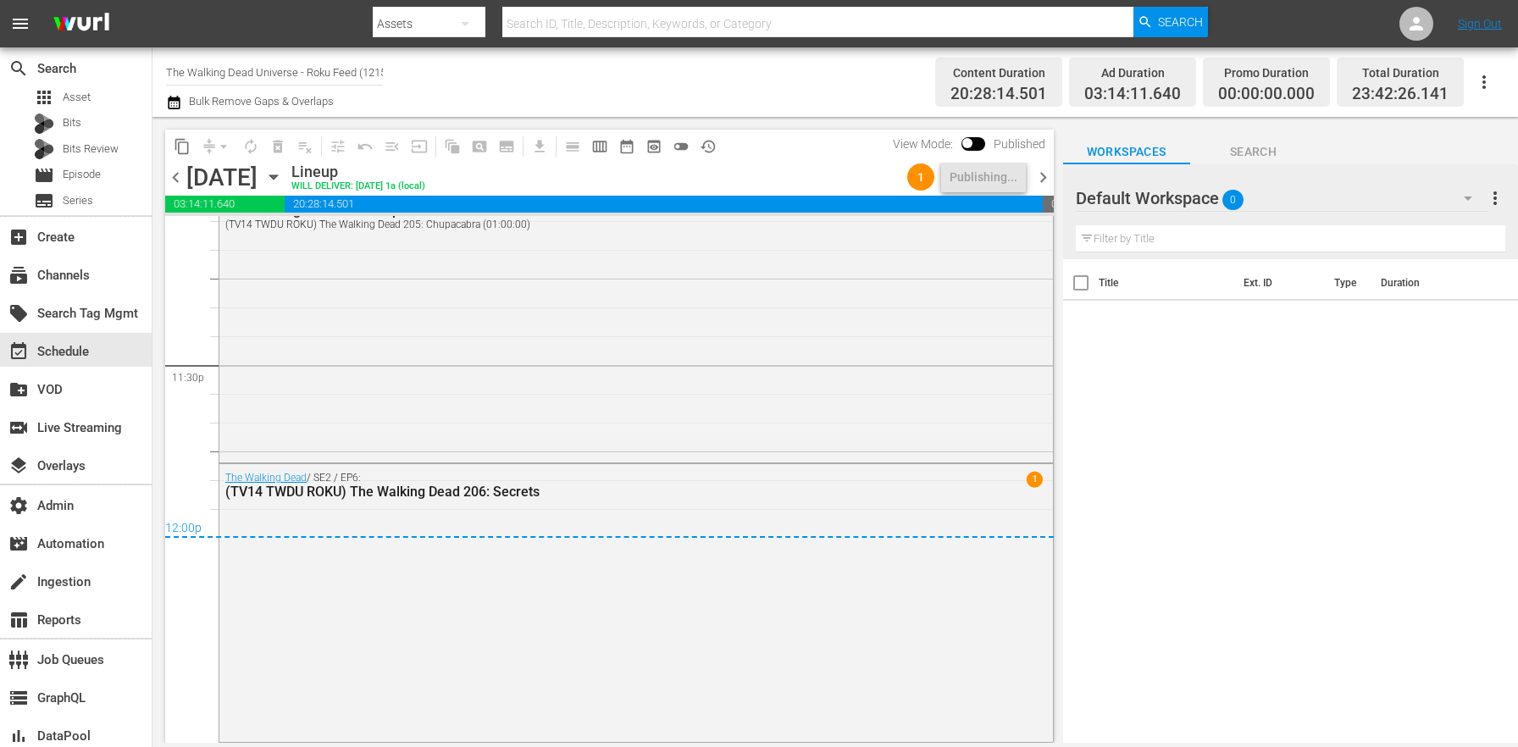
click at [1105, 402] on div "Title Ext. ID Type Duration" at bounding box center [1290, 502] width 455 height 486
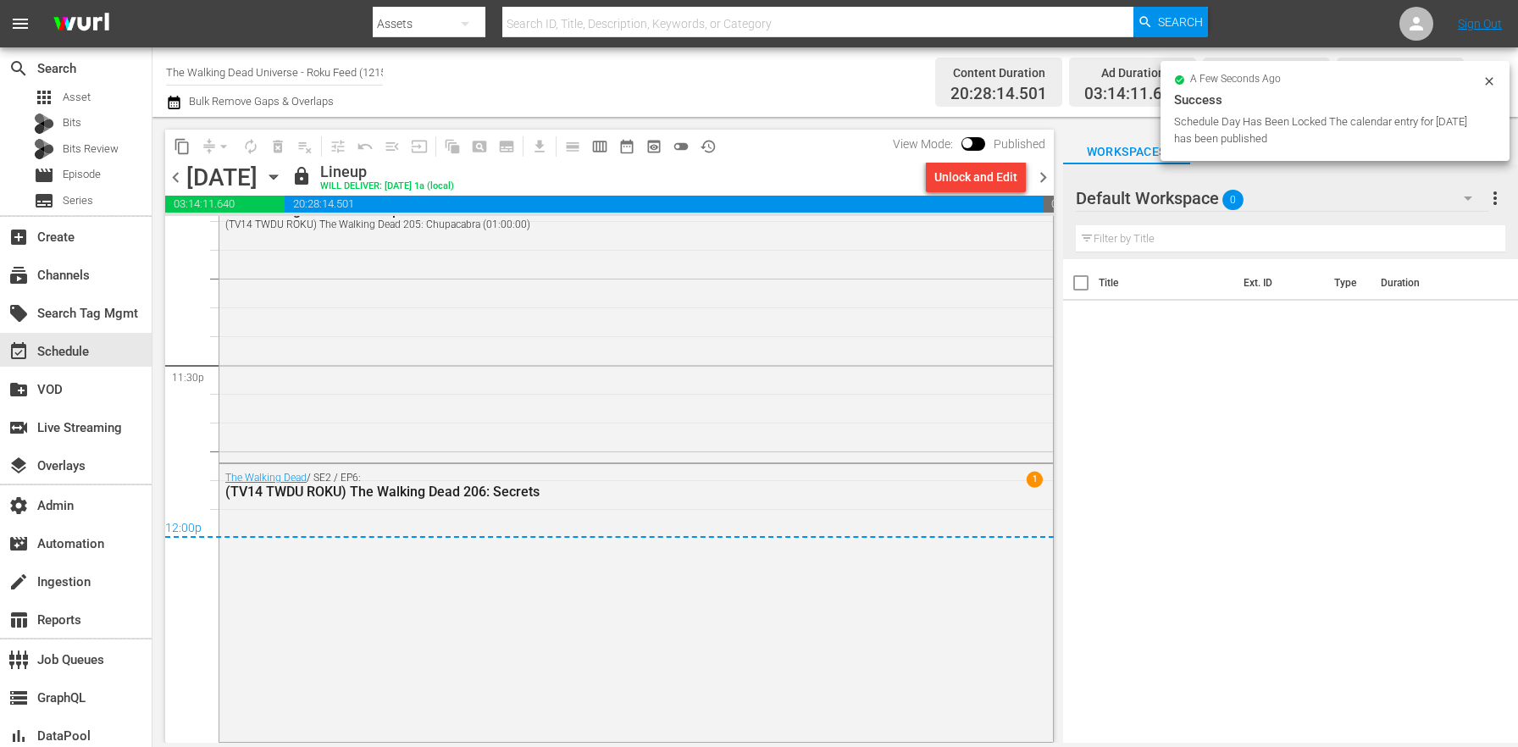
click at [1037, 180] on span "chevron_right" at bounding box center [1043, 177] width 21 height 21
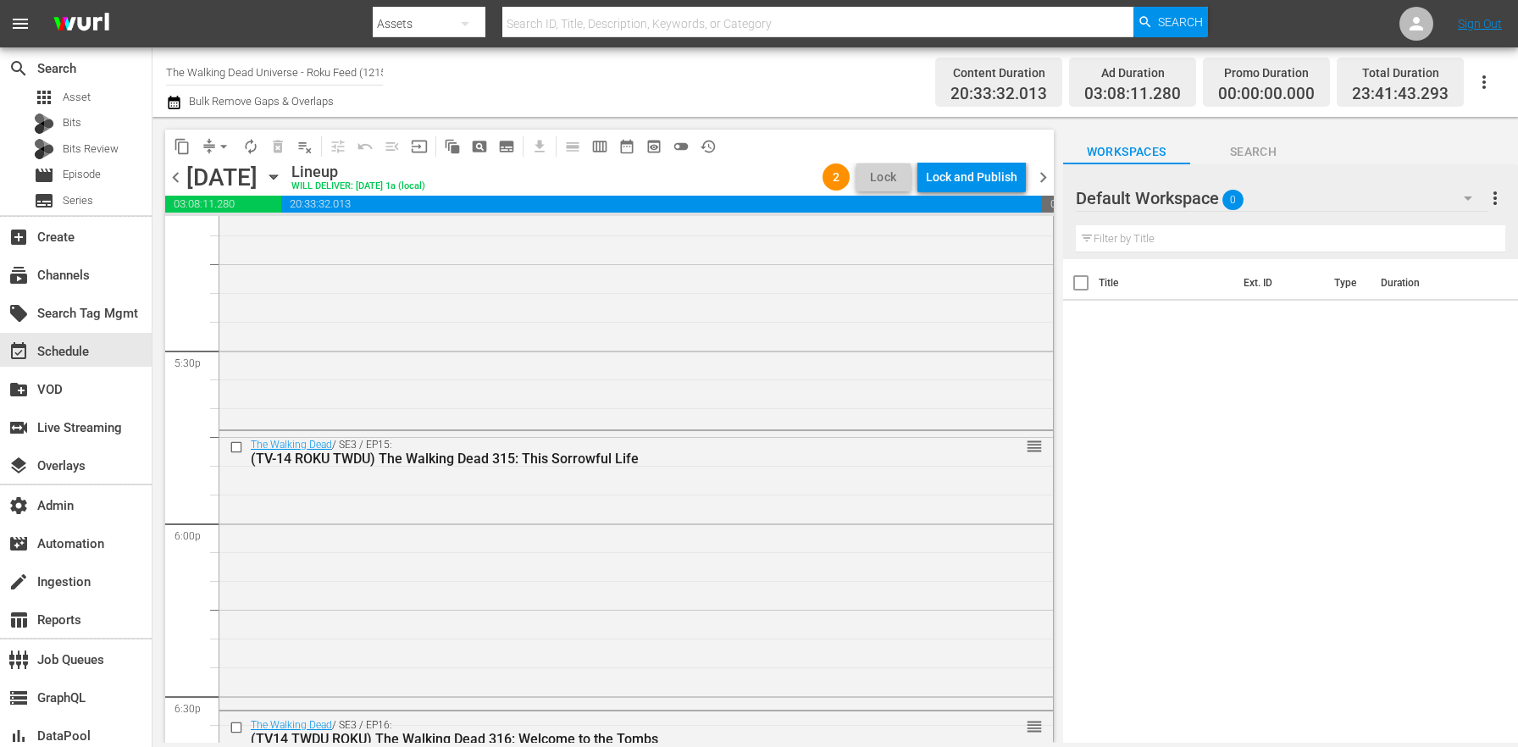
scroll to position [7869, 0]
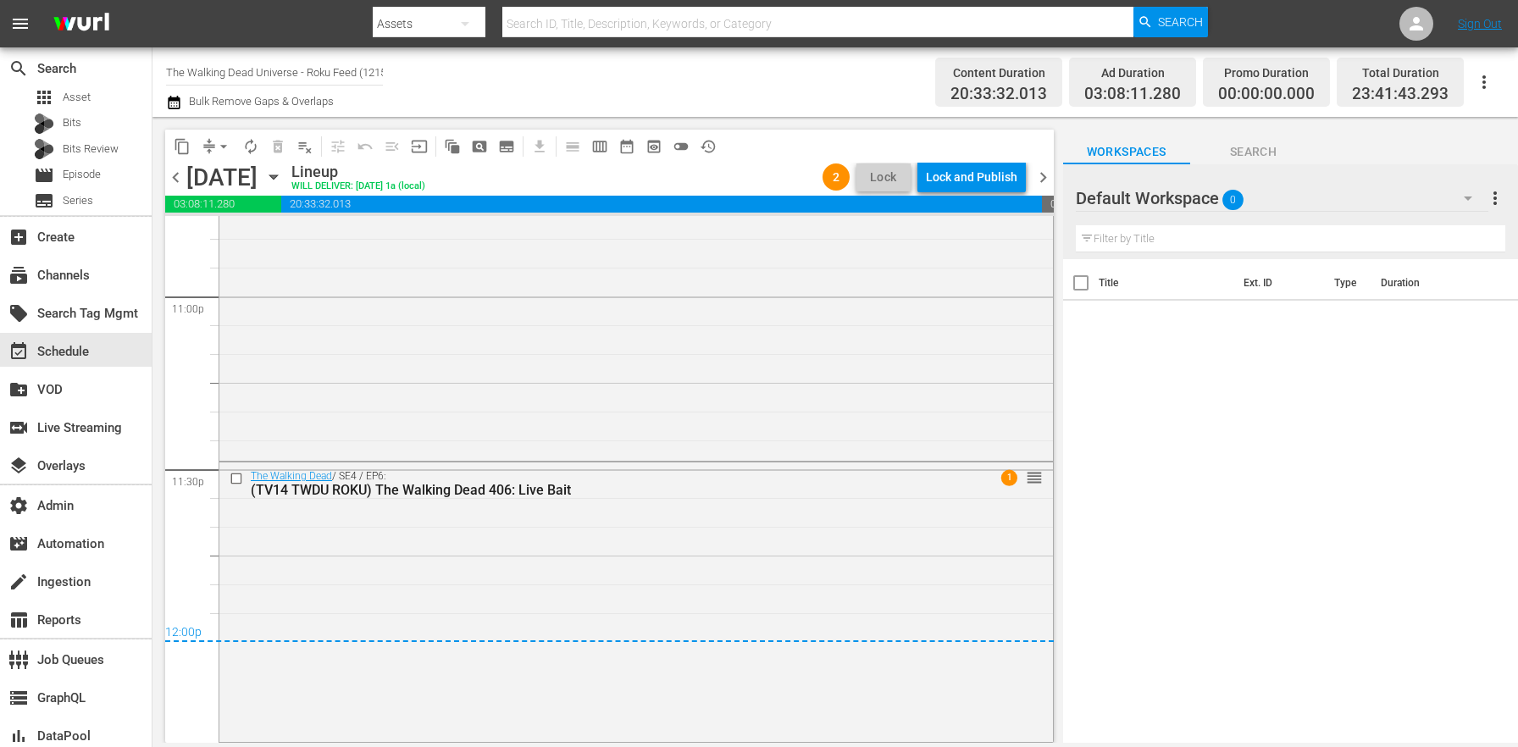
click at [956, 196] on span "20:33:32.013" at bounding box center [661, 204] width 761 height 17
click at [959, 180] on div "Lock and Publish" at bounding box center [971, 177] width 91 height 30
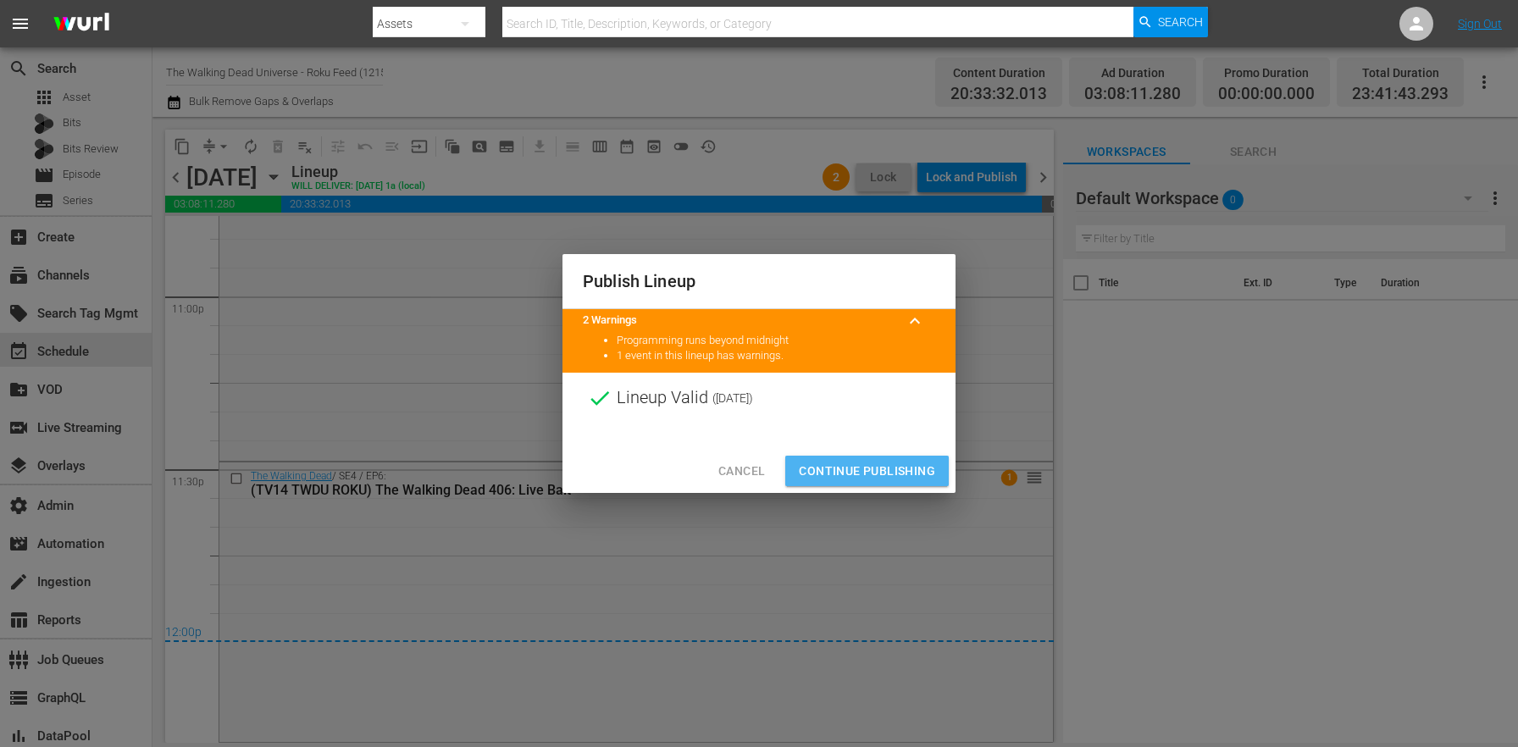
click at [895, 466] on span "Continue Publishing" at bounding box center [867, 471] width 136 height 21
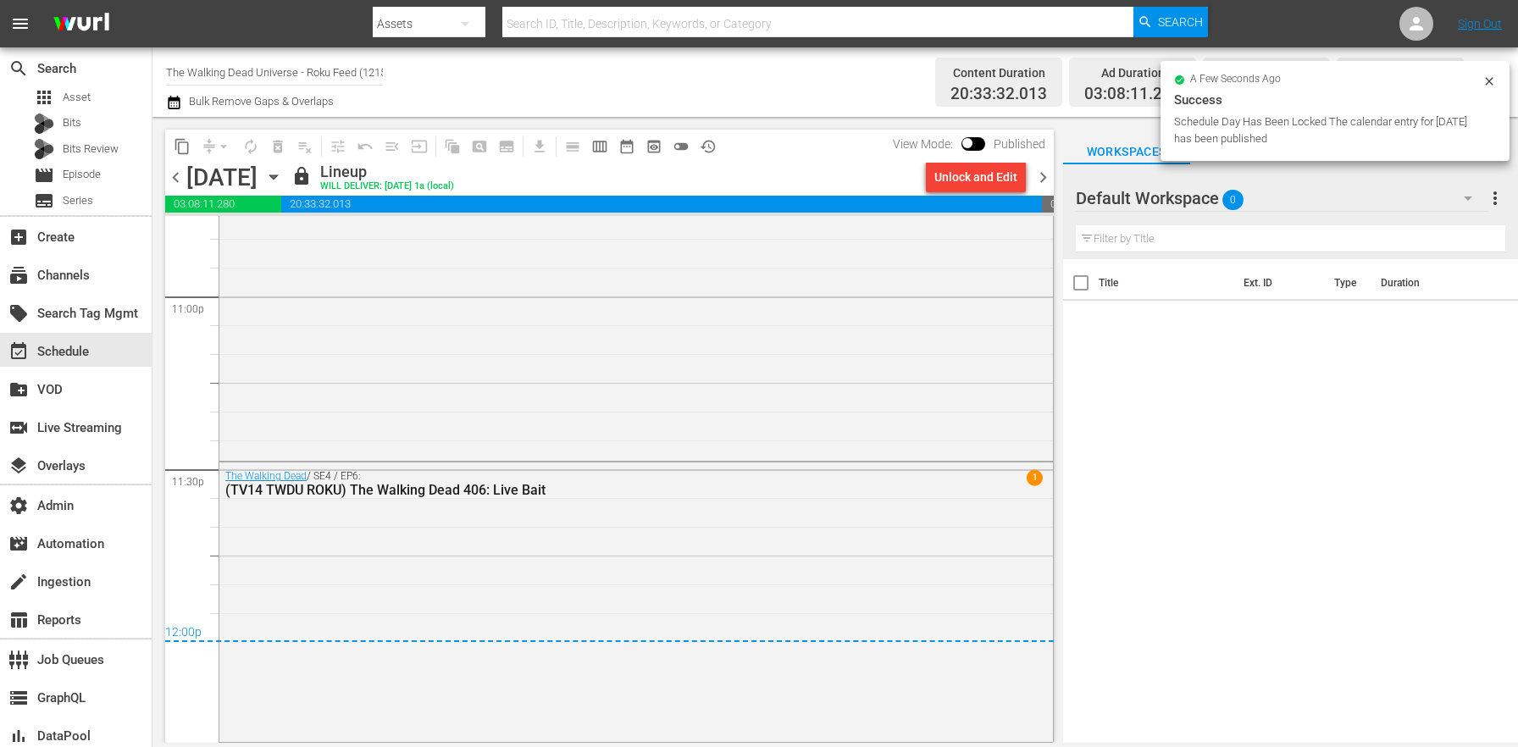
click at [171, 99] on icon "button" at bounding box center [174, 103] width 12 height 14
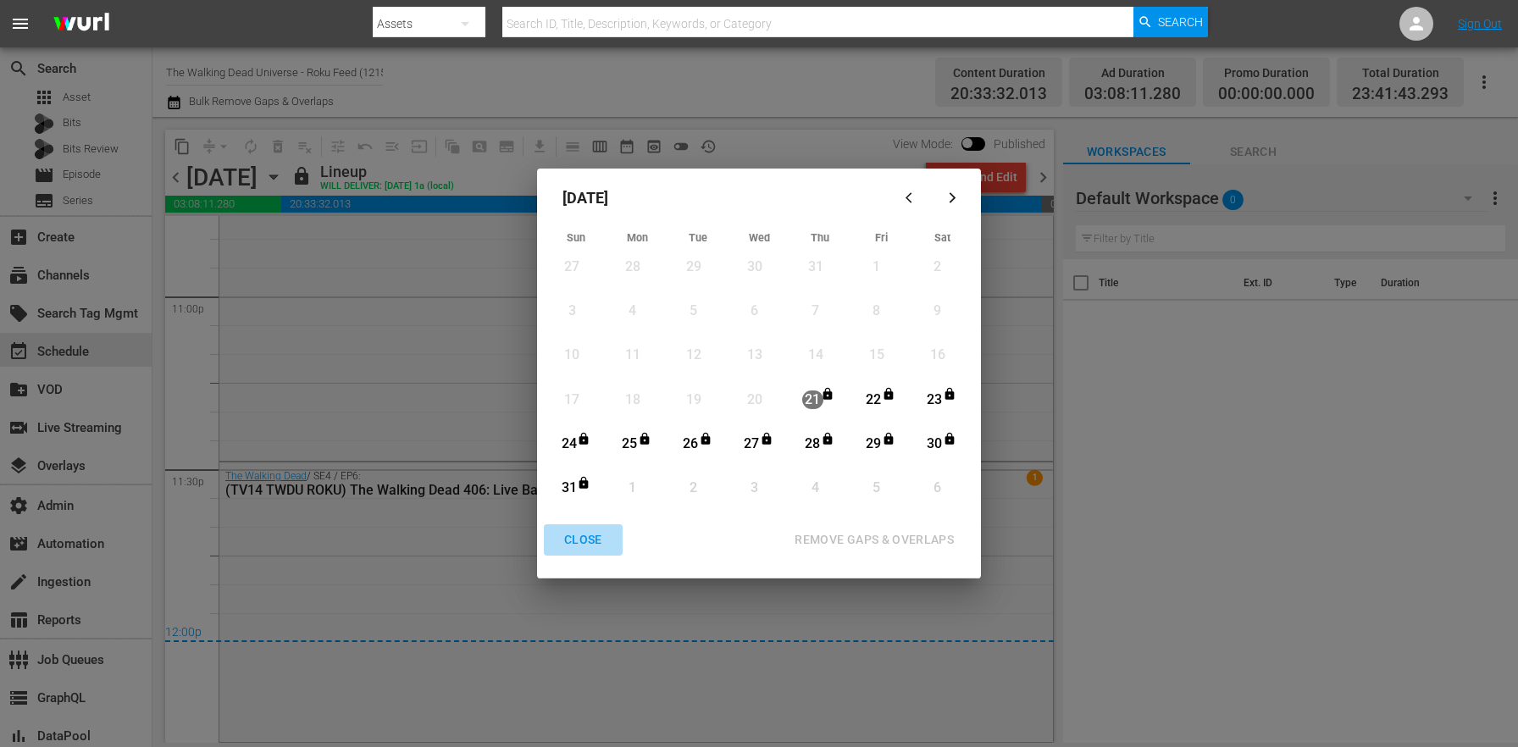
click at [576, 545] on div "CLOSE" at bounding box center [583, 539] width 65 height 21
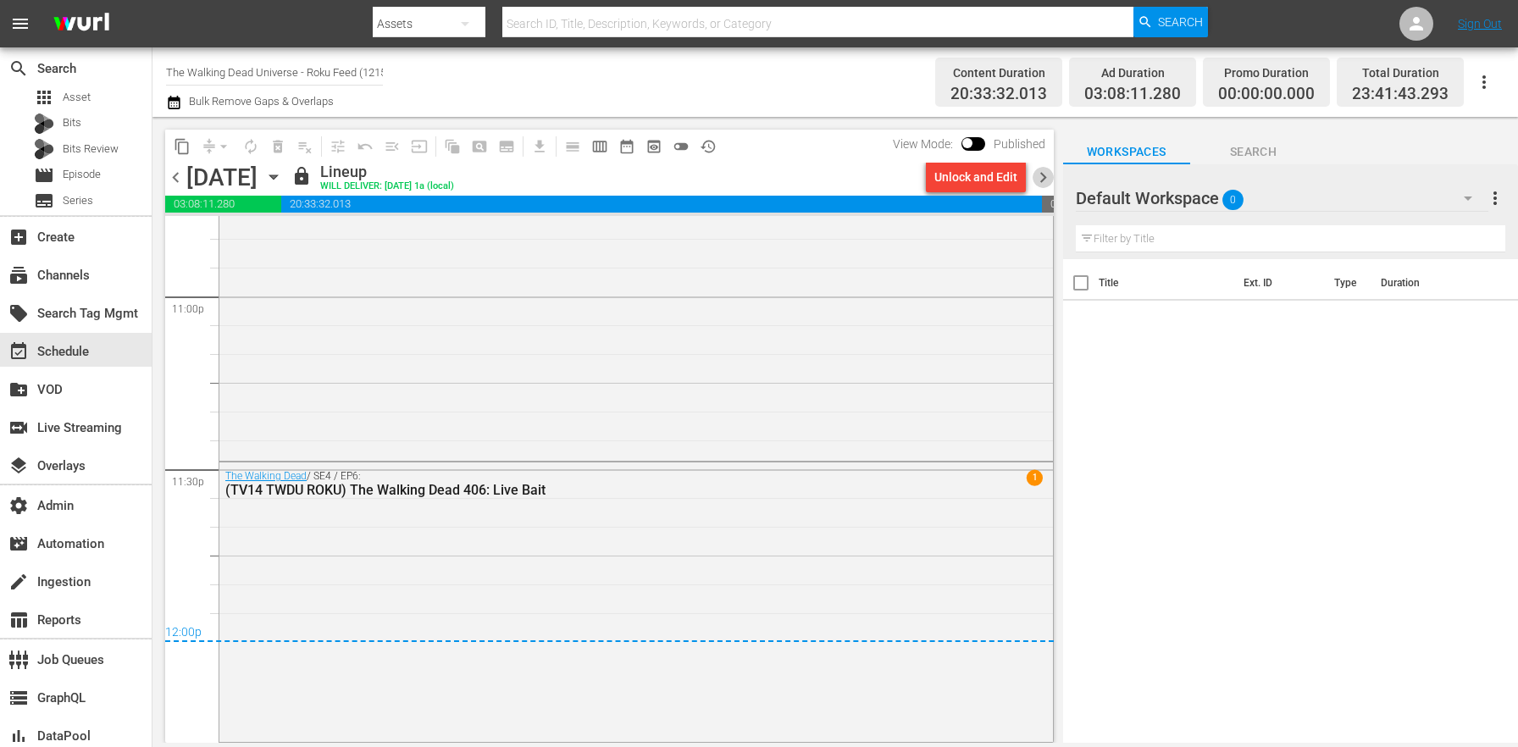
click at [1037, 172] on span "chevron_right" at bounding box center [1043, 177] width 21 height 21
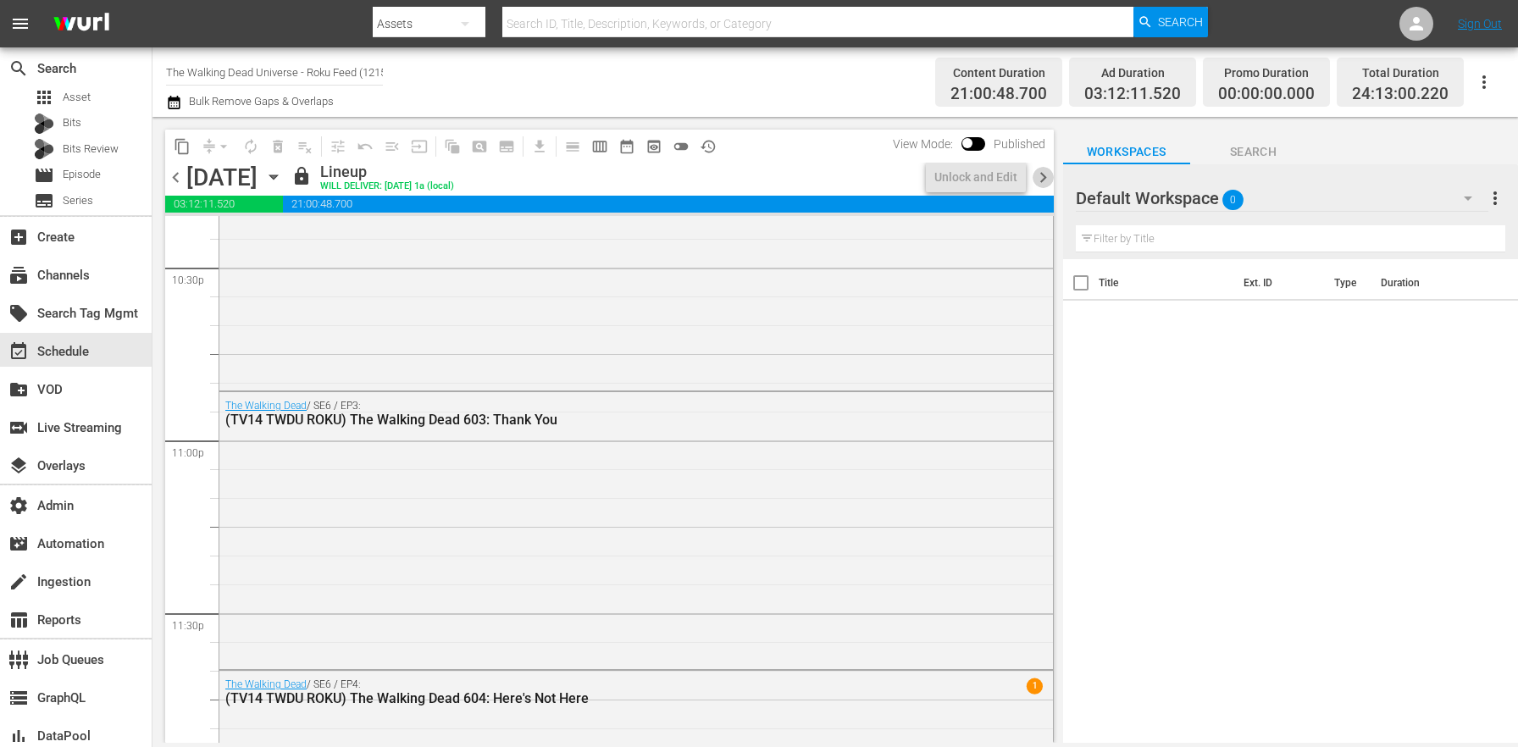
click at [1038, 172] on span "chevron_right" at bounding box center [1043, 177] width 21 height 21
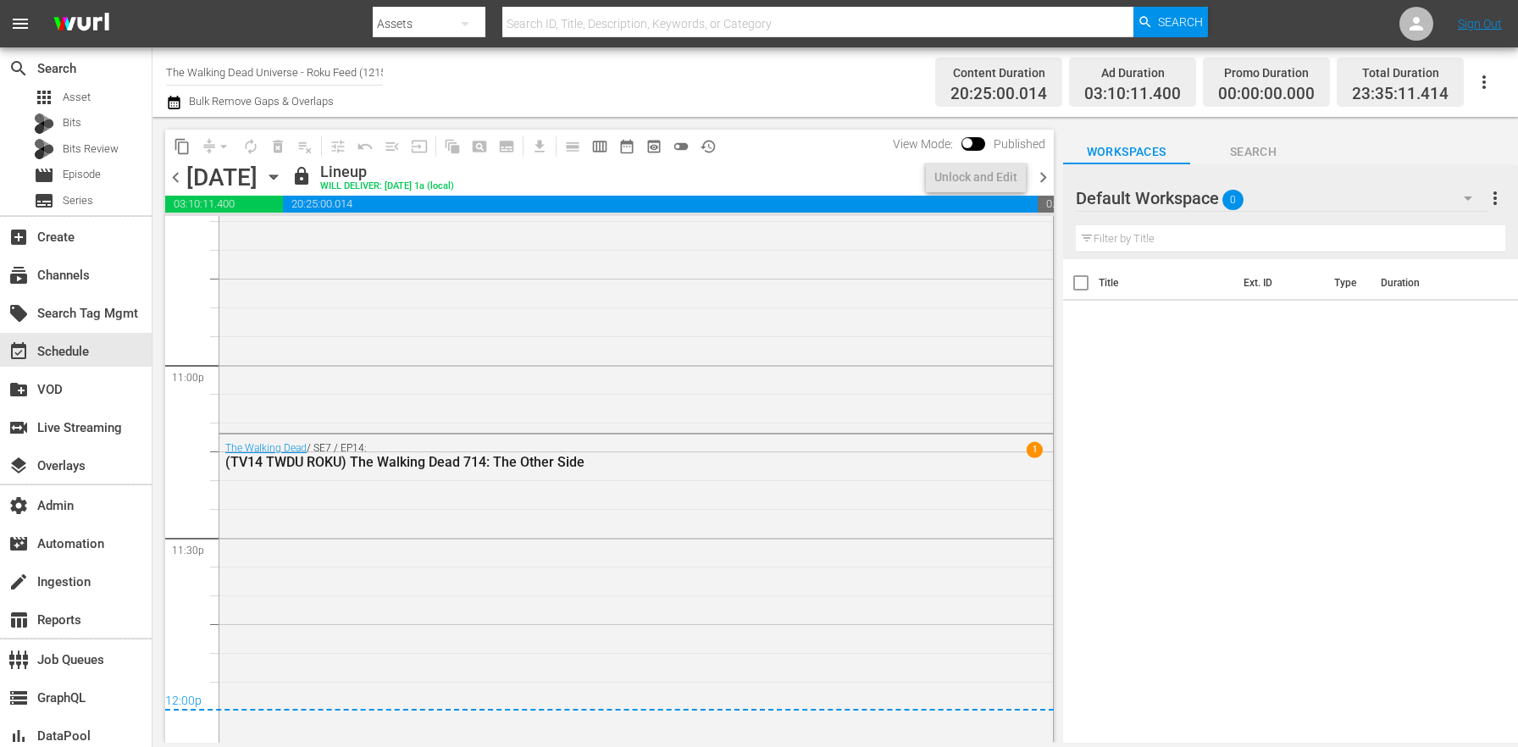
click at [1038, 172] on span "chevron_right" at bounding box center [1043, 177] width 21 height 21
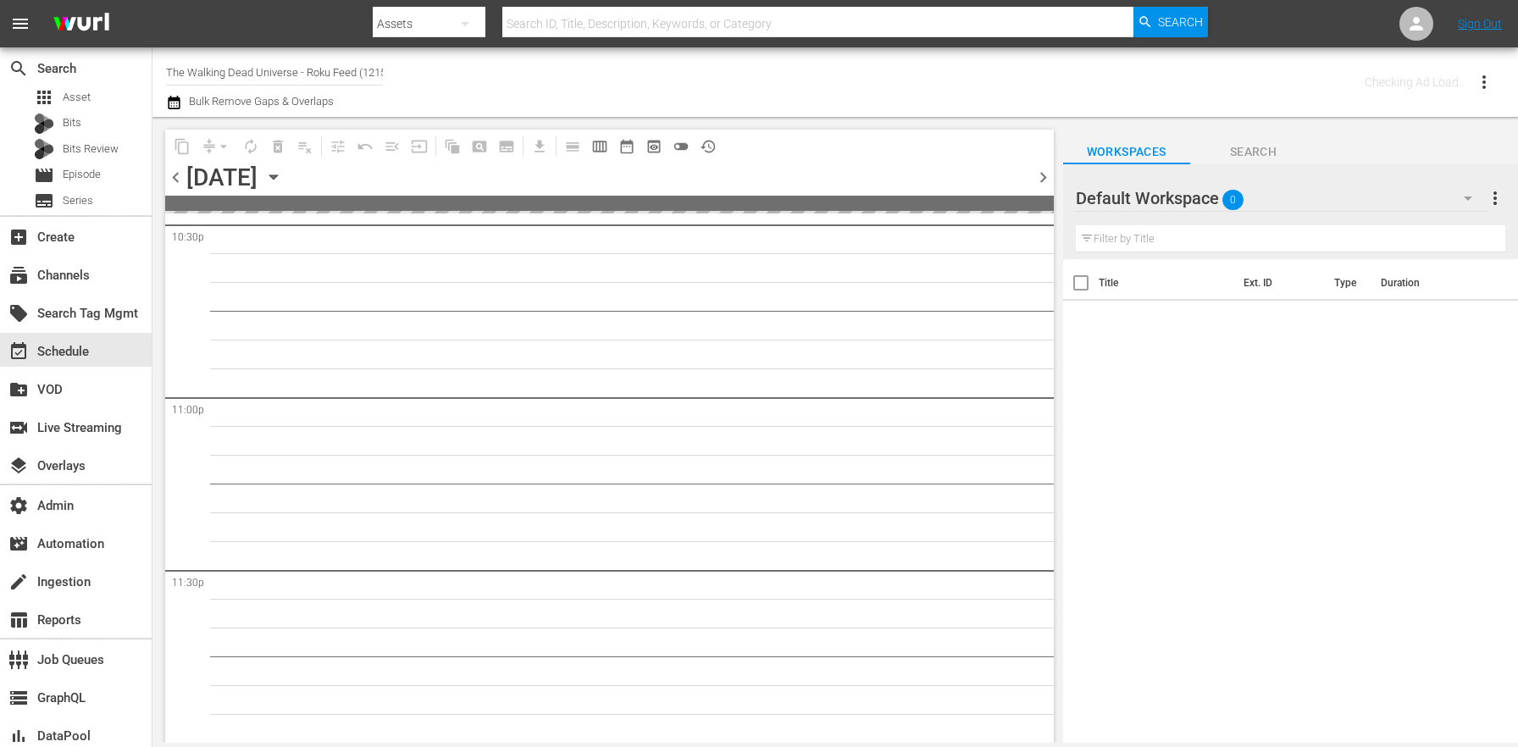
scroll to position [7765, 0]
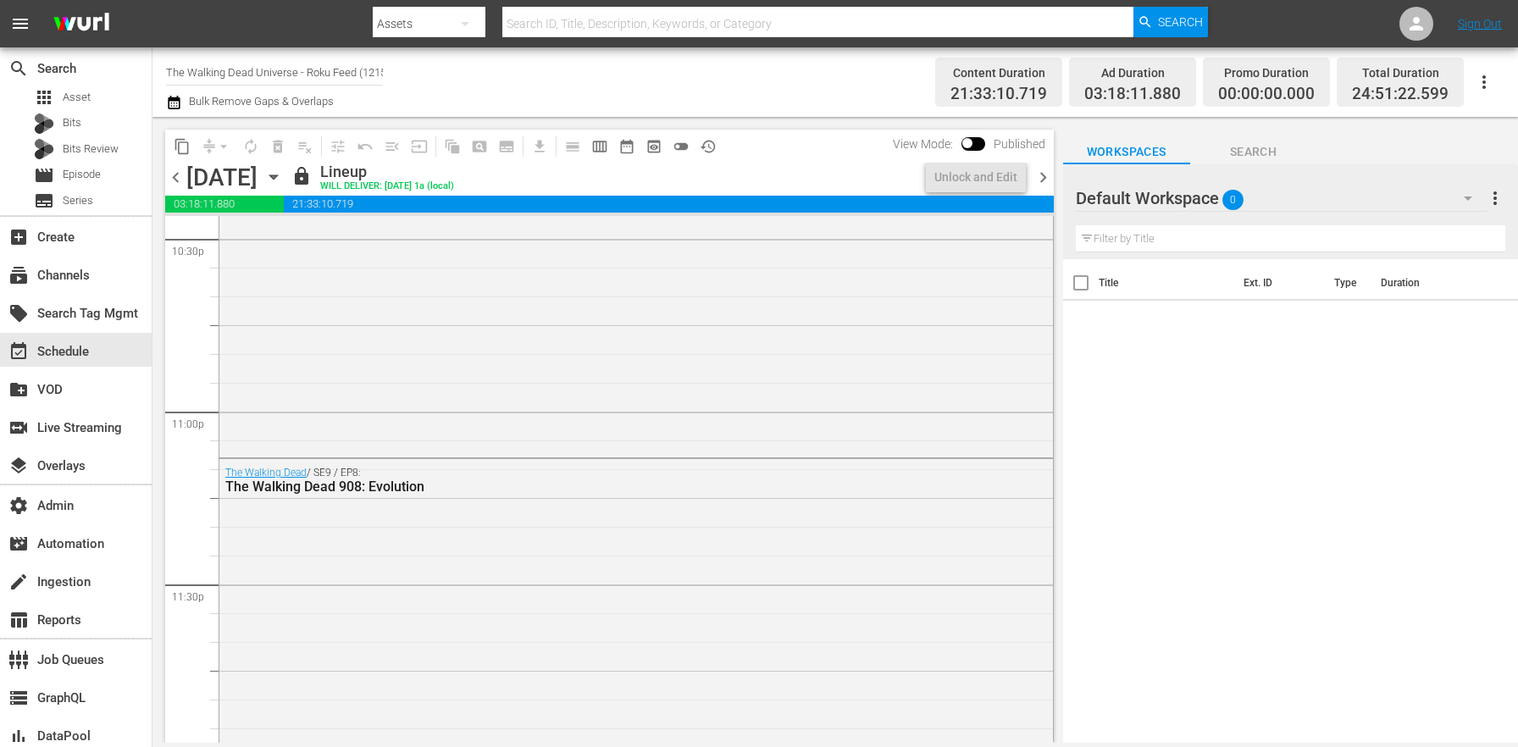
click at [1038, 172] on span "chevron_right" at bounding box center [1043, 177] width 21 height 21
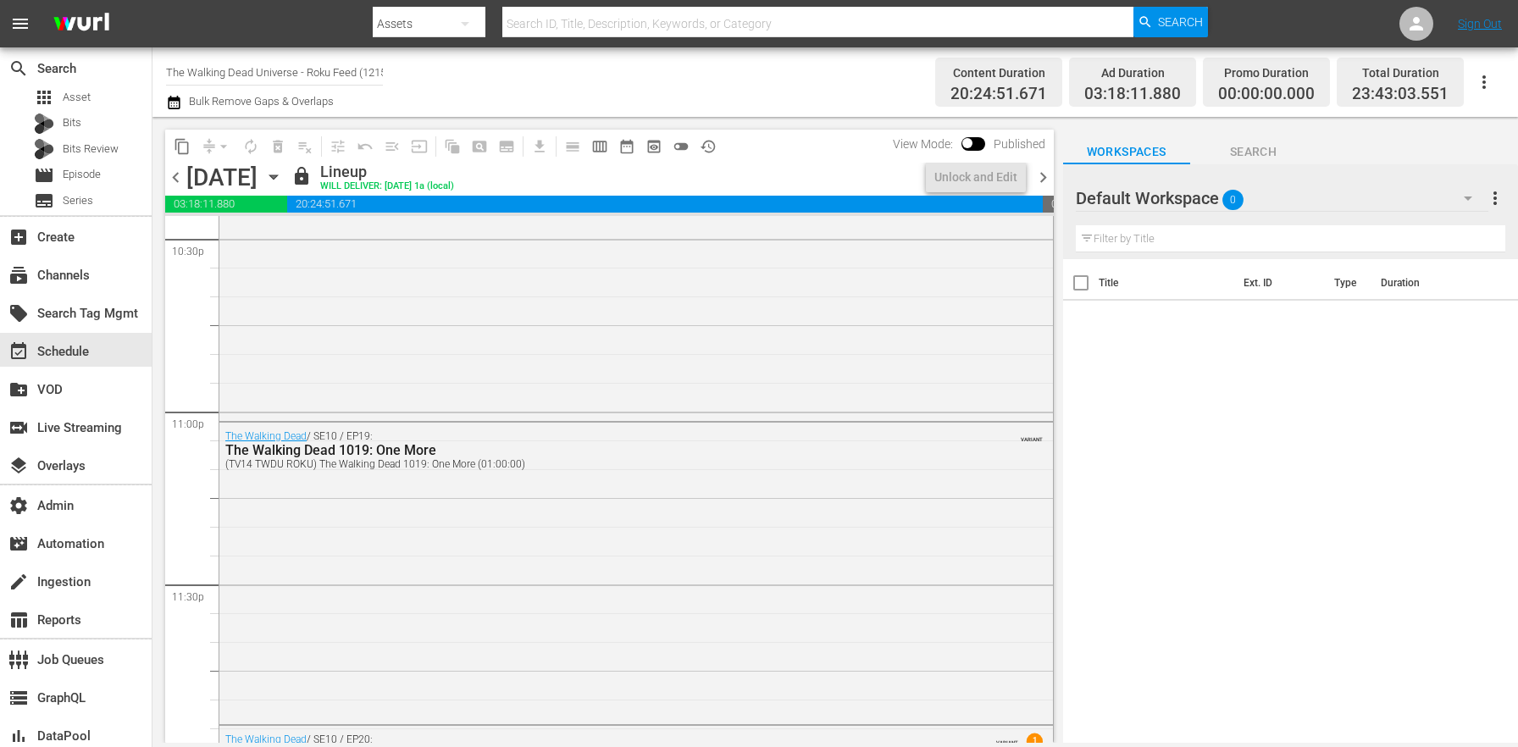
click at [1038, 172] on span "chevron_right" at bounding box center [1043, 177] width 21 height 21
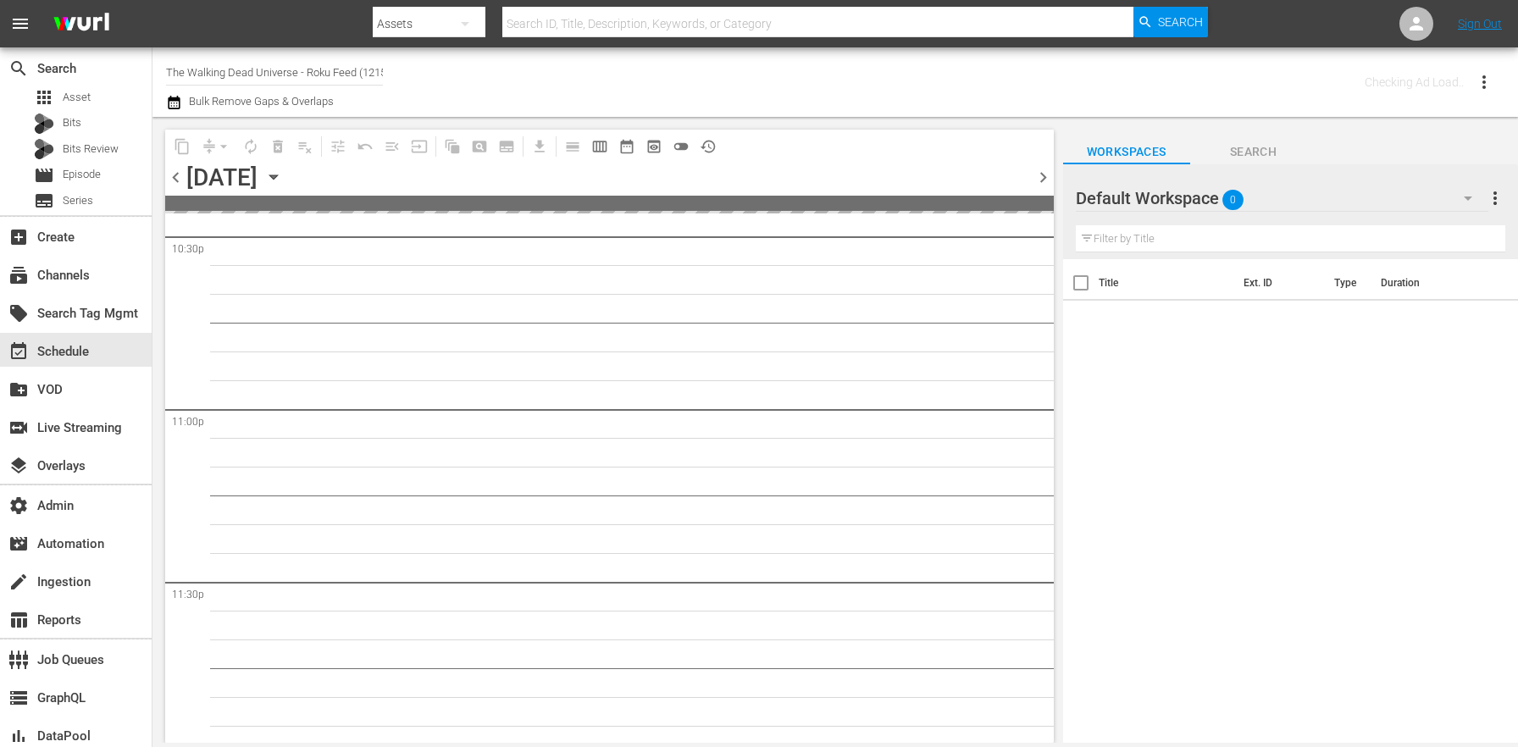
scroll to position [7765, 0]
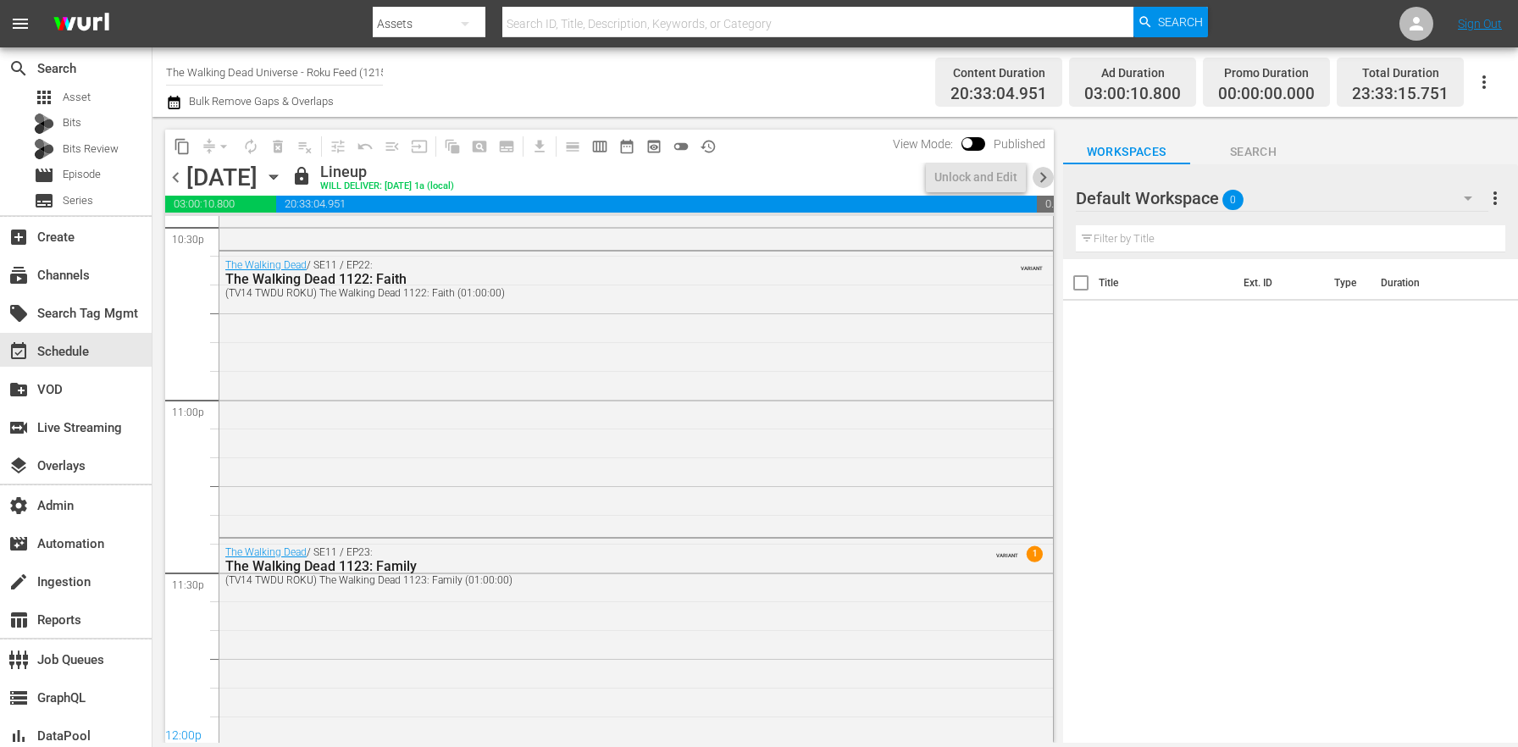
click at [1038, 172] on span "chevron_right" at bounding box center [1043, 177] width 21 height 21
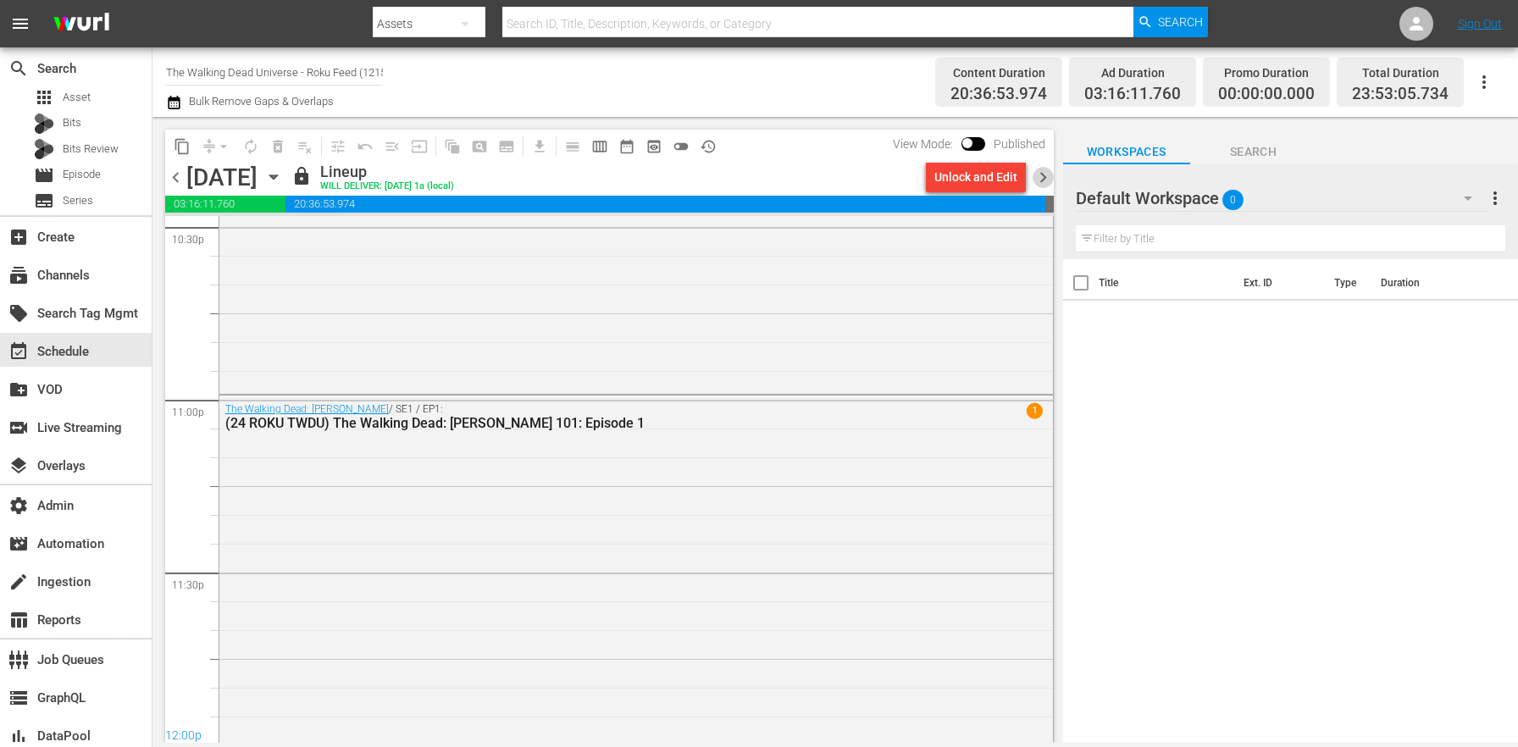
click at [1038, 172] on span "chevron_right" at bounding box center [1043, 177] width 21 height 21
